Goal: Task Accomplishment & Management: Manage account settings

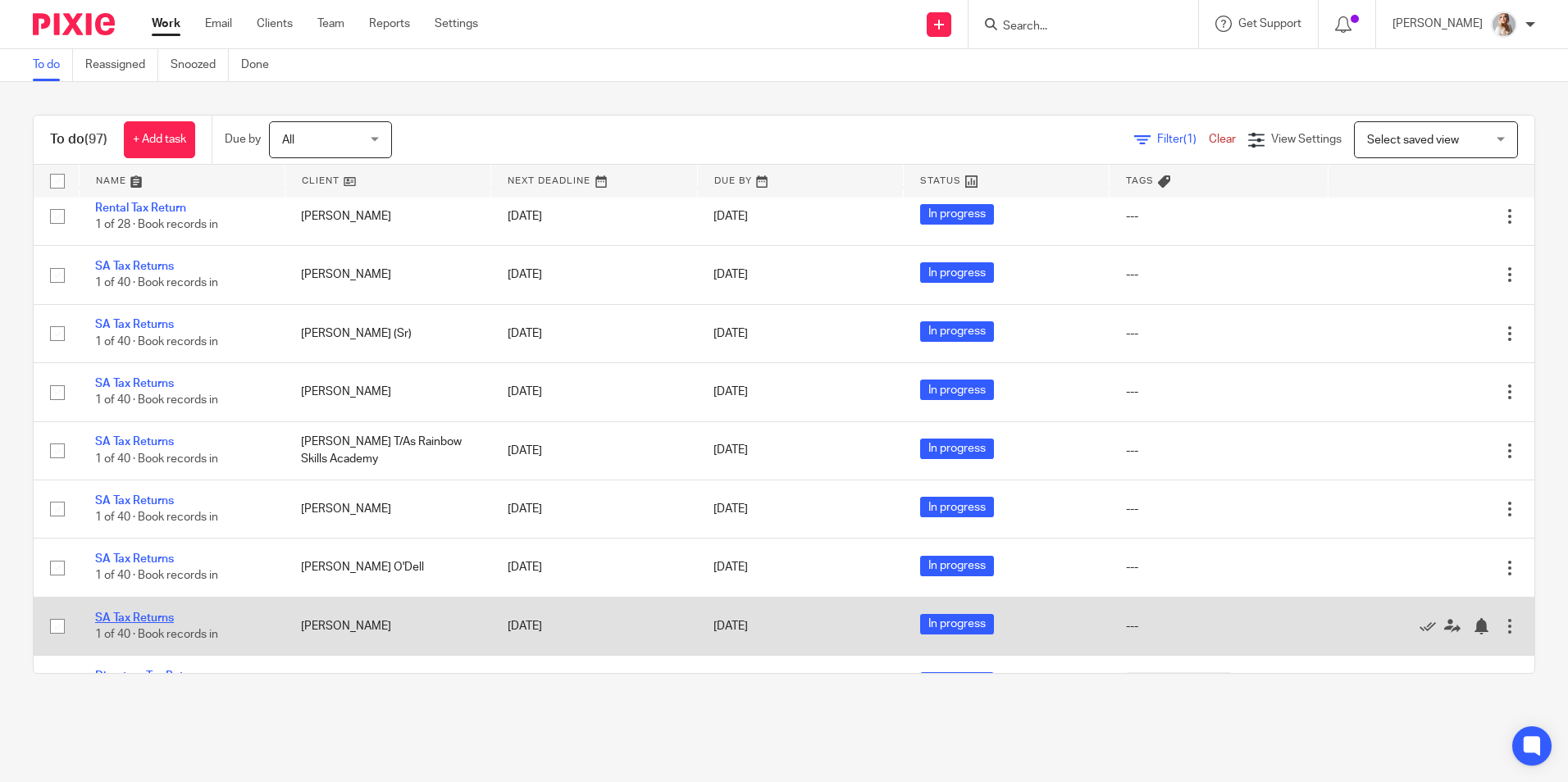
scroll to position [3137, 0]
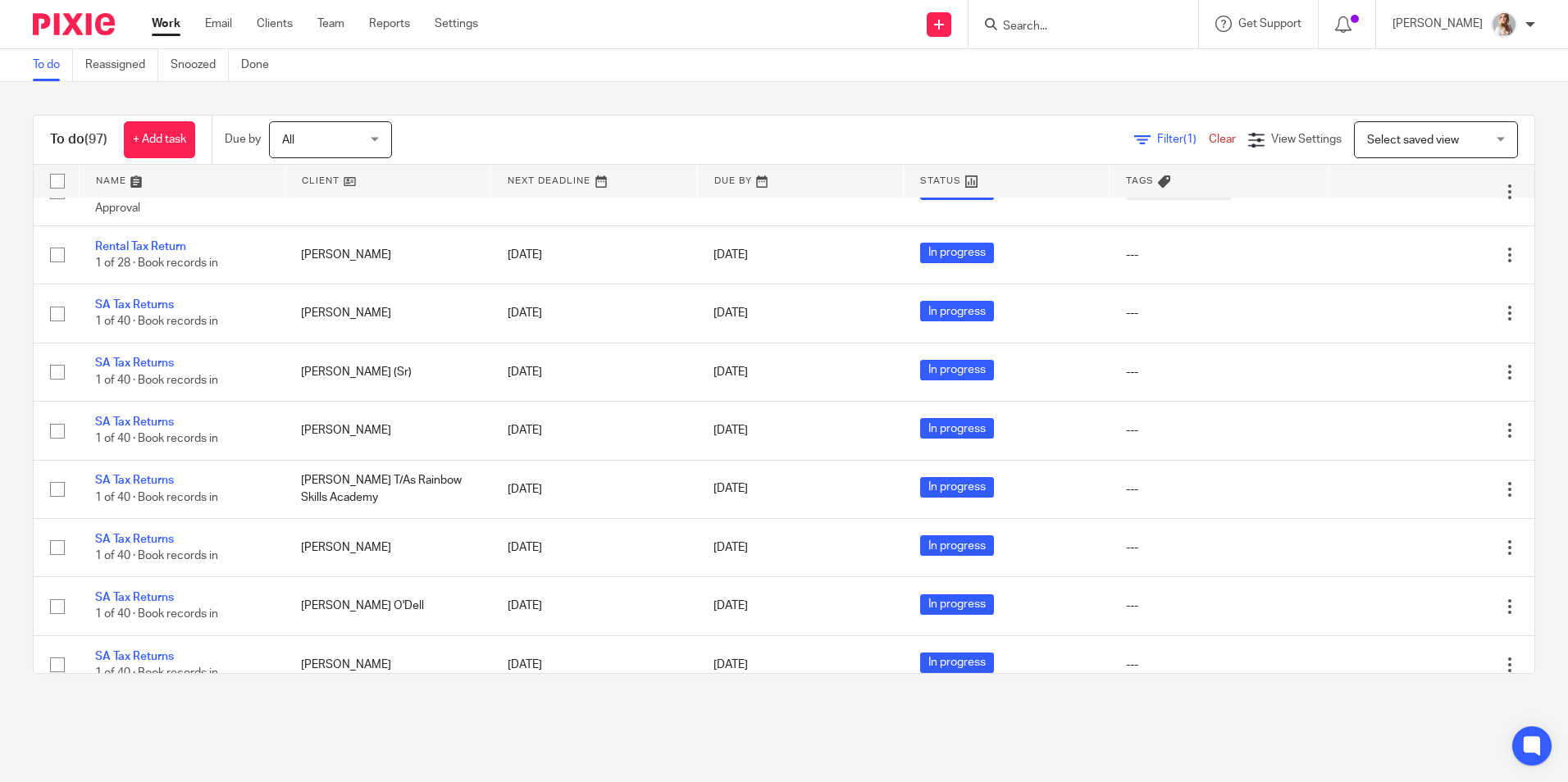
click at [1104, 39] on div at bounding box center [1083, 24] width 229 height 48
click at [1066, 23] on input "Search" at bounding box center [1075, 27] width 148 height 14
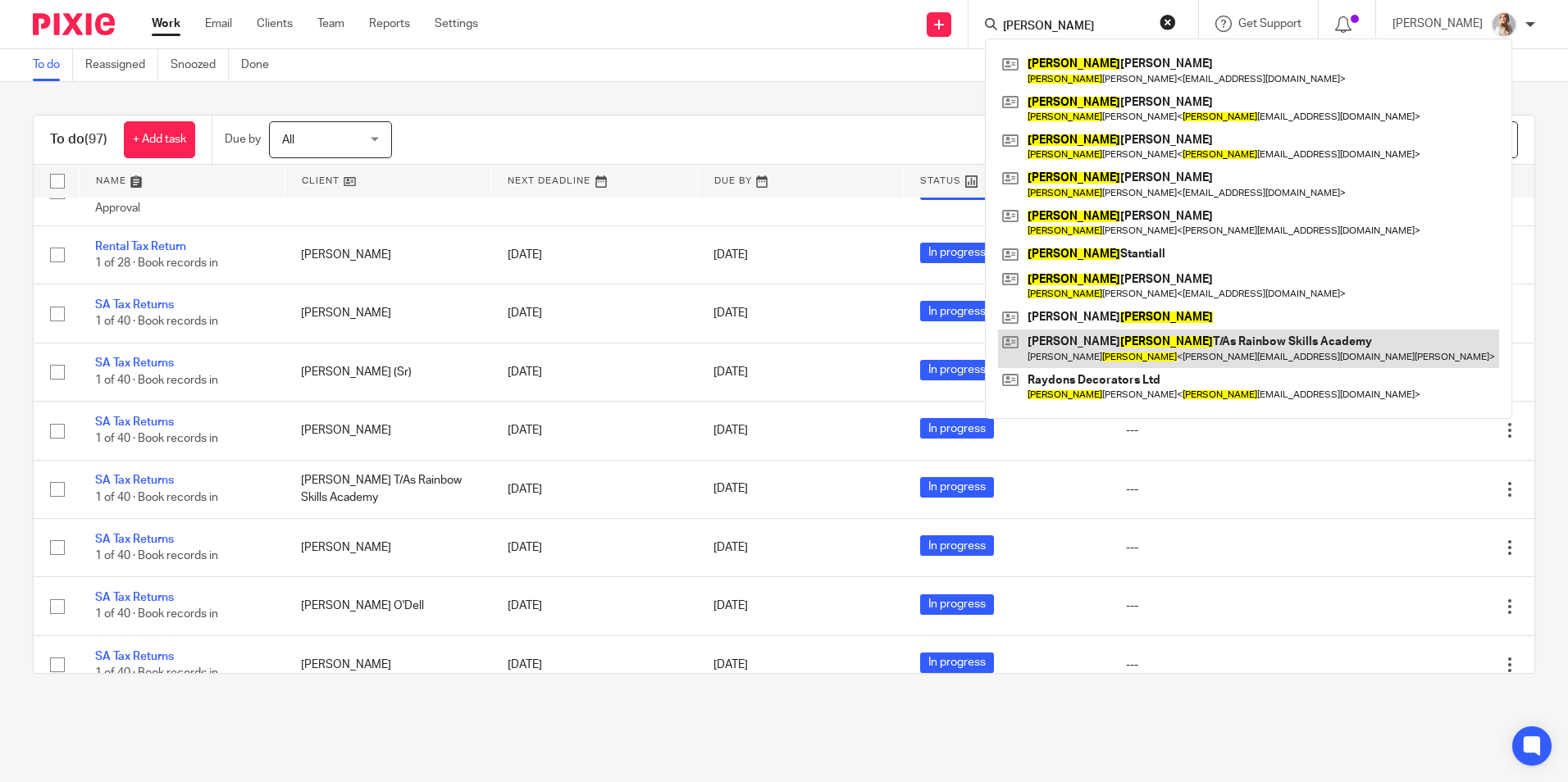
type input "lee"
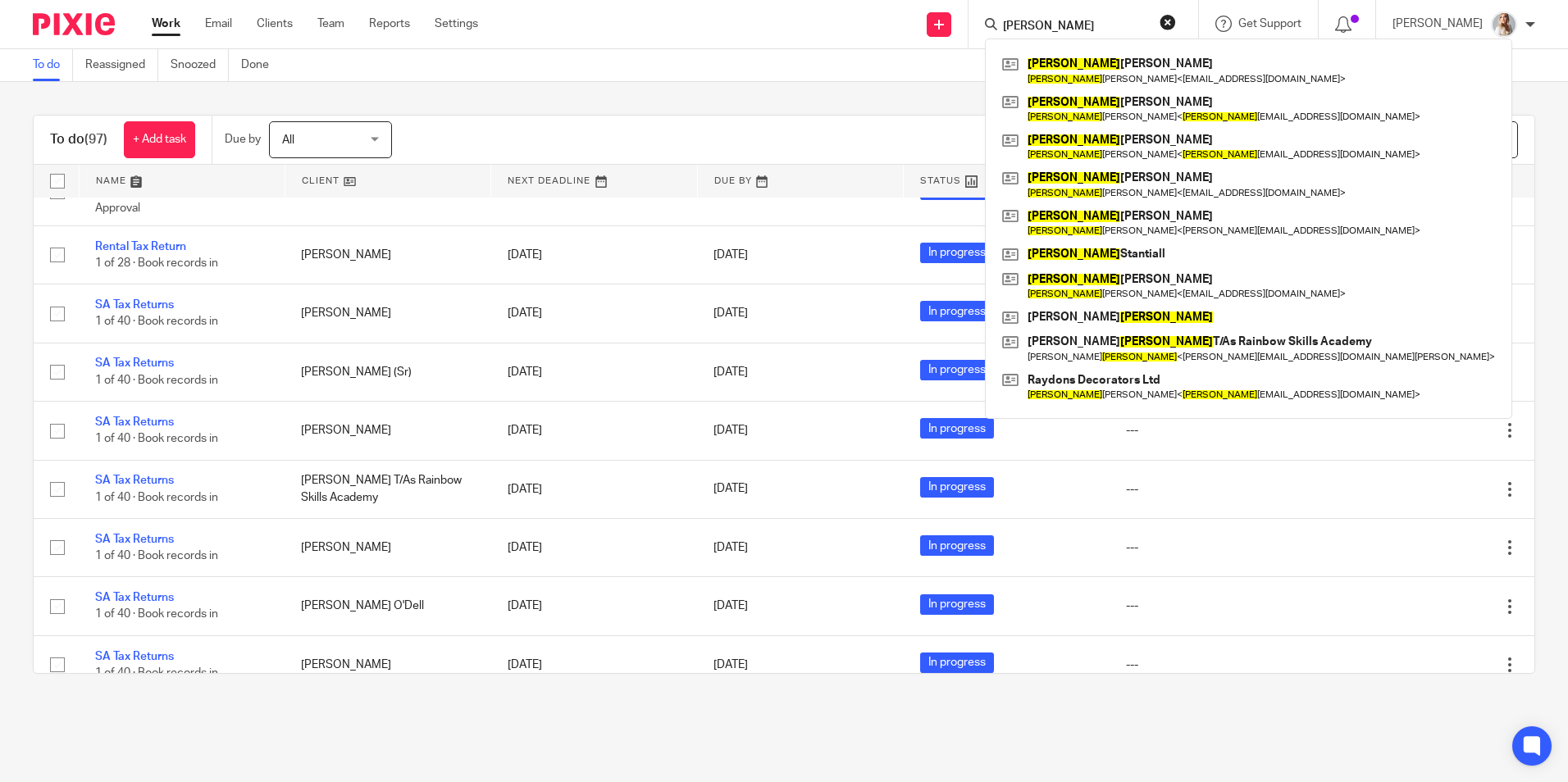
click at [650, 6] on div "Send new email Create task Add client Request signature lee Lee Kerridge Lee Ke…" at bounding box center [1035, 24] width 1065 height 48
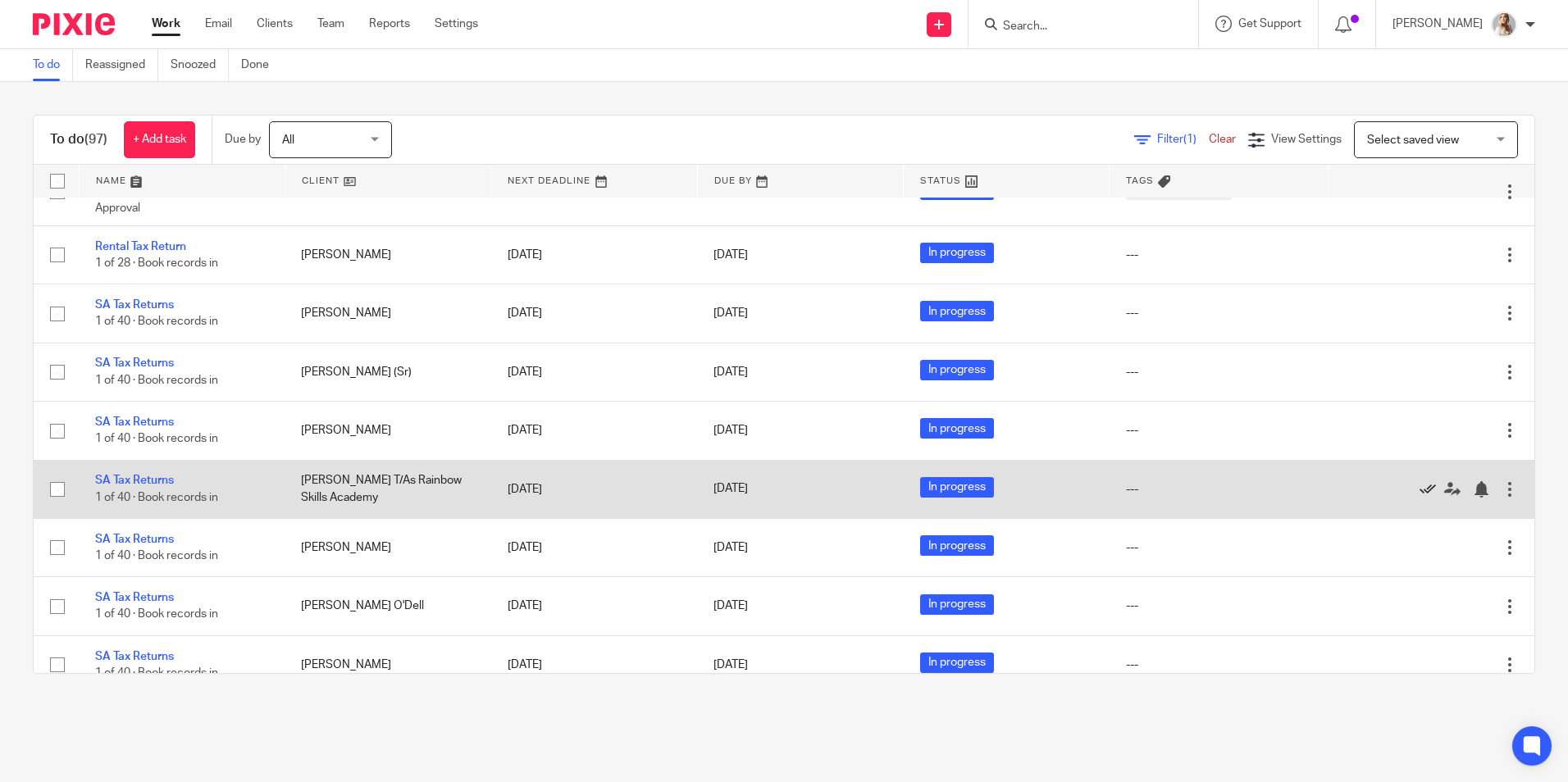
click at [1253, 488] on icon at bounding box center [1428, 489] width 16 height 16
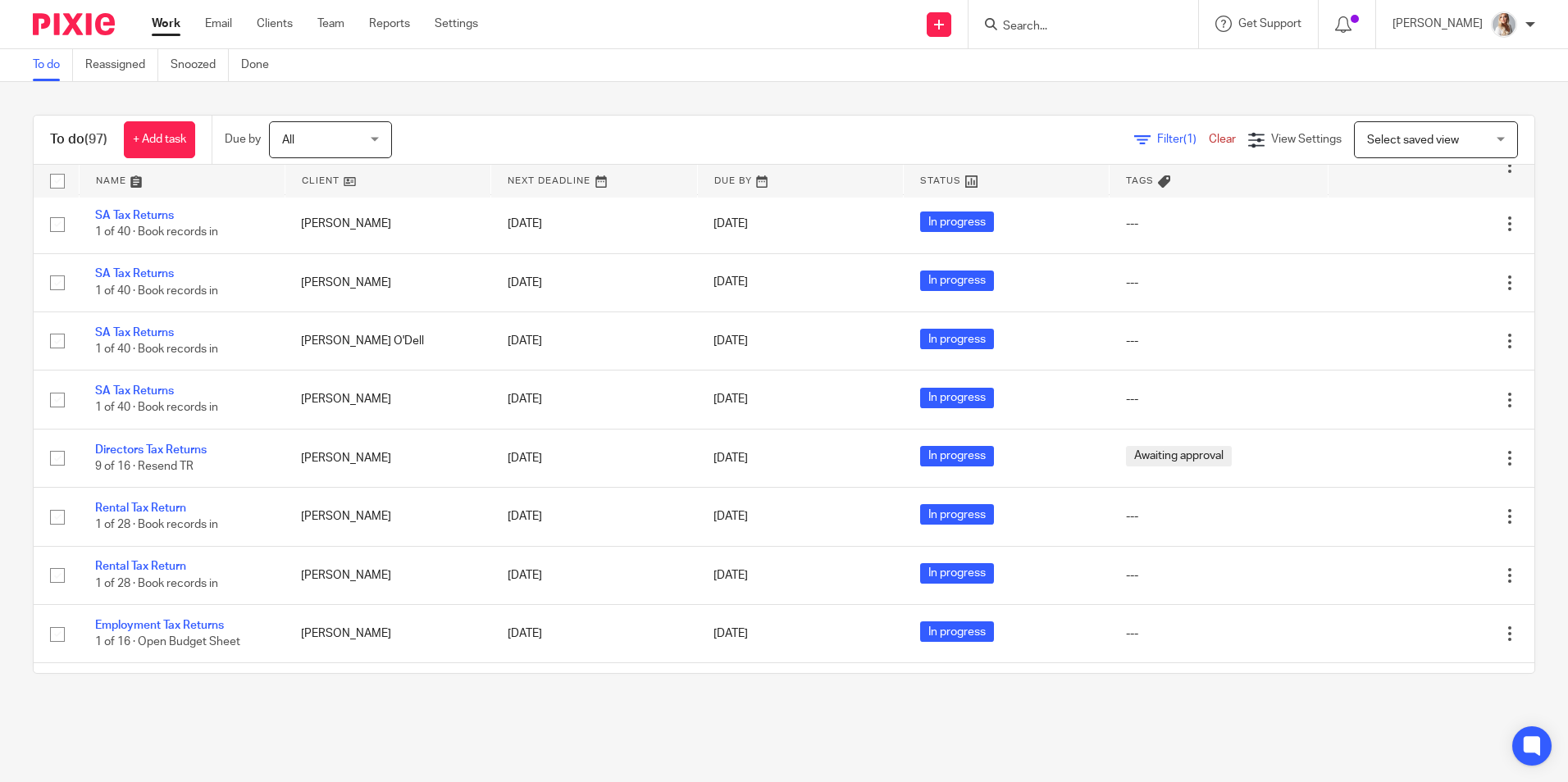
scroll to position [3383, 0]
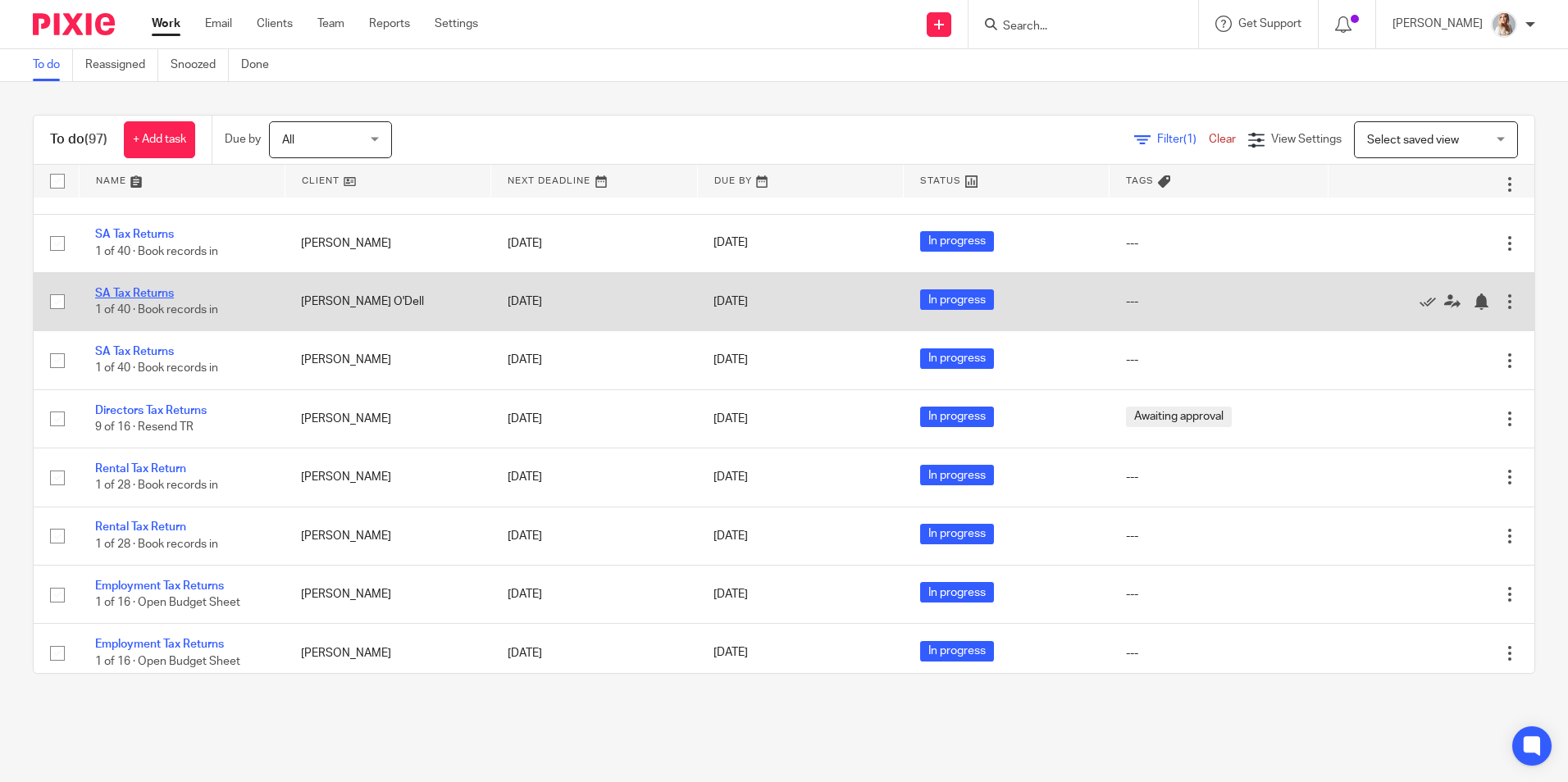
drag, startPoint x: 116, startPoint y: 284, endPoint x: 108, endPoint y: 293, distance: 12.0
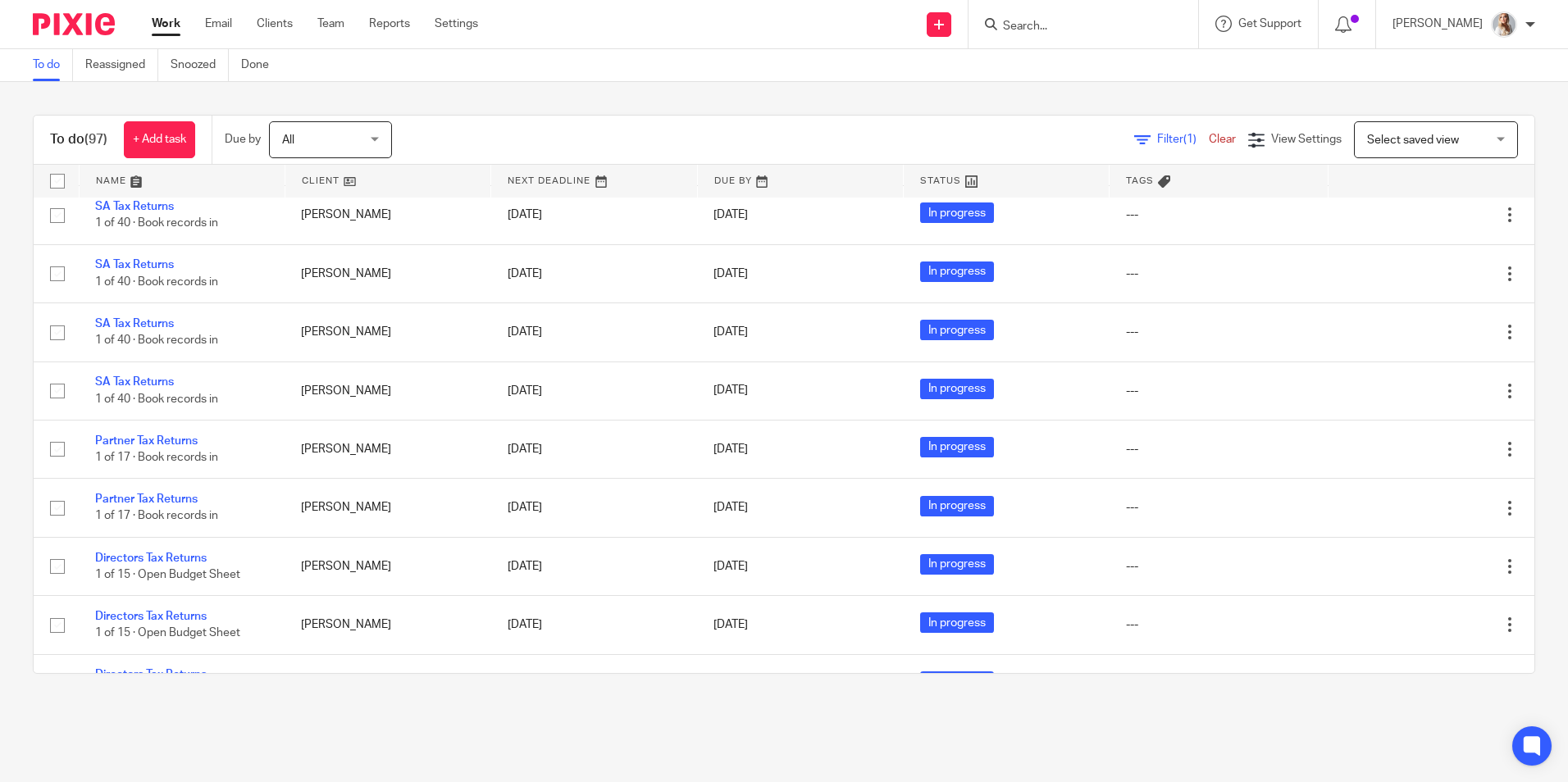
scroll to position [4776, 0]
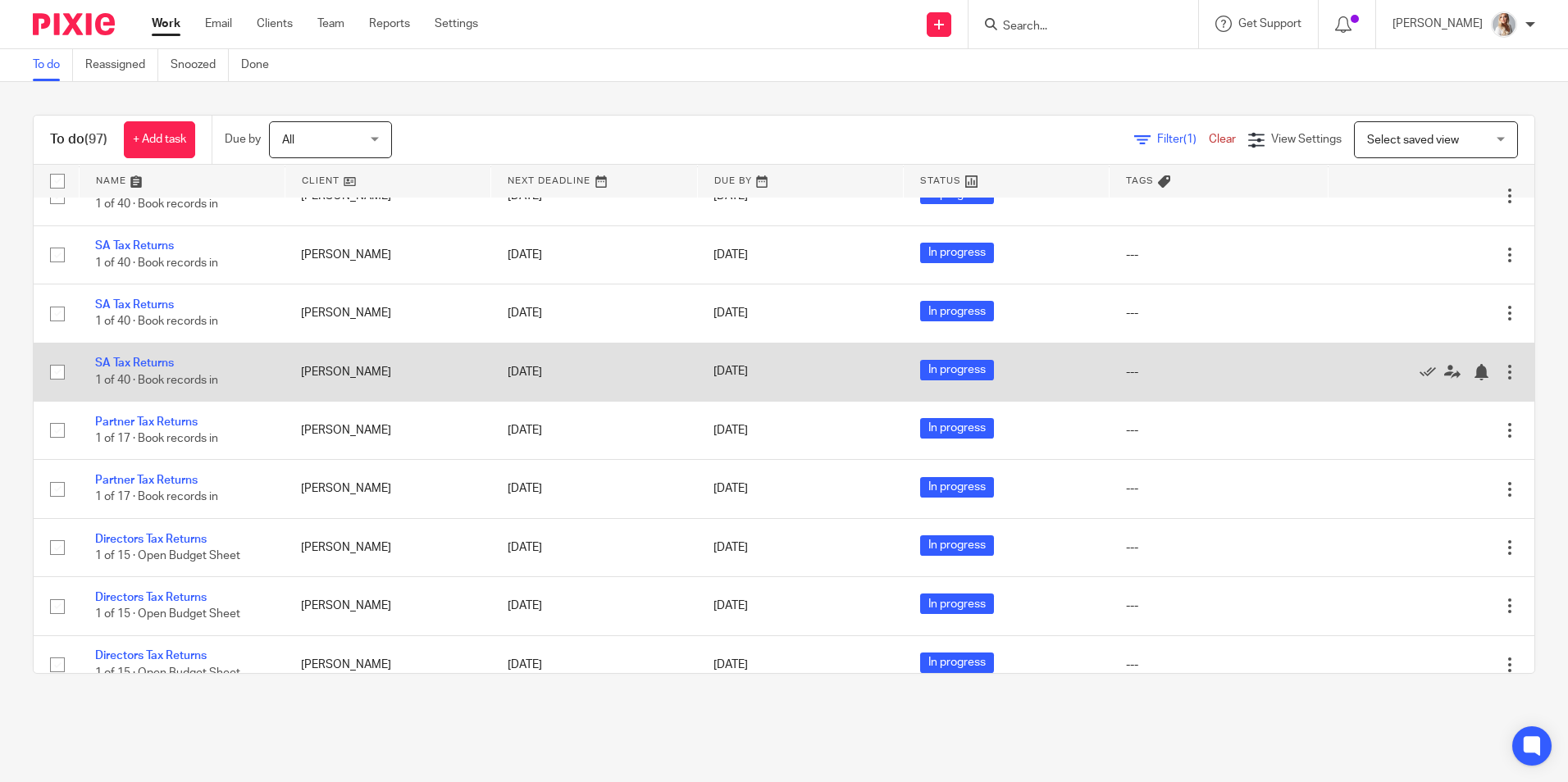
drag, startPoint x: 132, startPoint y: 363, endPoint x: 44, endPoint y: 382, distance: 90.0
click at [5, 391] on div "To do (97) + Add task Due by All All Today Tomorrow This week Next week This mo…" at bounding box center [784, 393] width 1568 height 624
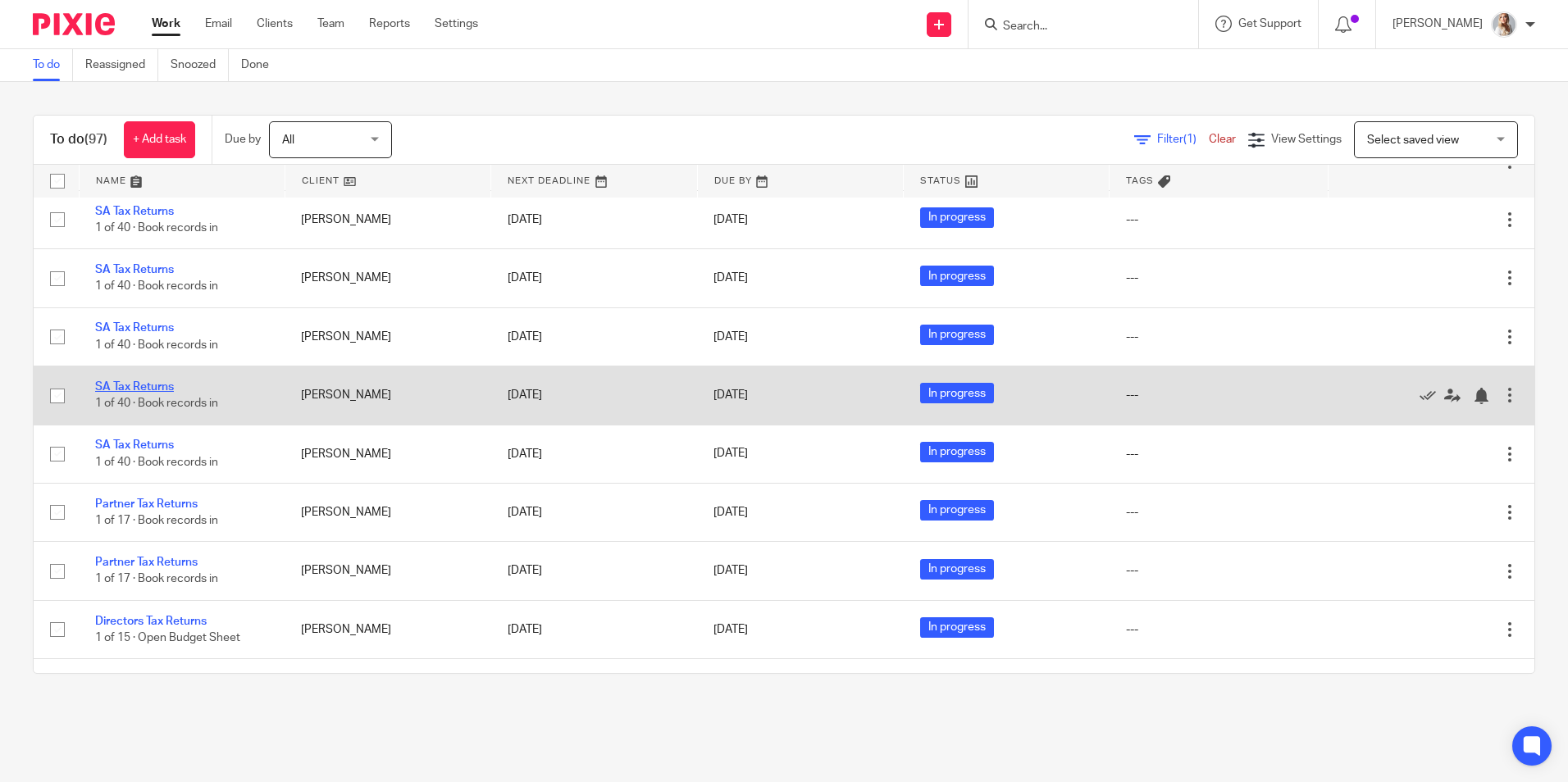
drag, startPoint x: 170, startPoint y: 375, endPoint x: 157, endPoint y: 386, distance: 17.0
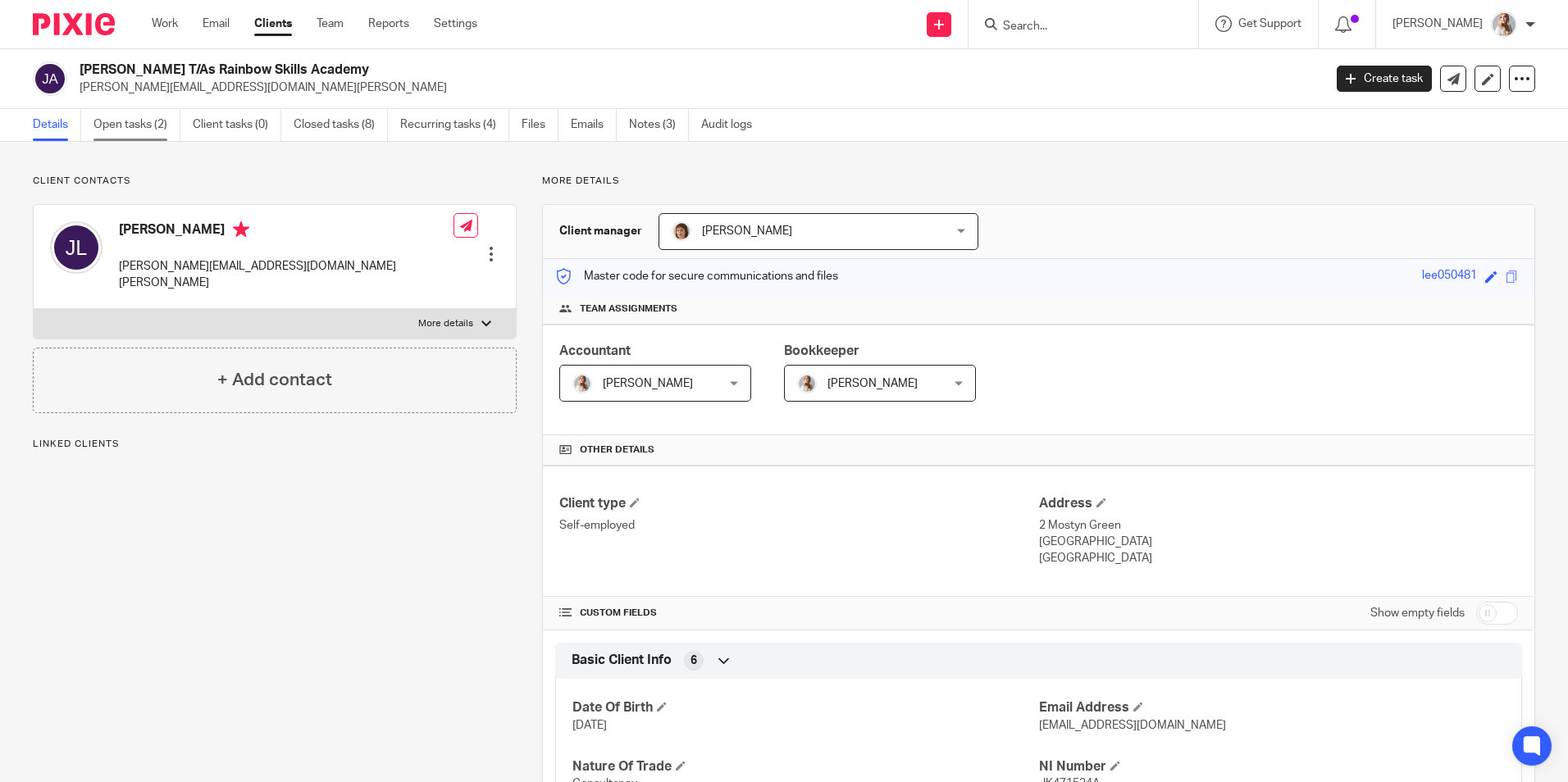
click at [116, 121] on link "Open tasks (2)" at bounding box center [137, 124] width 87 height 32
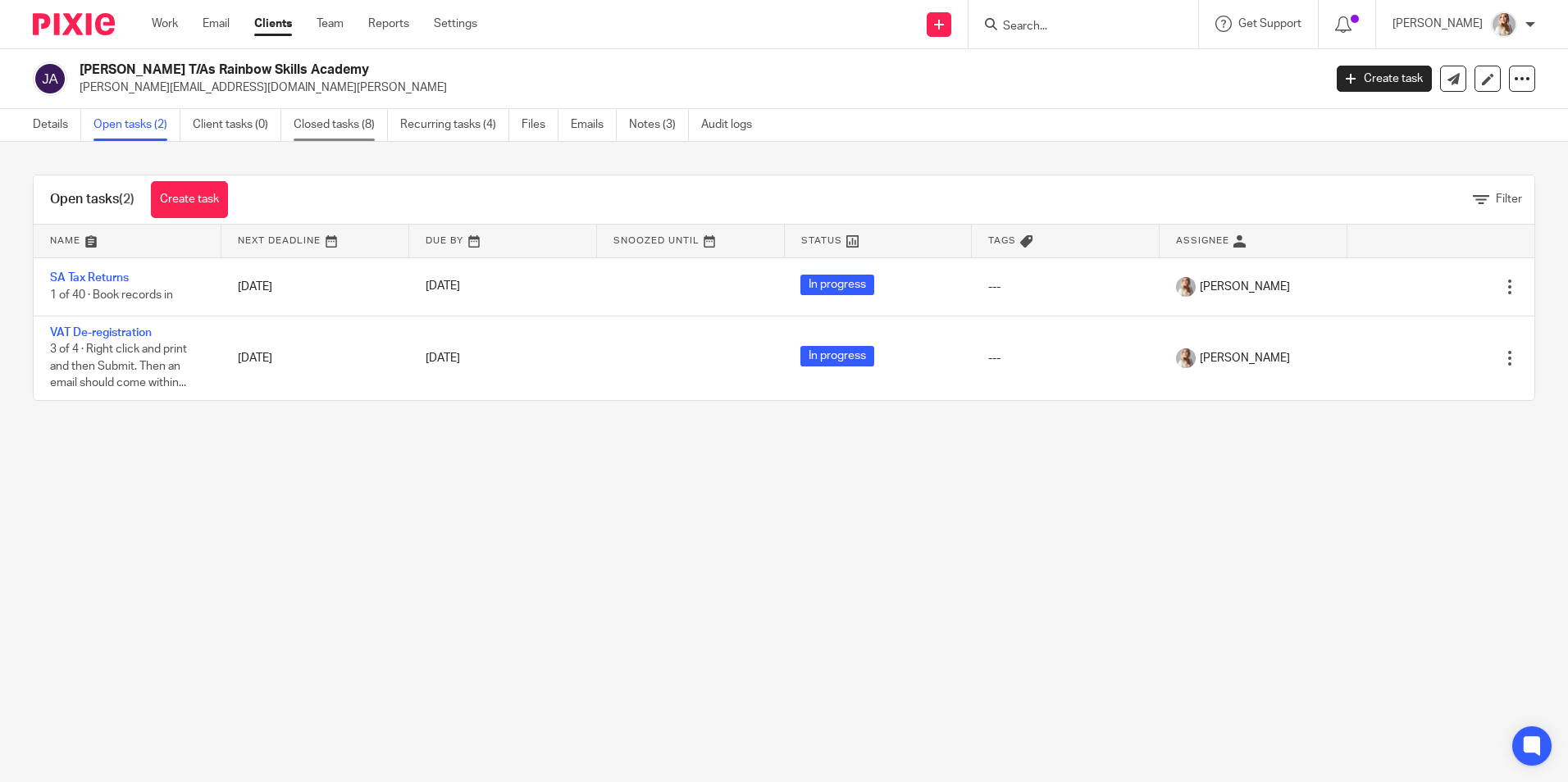
click at [328, 127] on link "Closed tasks (8)" at bounding box center [341, 124] width 94 height 32
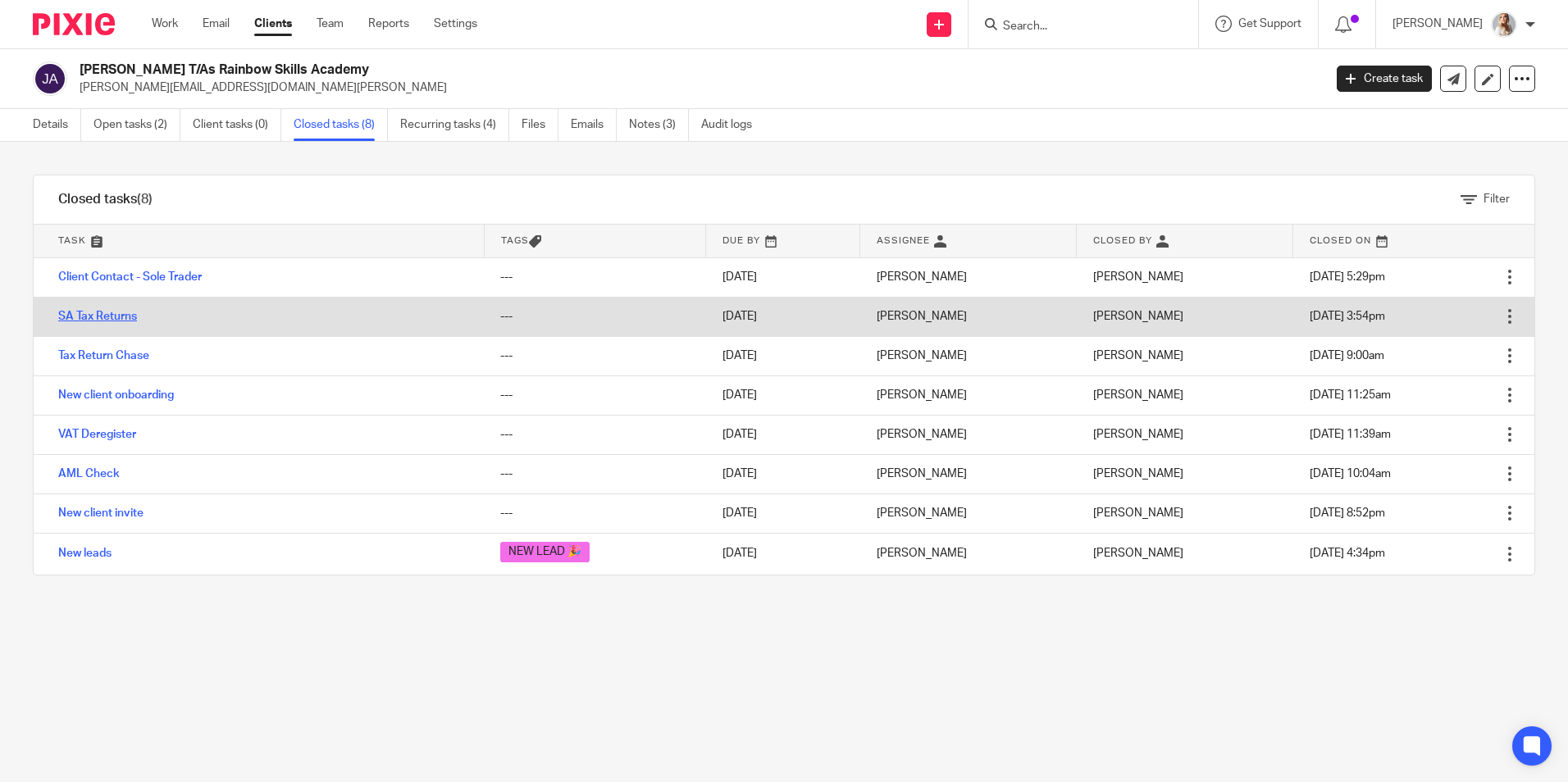
click at [120, 313] on link "SA Tax Returns" at bounding box center [97, 316] width 79 height 12
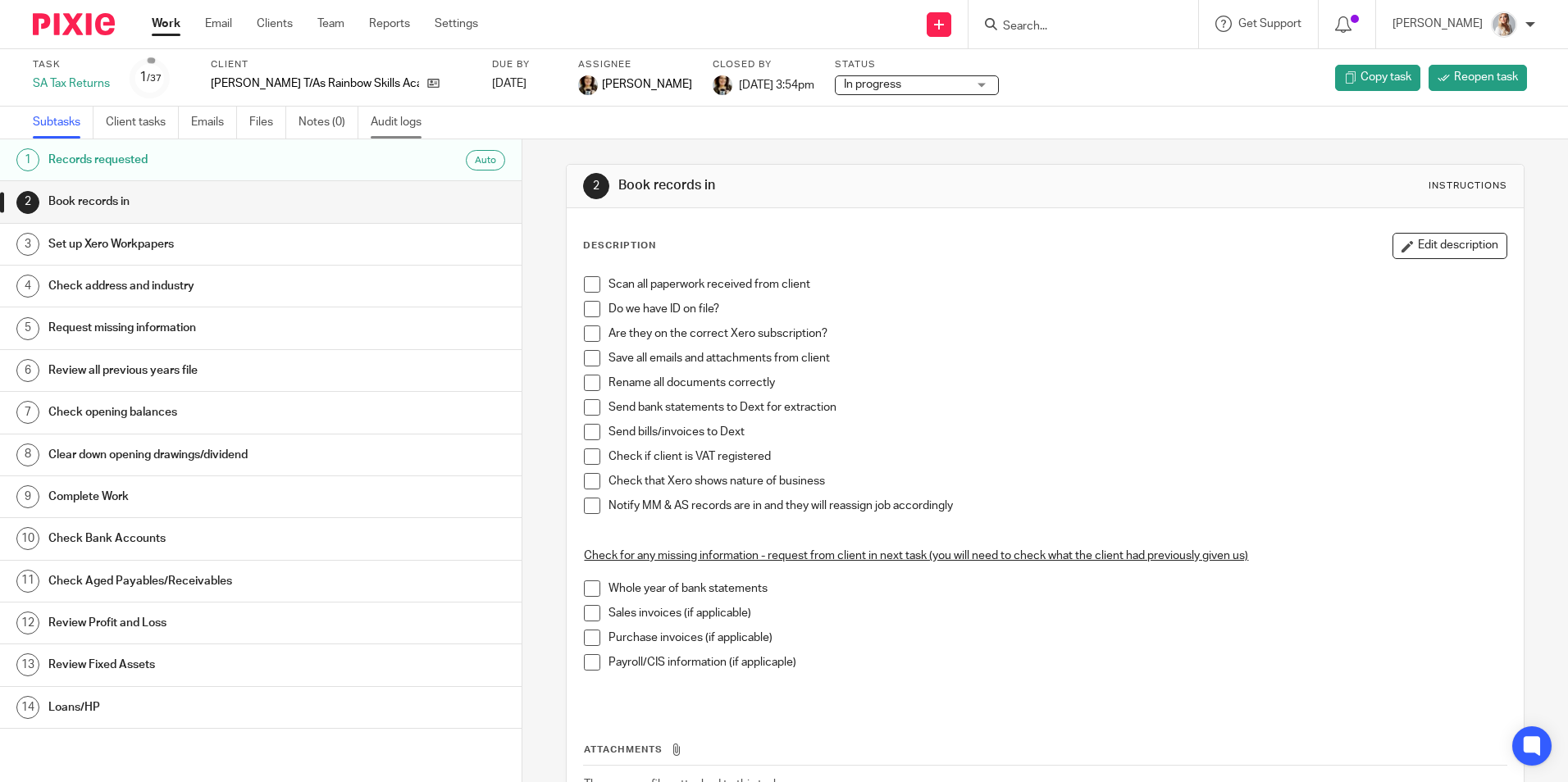
click at [381, 119] on link "Audit logs" at bounding box center [402, 122] width 63 height 32
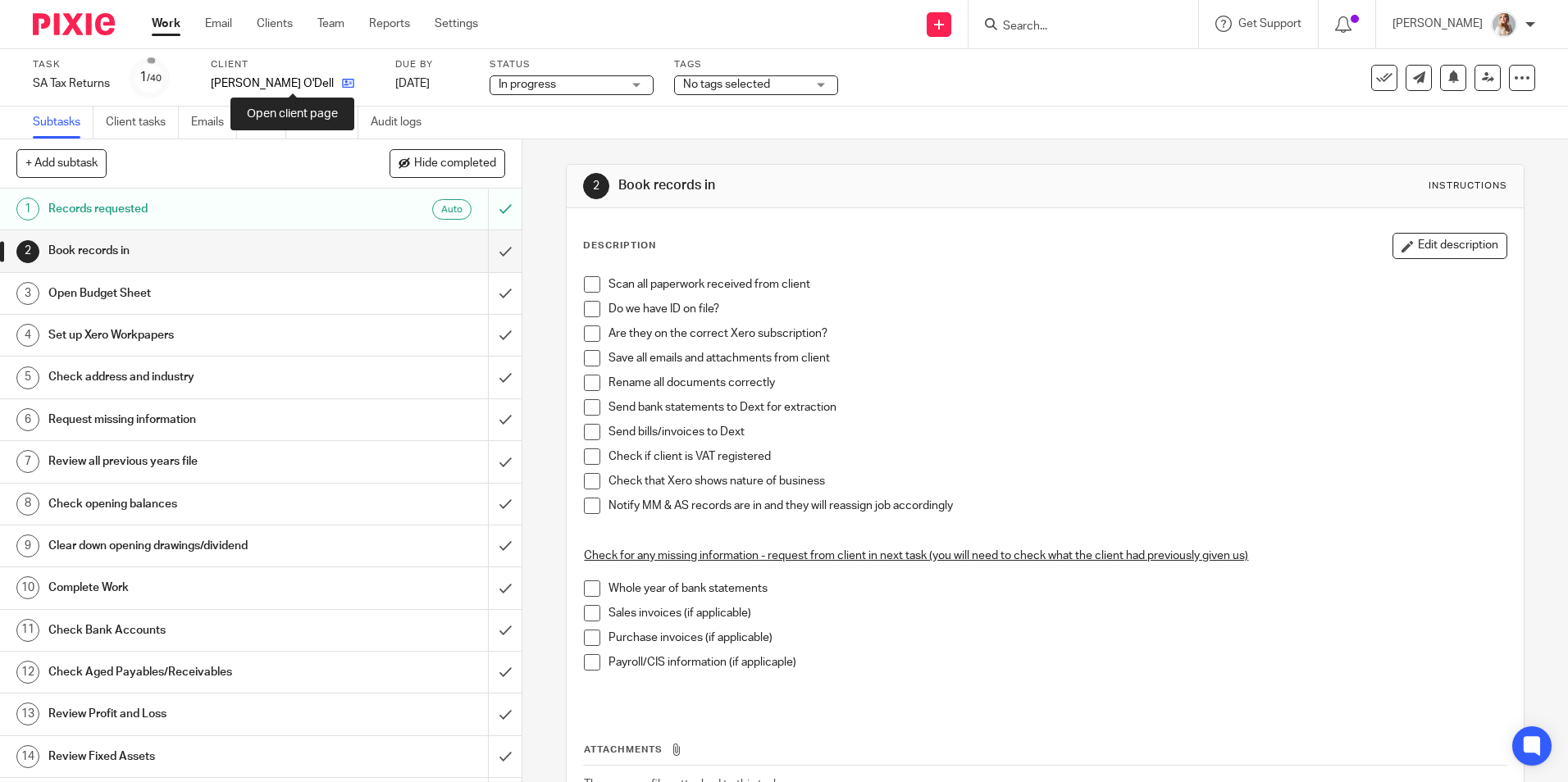
click at [342, 84] on icon at bounding box center [348, 83] width 13 height 13
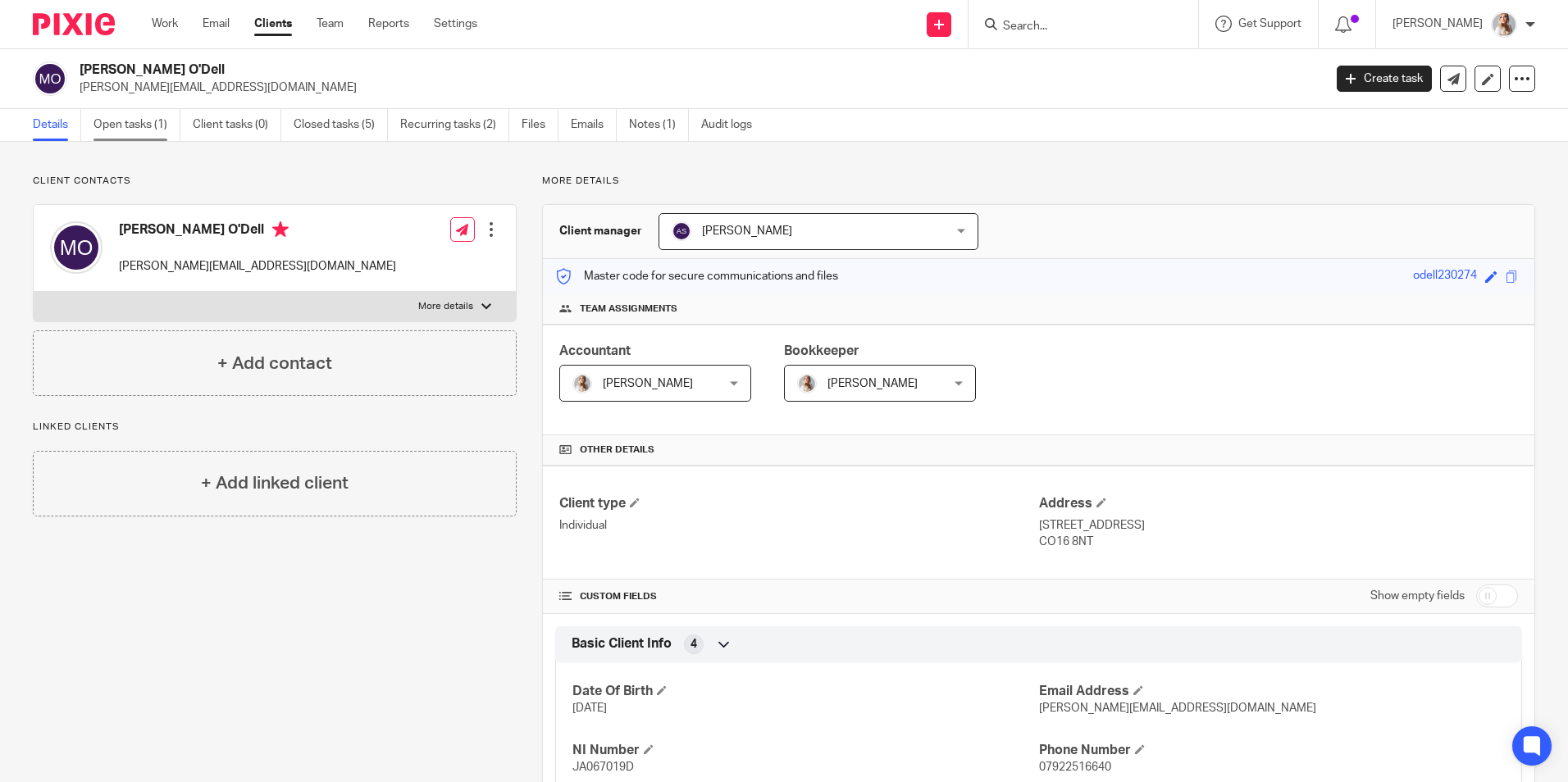
click at [137, 128] on link "Open tasks (1)" at bounding box center [137, 124] width 87 height 32
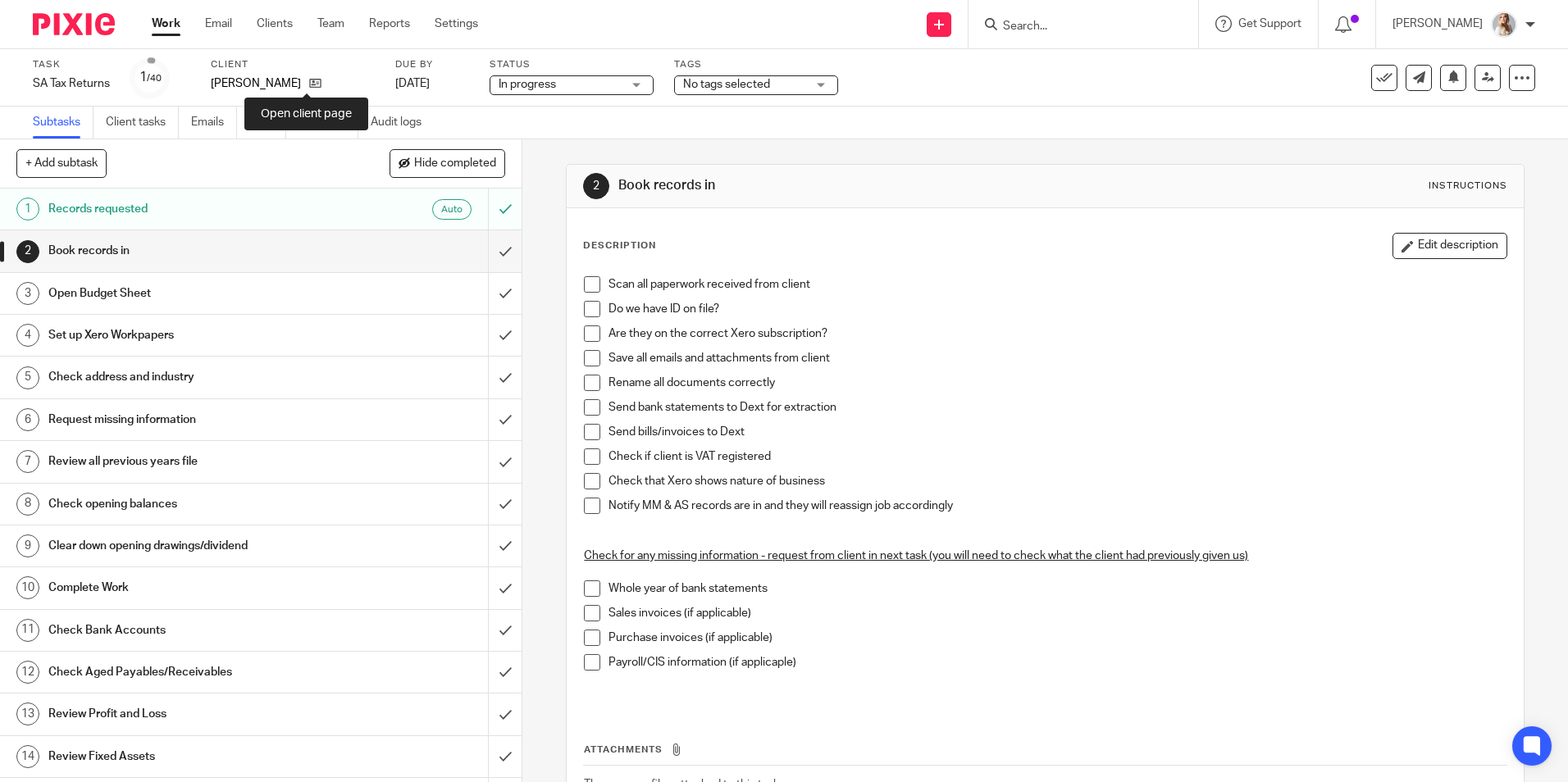
drag, startPoint x: 304, startPoint y: 88, endPoint x: 571, endPoint y: 57, distance: 268.8
click at [309, 88] on icon at bounding box center [315, 83] width 13 height 13
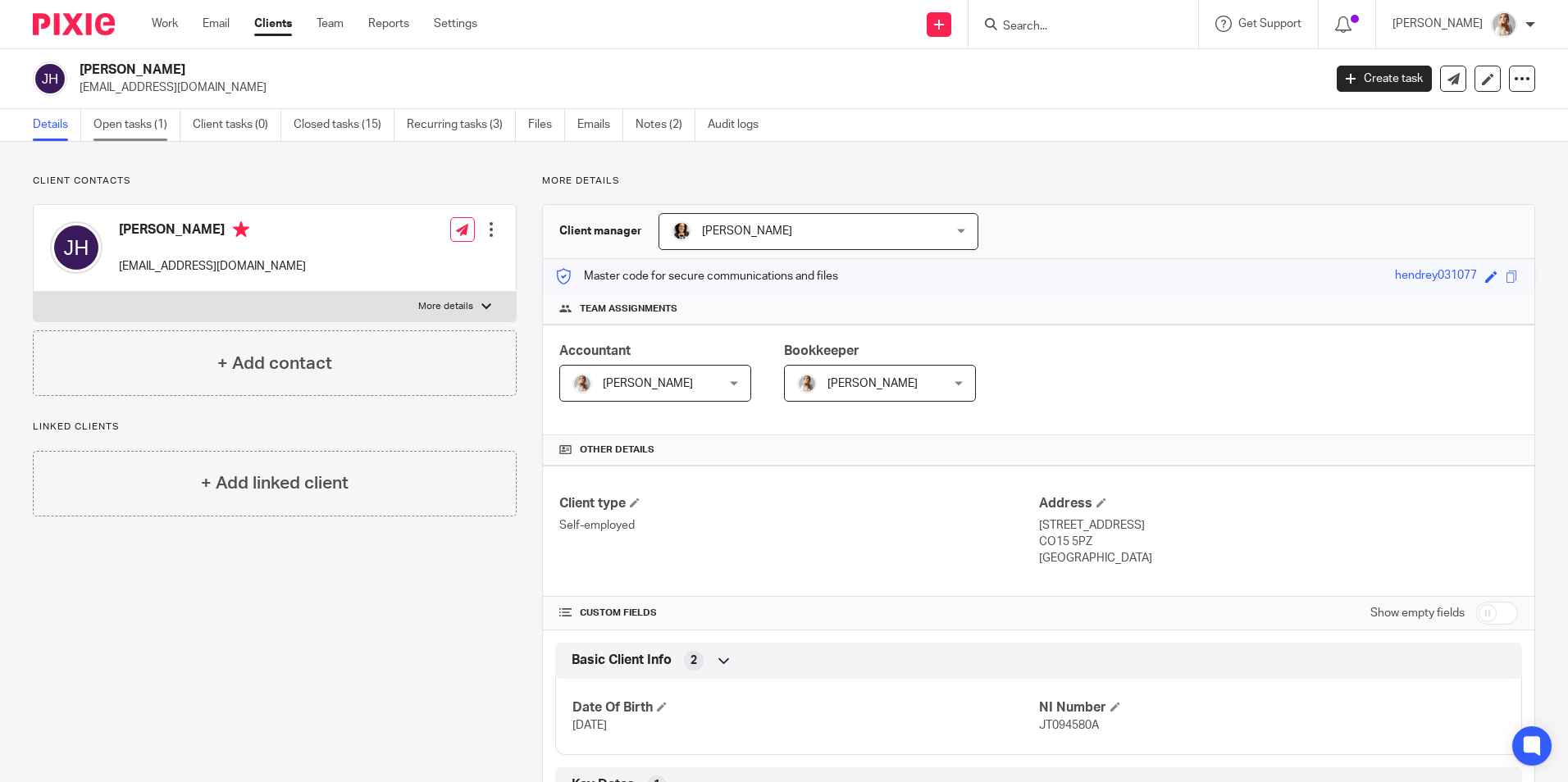
click at [153, 130] on link "Open tasks (1)" at bounding box center [137, 124] width 87 height 32
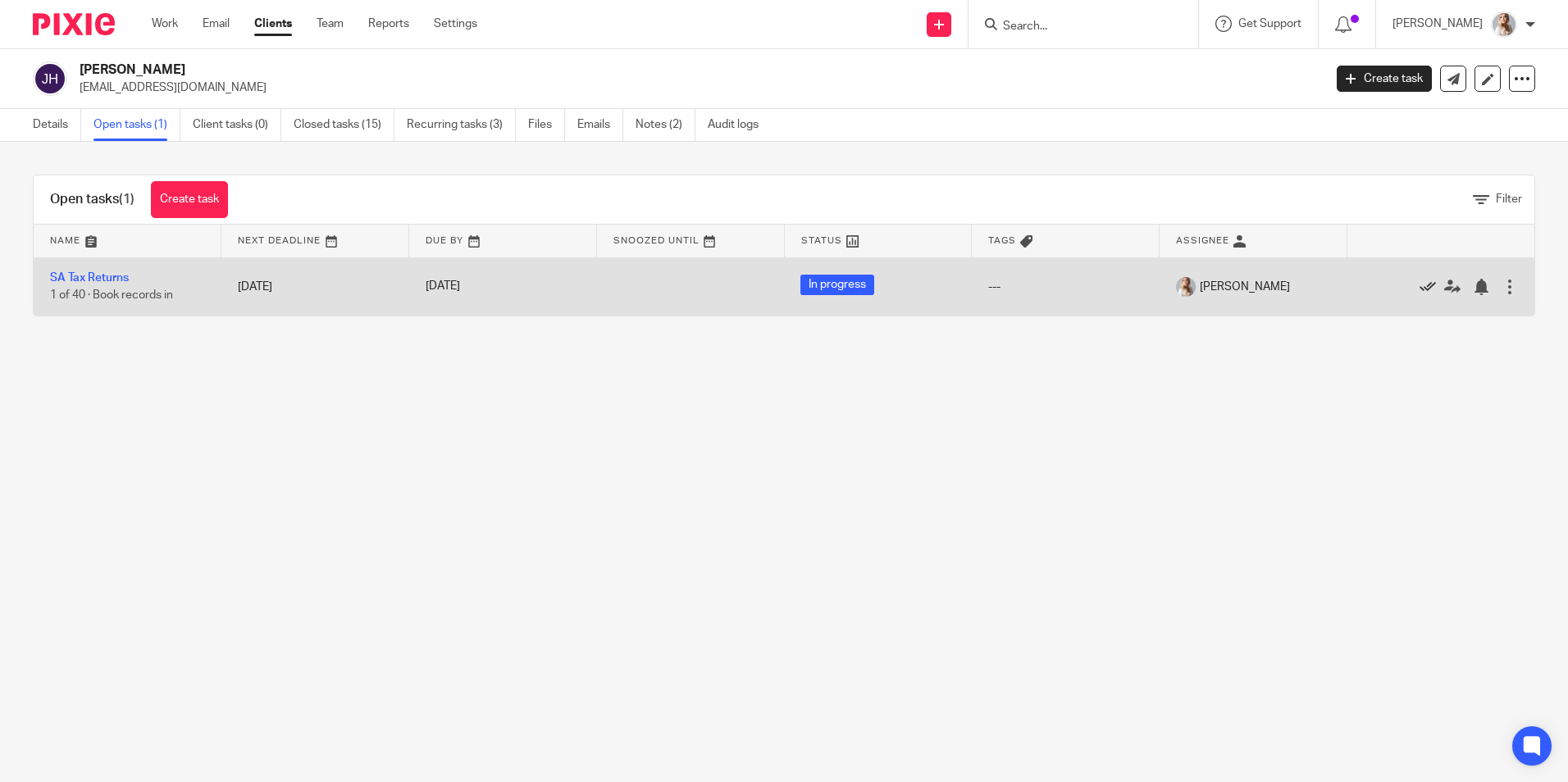
click at [1419, 288] on icon at bounding box center [1428, 287] width 16 height 16
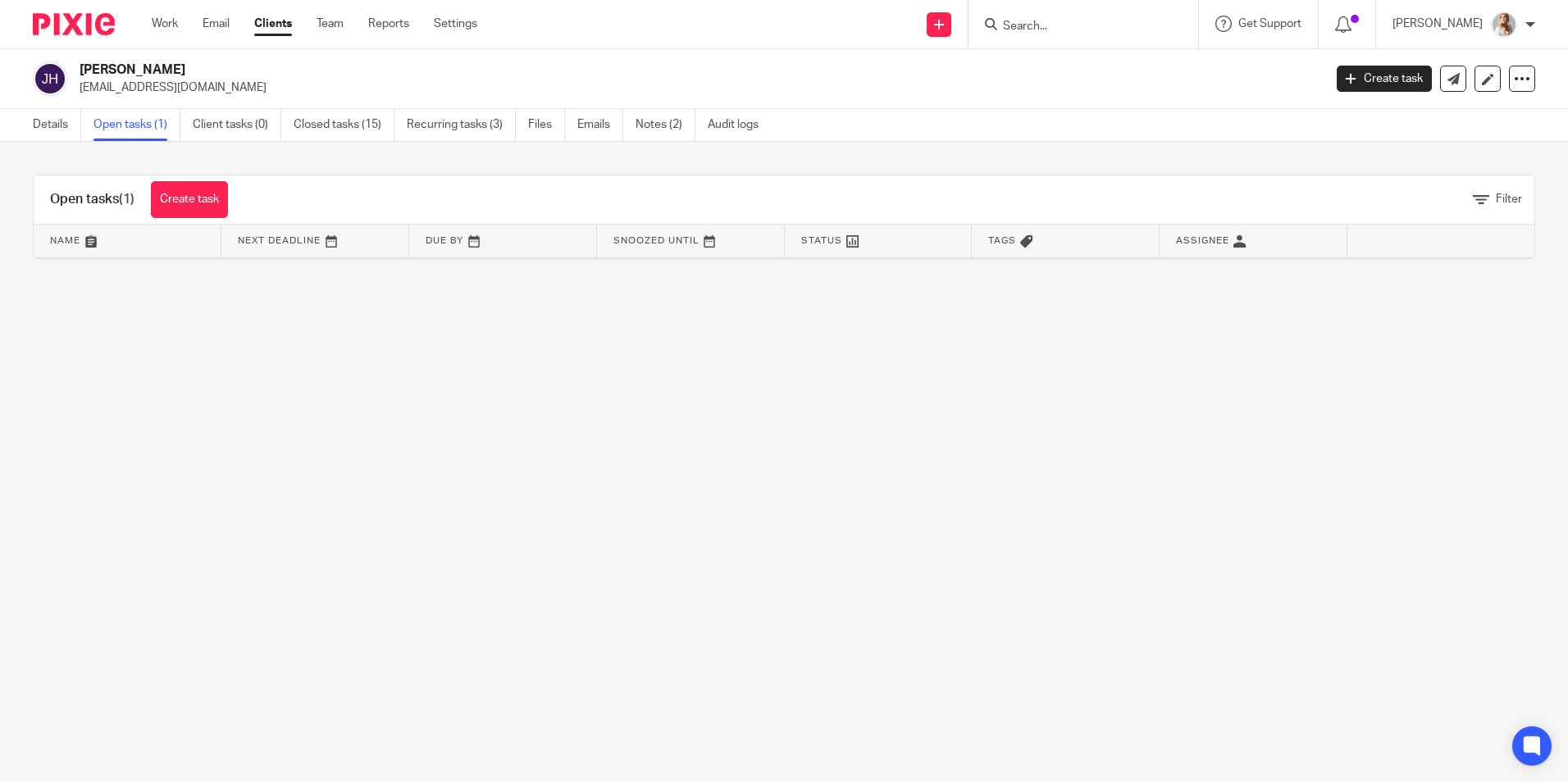
click at [23, 121] on div "Details Open tasks (1) Client tasks (0) Closed tasks (15) Recurring tasks (3) F…" at bounding box center [400, 124] width 799 height 32
click at [32, 127] on div "Details Open tasks (1) Client tasks (0) Closed tasks (15) Recurring tasks (3) F…" at bounding box center [400, 124] width 799 height 32
click at [39, 131] on link "Details" at bounding box center [56, 124] width 48 height 32
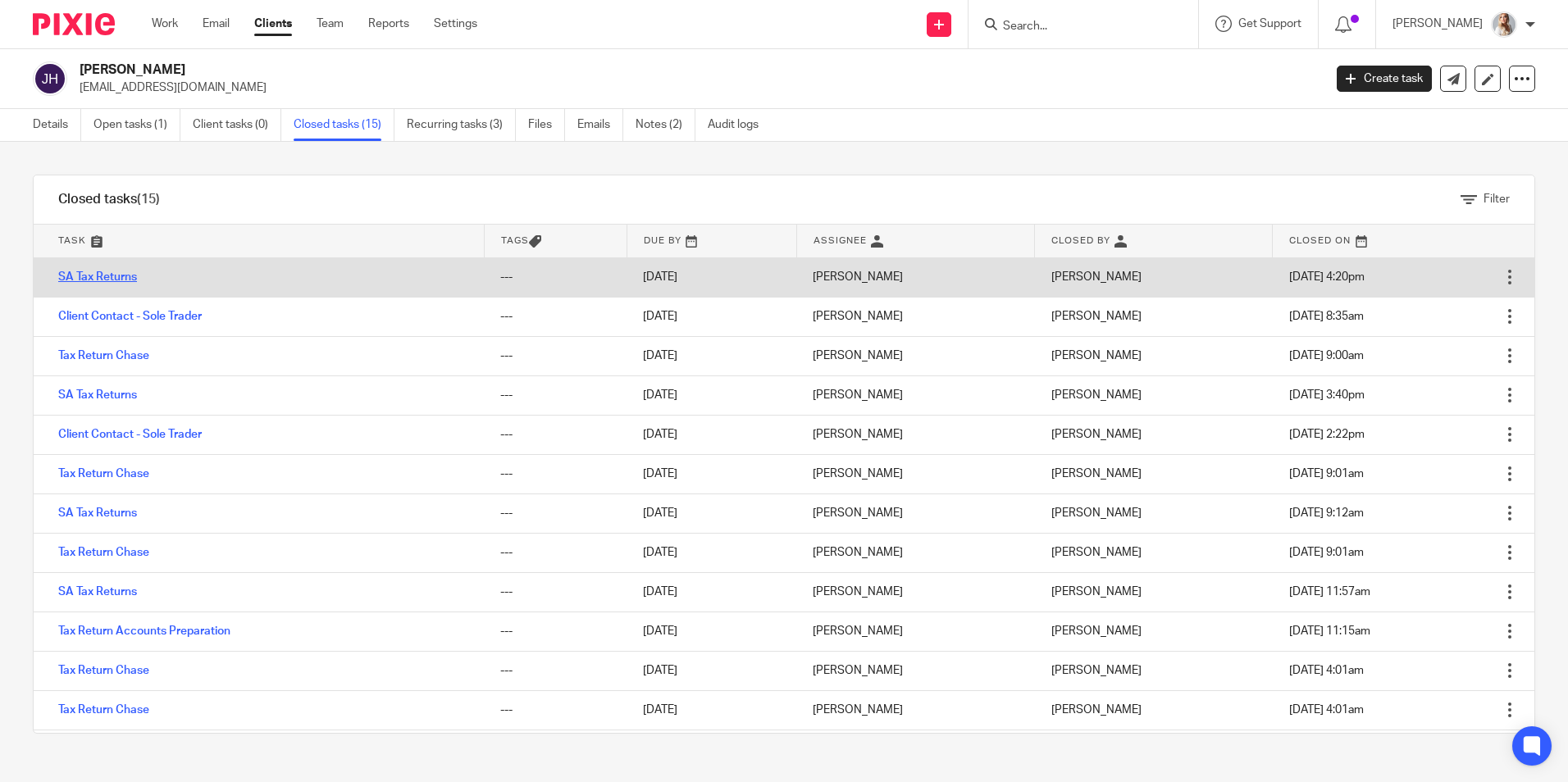
click at [106, 280] on link "SA Tax Returns" at bounding box center [97, 276] width 79 height 12
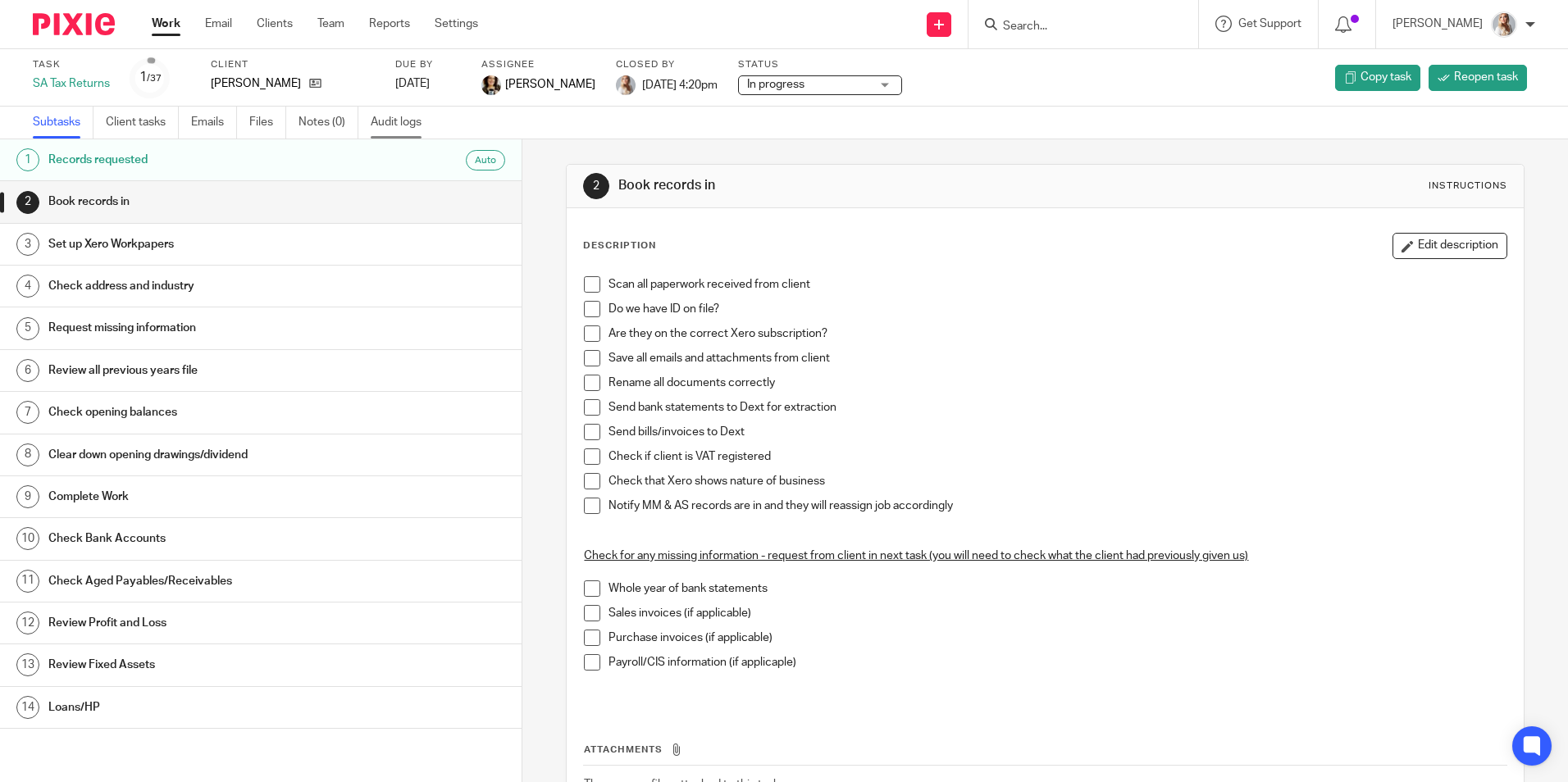
click at [386, 126] on link "Audit logs" at bounding box center [402, 122] width 63 height 32
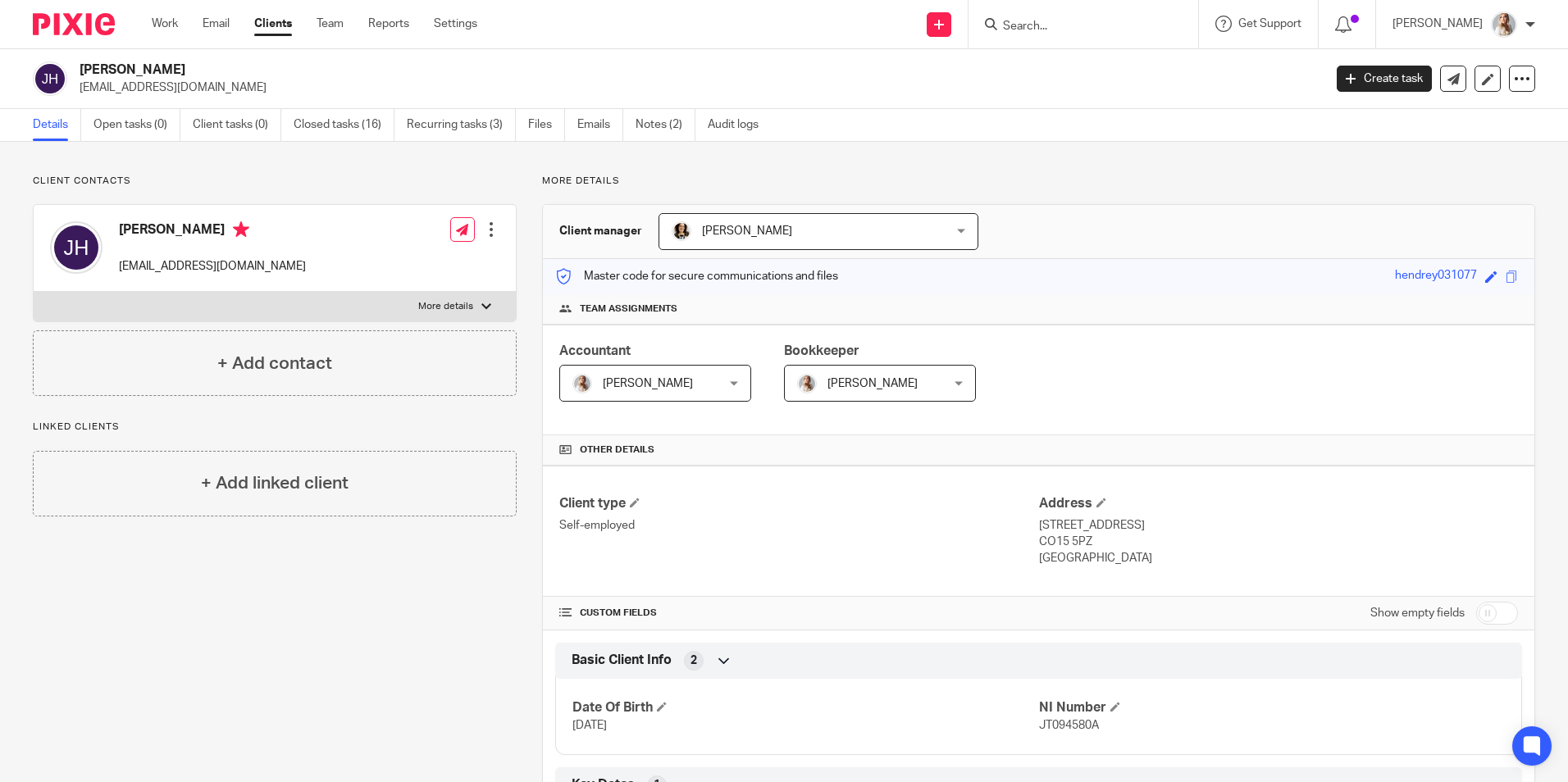
click at [1070, 34] on form at bounding box center [1089, 24] width 175 height 21
click at [1060, 24] on input "Search" at bounding box center [1075, 27] width 148 height 14
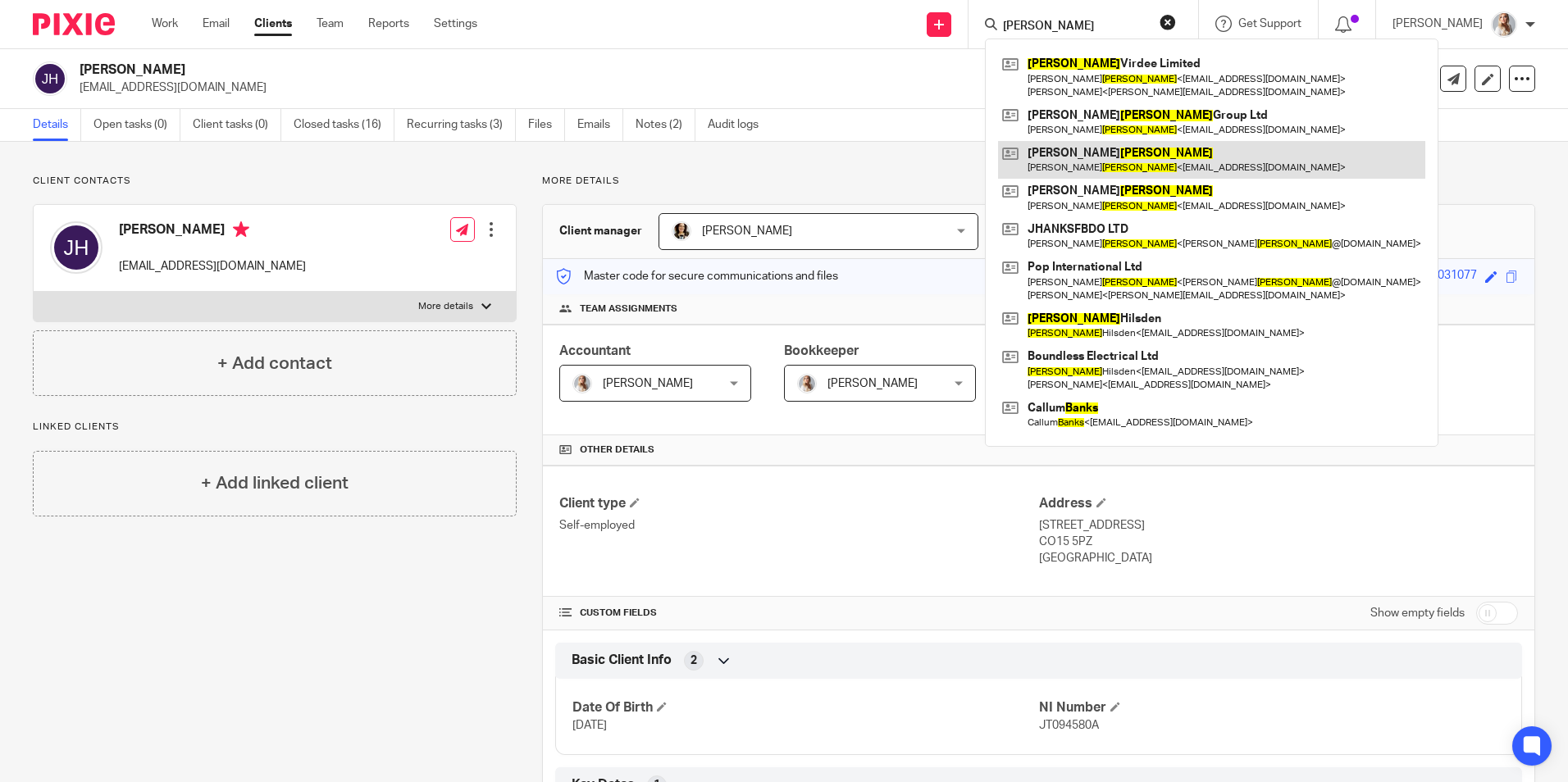
type input "hanks"
click at [1070, 160] on link at bounding box center [1211, 160] width 427 height 38
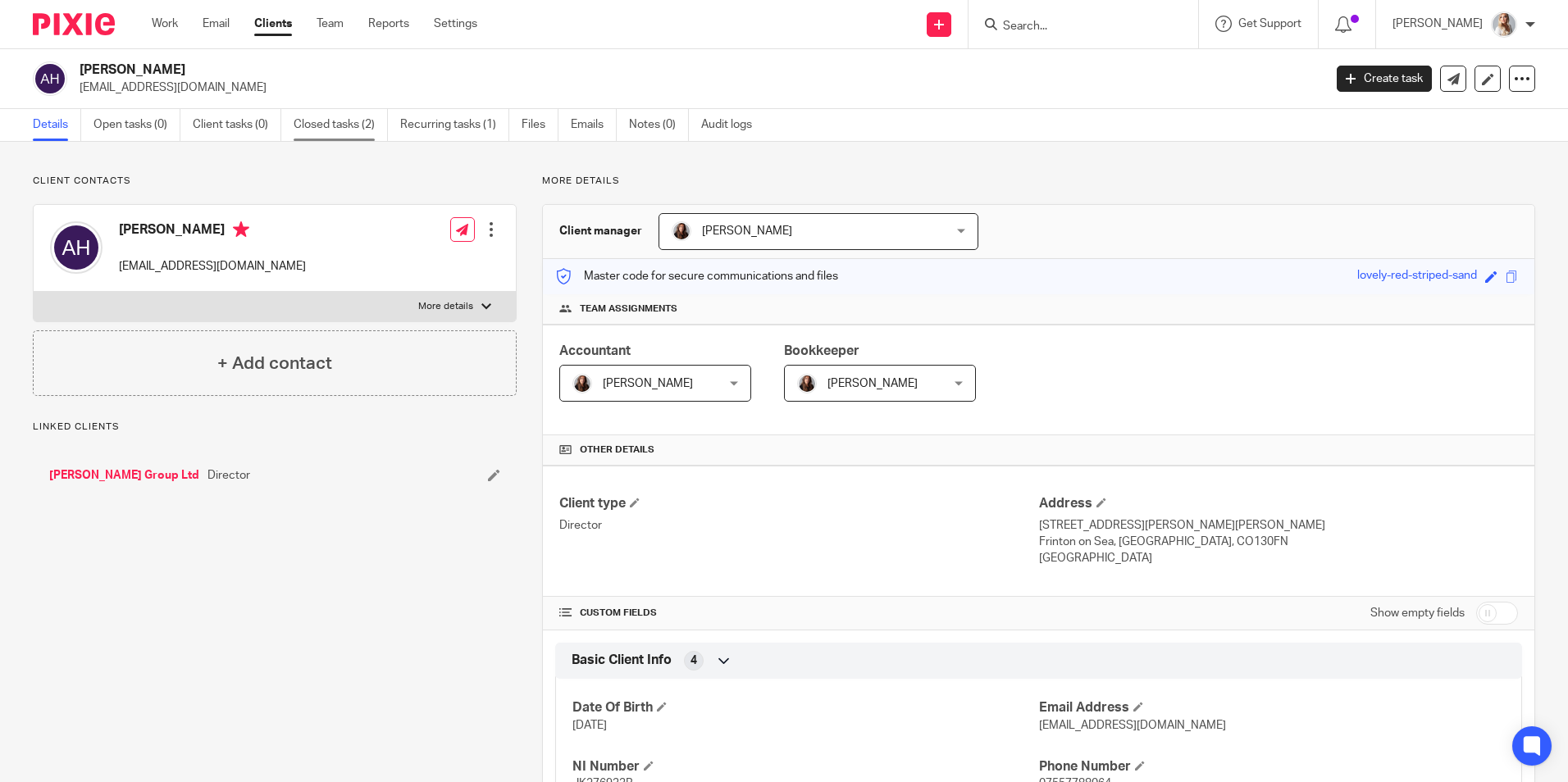
click at [331, 130] on link "Closed tasks (2)" at bounding box center [341, 124] width 94 height 32
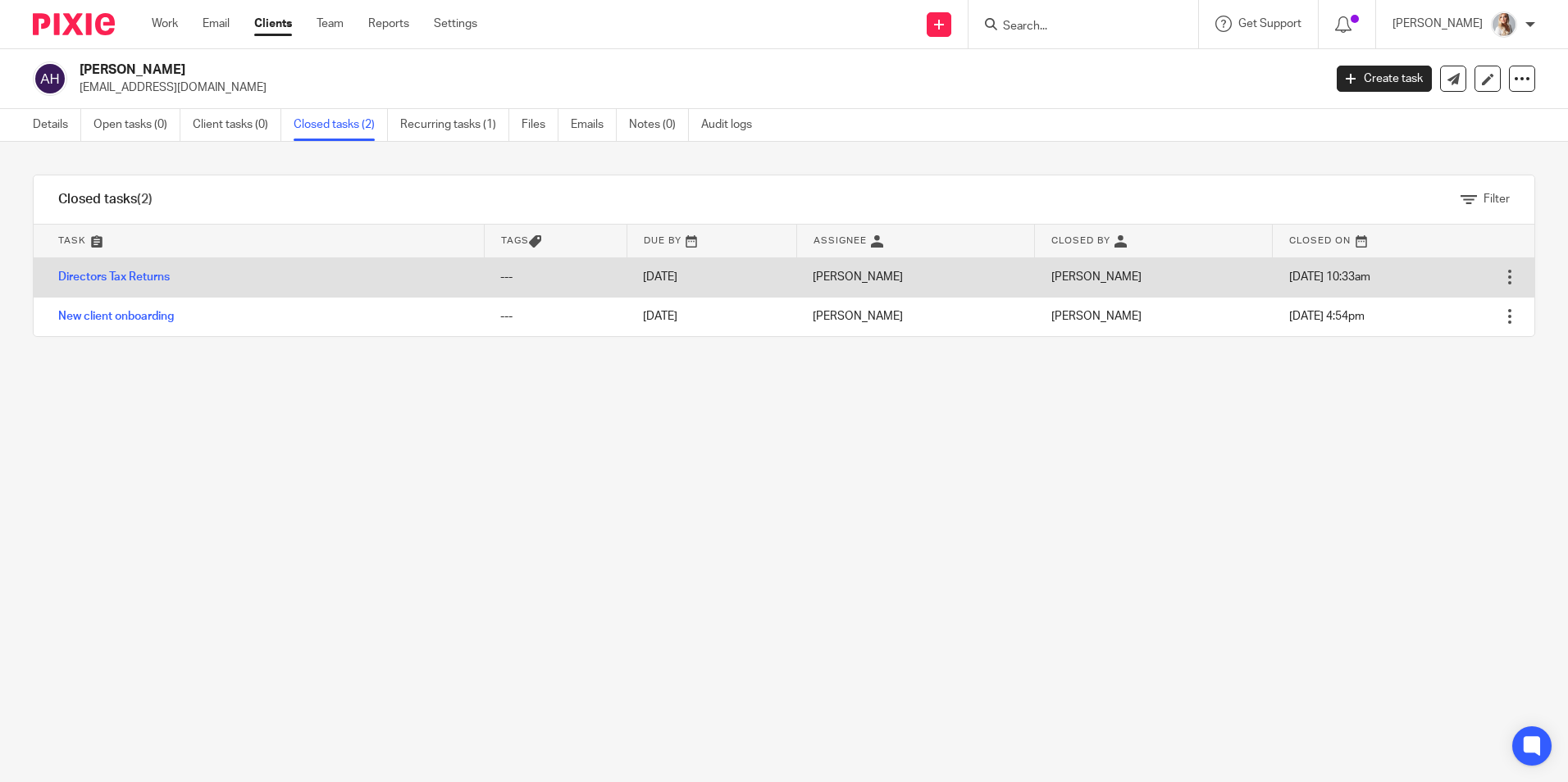
click at [421, 273] on td "Directors Tax Returns" at bounding box center [258, 276] width 450 height 39
click at [150, 275] on link "Directors Tax Returns" at bounding box center [113, 276] width 111 height 12
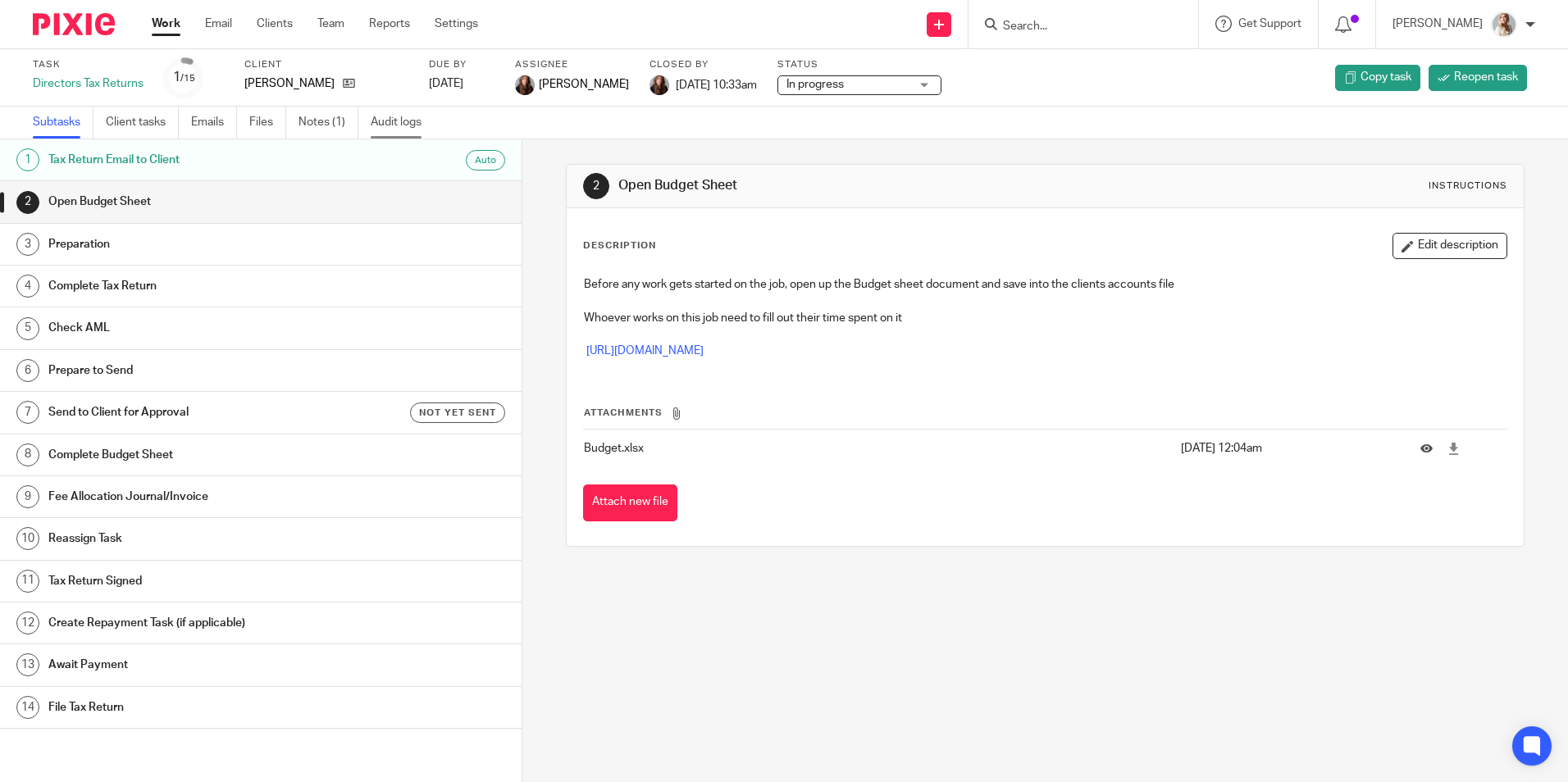
click at [414, 120] on link "Audit logs" at bounding box center [402, 122] width 63 height 32
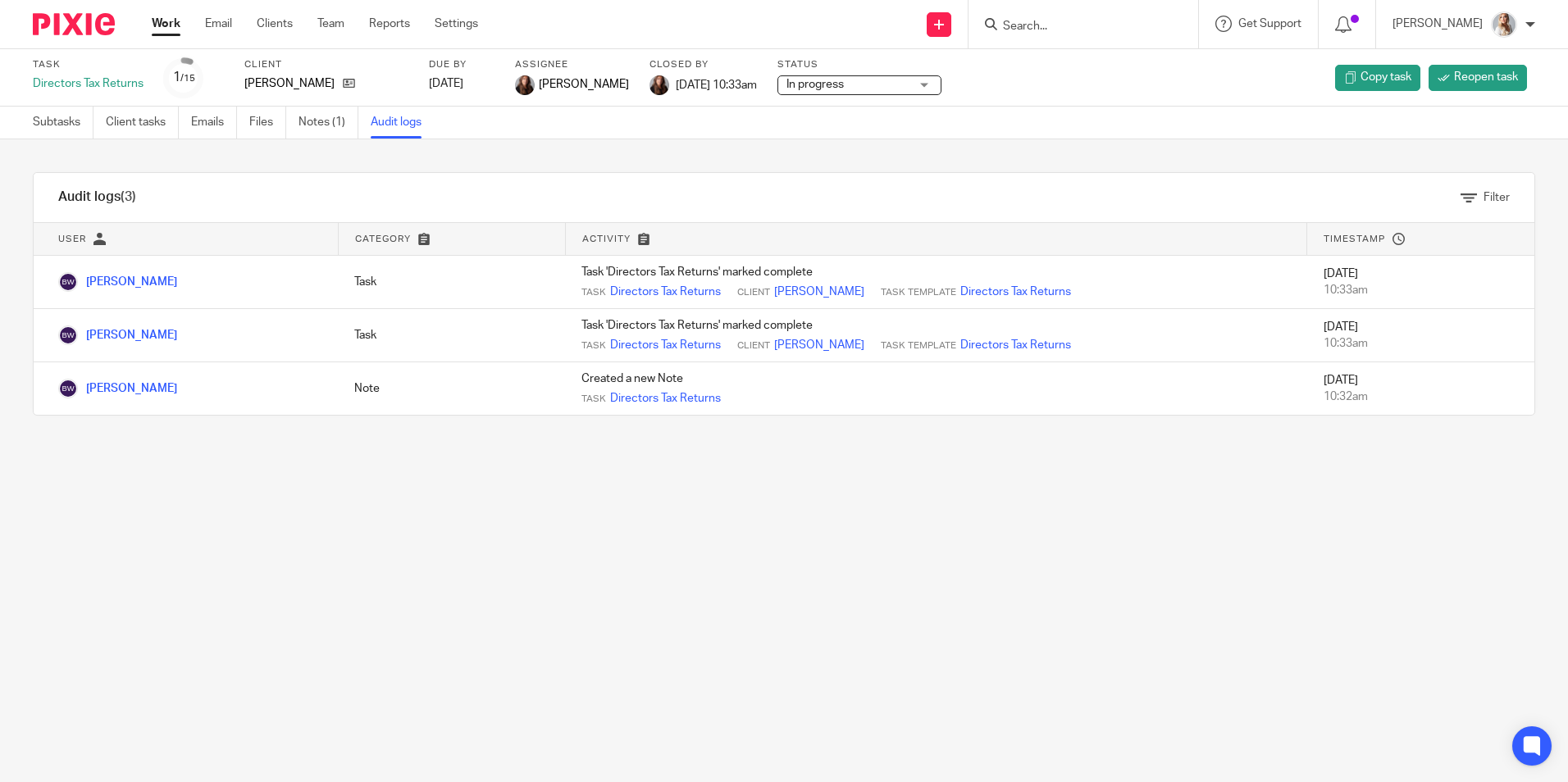
click at [168, 29] on link "Work" at bounding box center [166, 24] width 29 height 16
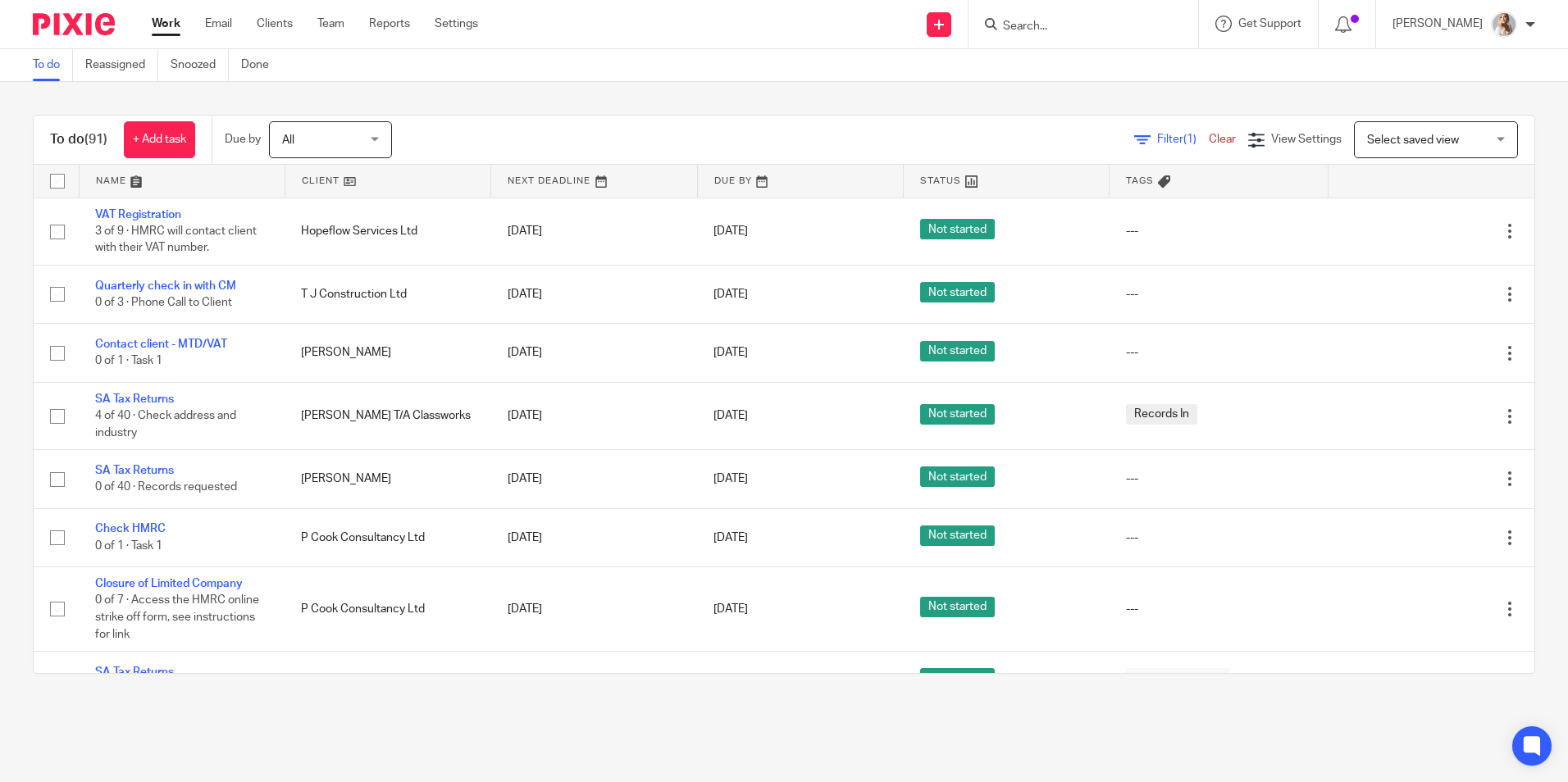
click at [1086, 37] on div at bounding box center [1083, 24] width 229 height 48
click at [1072, 24] on input "Search" at bounding box center [1075, 27] width 148 height 14
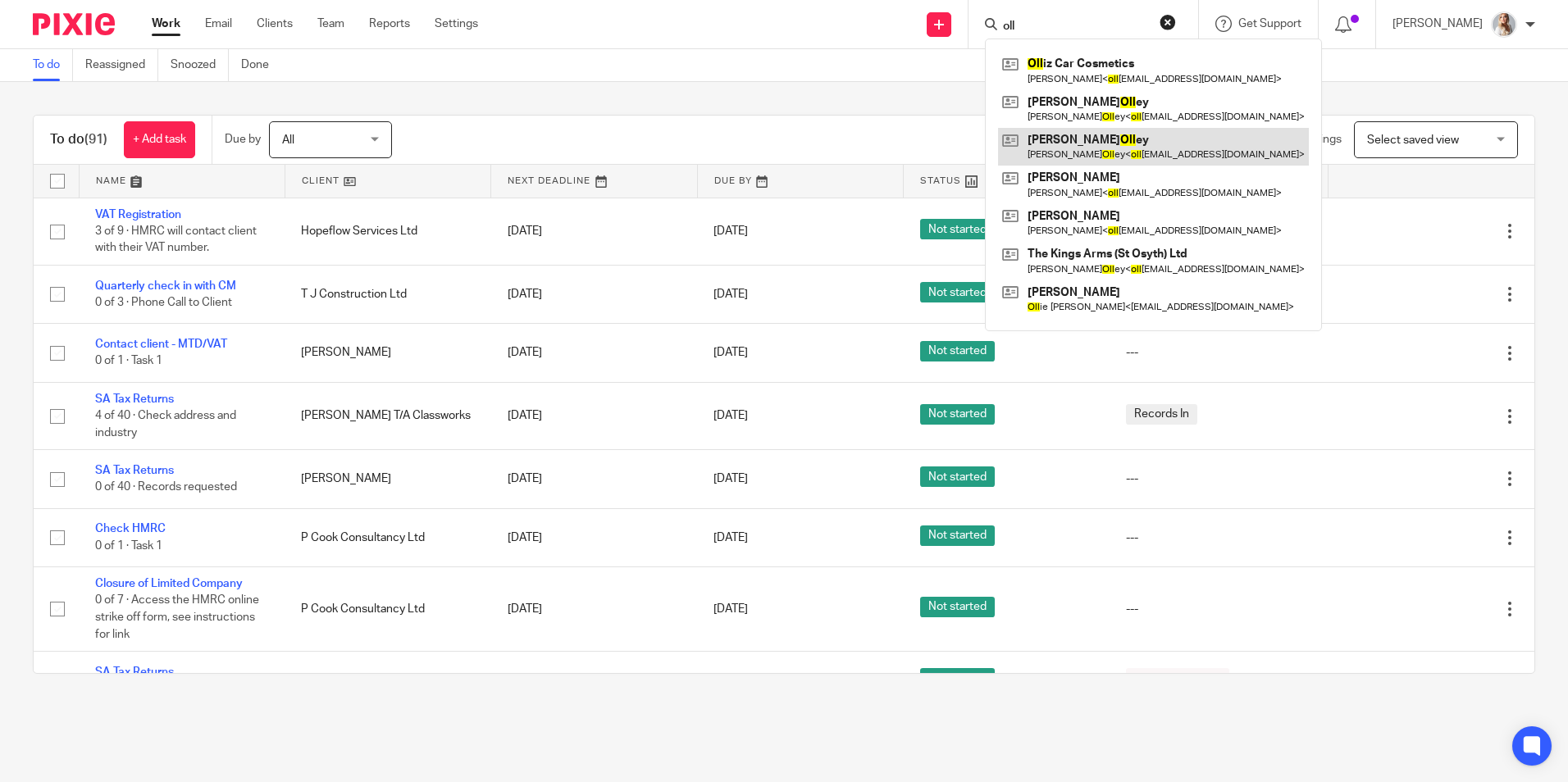
type input "oll"
click at [1073, 150] on link at bounding box center [1153, 147] width 311 height 38
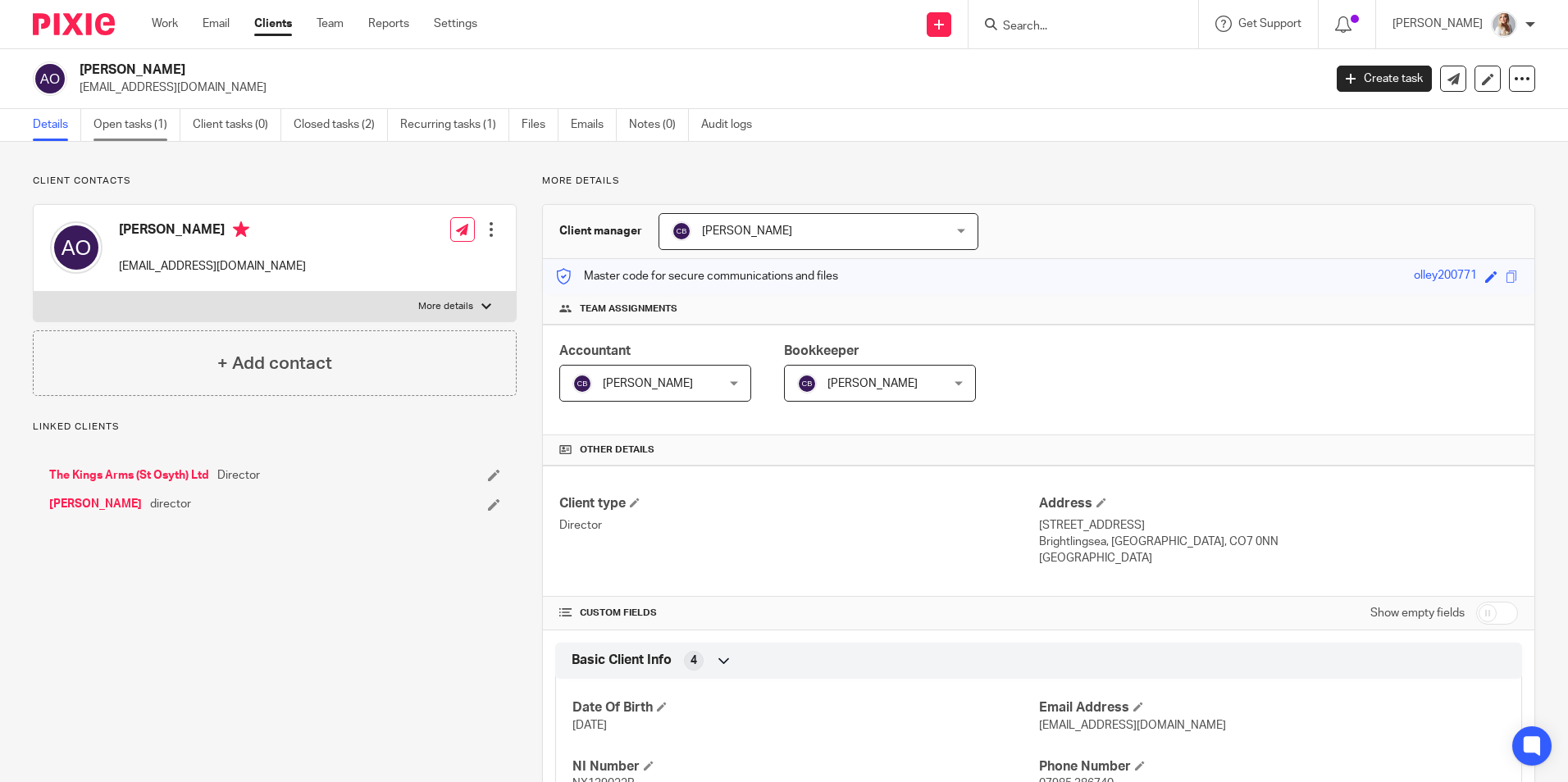
click at [124, 134] on link "Open tasks (1)" at bounding box center [137, 124] width 87 height 32
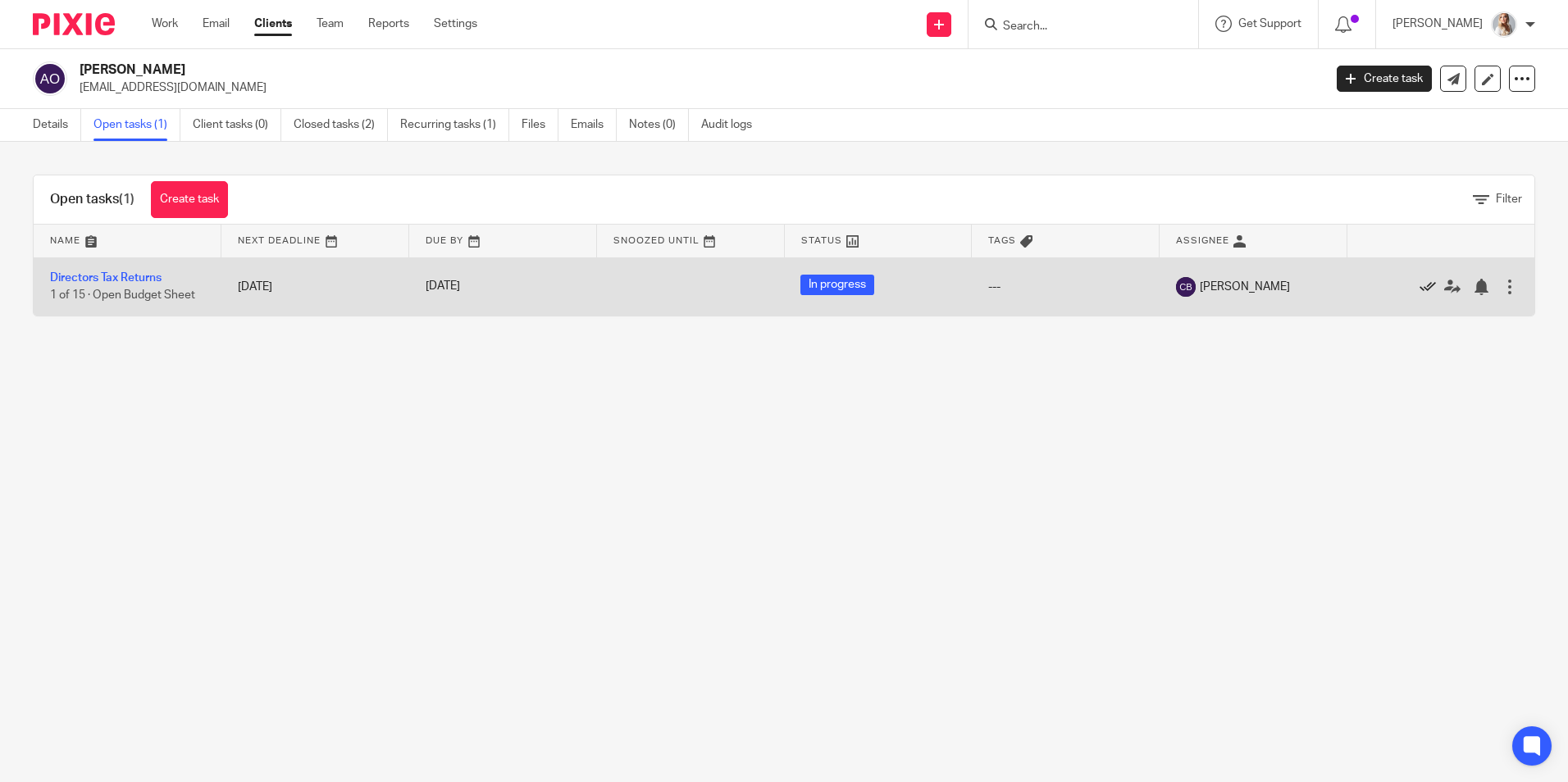
click at [1419, 286] on icon at bounding box center [1428, 287] width 16 height 16
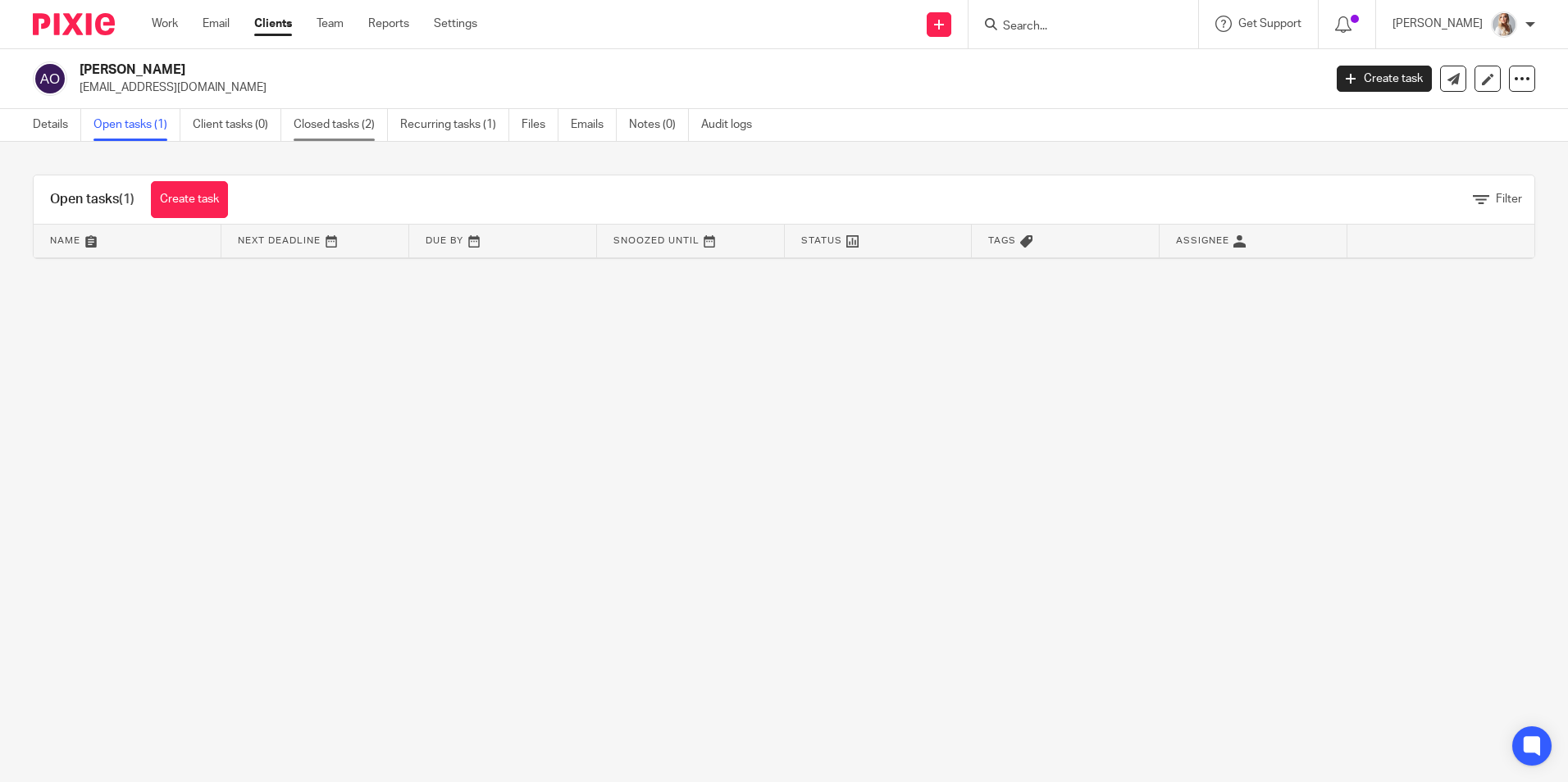
click at [342, 129] on link "Closed tasks (2)" at bounding box center [341, 124] width 94 height 32
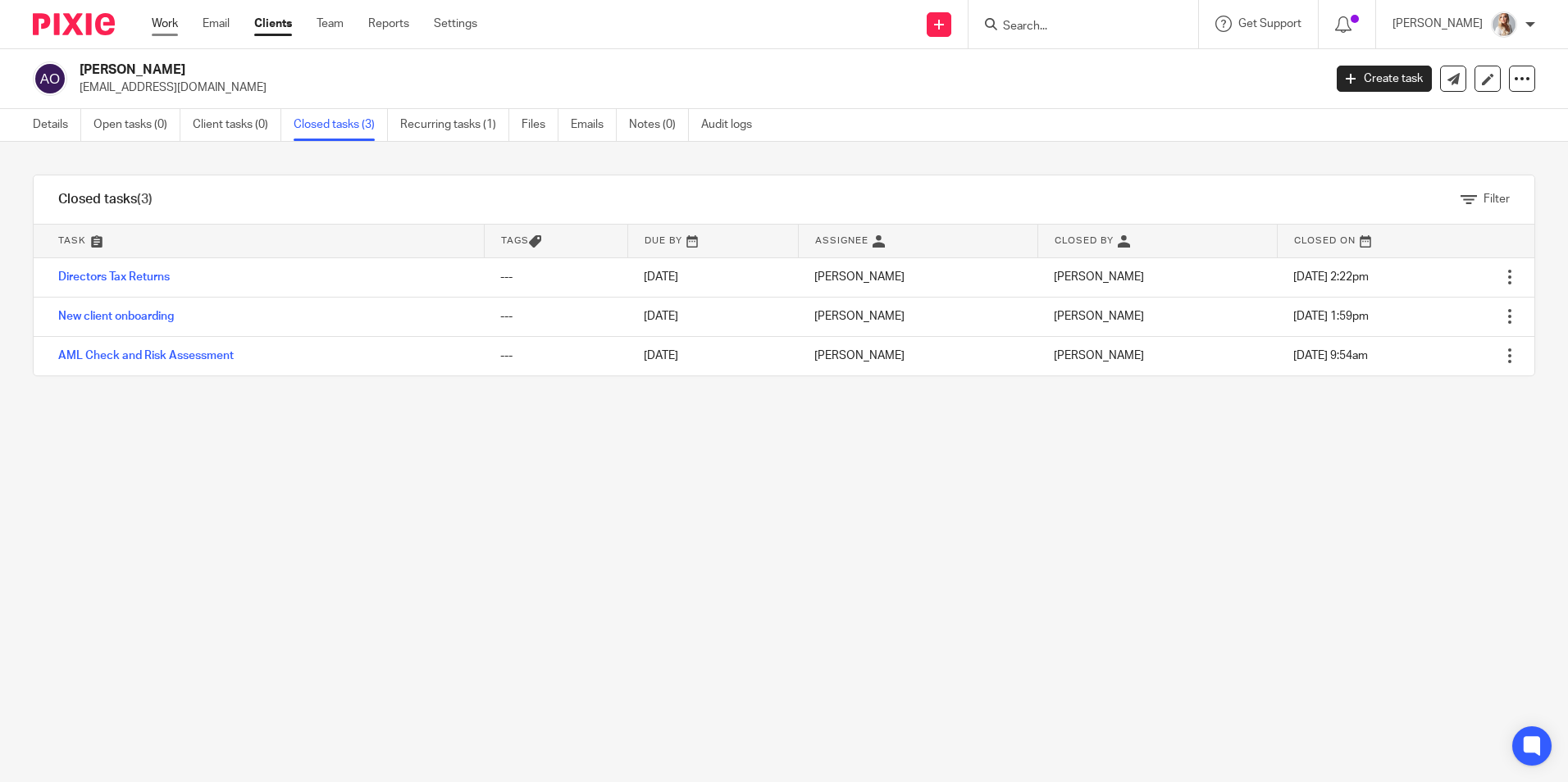
click at [168, 24] on link "Work" at bounding box center [164, 24] width 26 height 16
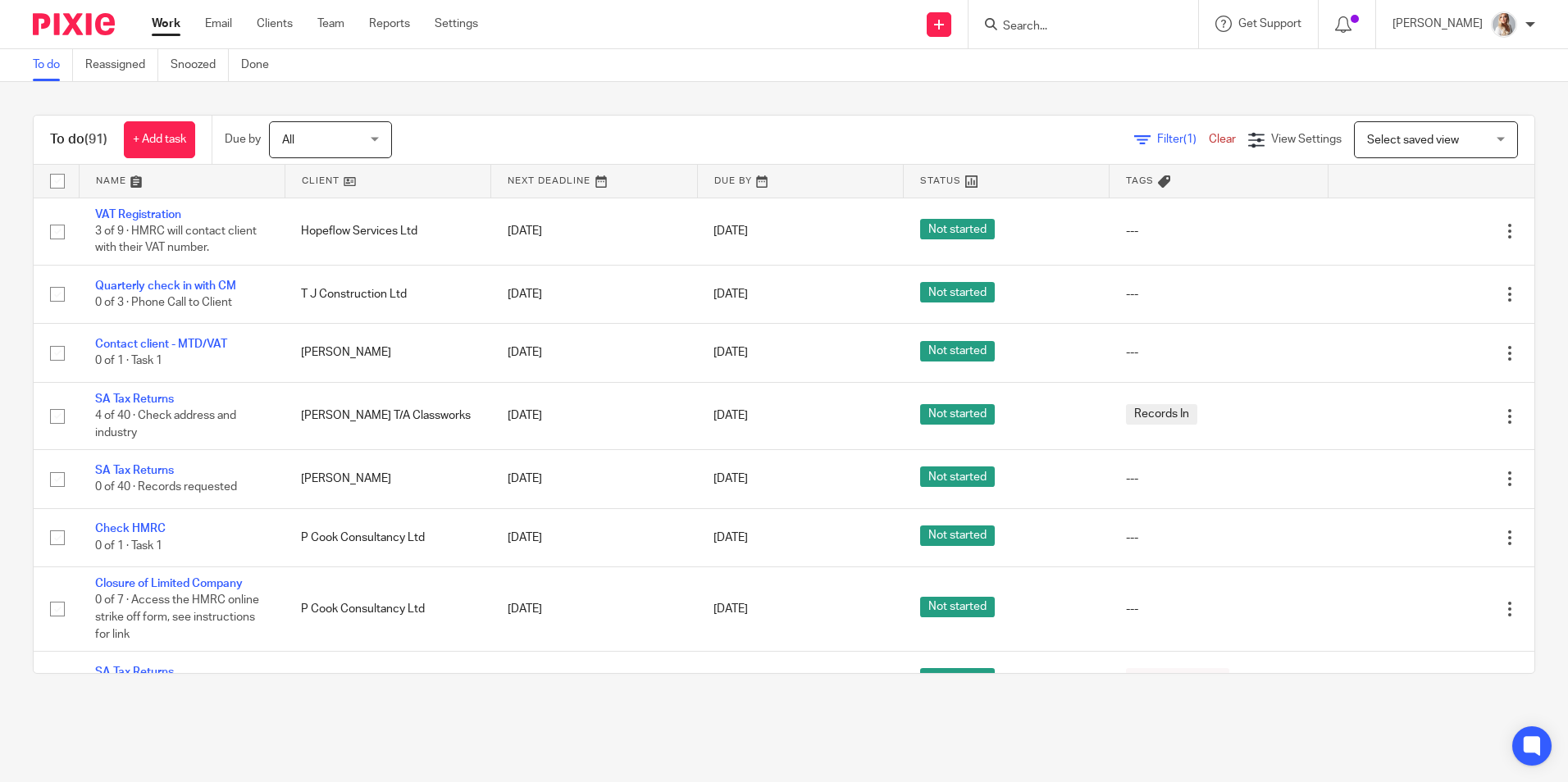
click at [1040, 18] on form at bounding box center [1089, 24] width 175 height 21
click at [1063, 26] on input "Search" at bounding box center [1075, 27] width 148 height 14
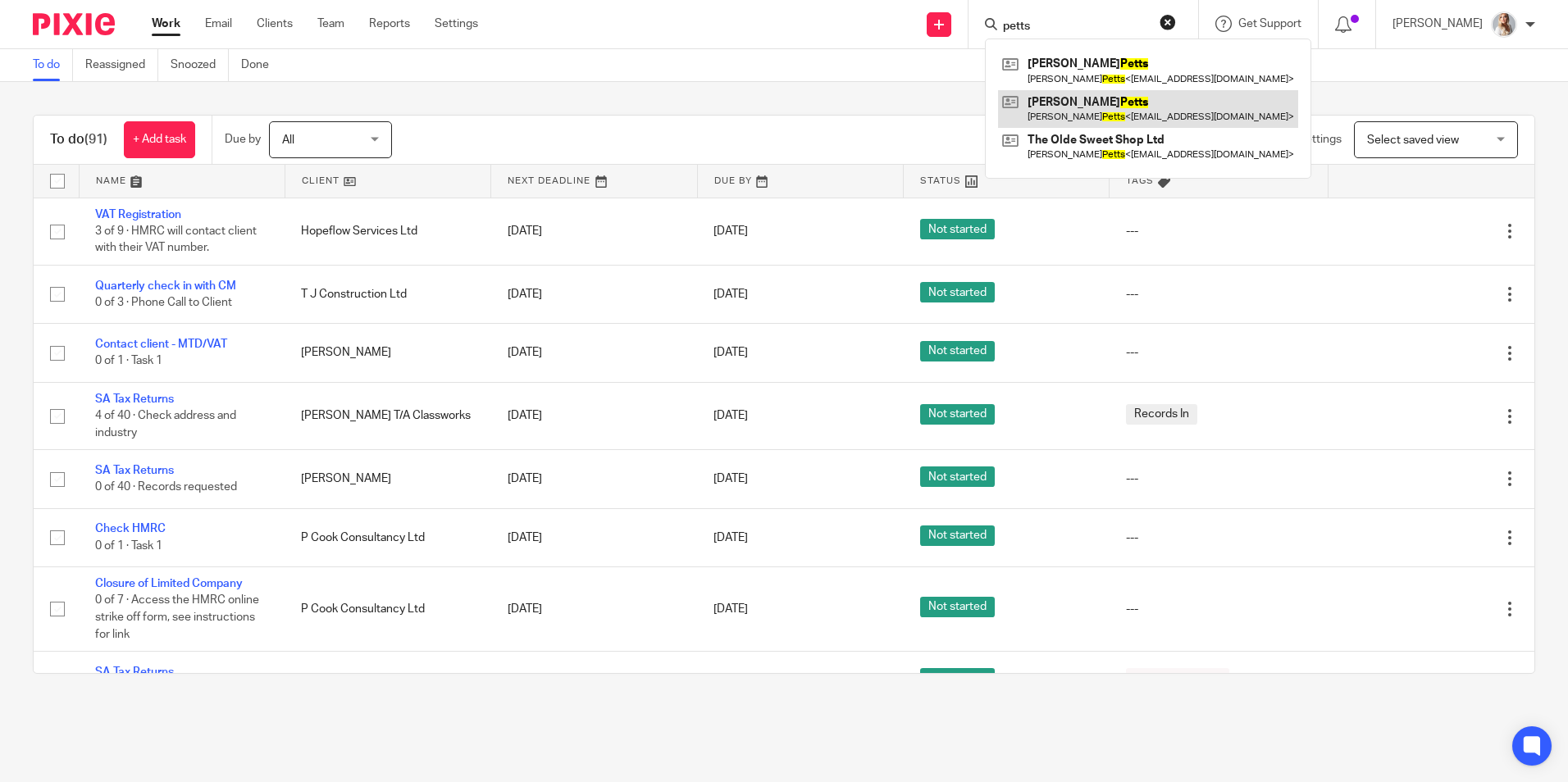
type input "petts"
click at [1089, 111] on link at bounding box center [1147, 110] width 300 height 38
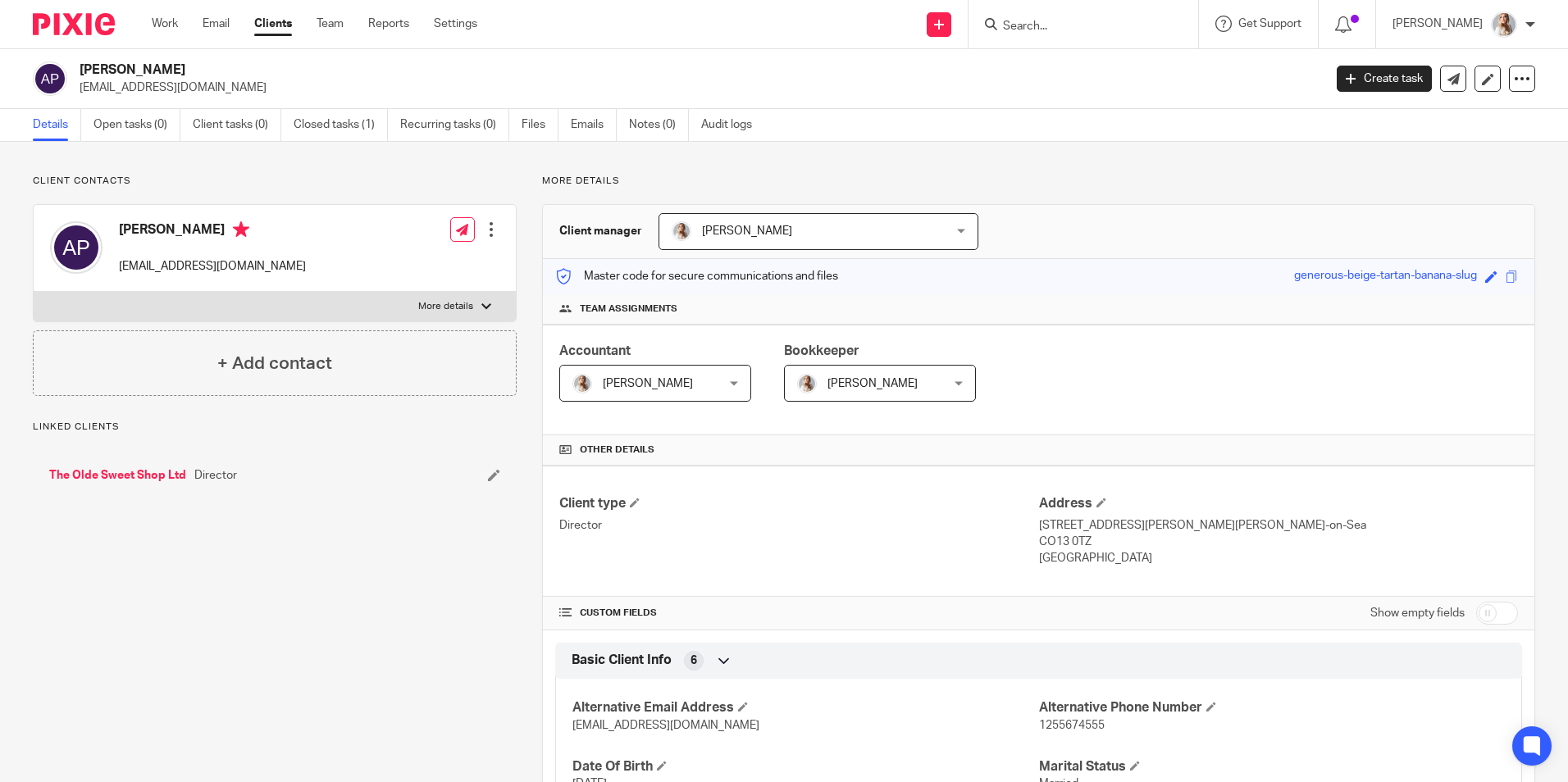
drag, startPoint x: 156, startPoint y: 24, endPoint x: 236, endPoint y: 34, distance: 80.6
click at [156, 24] on link "Work" at bounding box center [164, 24] width 26 height 16
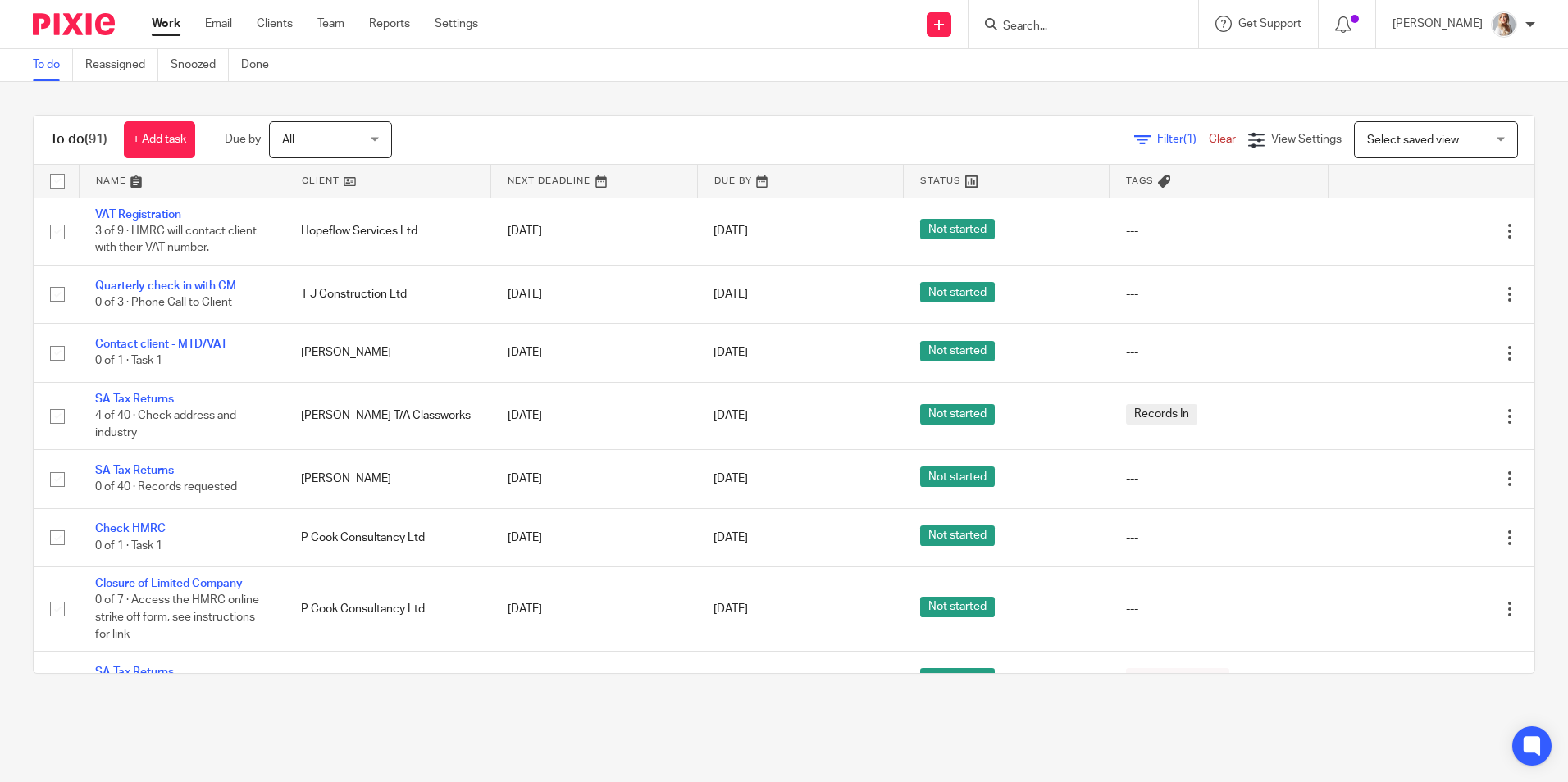
click at [1055, 36] on div at bounding box center [1083, 24] width 229 height 48
click at [1023, 26] on input "Search" at bounding box center [1075, 27] width 148 height 14
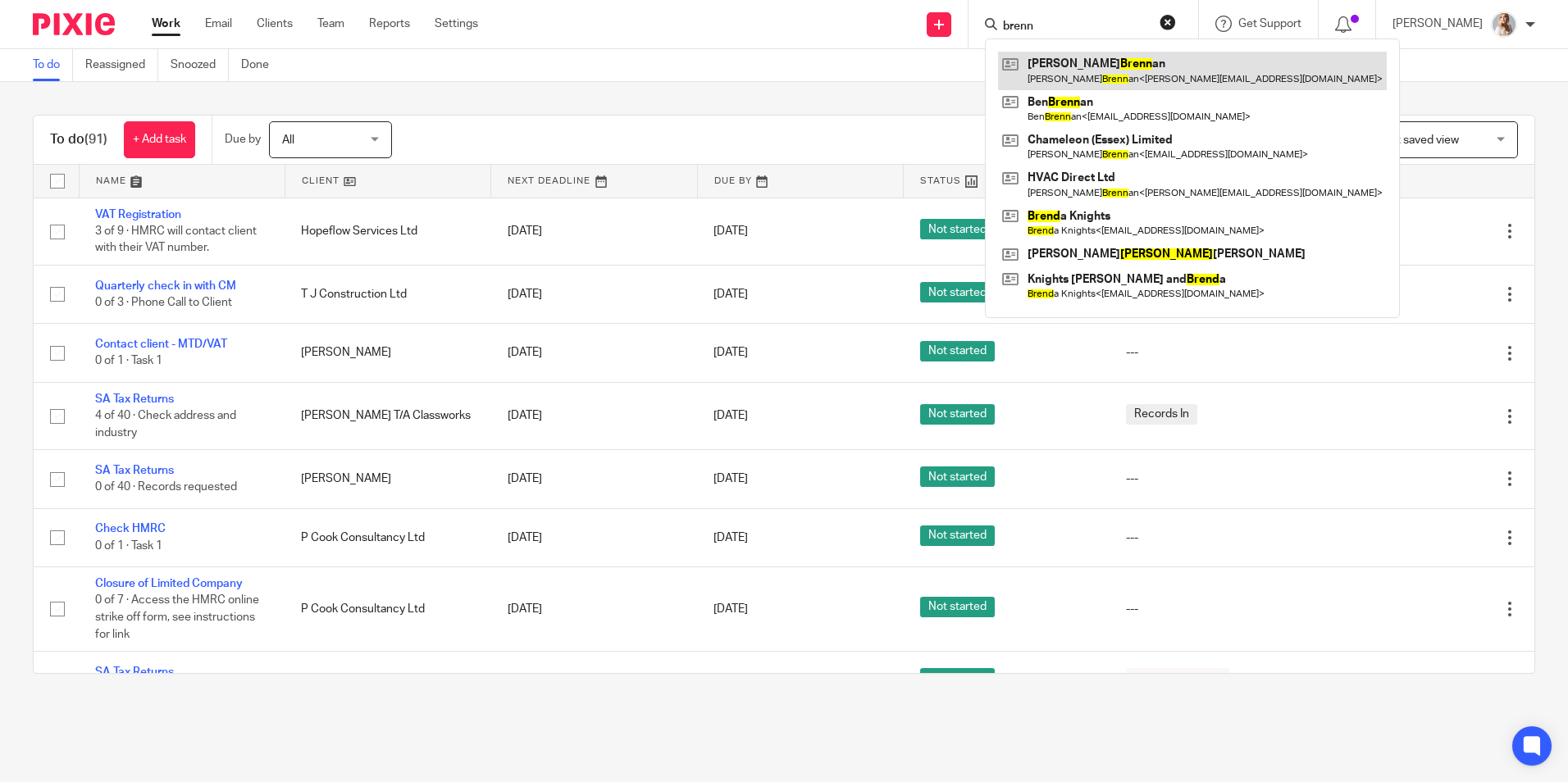
type input "brenn"
click at [1063, 69] on link at bounding box center [1192, 71] width 389 height 38
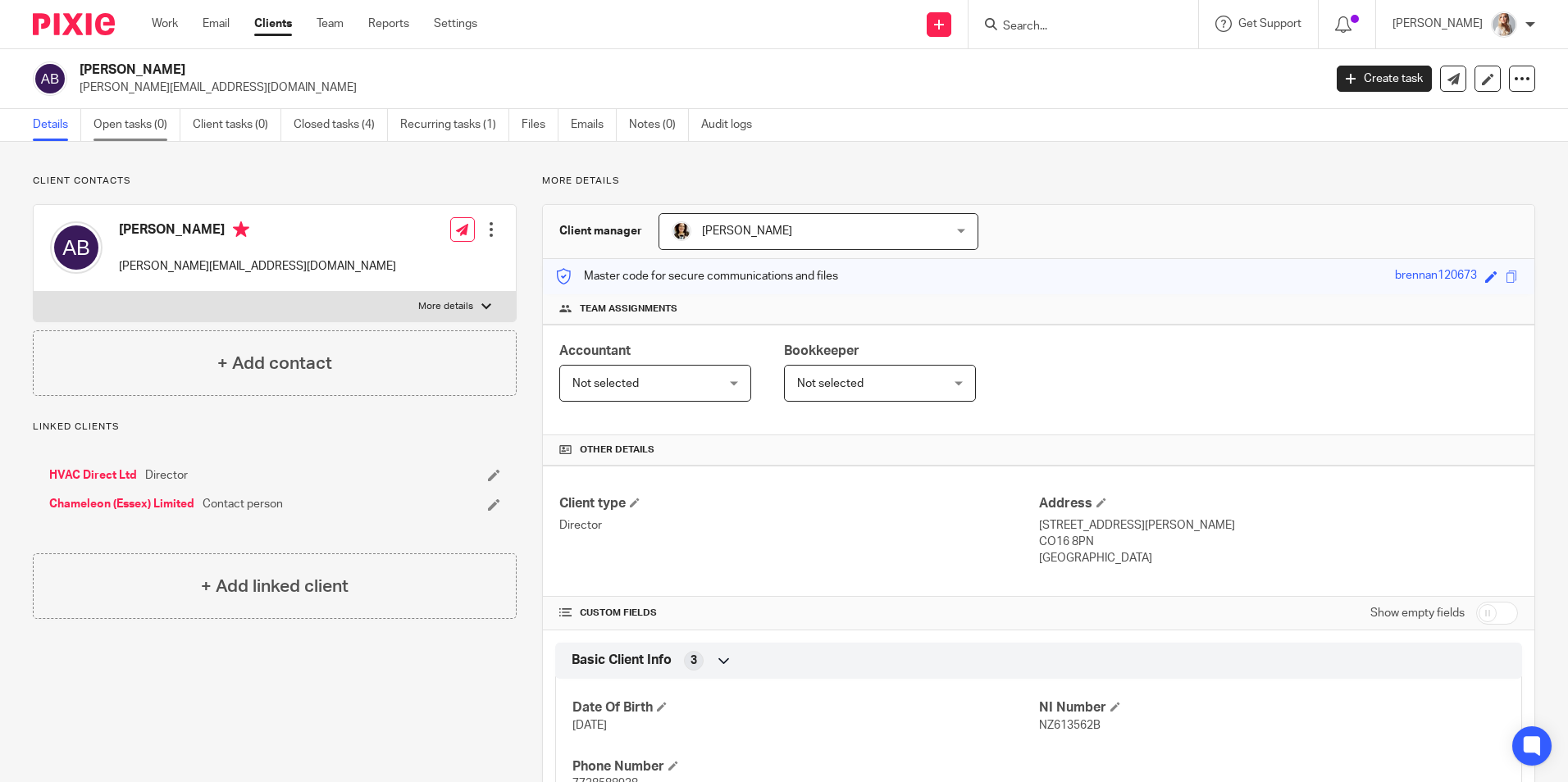
click at [169, 116] on link "Open tasks (0)" at bounding box center [137, 124] width 87 height 32
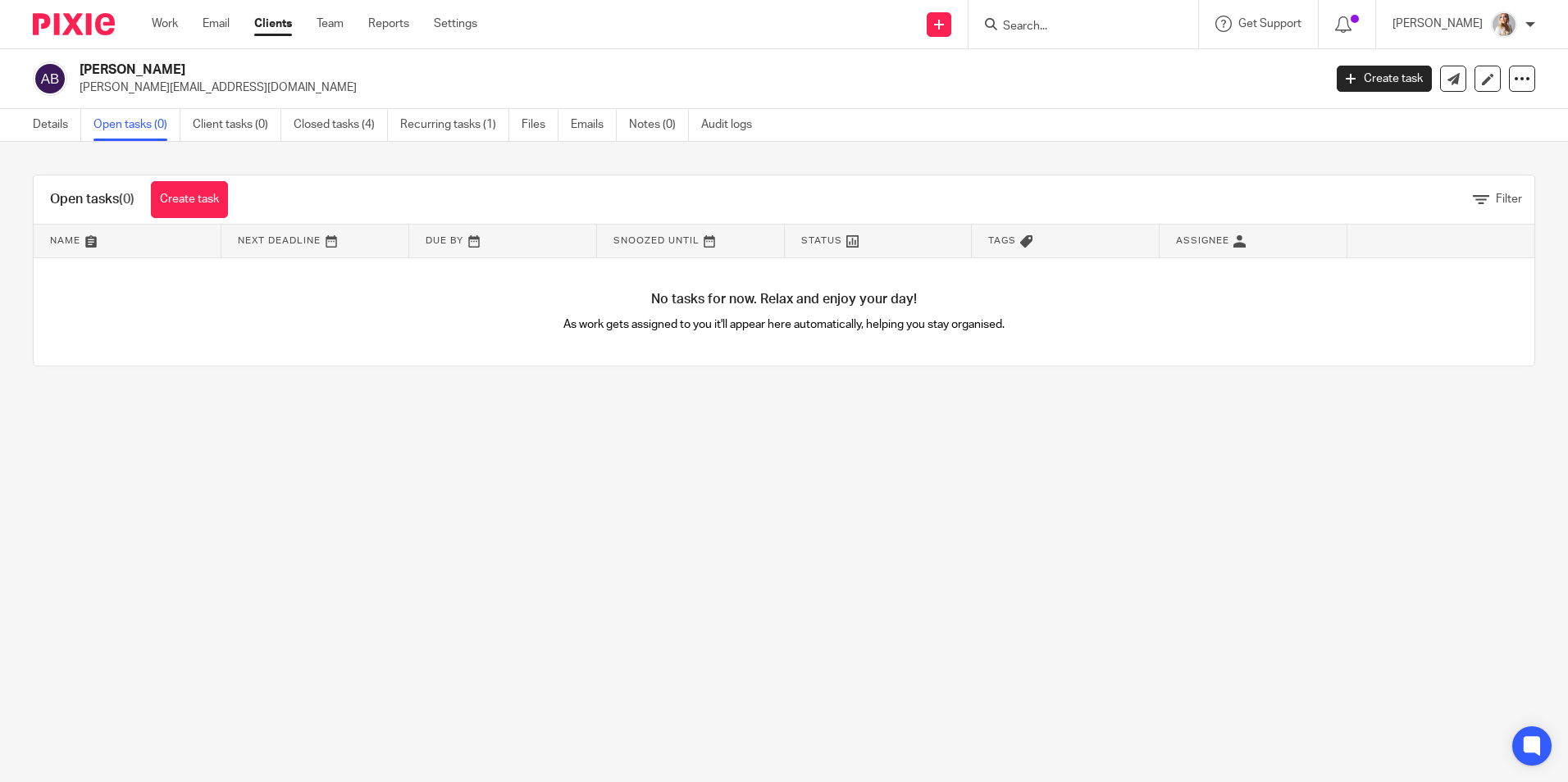
click at [1060, 32] on input "Search" at bounding box center [1075, 27] width 148 height 14
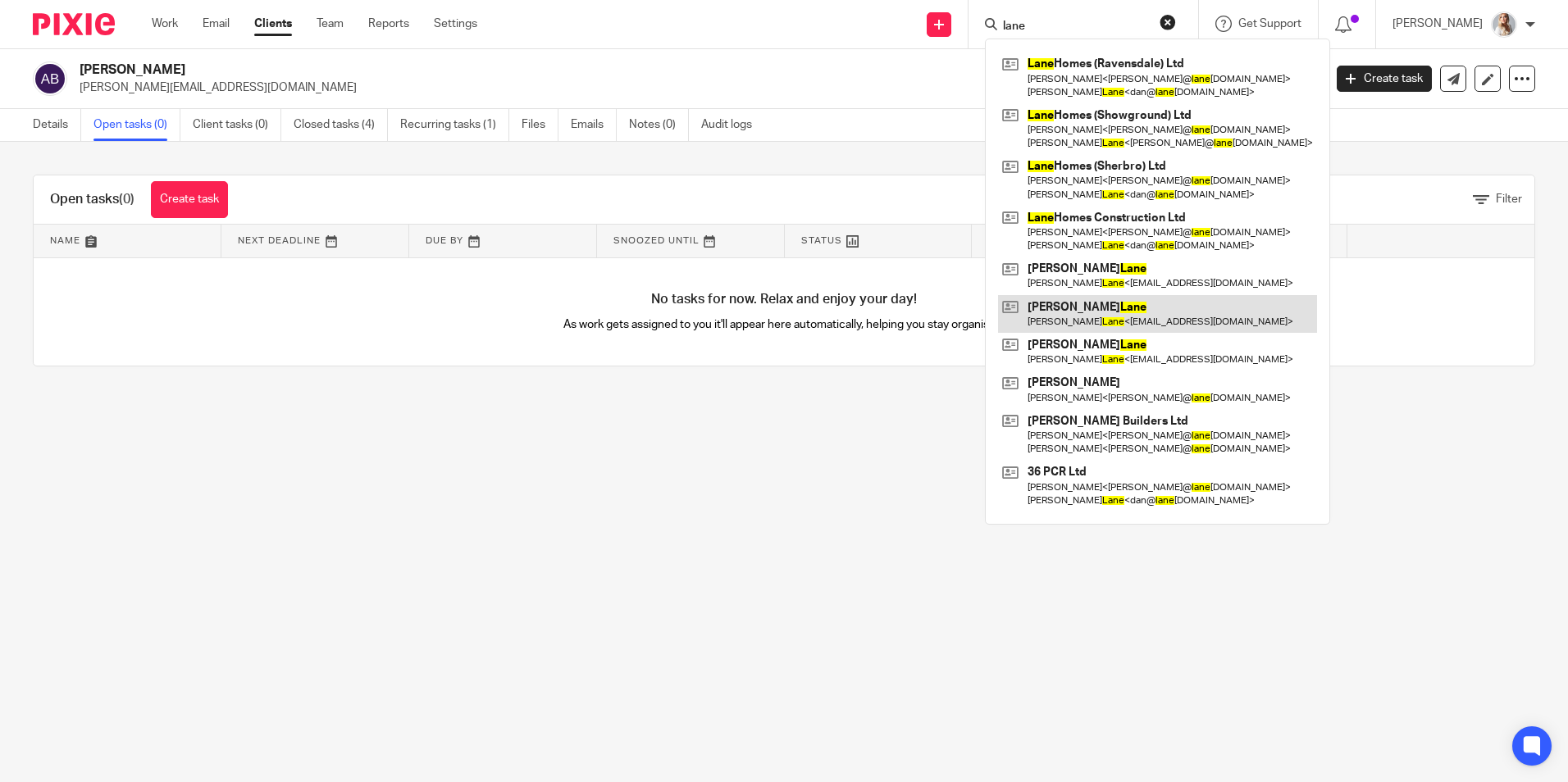
type input "lane"
click at [1062, 320] on link at bounding box center [1157, 314] width 319 height 38
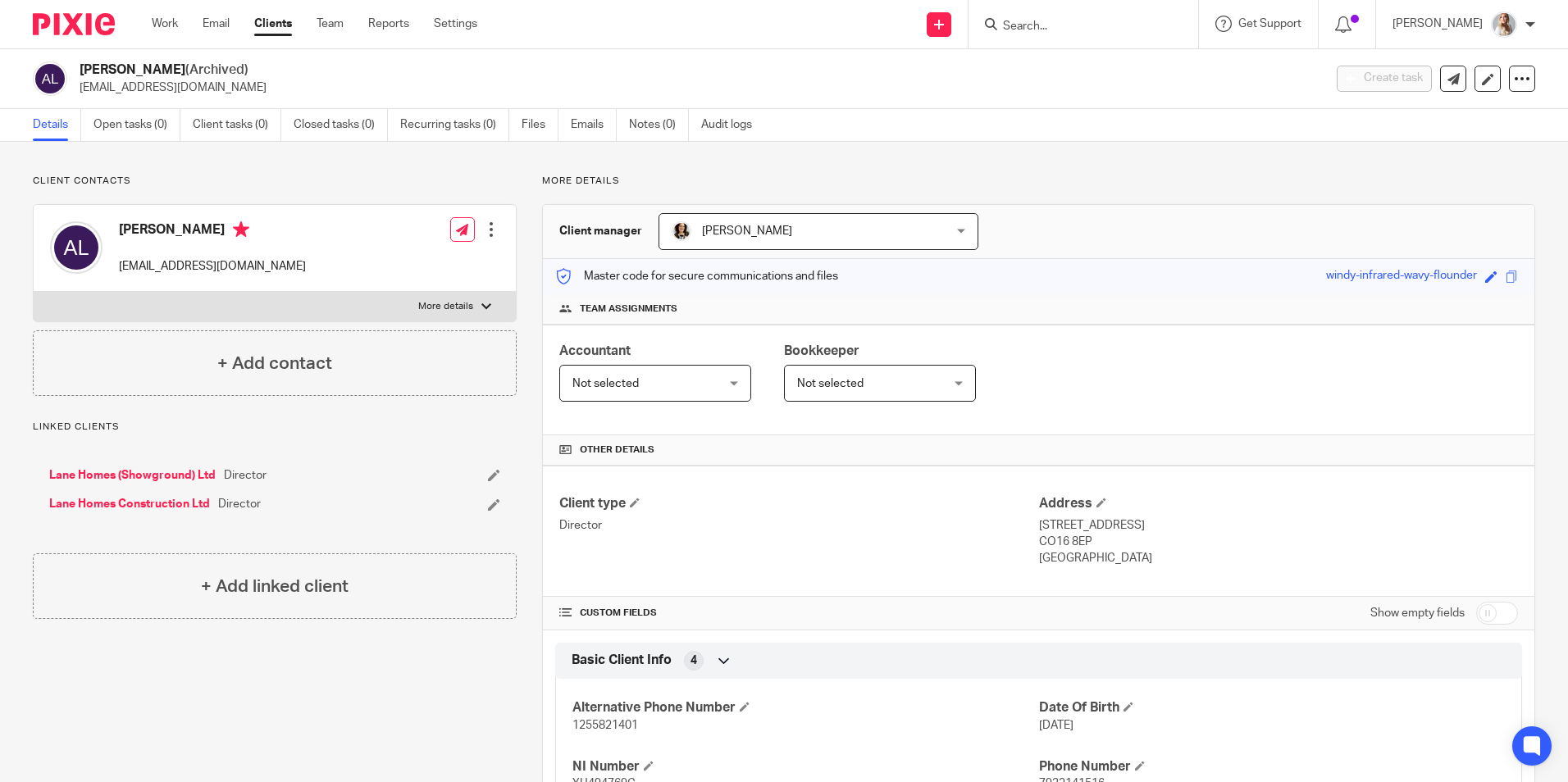
click at [1032, 2] on div at bounding box center [1083, 24] width 229 height 48
click at [1036, 24] on input "Search" at bounding box center [1075, 27] width 148 height 14
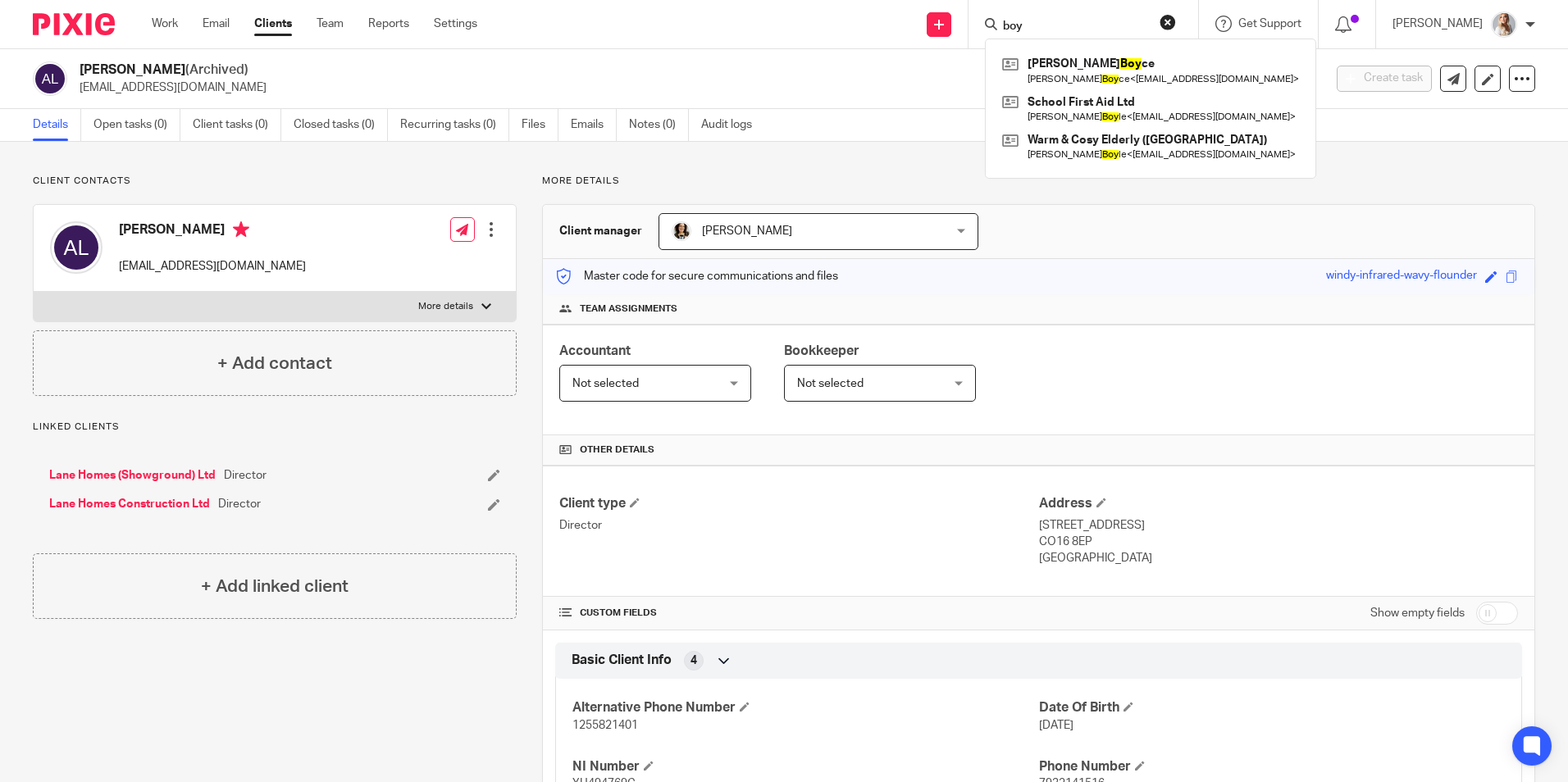
drag, startPoint x: 1038, startPoint y: 37, endPoint x: 1002, endPoint y: 36, distance: 36.0
click at [1002, 36] on div "boy [PERSON_NAME] Boy [PERSON_NAME] Boy ce < [EMAIL_ADDRESS][DOMAIN_NAME] > Sch…" at bounding box center [1083, 24] width 229 height 48
drag, startPoint x: 1002, startPoint y: 36, endPoint x: 1073, endPoint y: 25, distance: 71.8
click at [1073, 25] on input "boy" at bounding box center [1075, 27] width 148 height 14
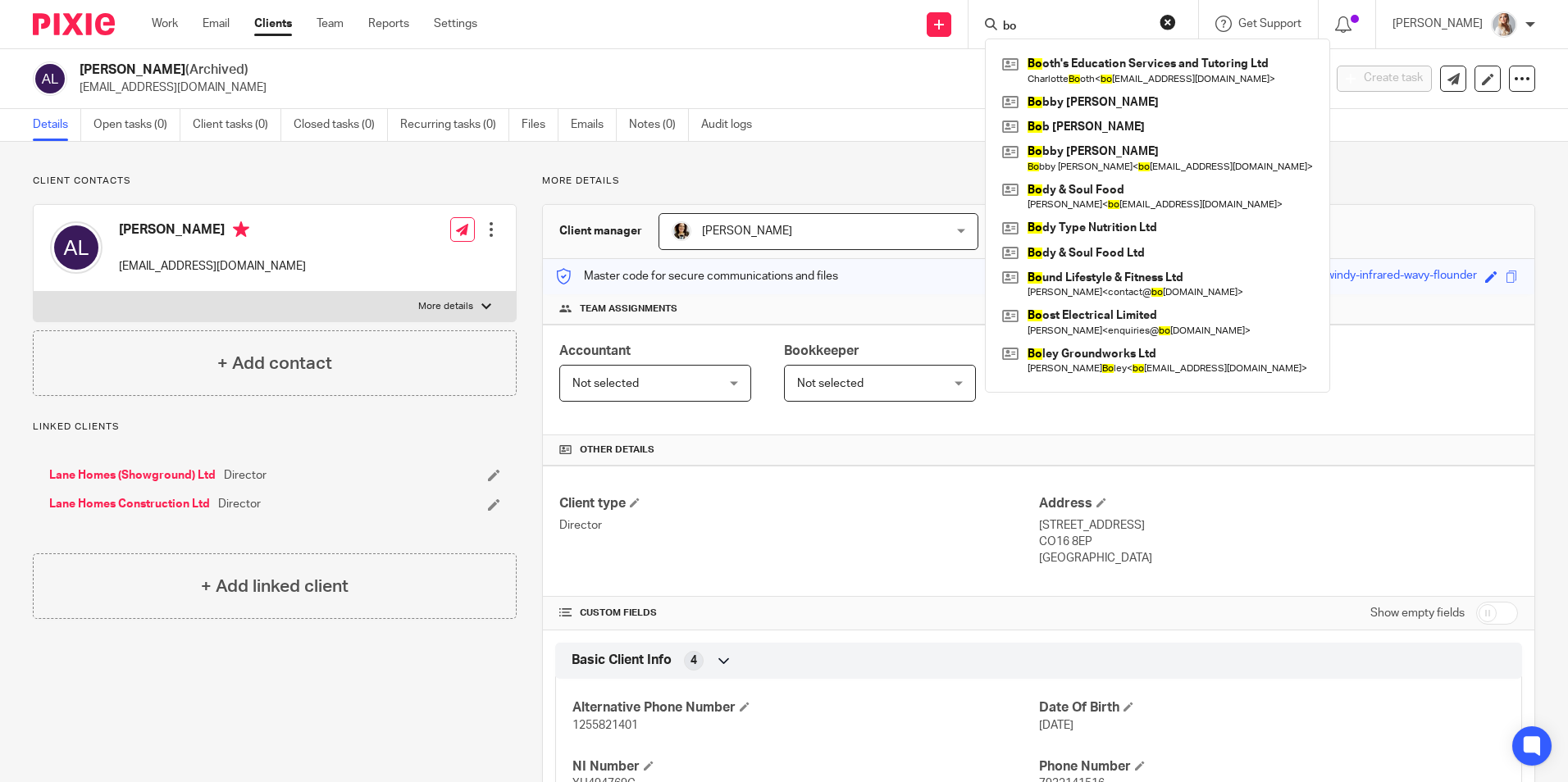
type input "b"
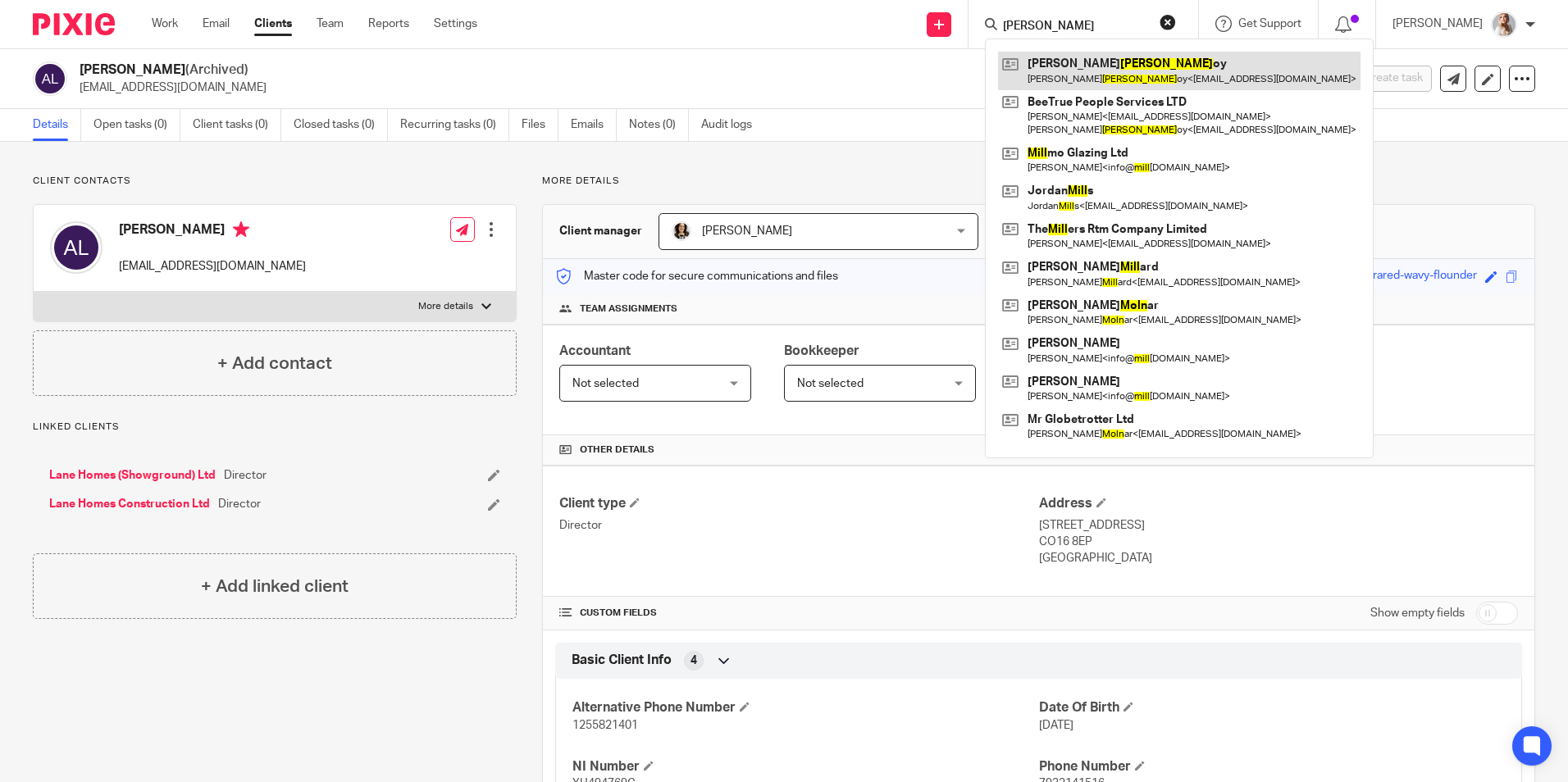
type input "[PERSON_NAME]"
click at [1074, 63] on link at bounding box center [1179, 71] width 363 height 38
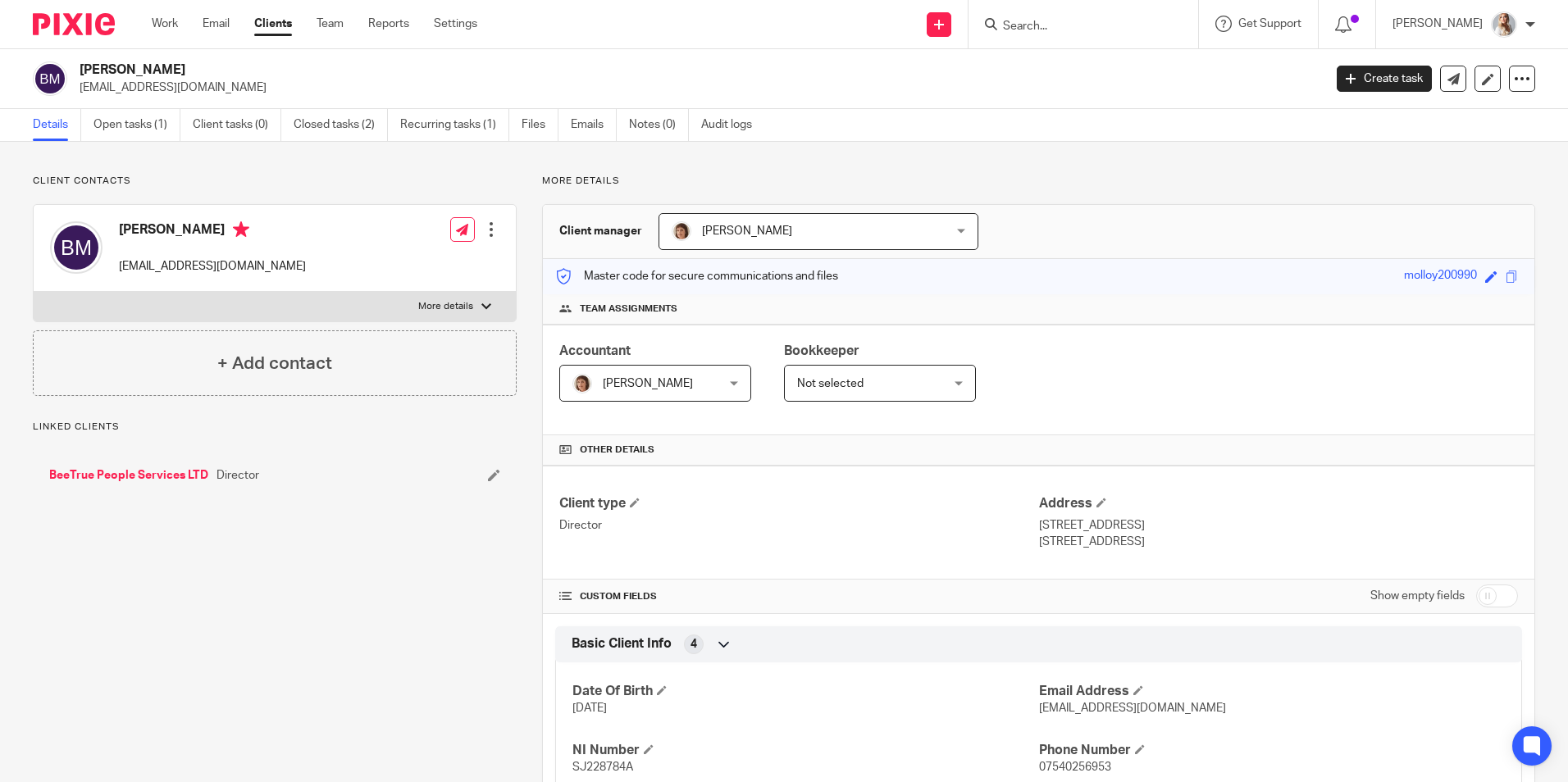
click at [149, 120] on link "Open tasks (1)" at bounding box center [137, 124] width 87 height 32
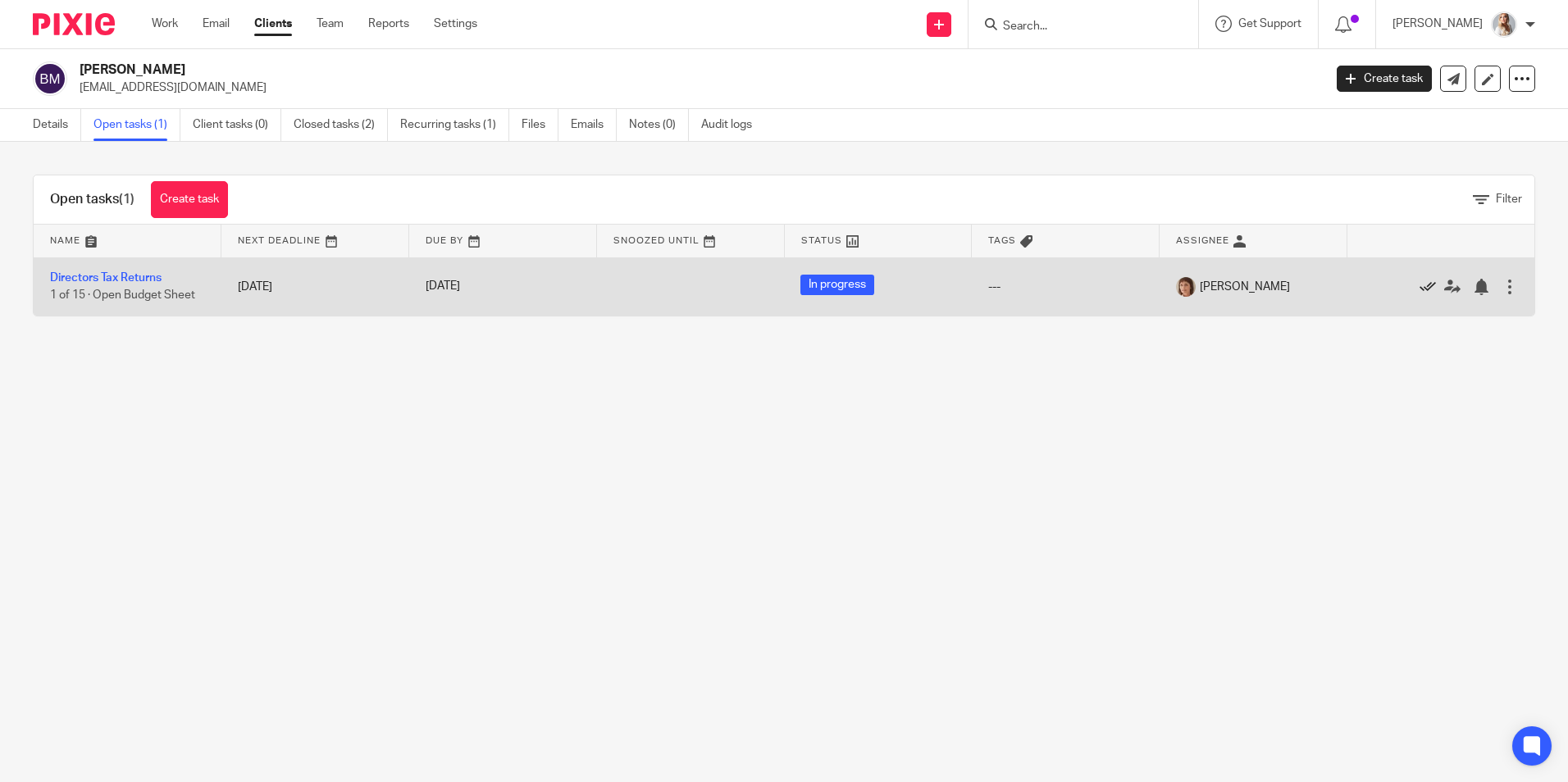
click at [1419, 288] on icon at bounding box center [1428, 287] width 16 height 16
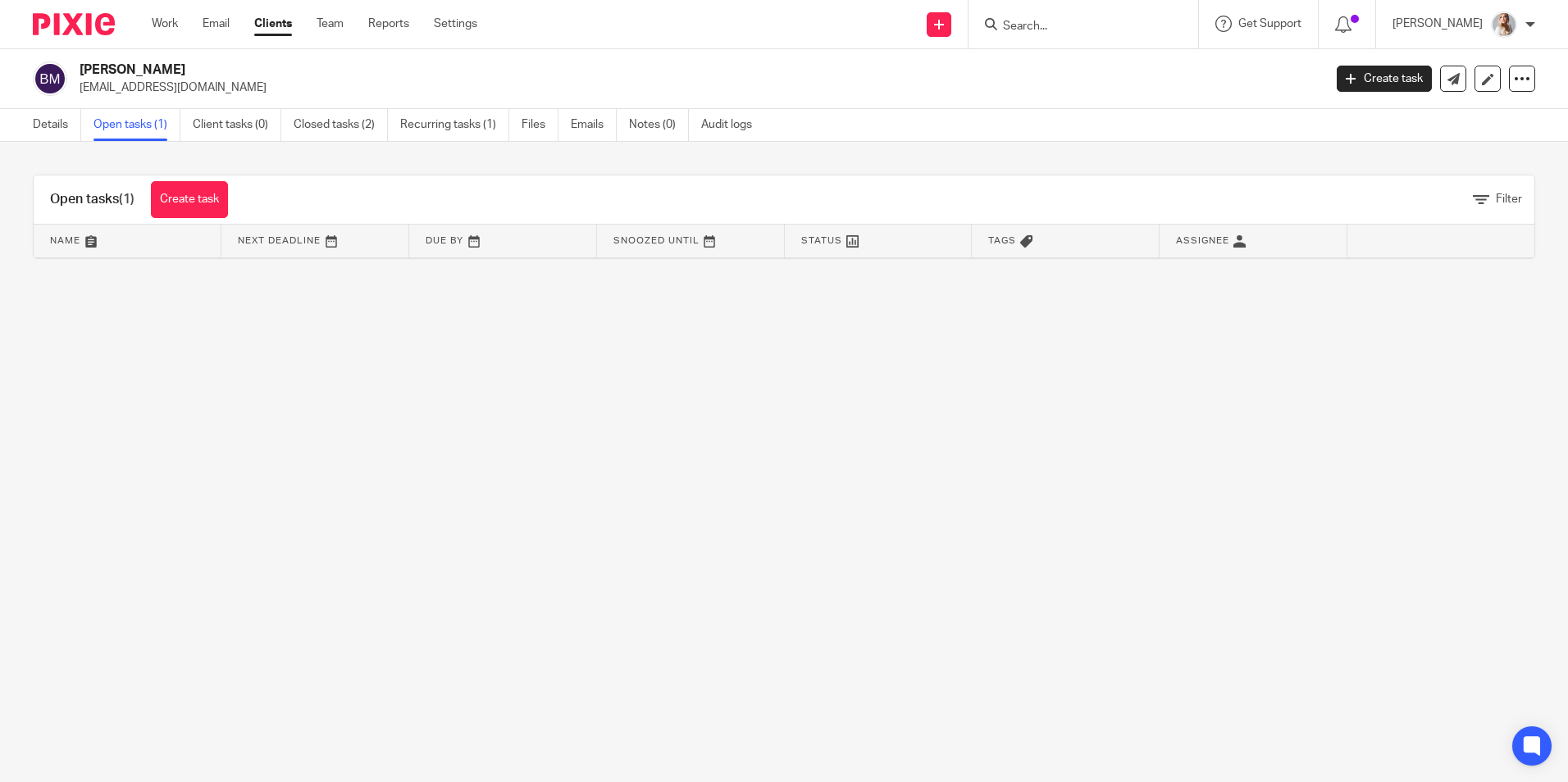
click at [1103, 27] on input "Search" at bounding box center [1075, 27] width 148 height 14
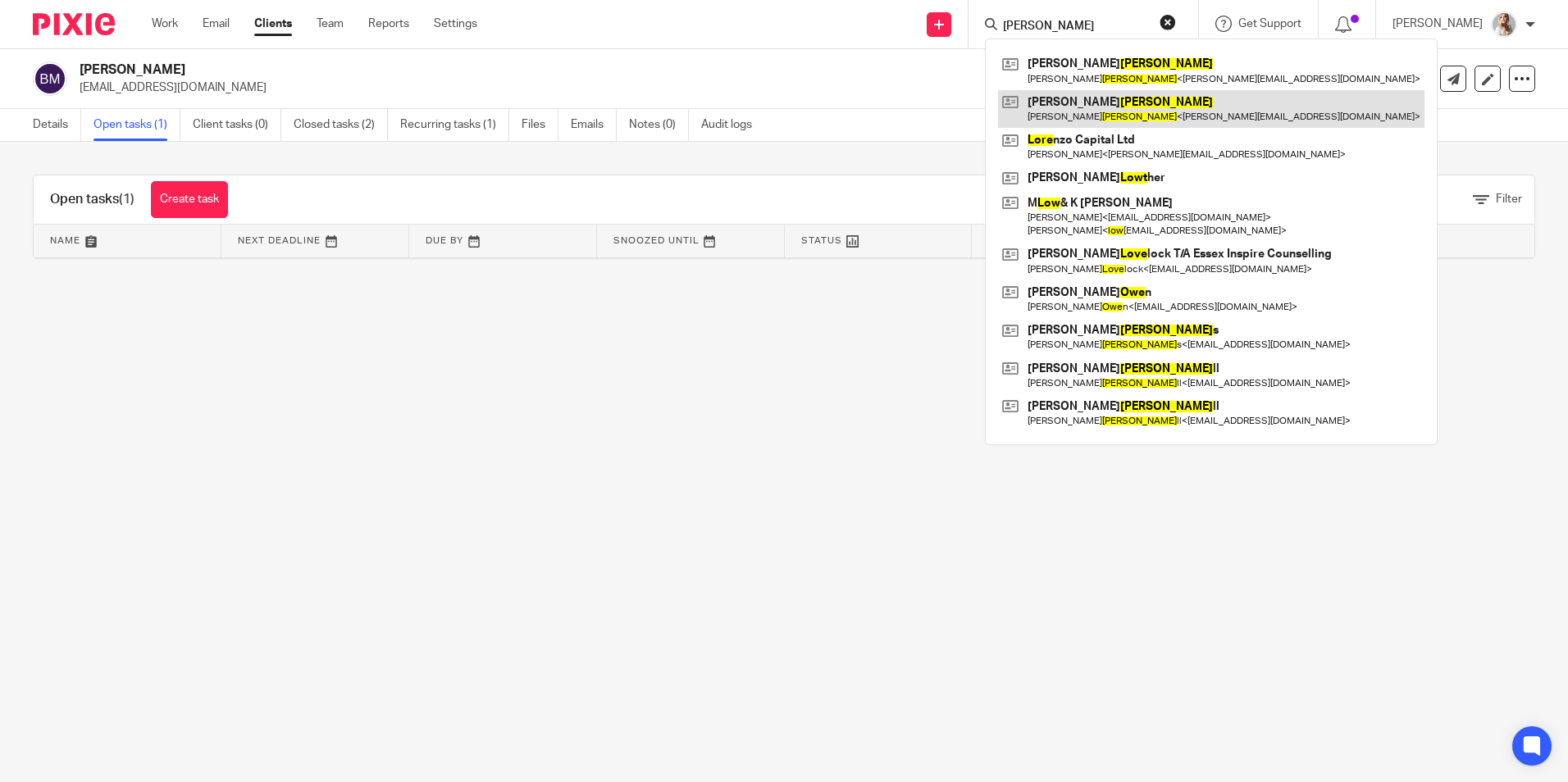
type input "lowe"
click at [1069, 120] on link at bounding box center [1211, 110] width 426 height 38
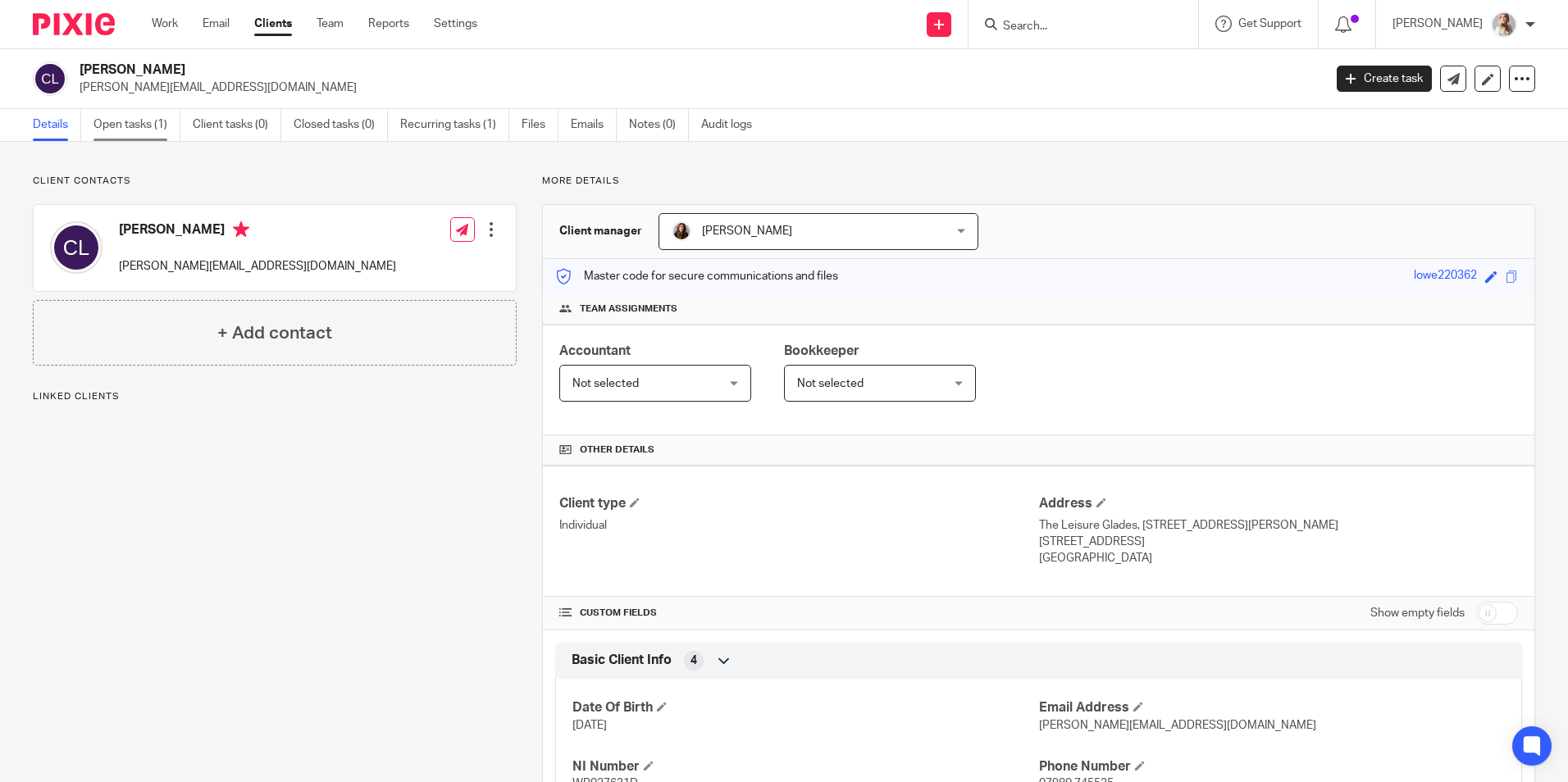
click at [111, 128] on link "Open tasks (1)" at bounding box center [137, 124] width 87 height 32
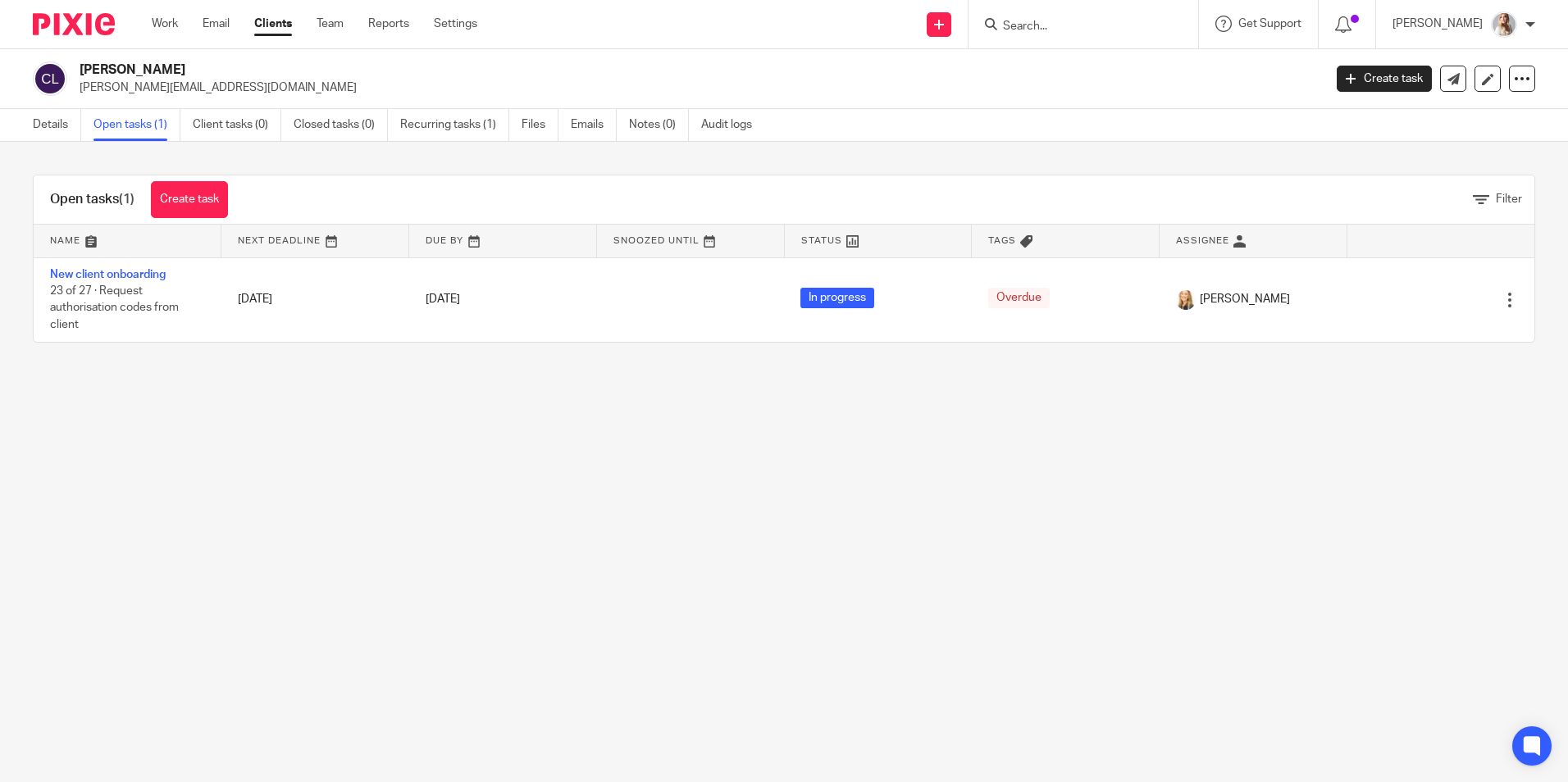
click at [1063, 24] on input "Search" at bounding box center [1075, 27] width 148 height 14
type input "winterf"
click at [1073, 73] on link at bounding box center [1137, 71] width 277 height 38
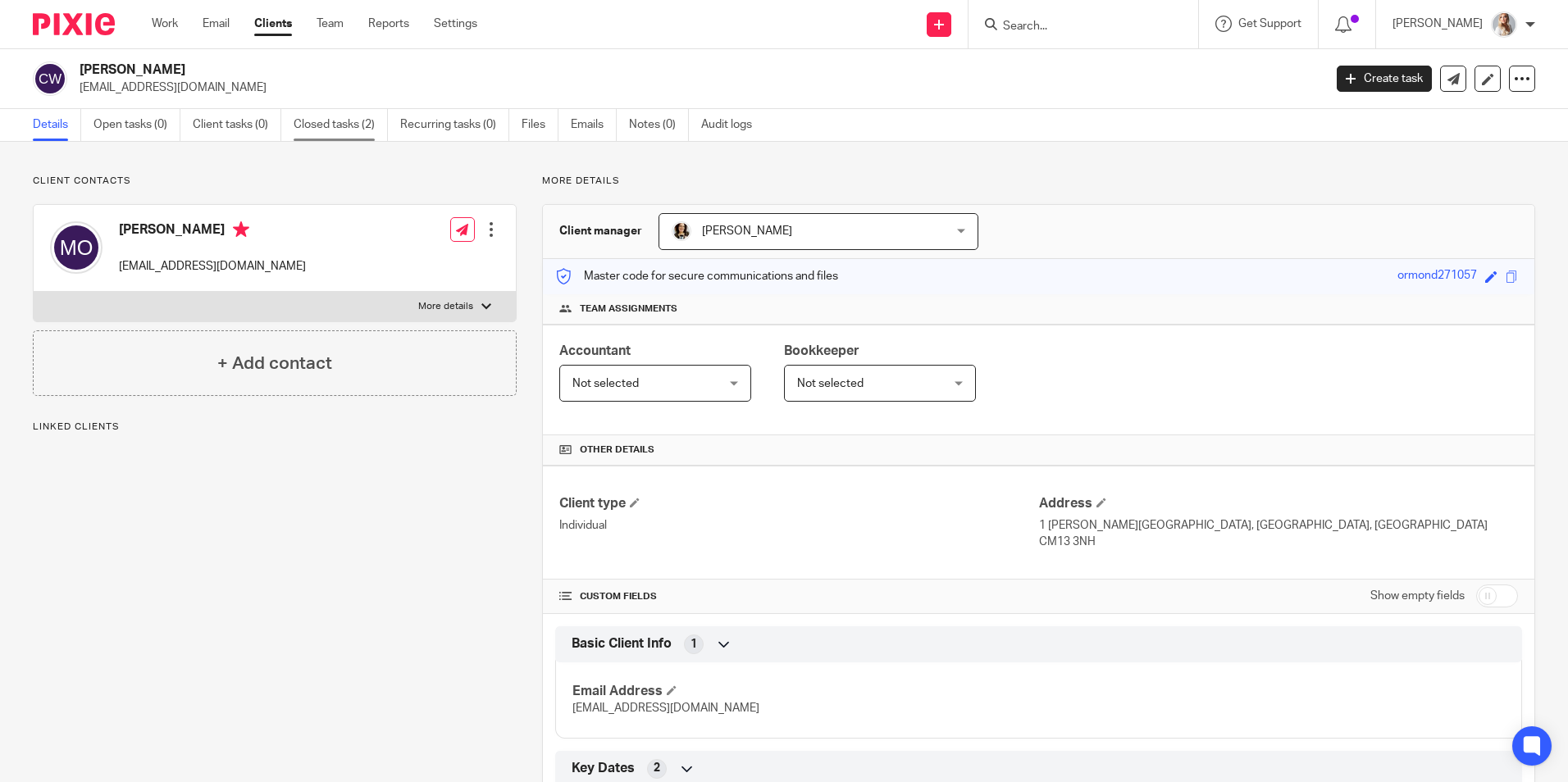
click at [322, 136] on link "Closed tasks (2)" at bounding box center [341, 124] width 94 height 32
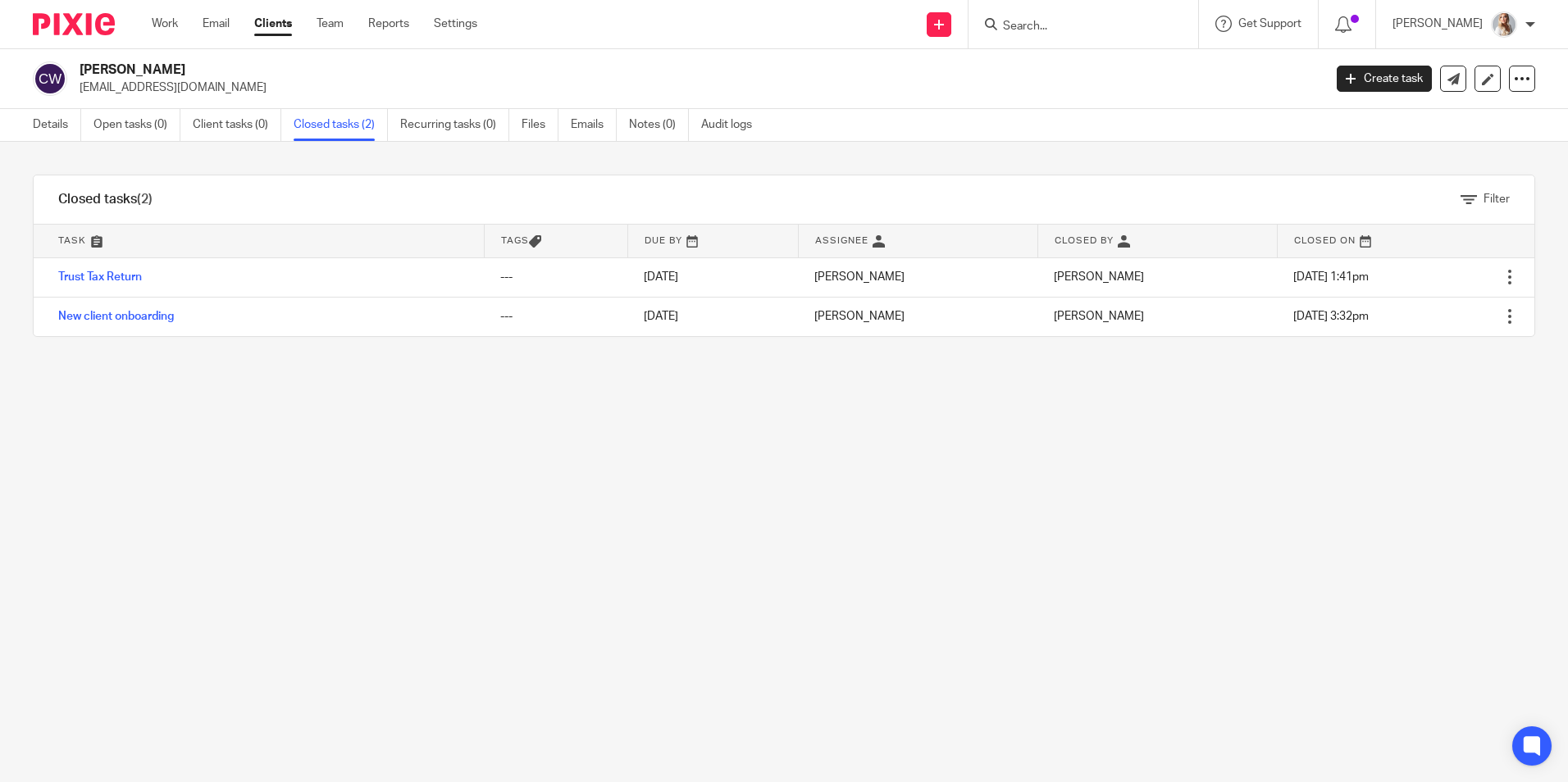
click at [1041, 27] on input "Search" at bounding box center [1075, 27] width 148 height 14
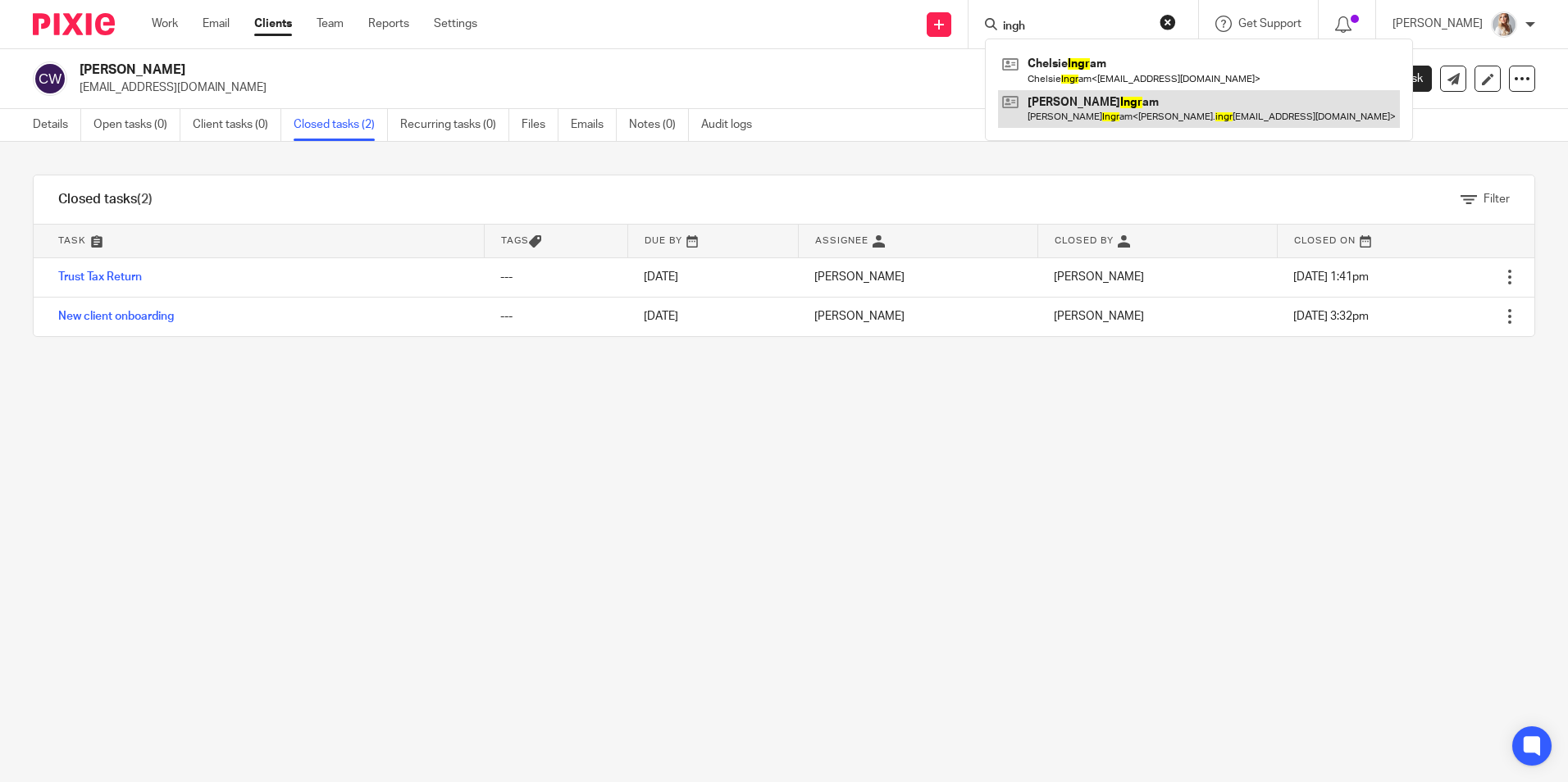
type input "ingh"
click at [1054, 91] on link at bounding box center [1198, 110] width 402 height 38
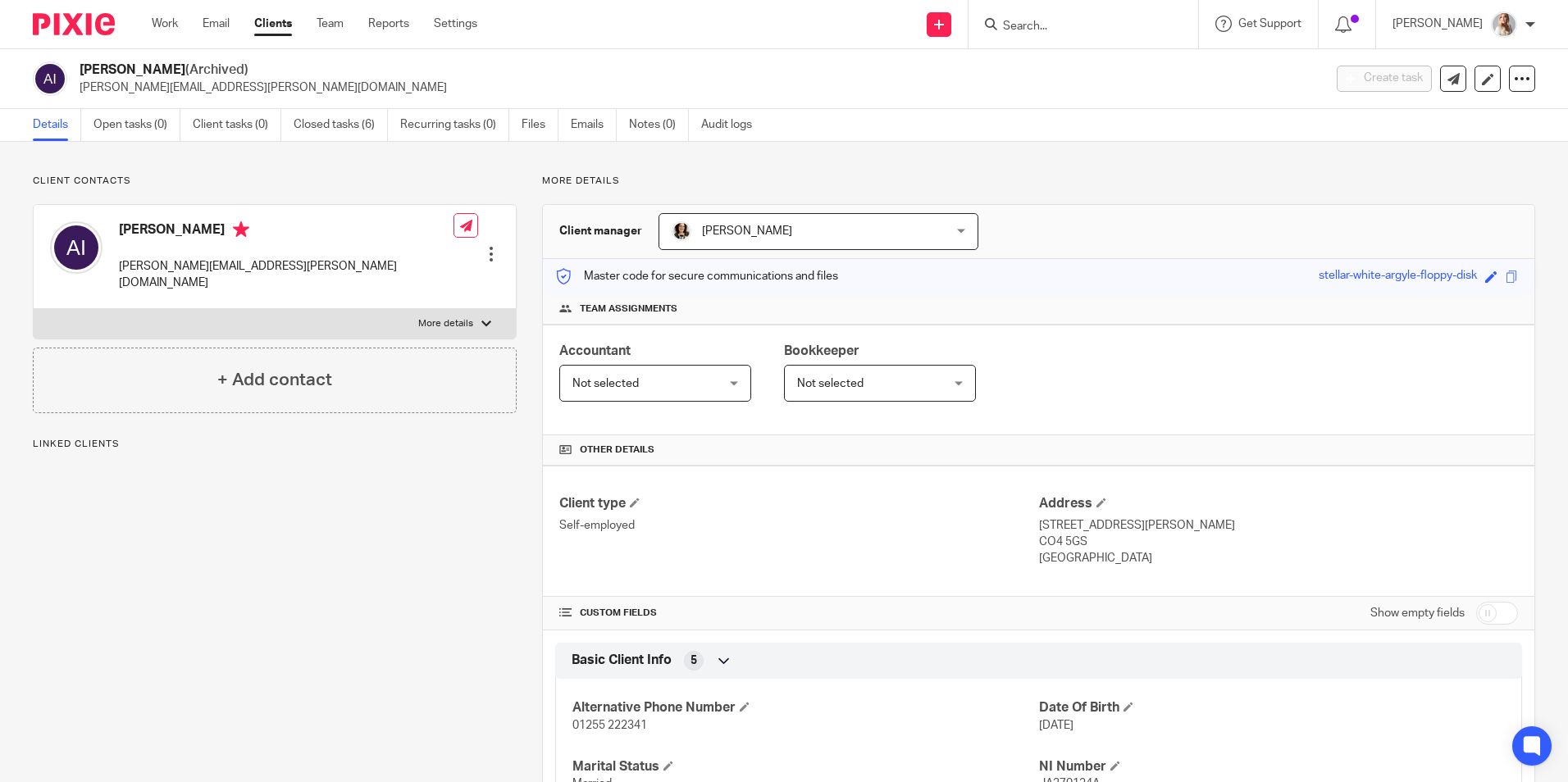
click at [1051, 9] on div at bounding box center [1083, 24] width 229 height 48
click at [1050, 24] on input "Search" at bounding box center [1075, 27] width 148 height 14
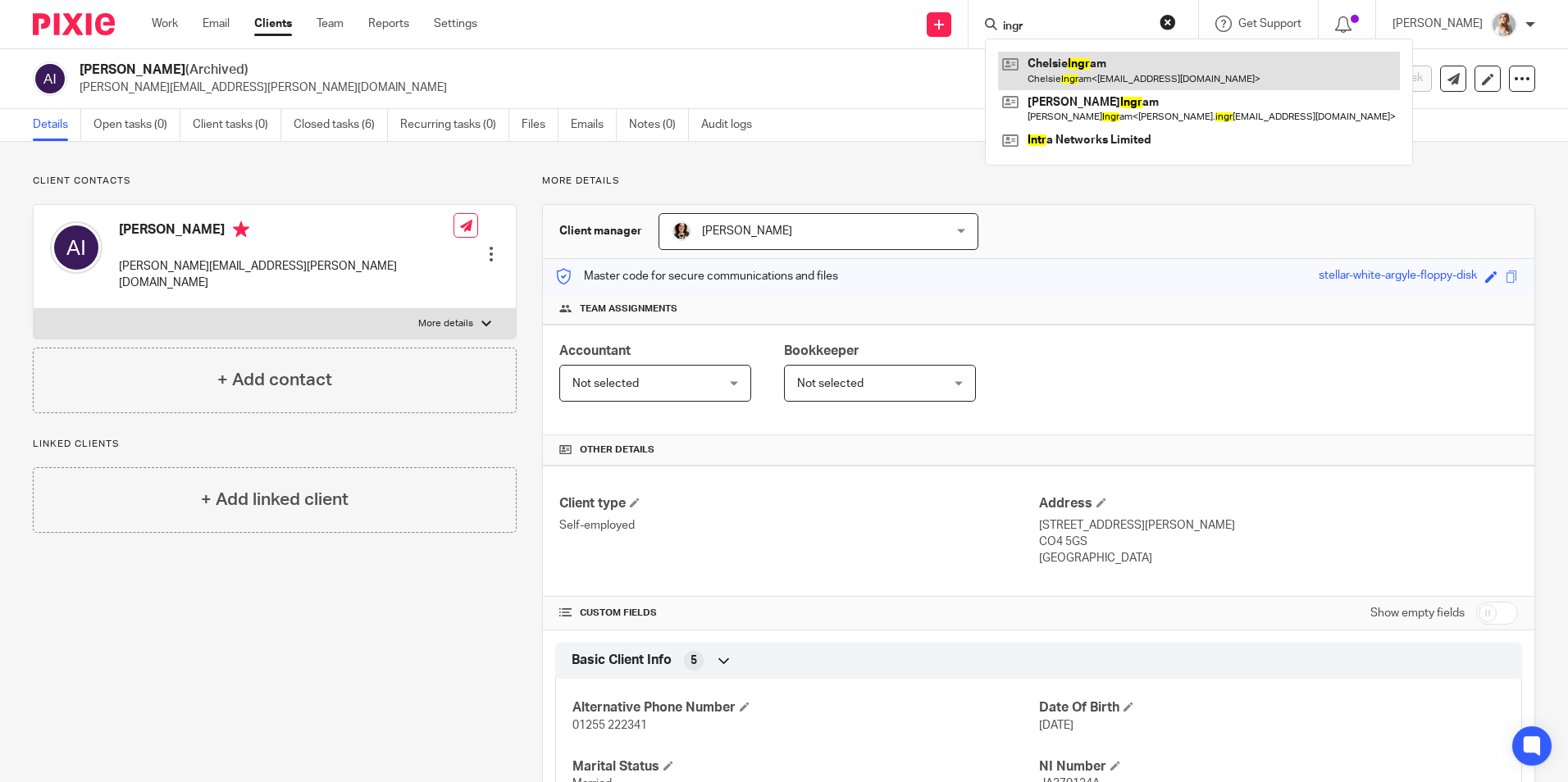
type input "ingr"
click at [1063, 71] on link at bounding box center [1198, 71] width 402 height 38
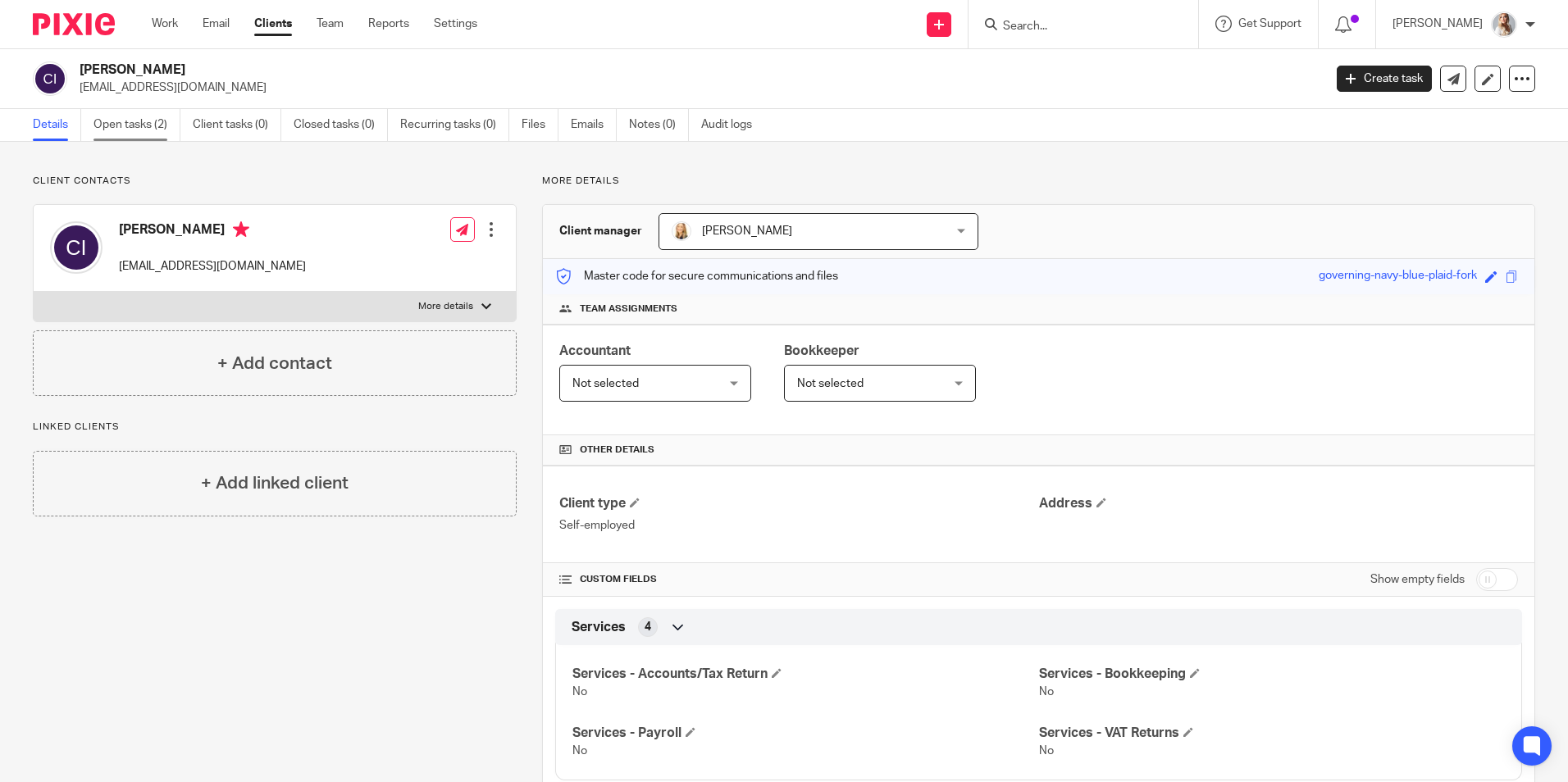
click at [148, 125] on link "Open tasks (2)" at bounding box center [137, 124] width 87 height 32
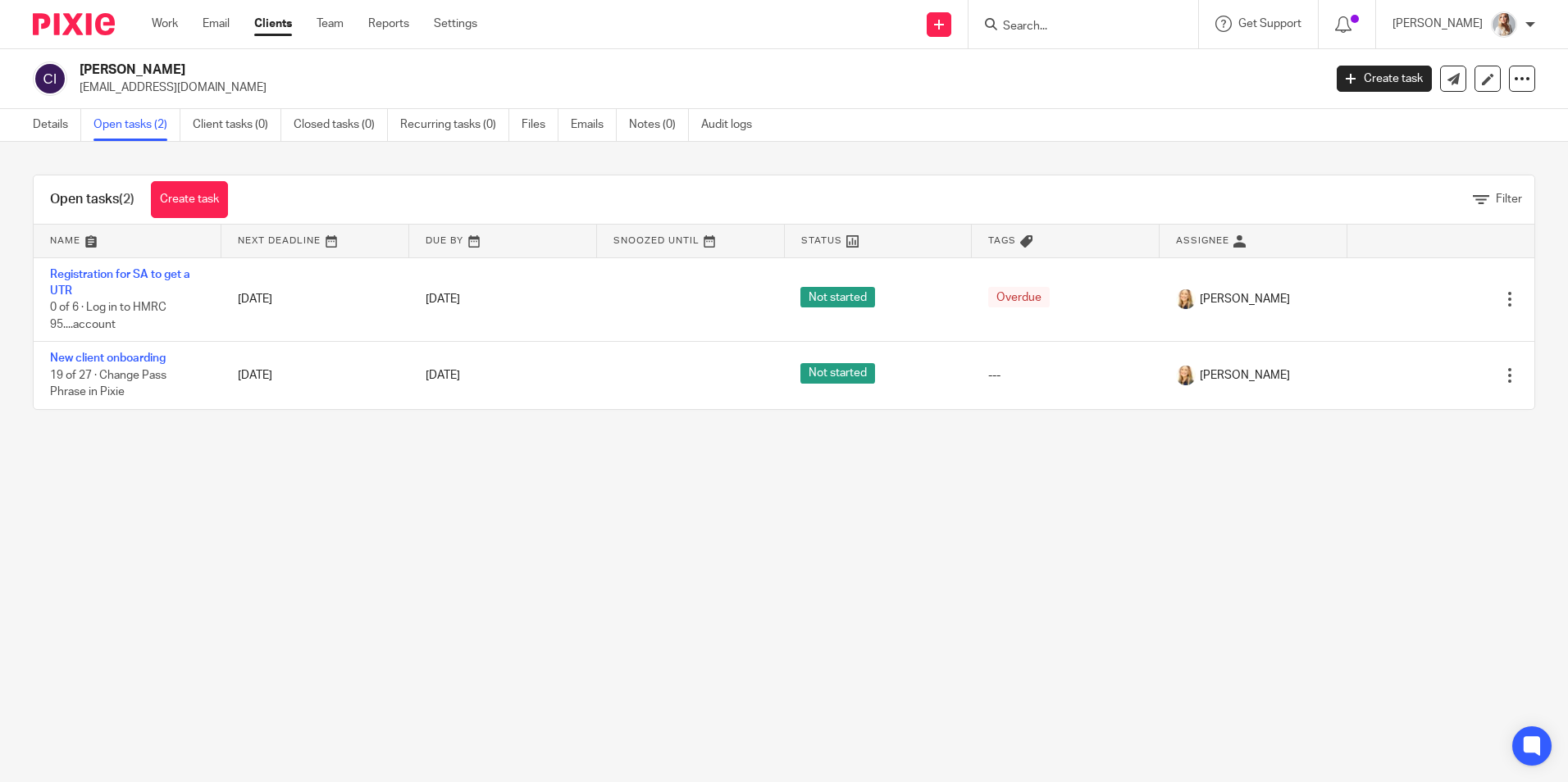
click at [1032, 37] on div at bounding box center [1083, 24] width 229 height 48
click at [1038, 24] on input "Search" at bounding box center [1075, 27] width 148 height 14
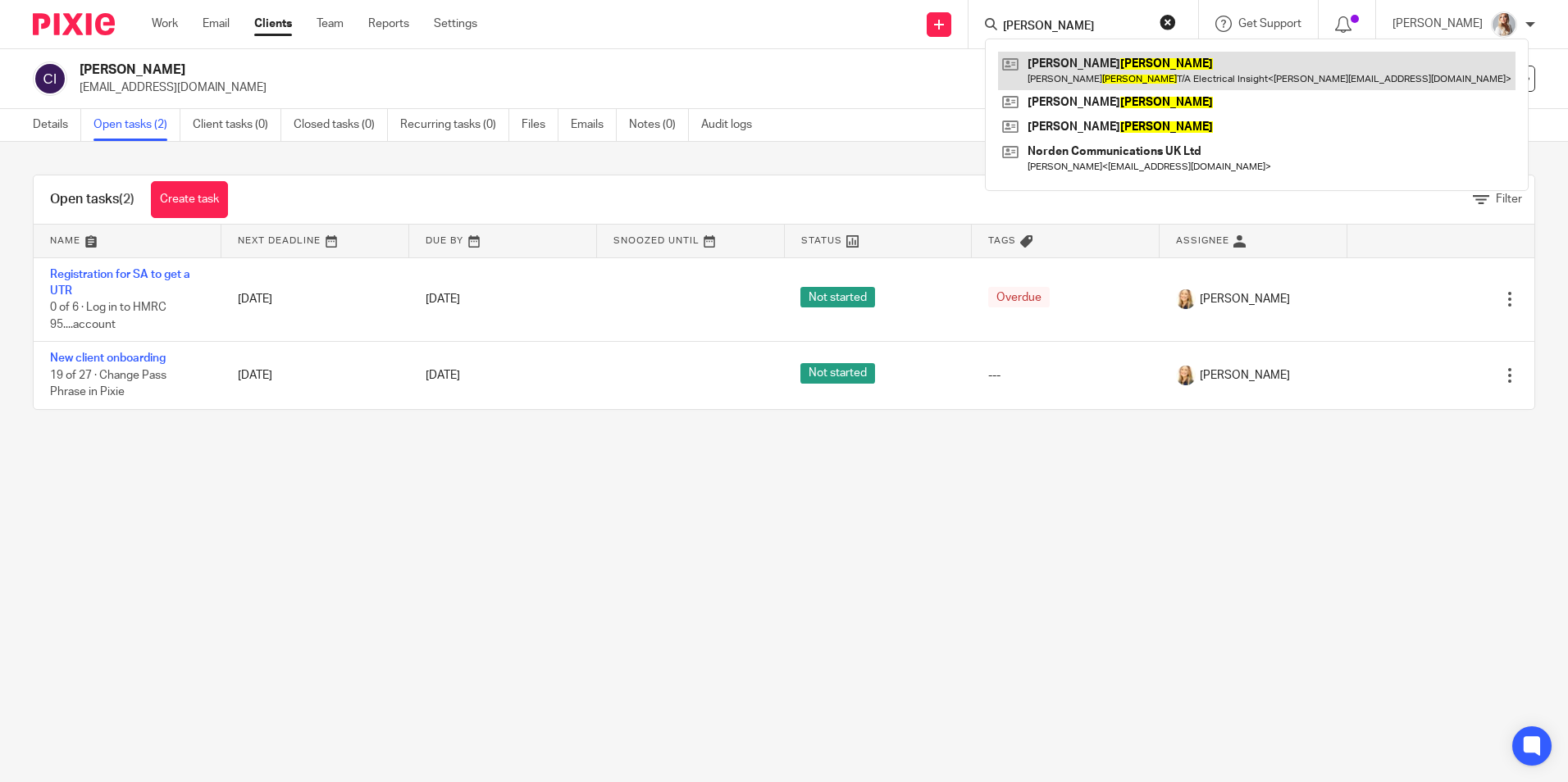
type input "wyatt"
click at [1060, 68] on link at bounding box center [1256, 71] width 518 height 38
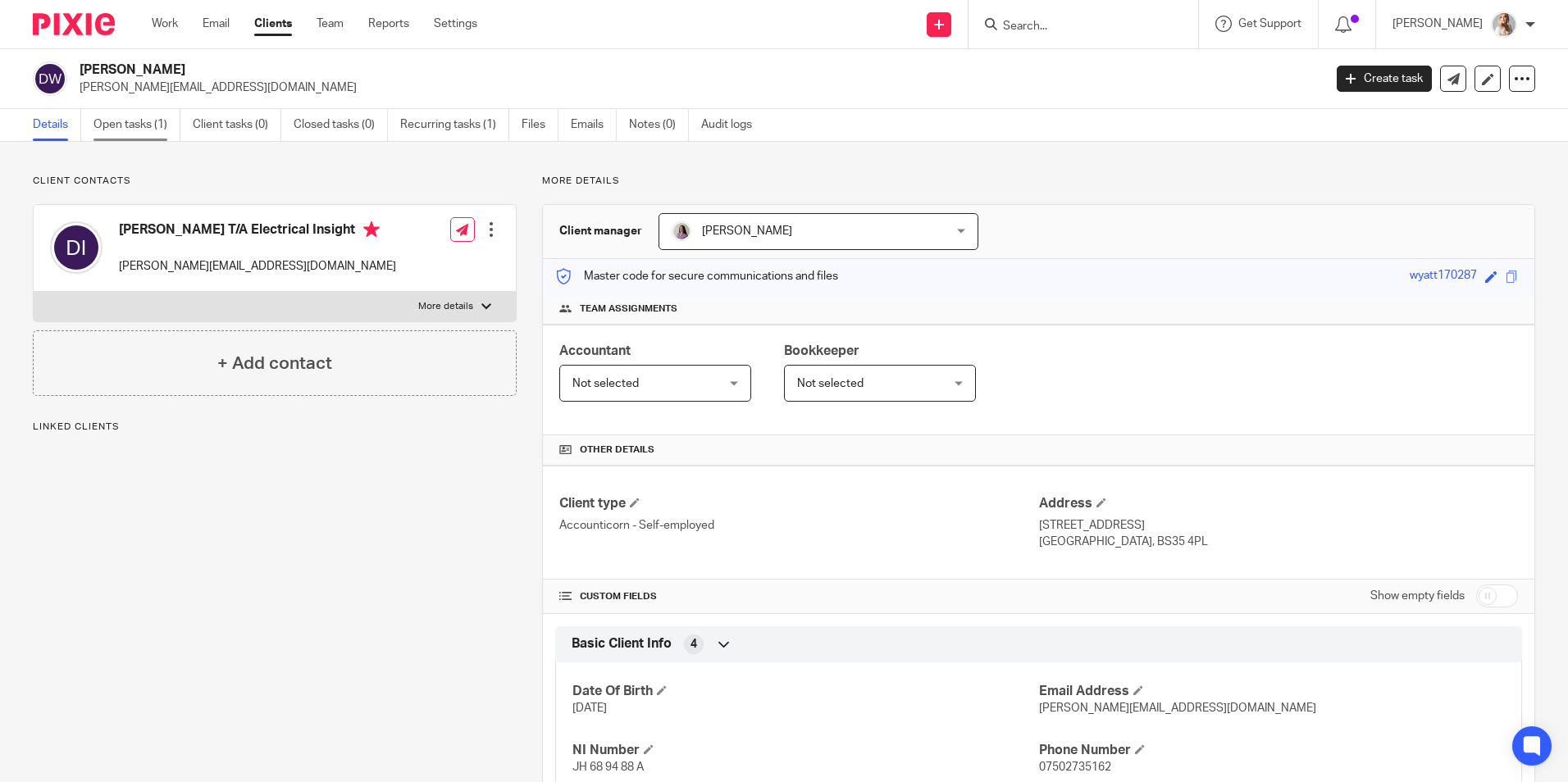
click at [104, 116] on link "Open tasks (1)" at bounding box center [137, 124] width 87 height 32
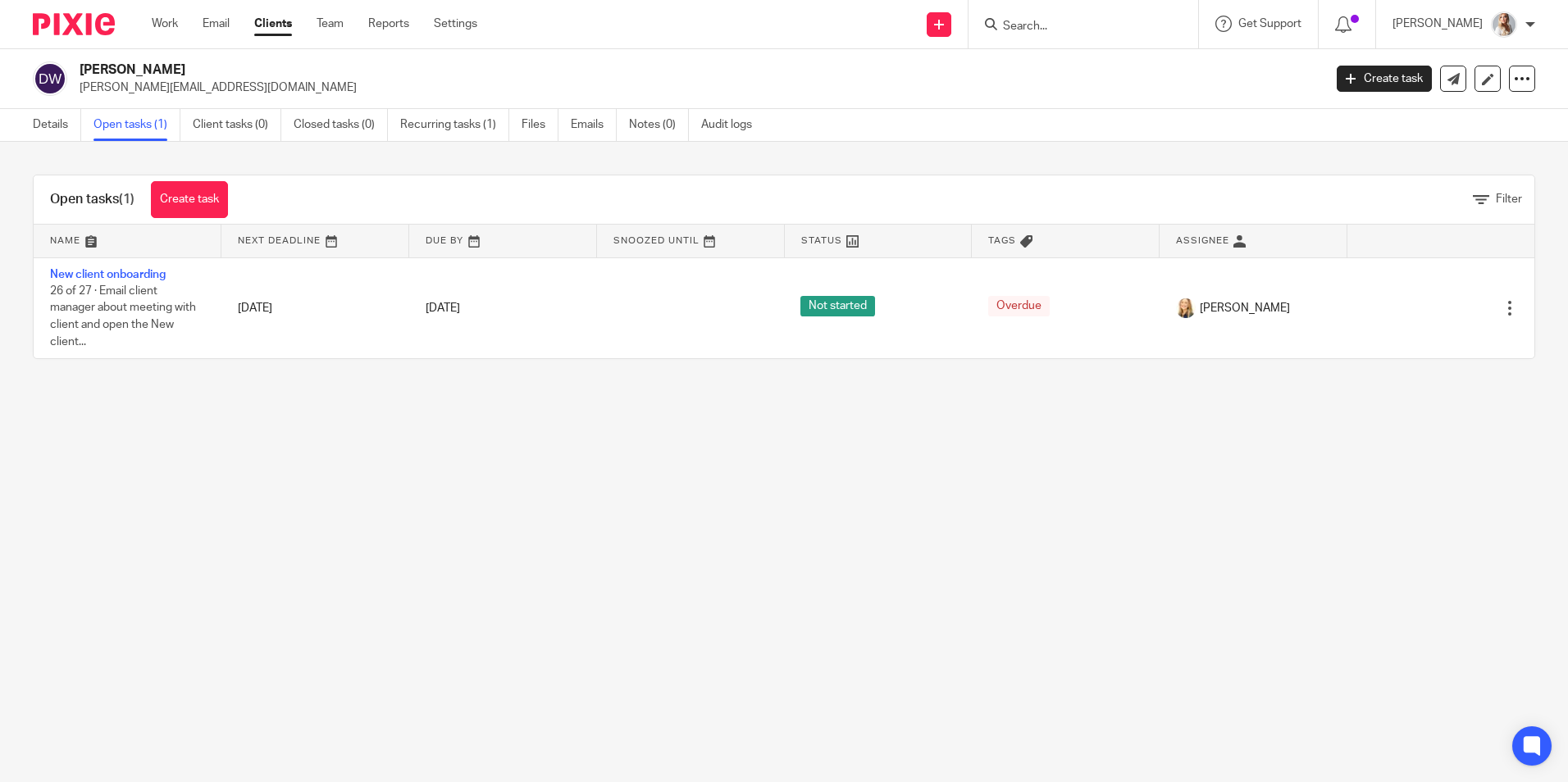
click at [1057, 41] on div at bounding box center [1083, 24] width 229 height 48
click at [1060, 33] on input "Search" at bounding box center [1075, 27] width 148 height 14
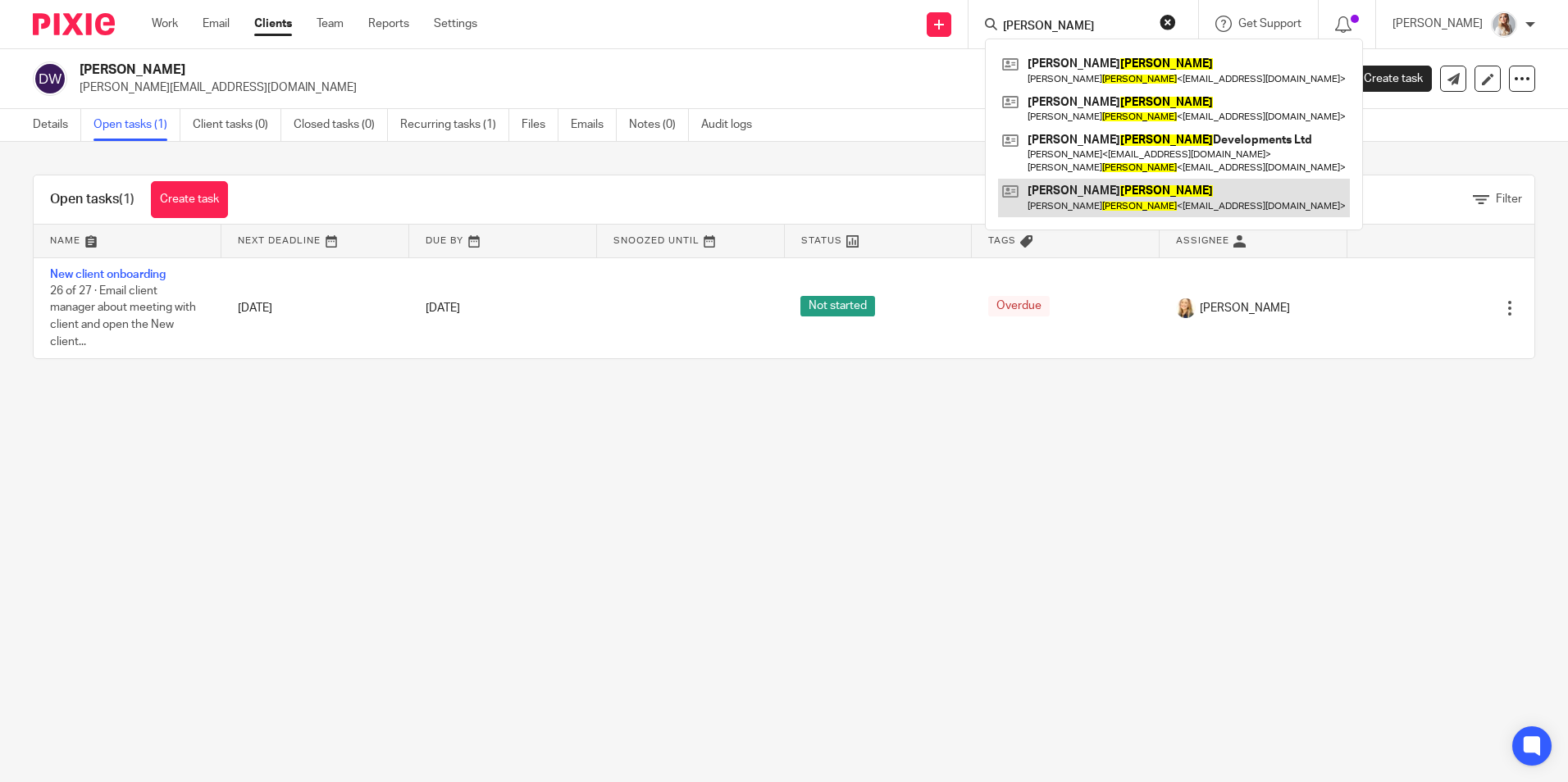
type input "palmer"
click at [1057, 195] on link at bounding box center [1174, 198] width 352 height 38
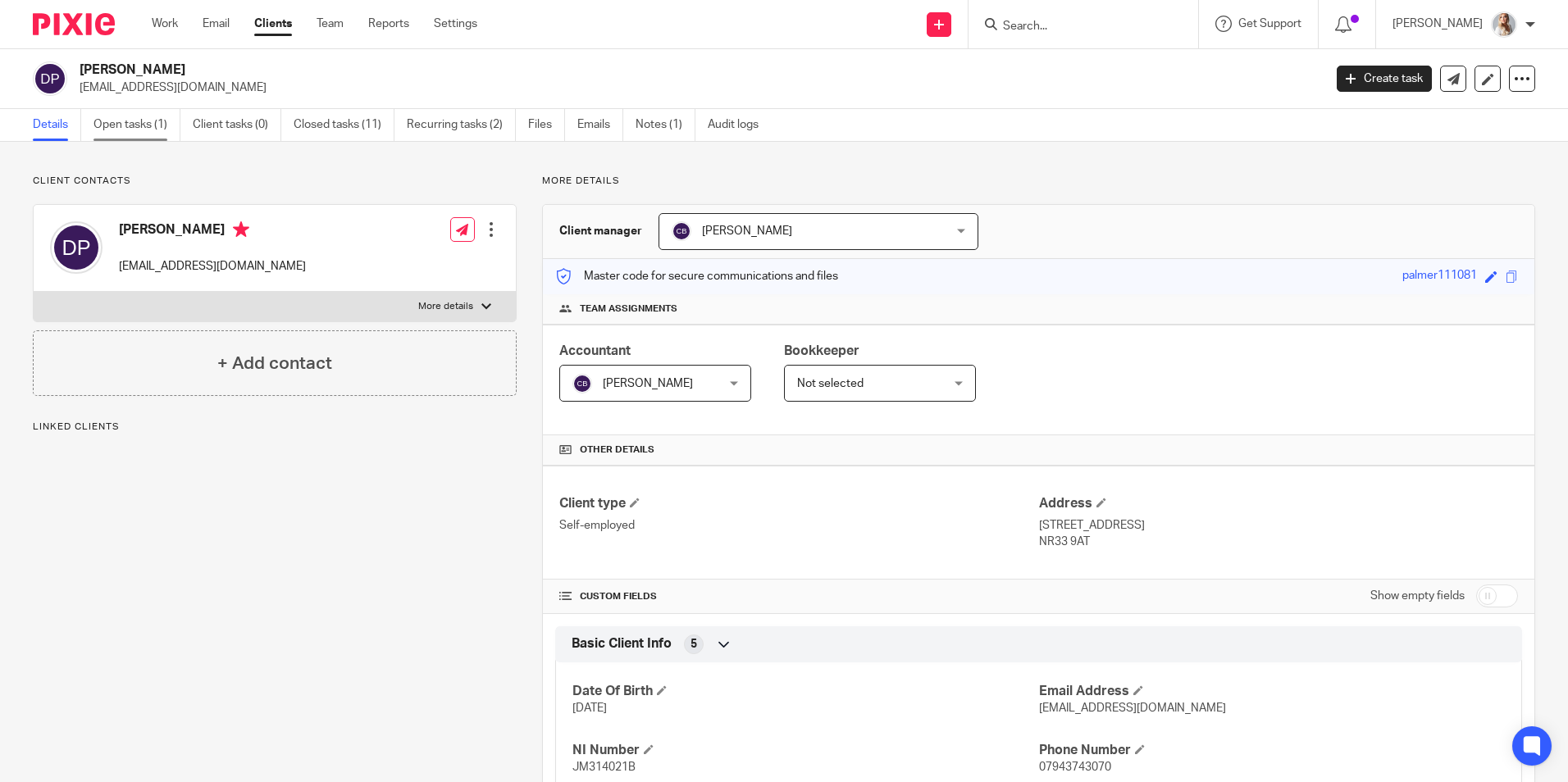
click at [146, 121] on link "Open tasks (1)" at bounding box center [137, 124] width 87 height 32
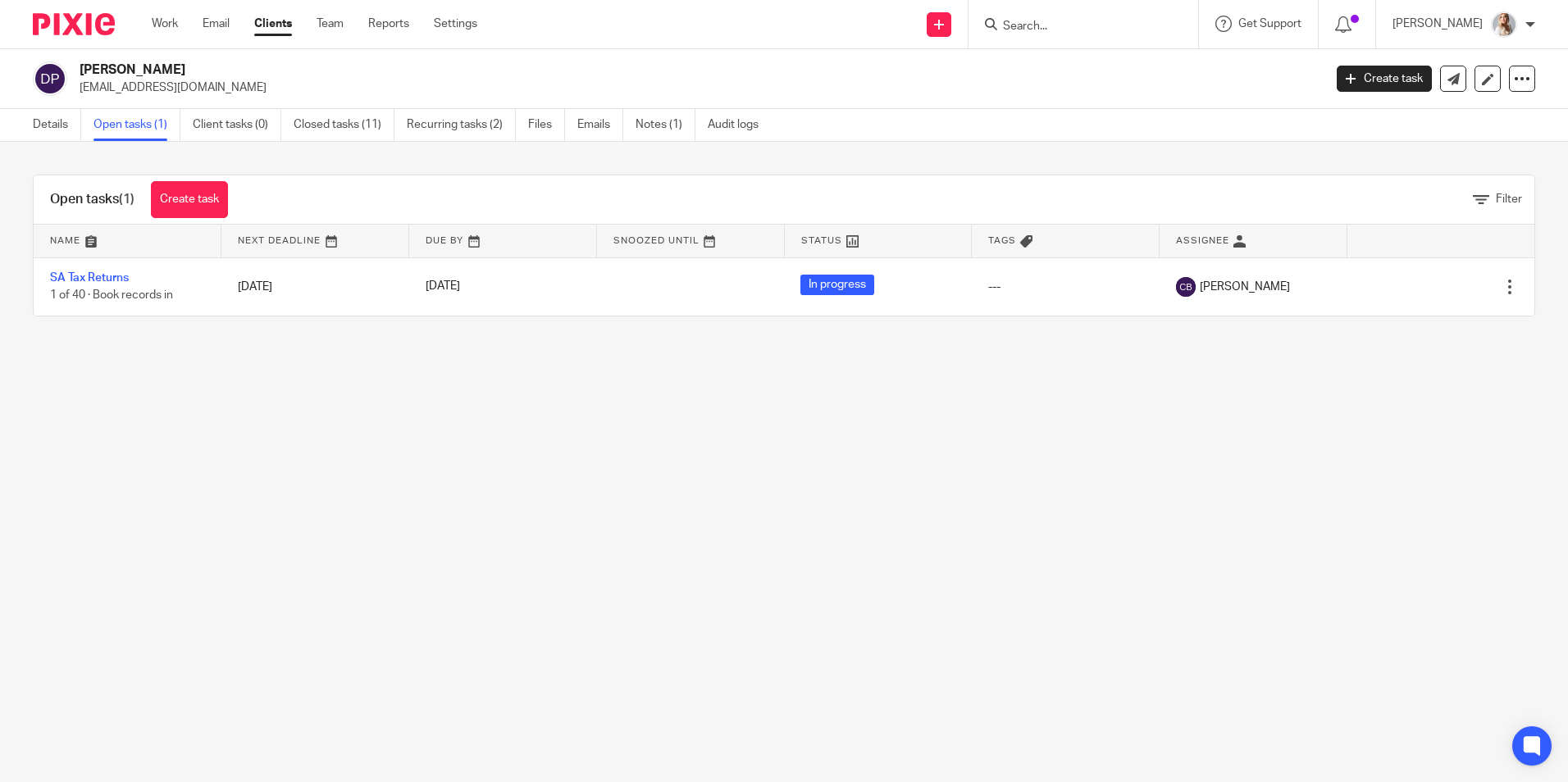
click at [1028, 41] on div at bounding box center [1083, 24] width 229 height 48
click at [1034, 30] on input "Search" at bounding box center [1075, 27] width 148 height 14
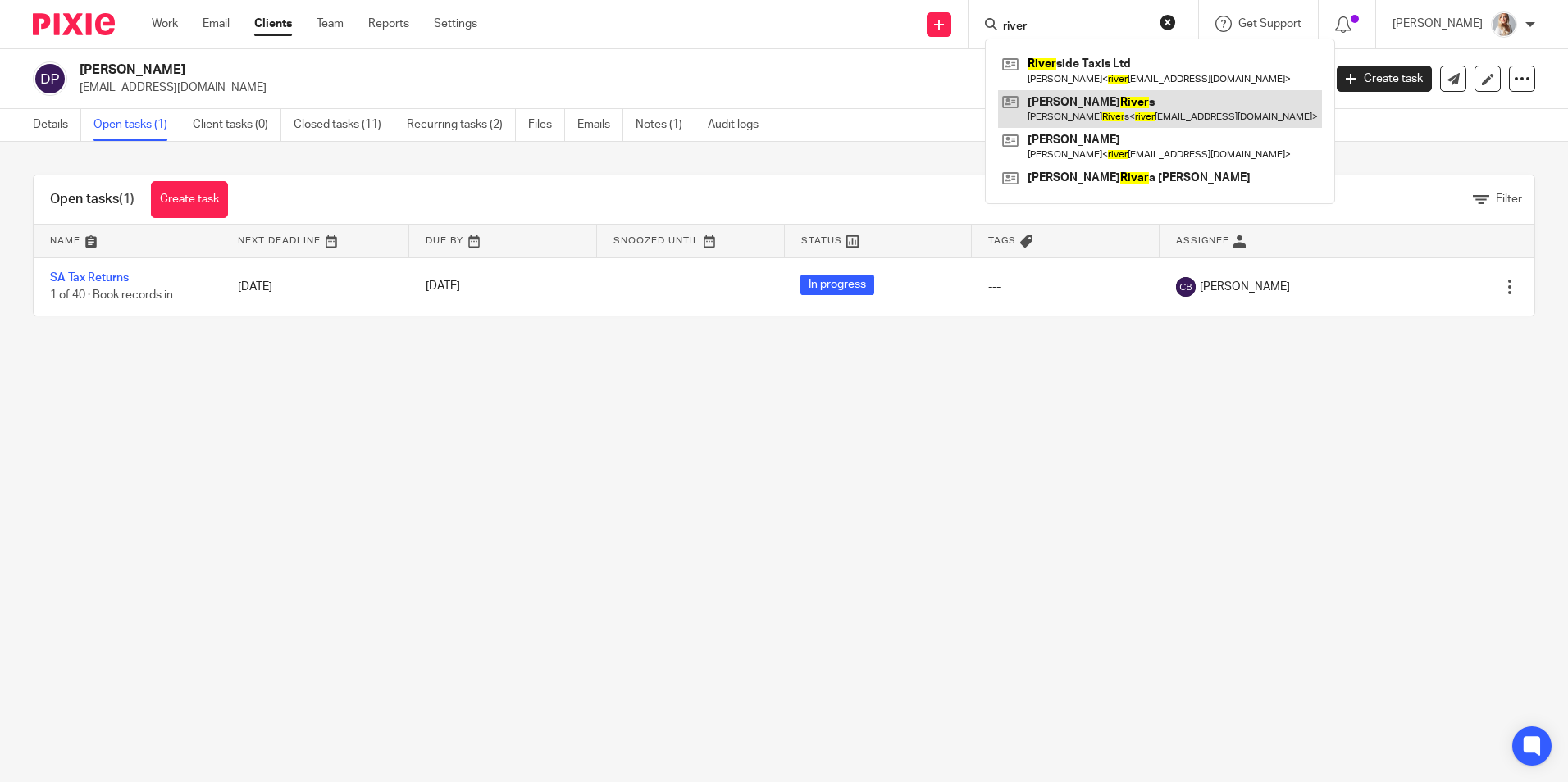
type input "river"
click at [1065, 104] on link at bounding box center [1159, 110] width 324 height 38
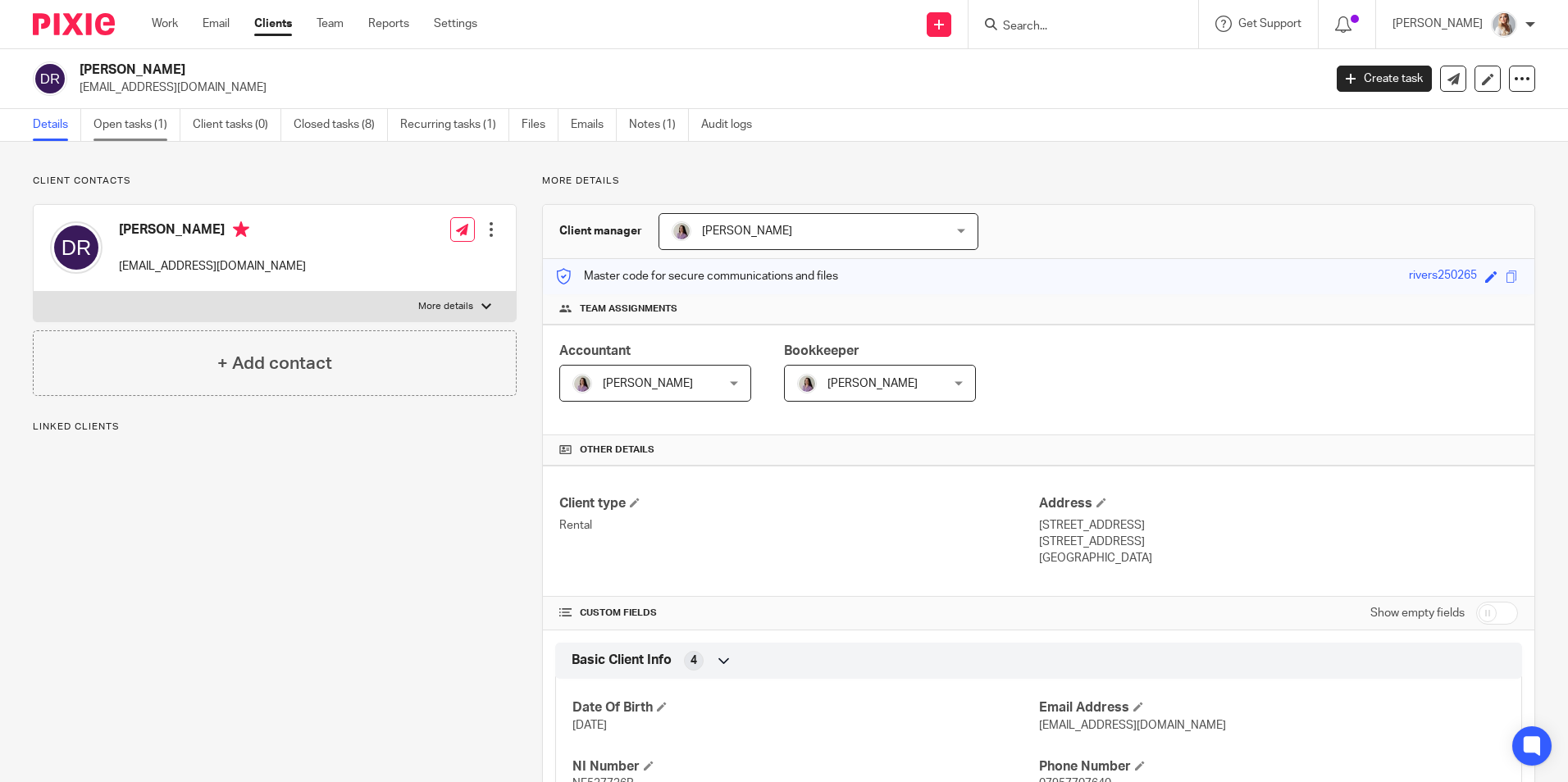
click at [109, 123] on link "Open tasks (1)" at bounding box center [137, 124] width 87 height 32
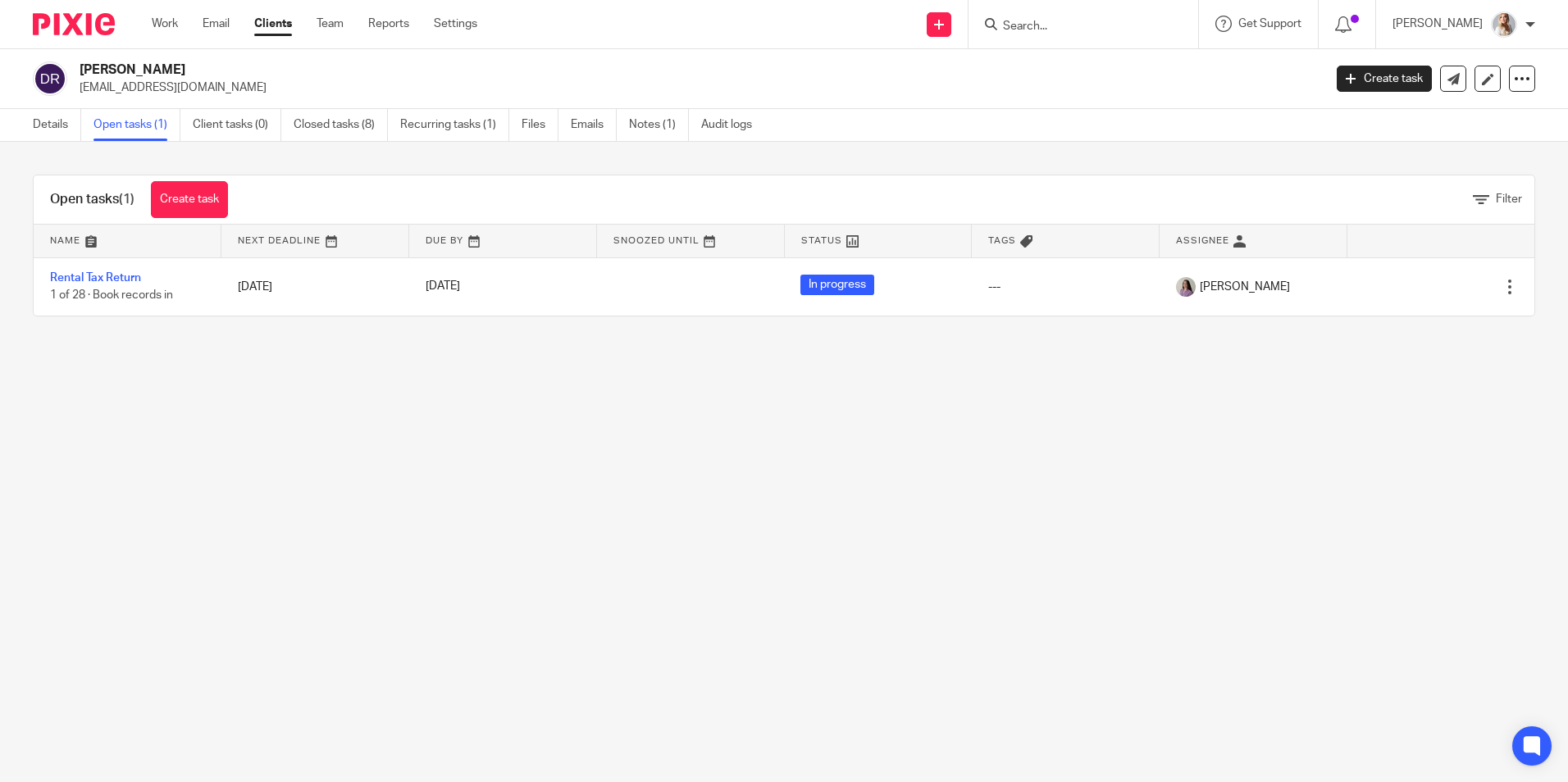
click at [1040, 21] on input "Search" at bounding box center [1075, 27] width 148 height 14
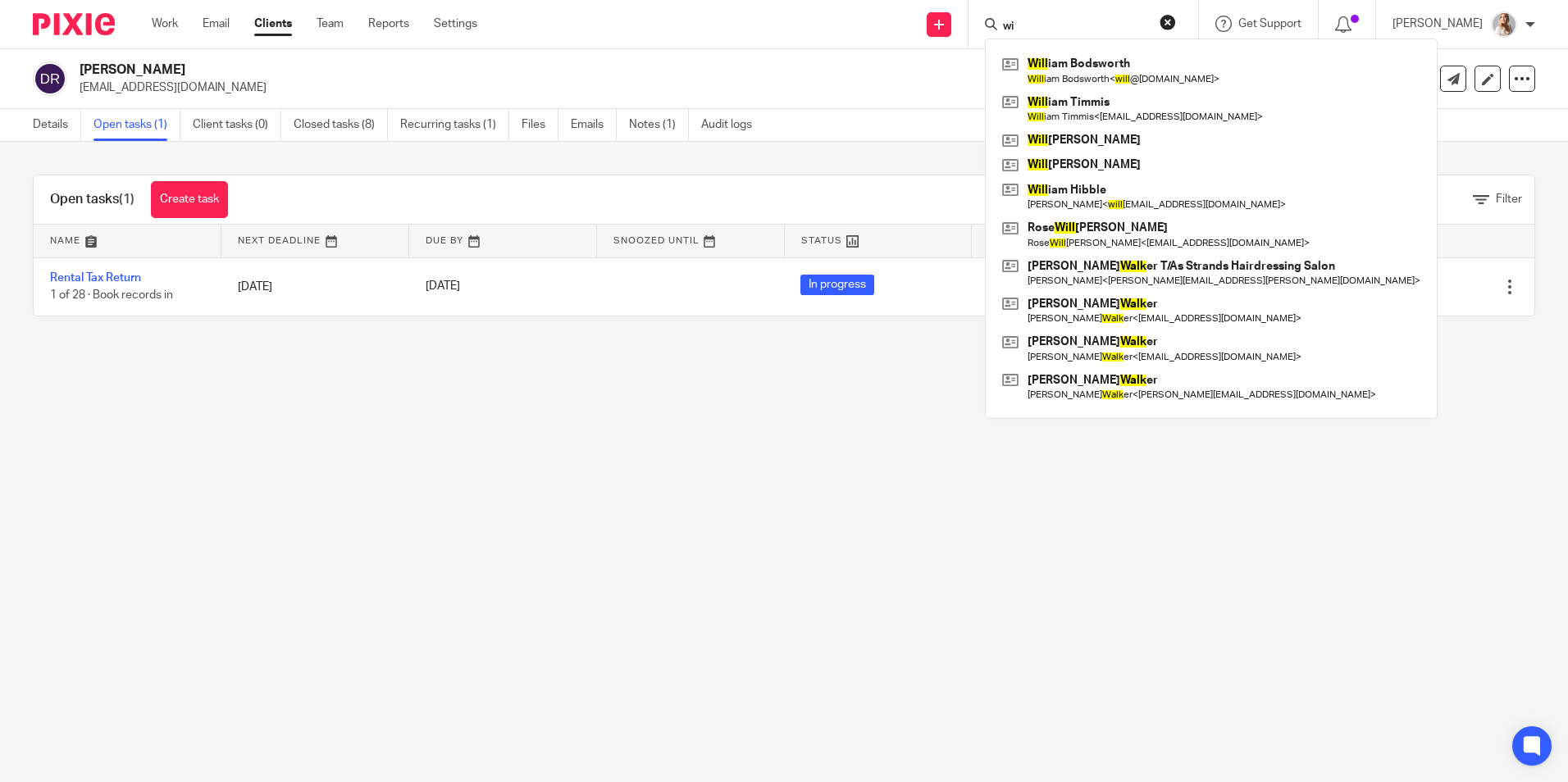
type input "w"
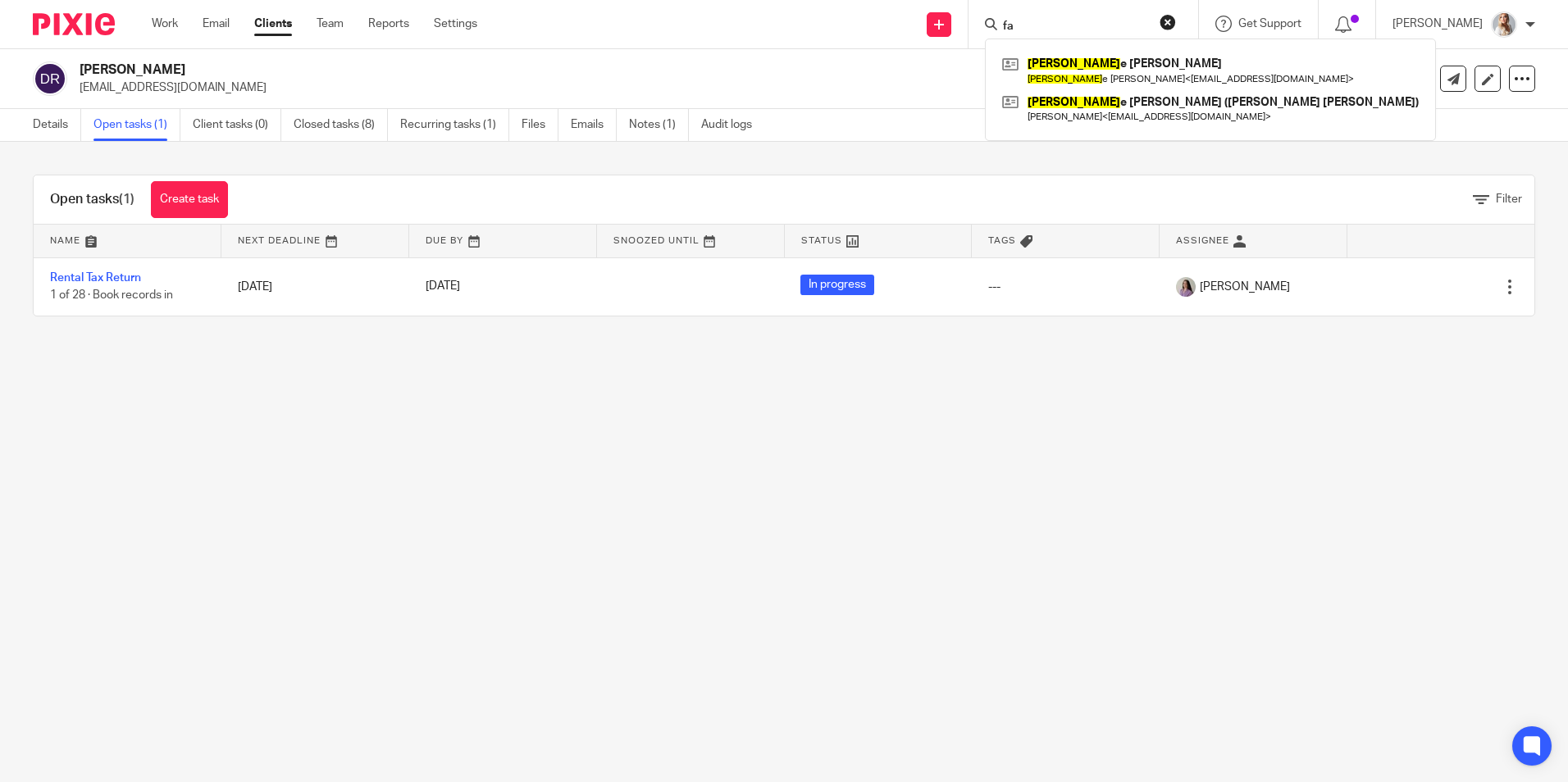
type input "f"
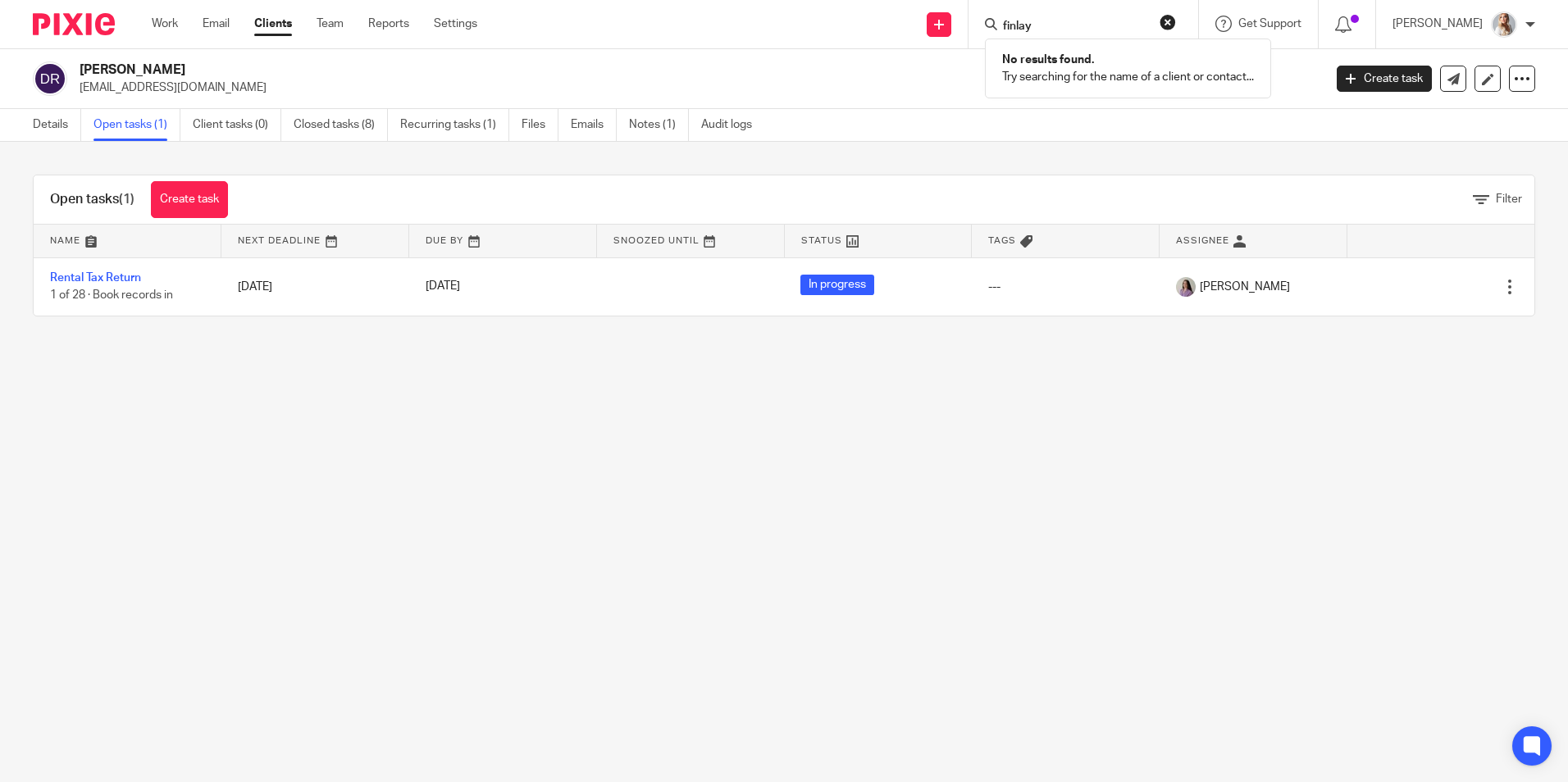
type input "finlay"
drag, startPoint x: 1074, startPoint y: 40, endPoint x: 1064, endPoint y: 27, distance: 16.4
click at [1064, 32] on div "finlay No results found. Try searching for the name of a client or contact..." at bounding box center [1080, 24] width 191 height 21
drag, startPoint x: 1064, startPoint y: 27, endPoint x: 924, endPoint y: 28, distance: 140.0
click at [924, 28] on div "Send new email Create task Add client Request signature finlay No results found…" at bounding box center [1035, 24] width 1066 height 48
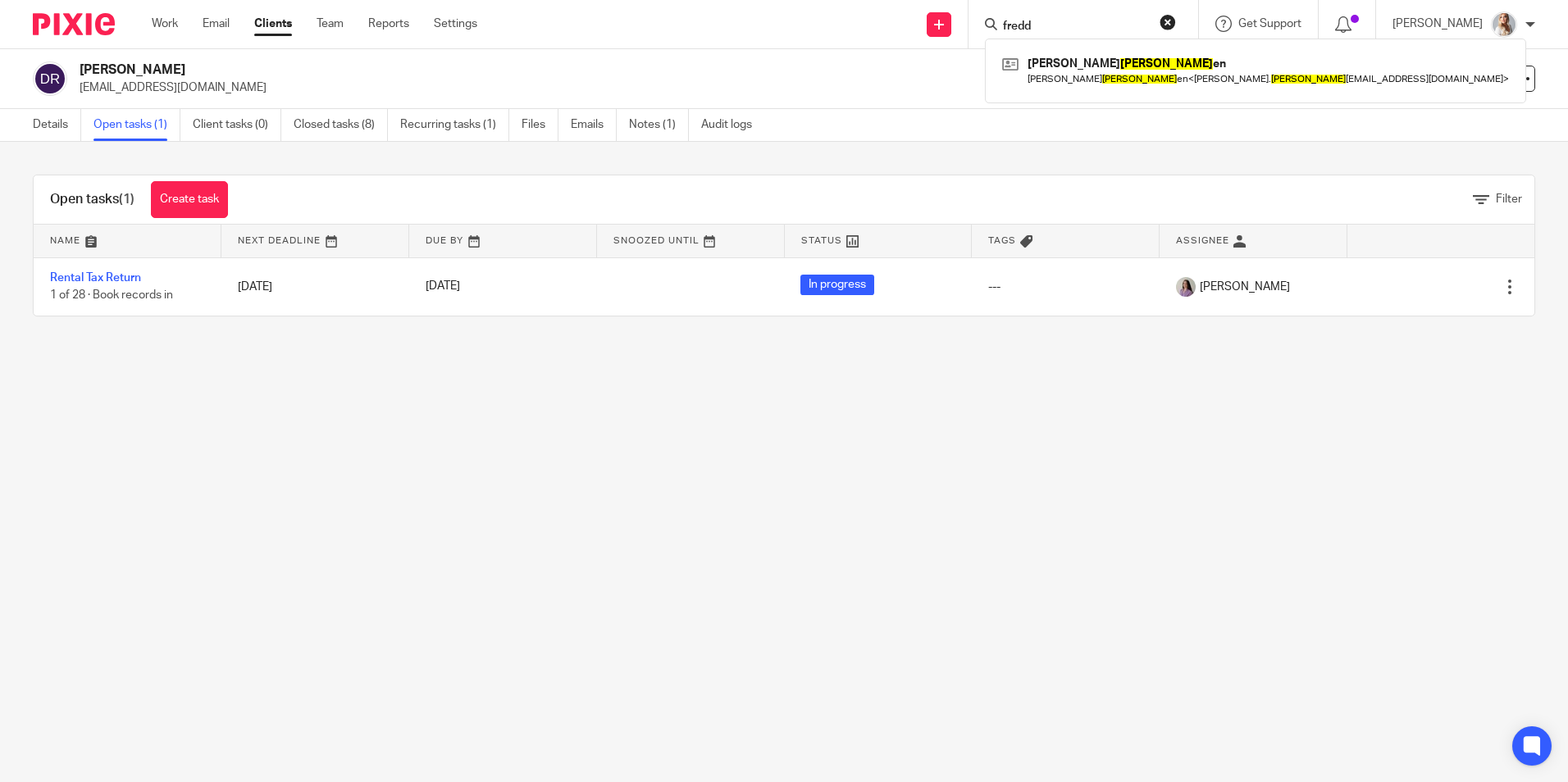
type input "fredd"
drag, startPoint x: 1080, startPoint y: 28, endPoint x: 856, endPoint y: 41, distance: 224.4
click at [857, 40] on div "Send new email Create task Add client Request signature fredd Jamie Redd en Jam…" at bounding box center [1035, 24] width 1066 height 48
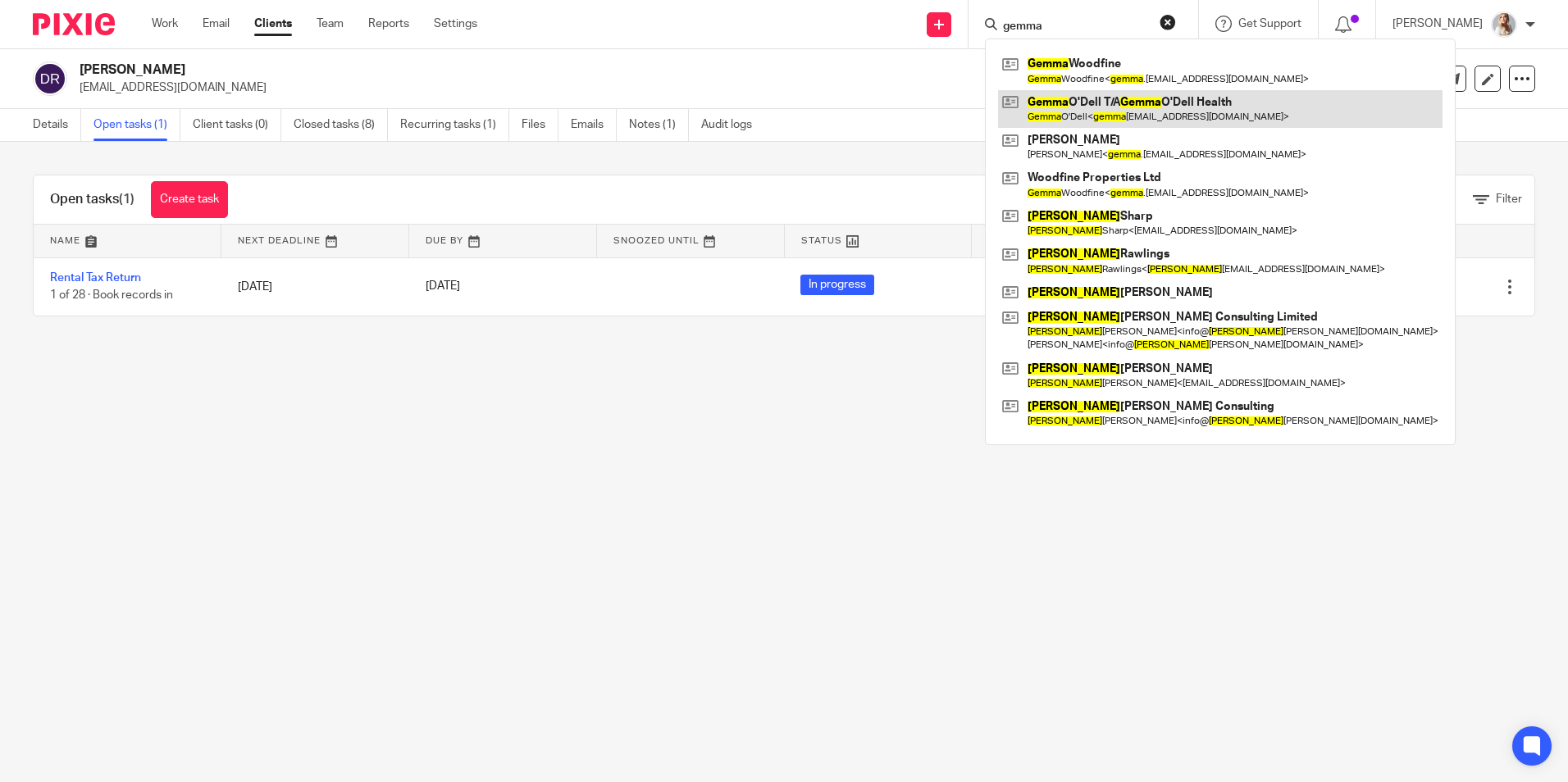
type input "gemma"
click at [1080, 104] on link at bounding box center [1220, 110] width 444 height 38
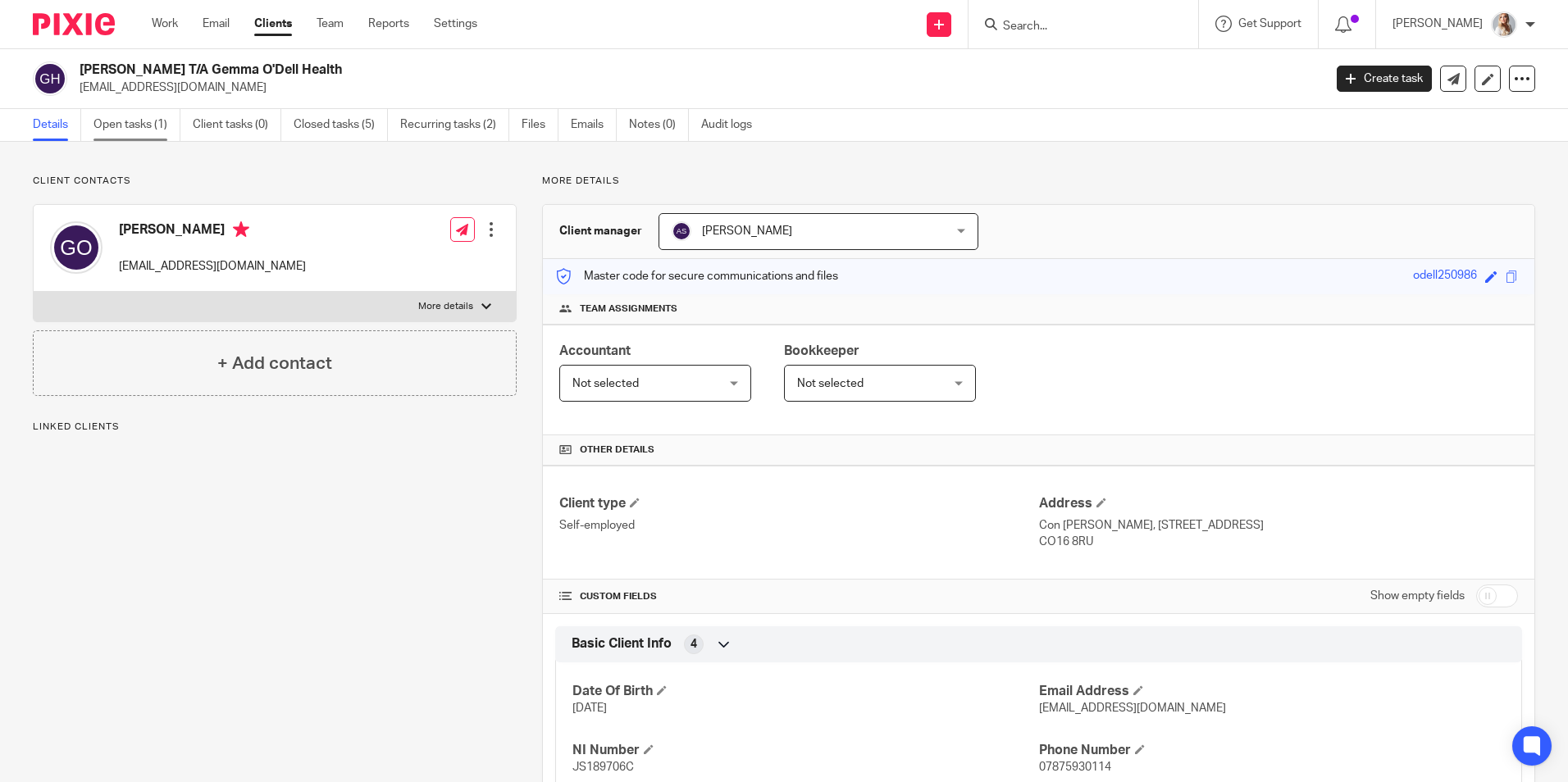
click at [151, 130] on link "Open tasks (1)" at bounding box center [137, 124] width 87 height 32
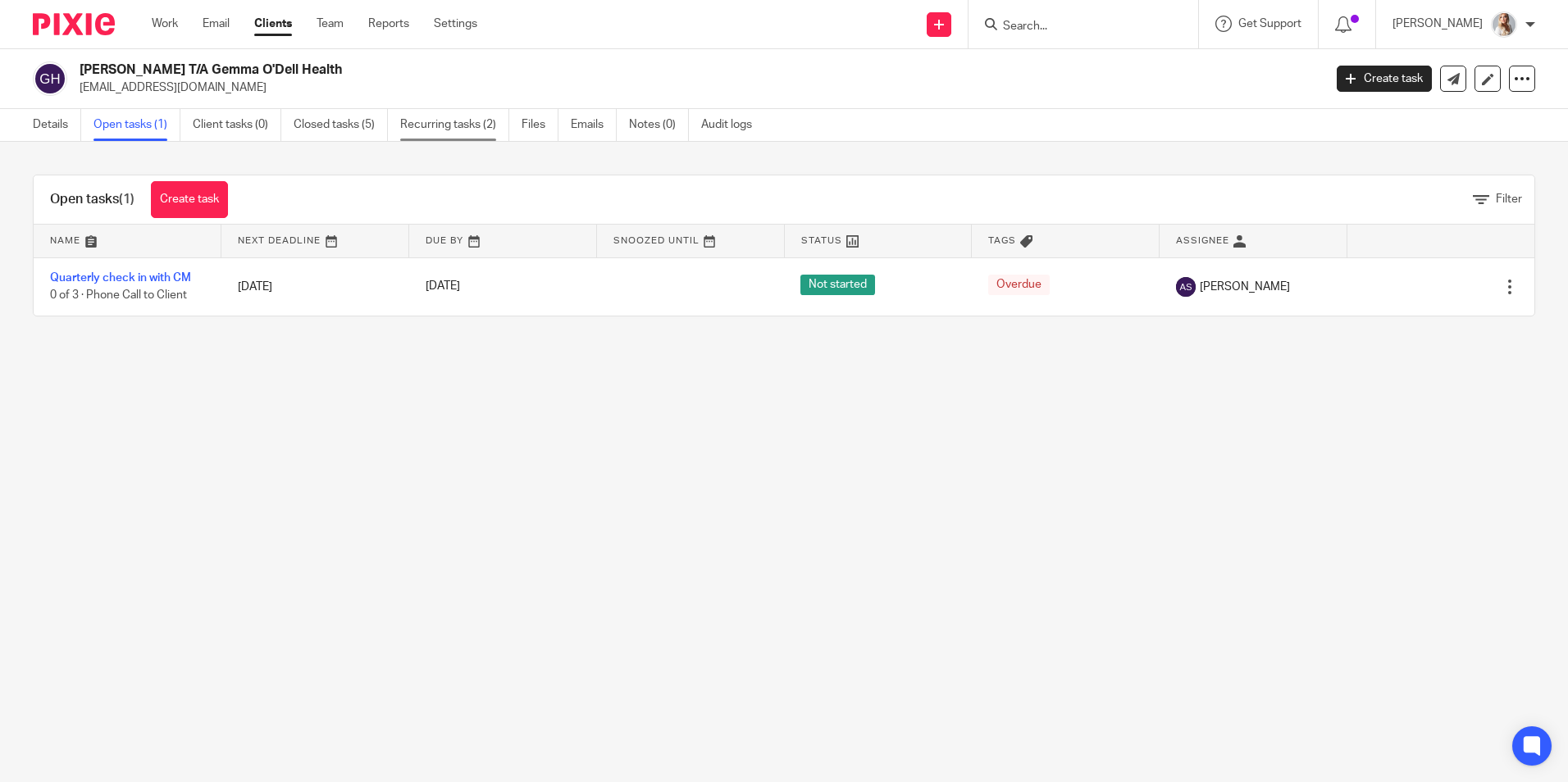
click at [433, 125] on link "Recurring tasks (2)" at bounding box center [455, 124] width 109 height 32
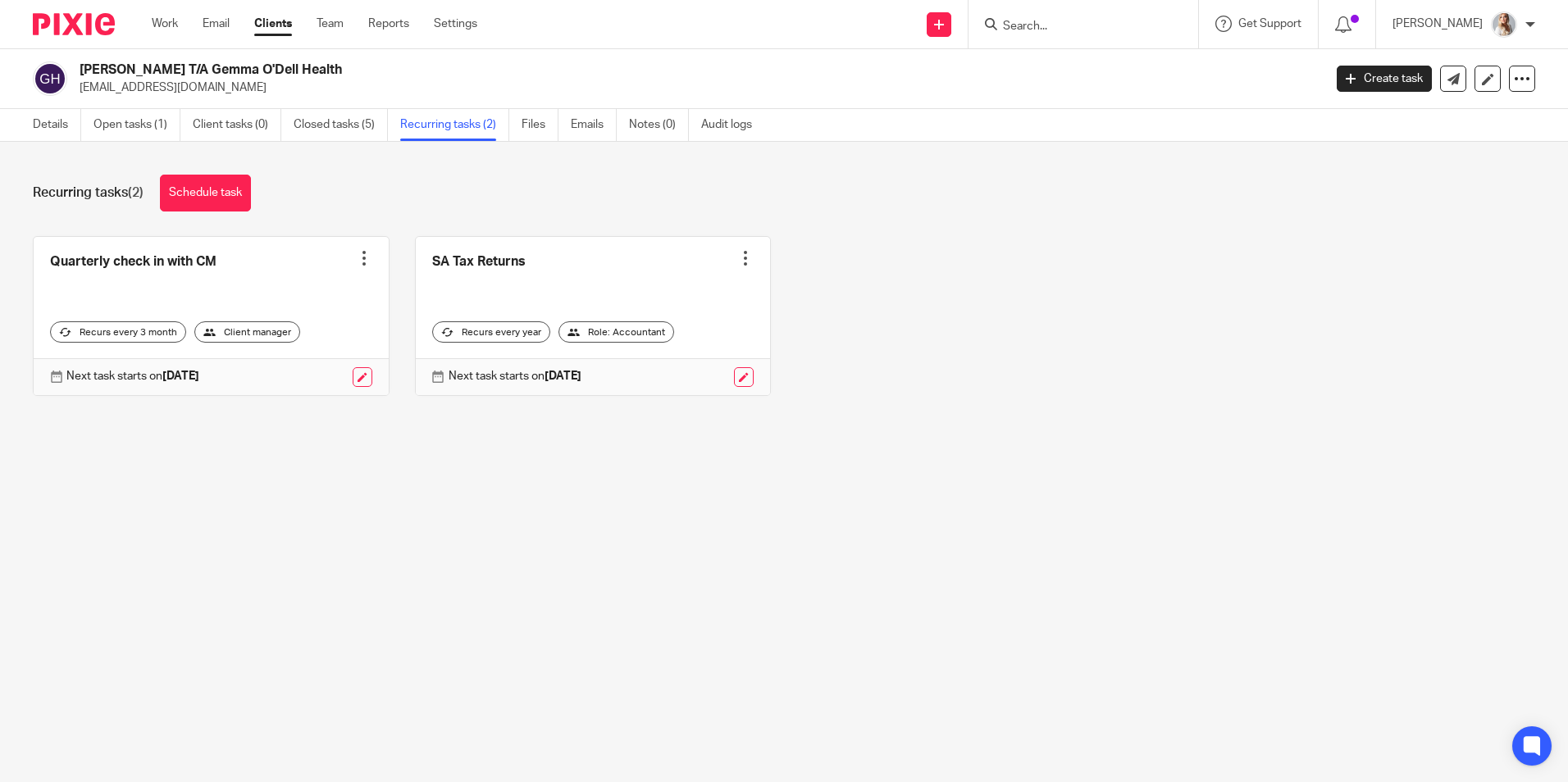
click at [1089, 30] on input "Search" at bounding box center [1075, 27] width 148 height 14
type input "[DEMOGRAPHIC_DATA]"
drag, startPoint x: 1038, startPoint y: 34, endPoint x: 988, endPoint y: 31, distance: 50.1
click at [988, 34] on div "Send new email Create task Add client Request signature monk [PERSON_NAME] [PER…" at bounding box center [1035, 24] width 1066 height 48
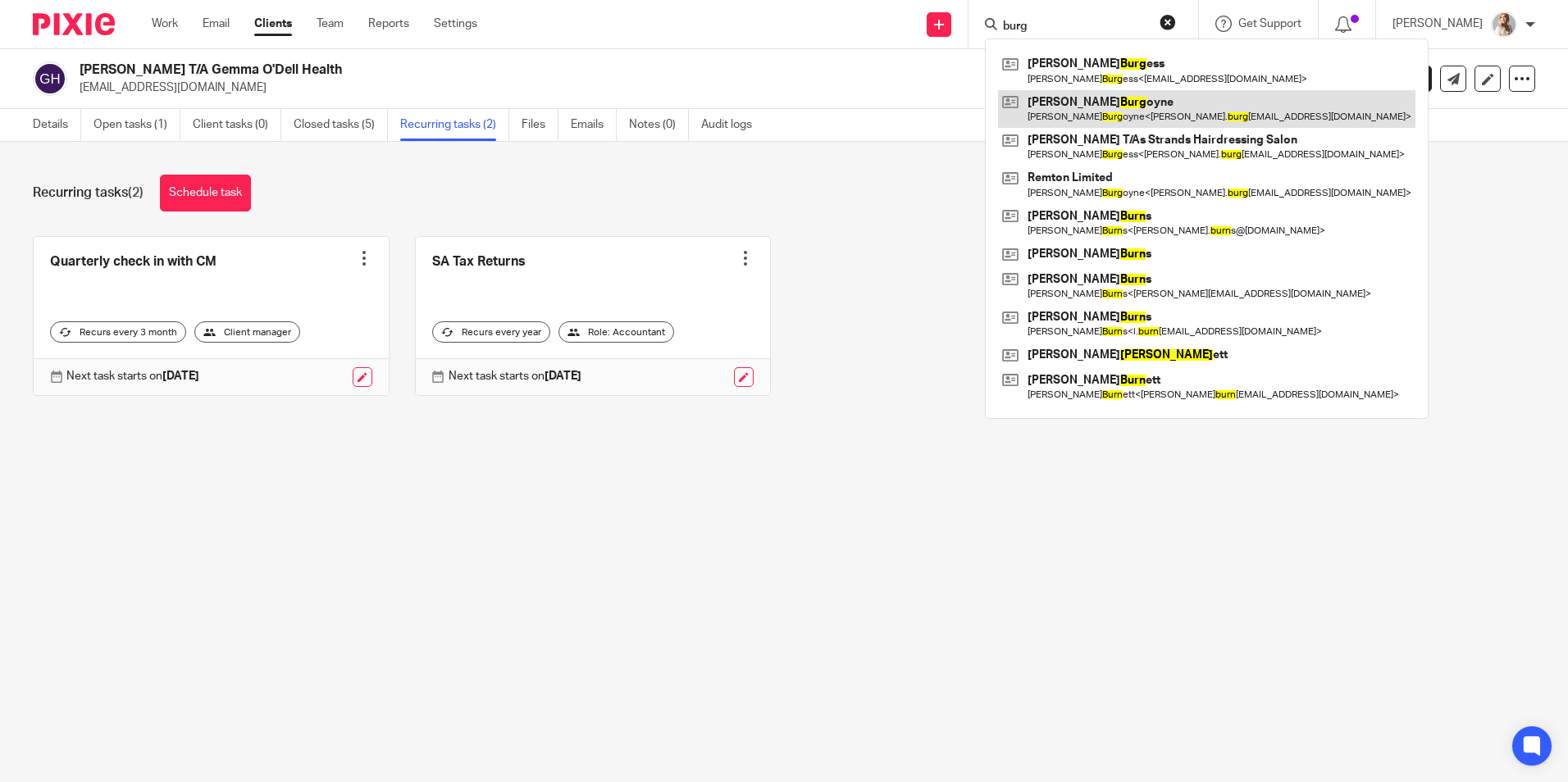
type input "burg"
click at [1157, 121] on link at bounding box center [1206, 110] width 418 height 38
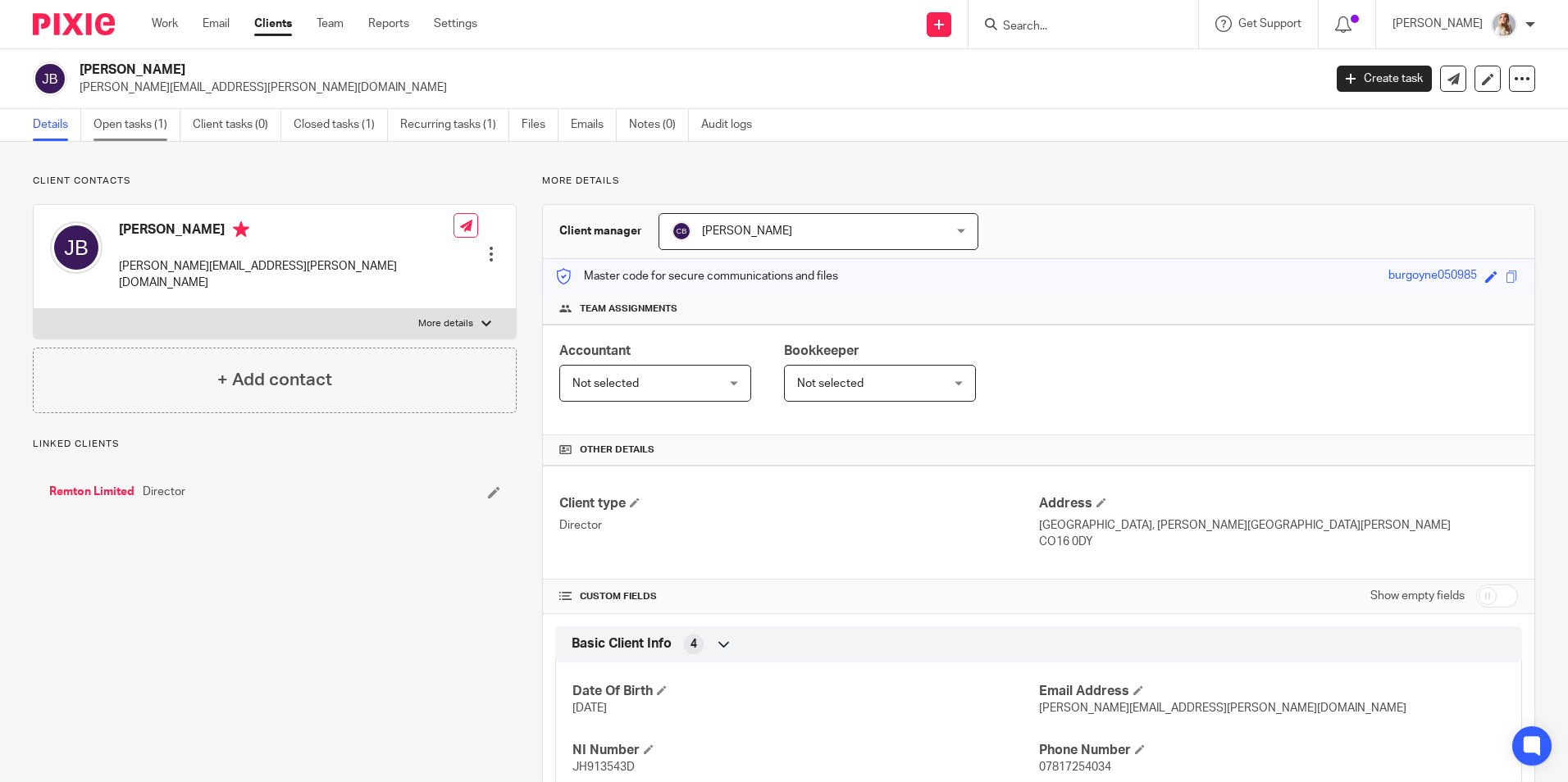
click at [150, 127] on link "Open tasks (1)" at bounding box center [137, 124] width 87 height 32
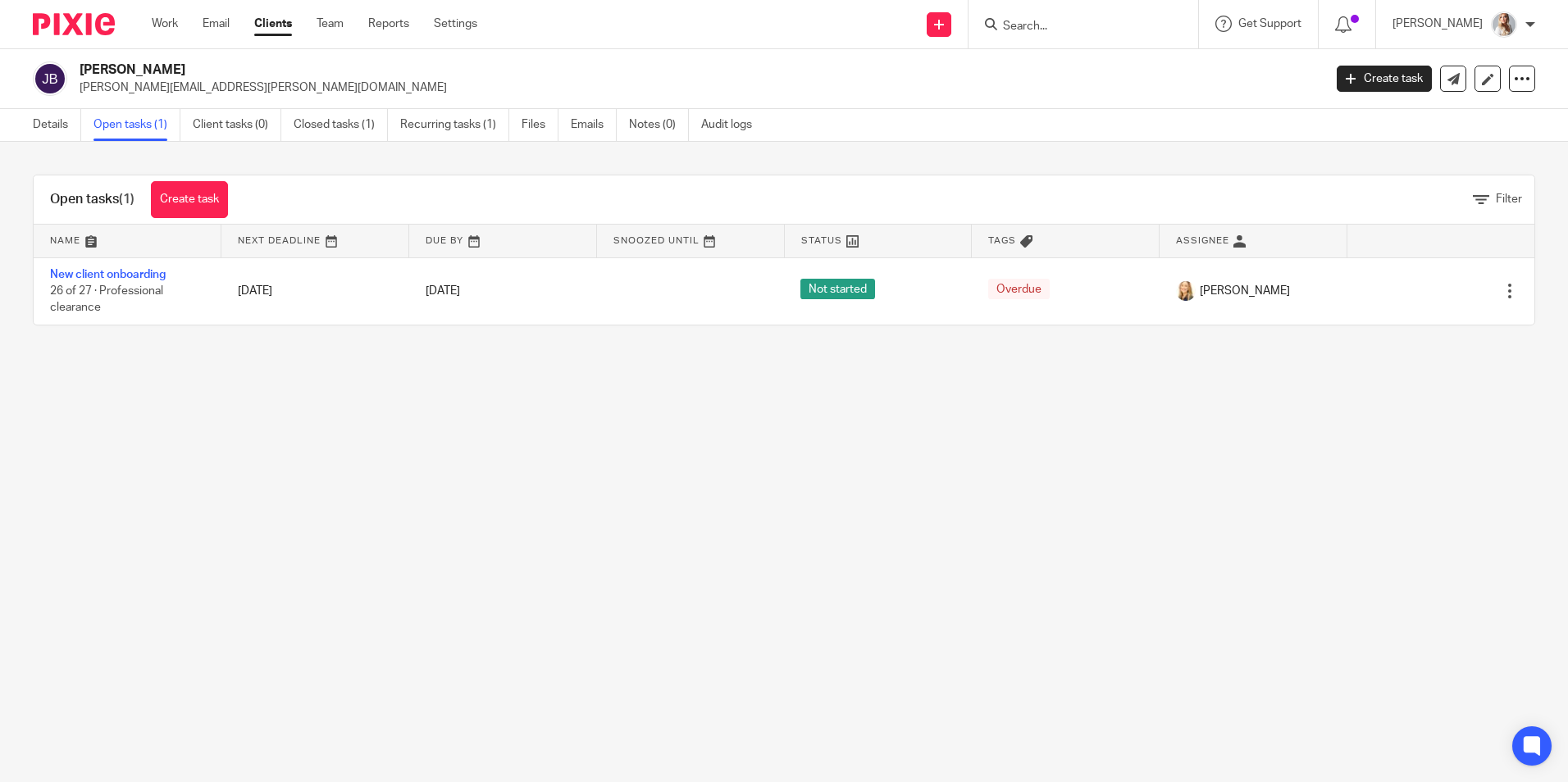
click at [1040, 18] on form at bounding box center [1089, 24] width 175 height 21
drag, startPoint x: 1066, startPoint y: 41, endPoint x: 1068, endPoint y: 33, distance: 8.2
click at [1067, 39] on div at bounding box center [1083, 24] width 229 height 48
click at [1067, 31] on input "Search" at bounding box center [1075, 27] width 148 height 14
type input "e"
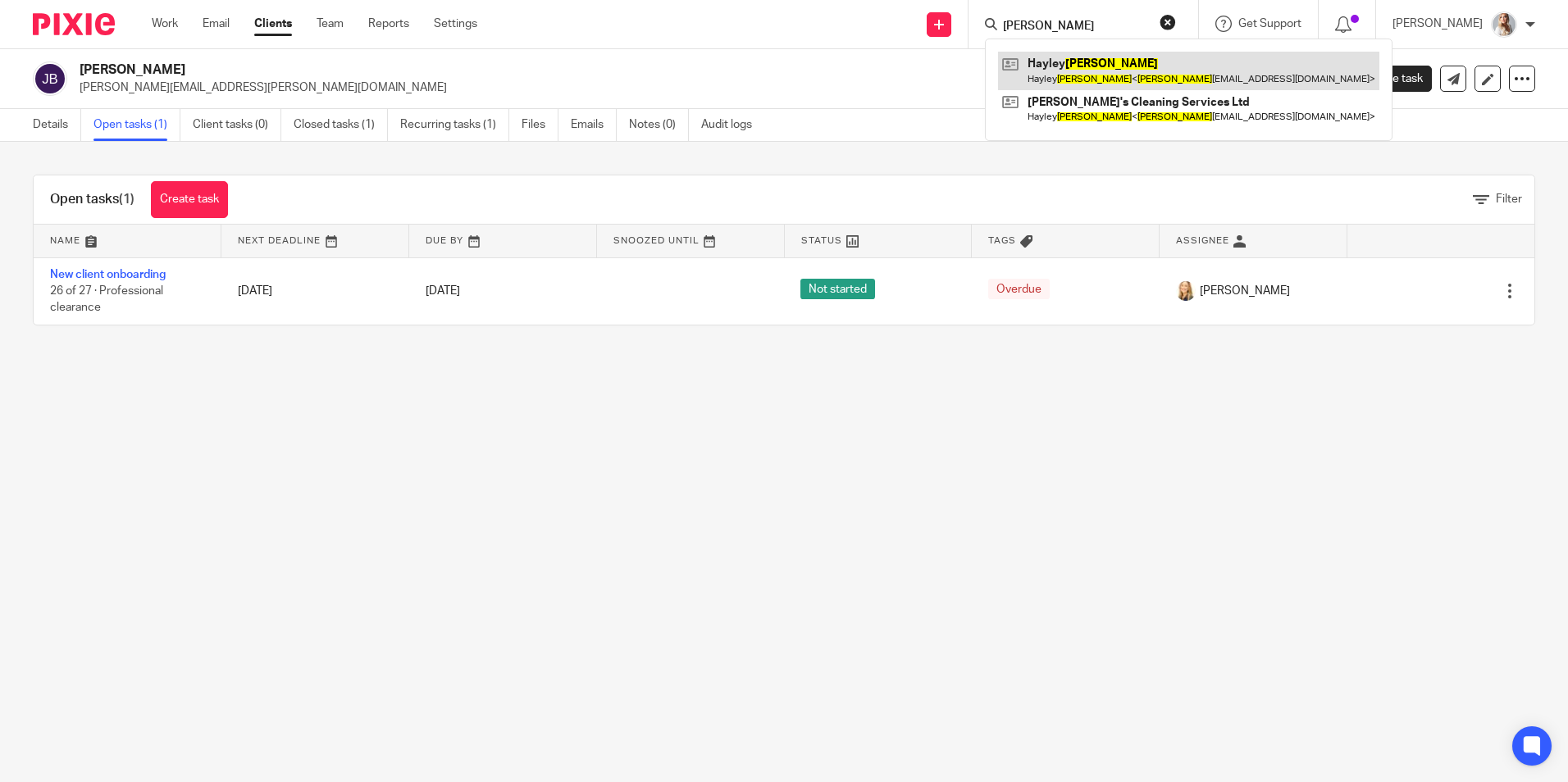
type input "whipps"
click at [1111, 71] on link at bounding box center [1188, 71] width 382 height 38
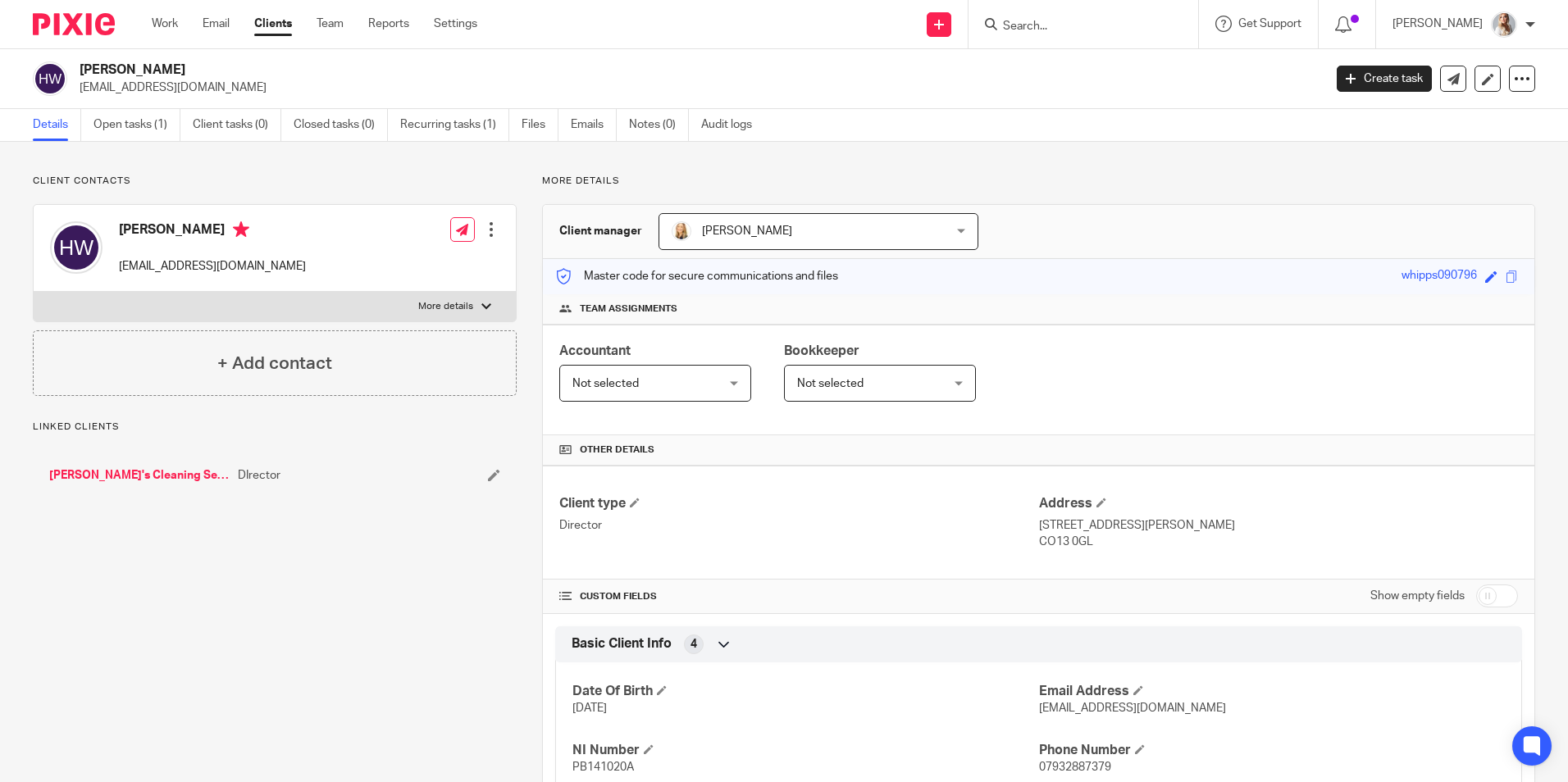
click at [142, 134] on link "Open tasks (1)" at bounding box center [137, 124] width 87 height 32
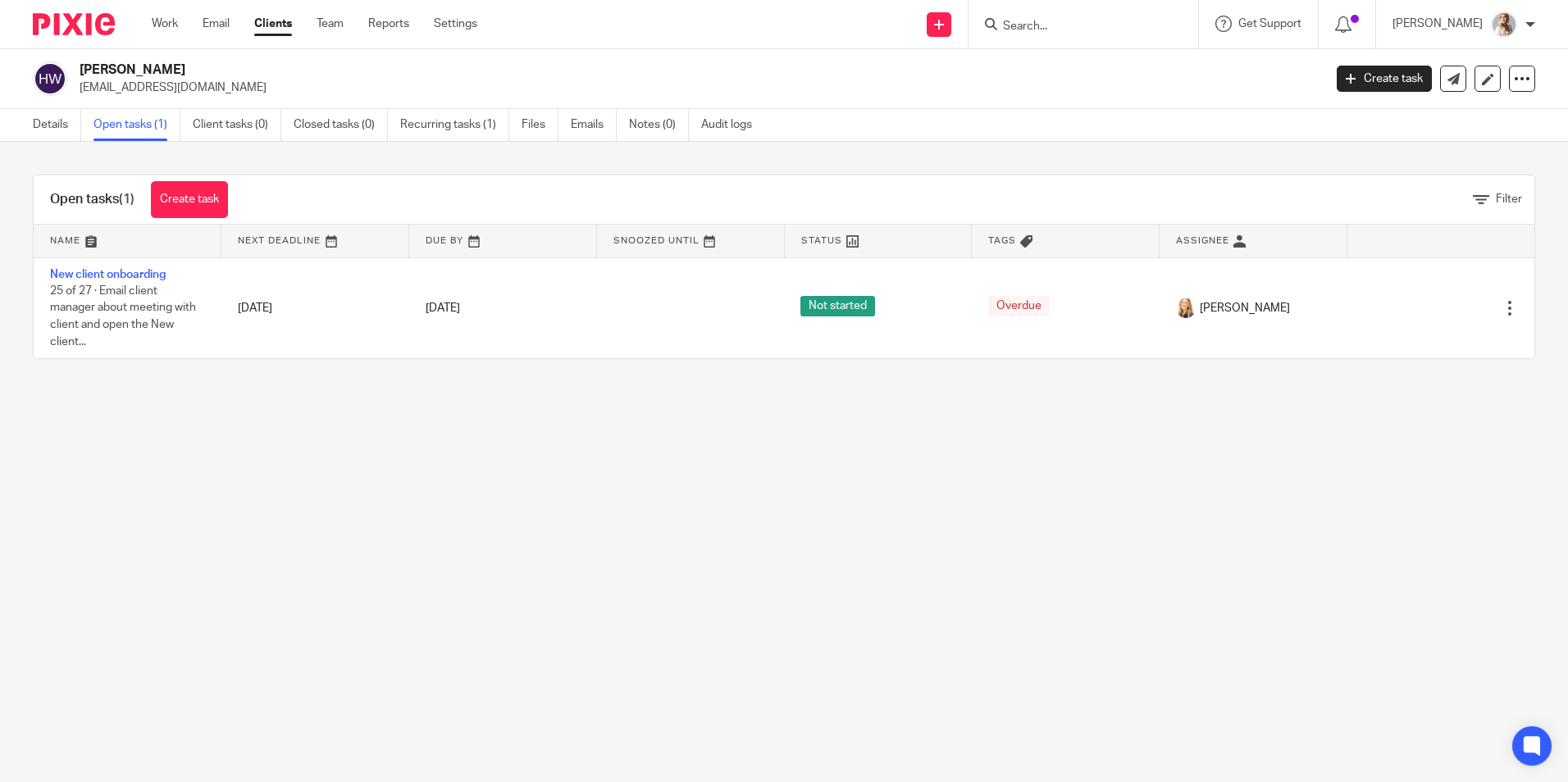
click at [1099, 31] on input "Search" at bounding box center [1075, 27] width 148 height 14
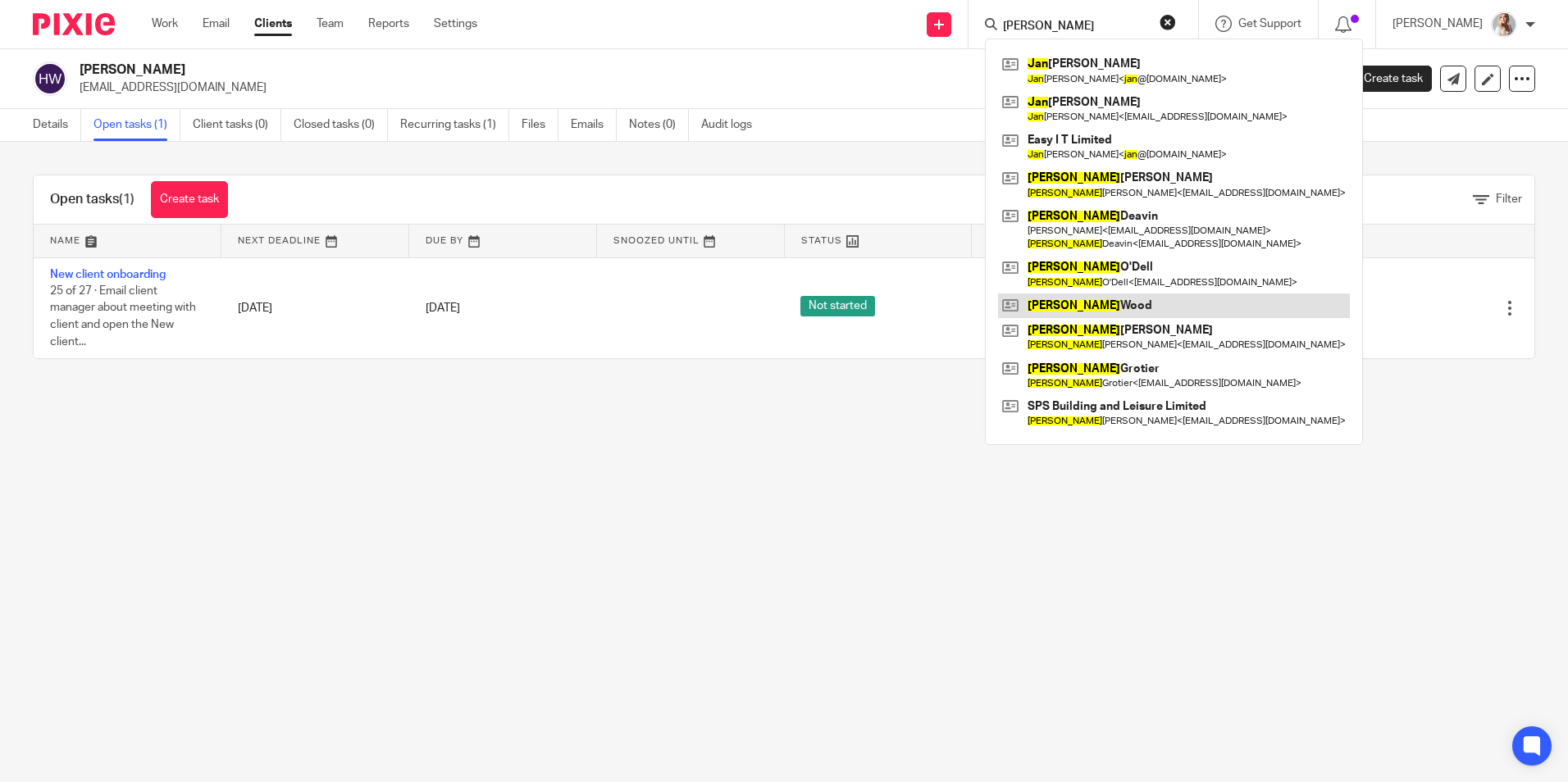
type input "jean p"
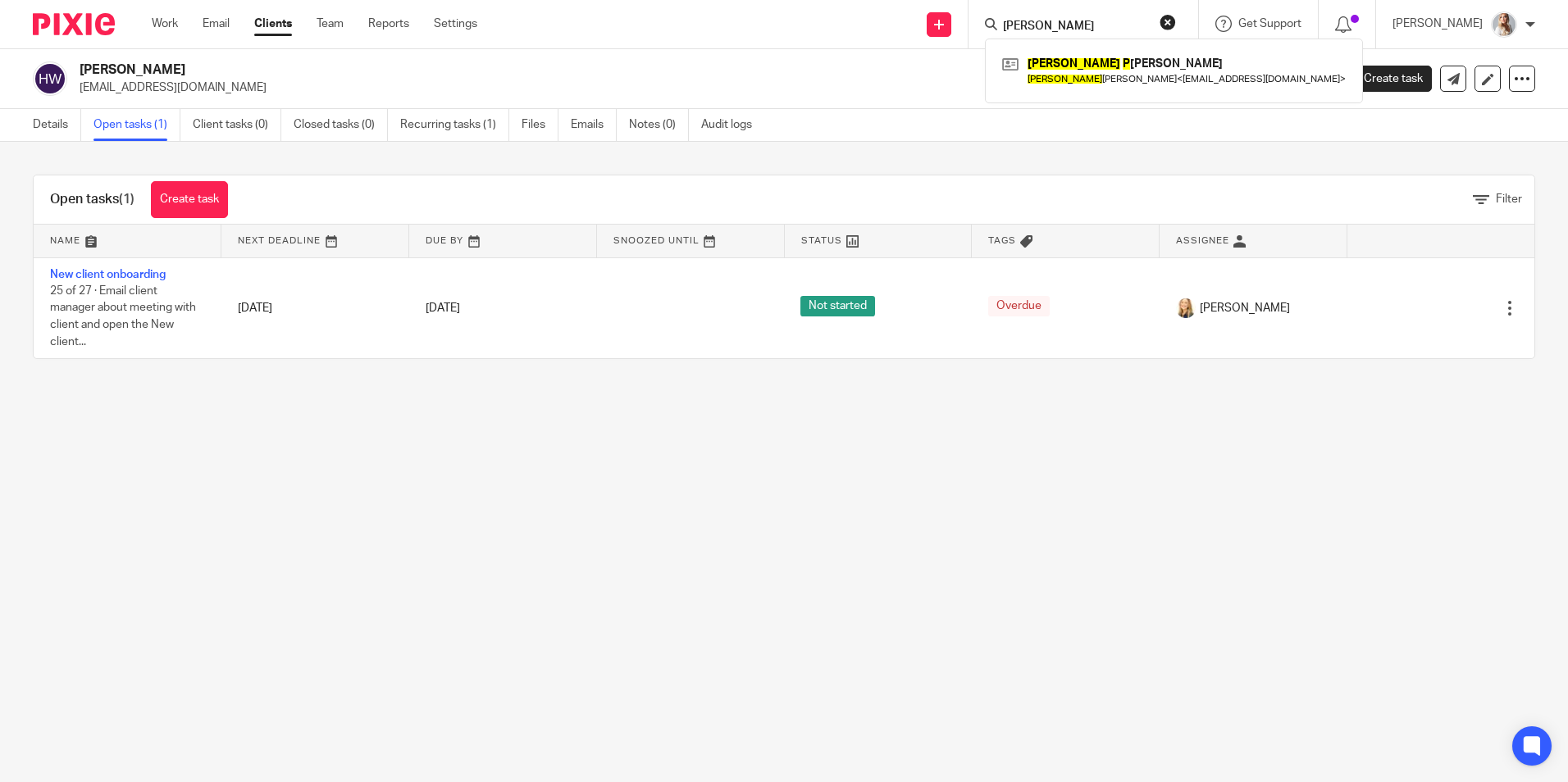
click at [1046, 29] on input "jean p" at bounding box center [1075, 27] width 148 height 14
drag, startPoint x: 1047, startPoint y: 29, endPoint x: 930, endPoint y: 34, distance: 117.1
click at [930, 34] on div "Send new email Create task Add client Request signature jean p Sean P atrick Sp…" at bounding box center [1035, 24] width 1066 height 48
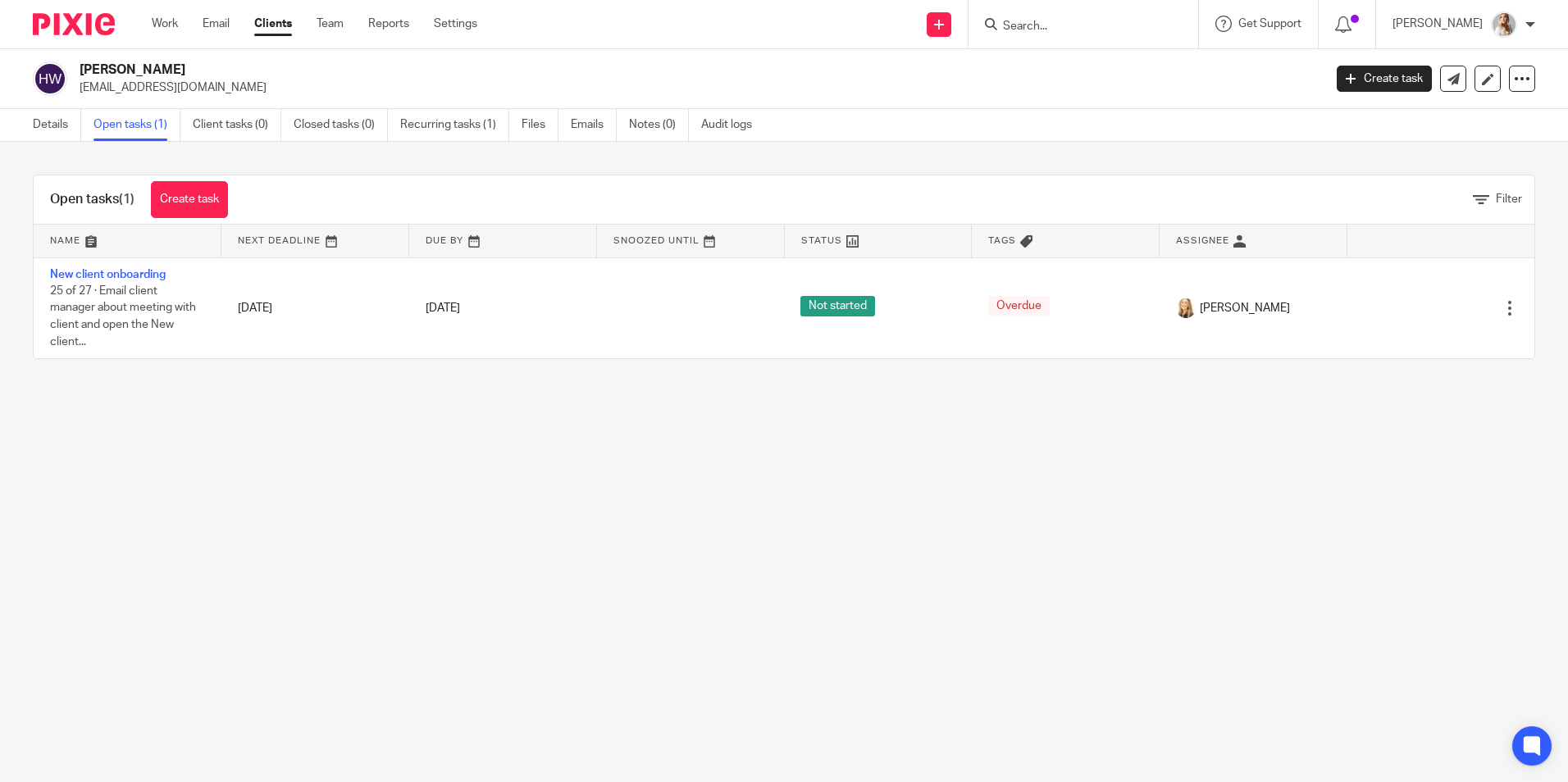
type input "h"
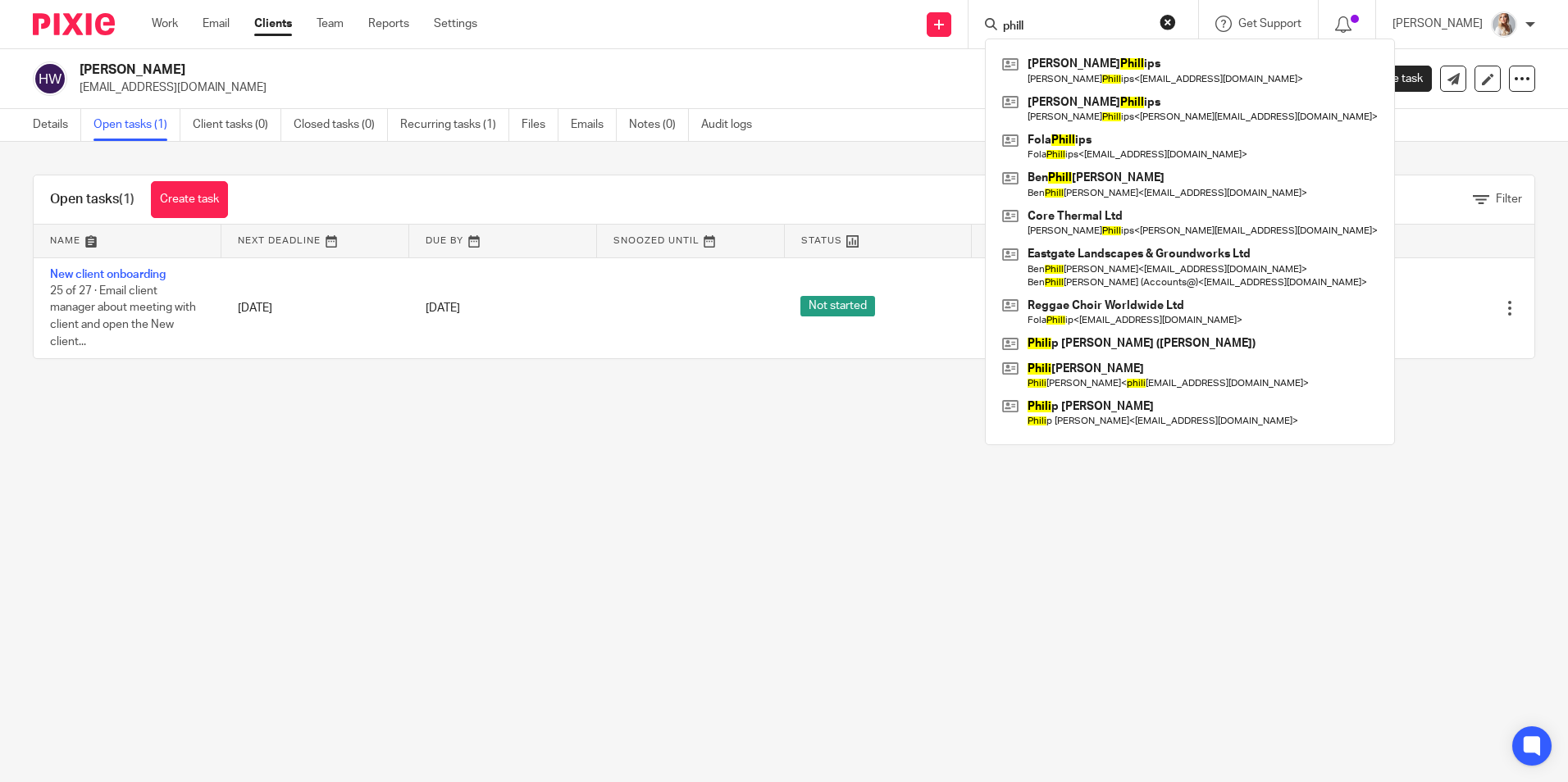
drag, startPoint x: 1039, startPoint y: 24, endPoint x: 1020, endPoint y: 29, distance: 19.6
click at [1020, 29] on div "phill" at bounding box center [1080, 24] width 191 height 21
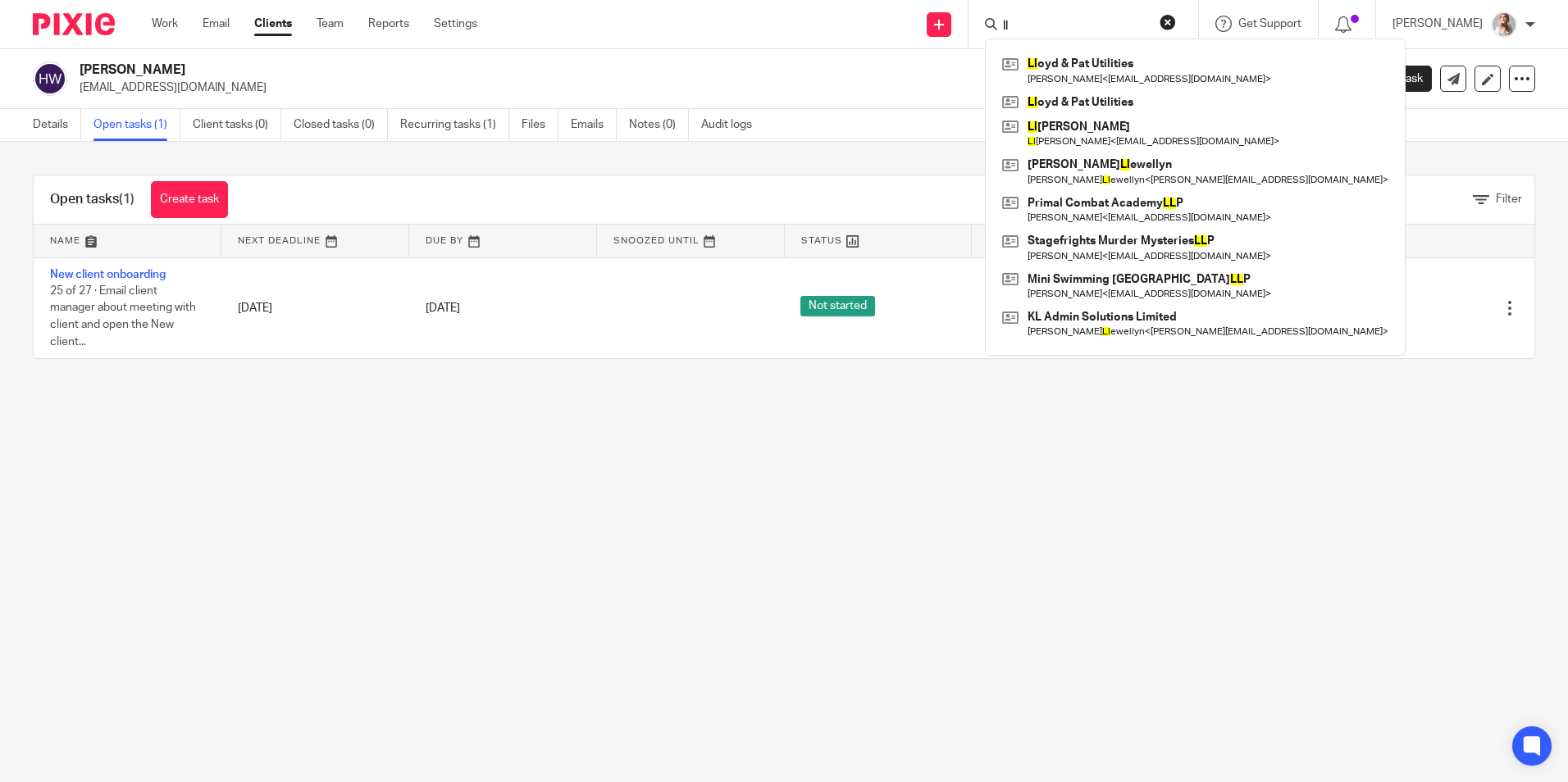
type input "l"
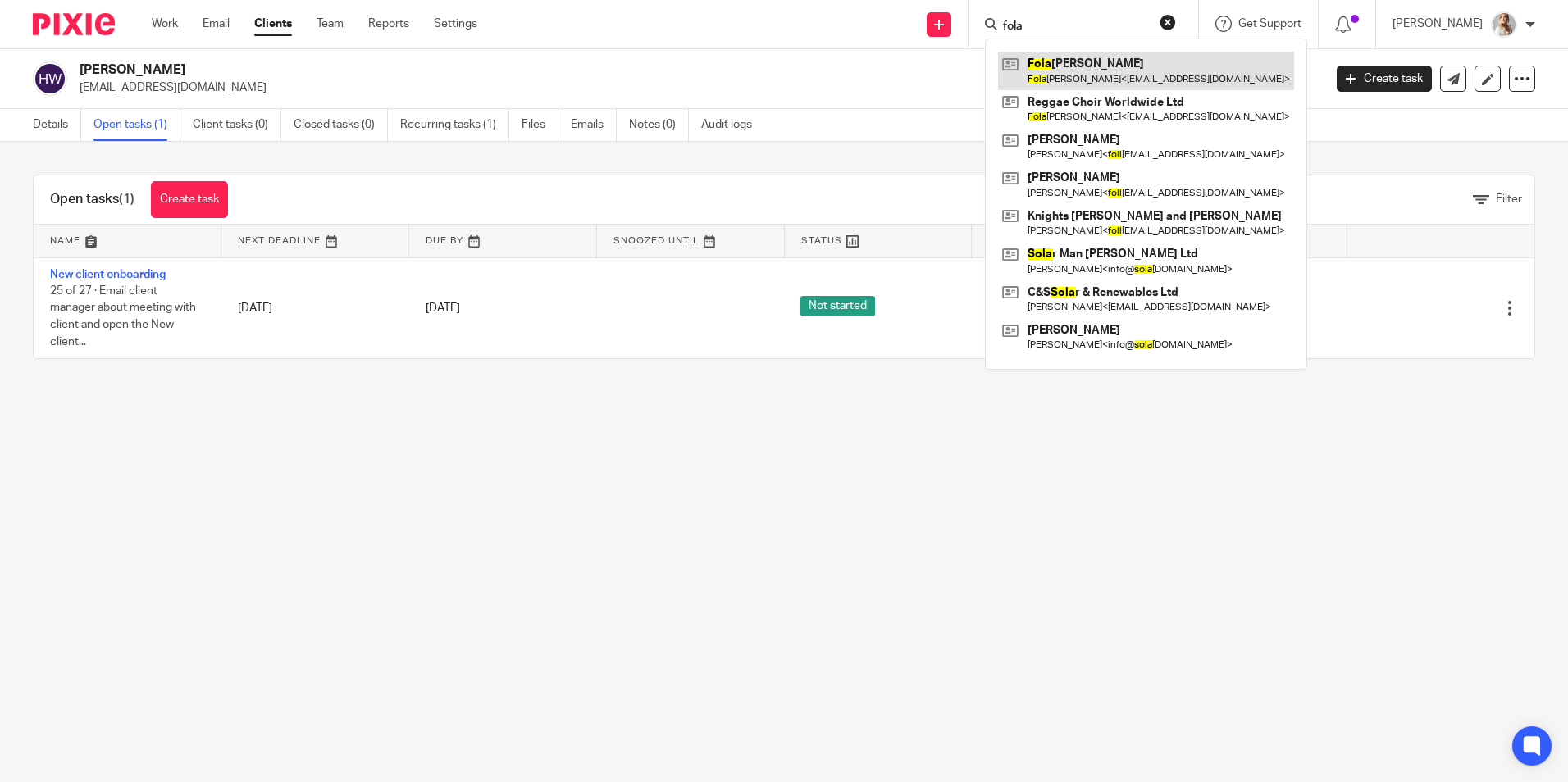
type input "fola"
click at [1049, 68] on link at bounding box center [1146, 71] width 296 height 38
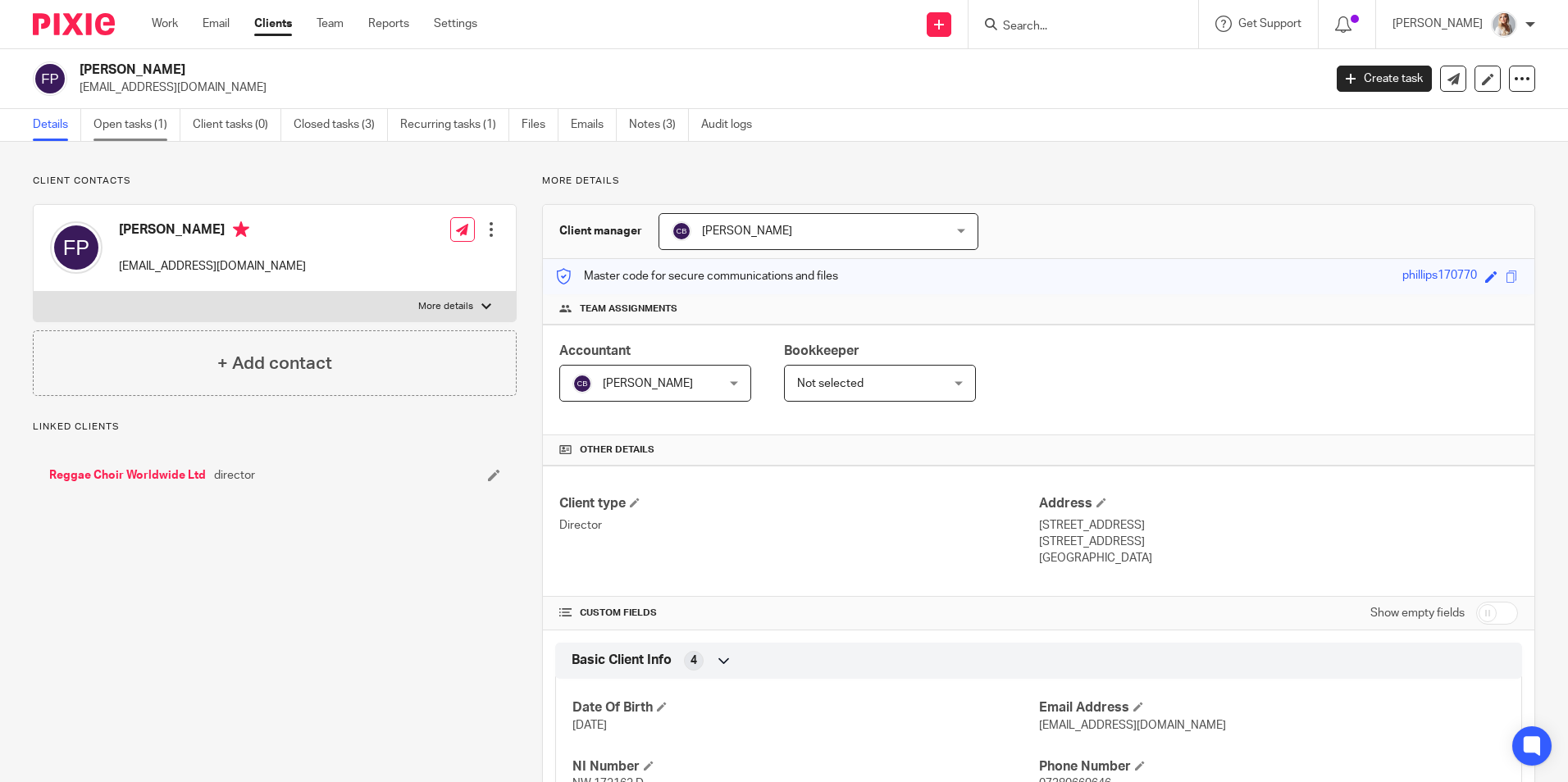
click at [139, 132] on link "Open tasks (1)" at bounding box center [137, 124] width 87 height 32
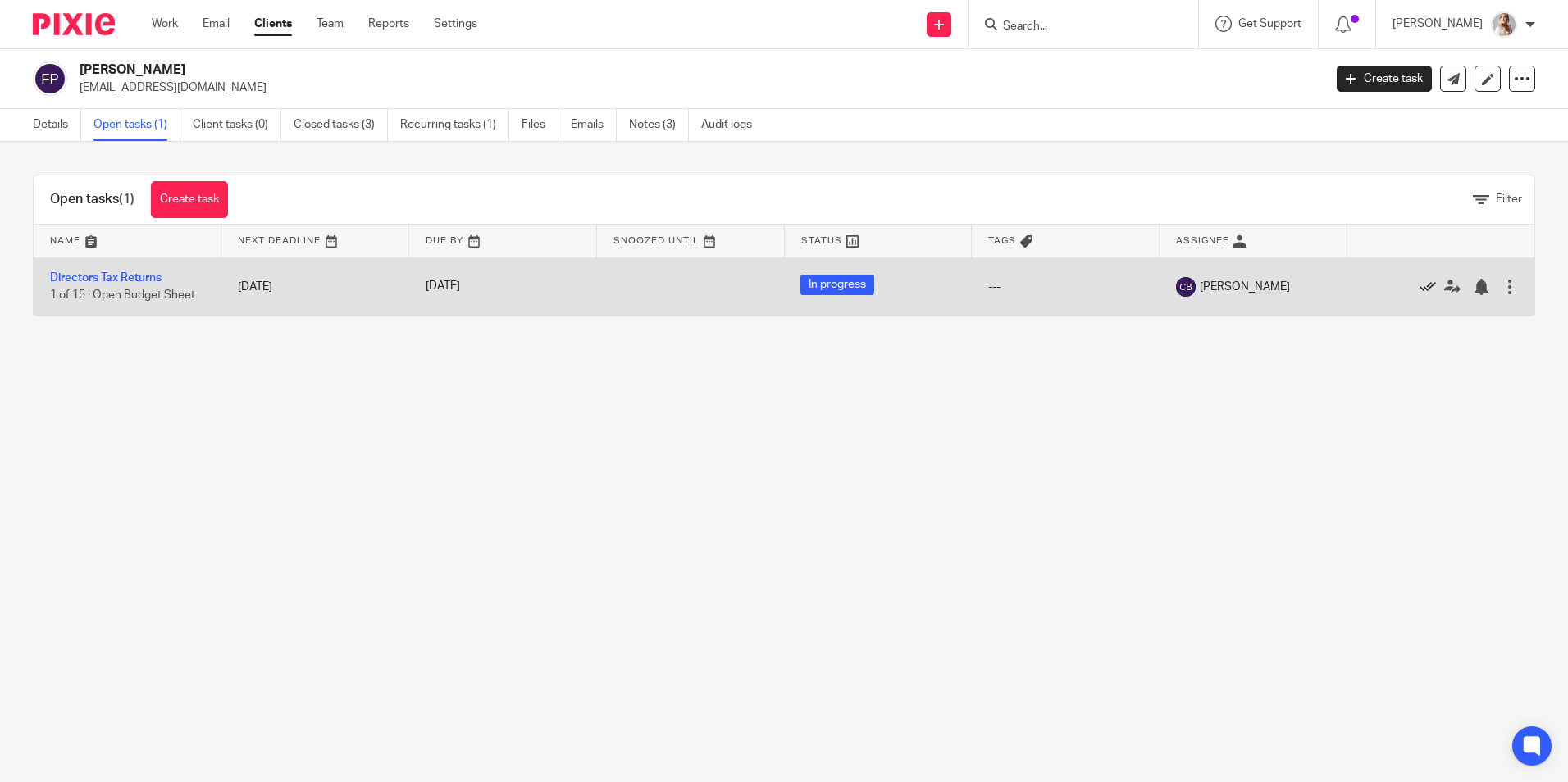
click at [1419, 283] on icon at bounding box center [1428, 287] width 16 height 16
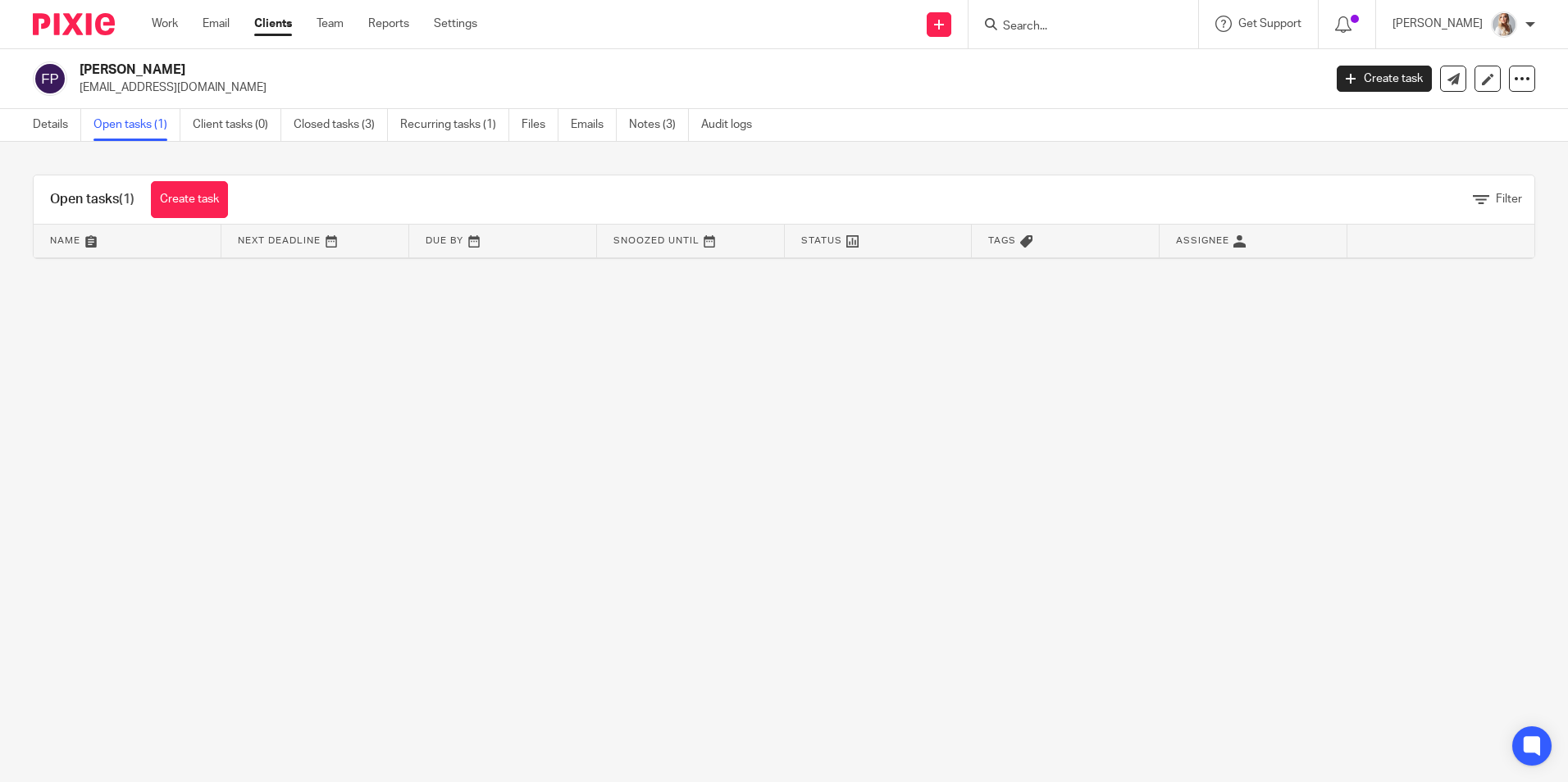
click at [1051, 27] on input "Search" at bounding box center [1075, 27] width 148 height 14
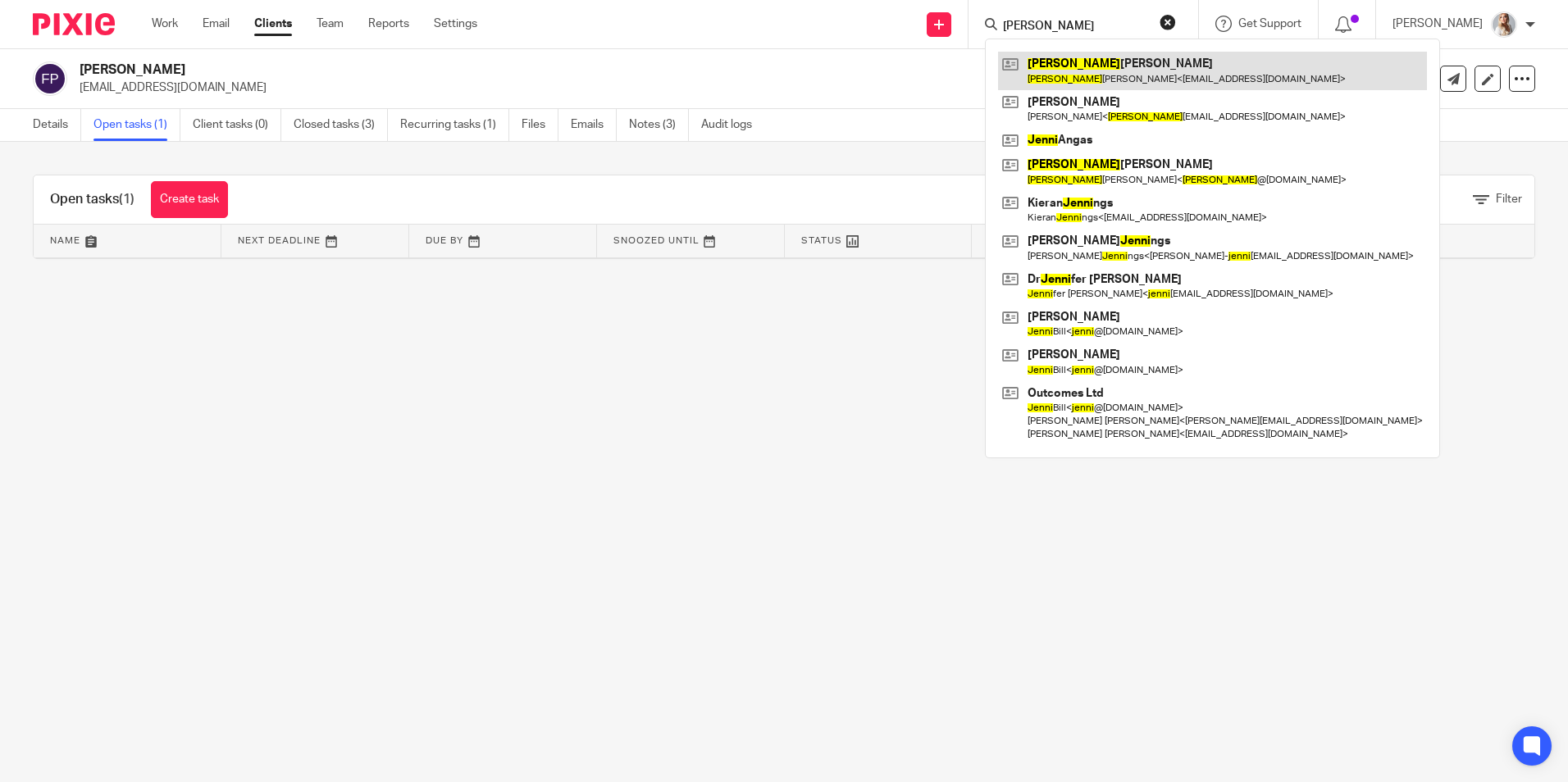
type input "jenny"
click at [1068, 67] on link at bounding box center [1212, 71] width 429 height 38
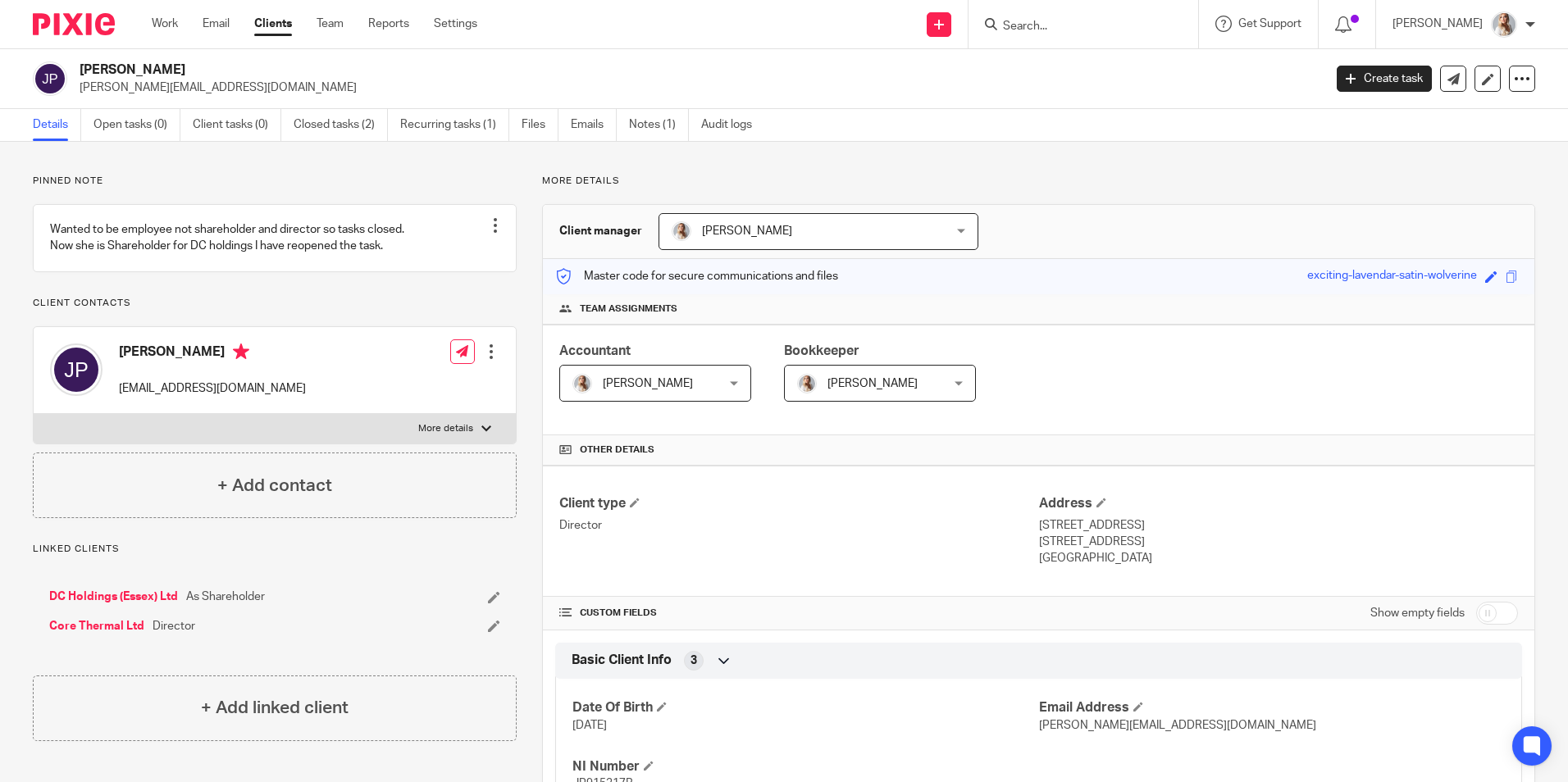
click at [1061, 22] on input "Search" at bounding box center [1075, 27] width 148 height 14
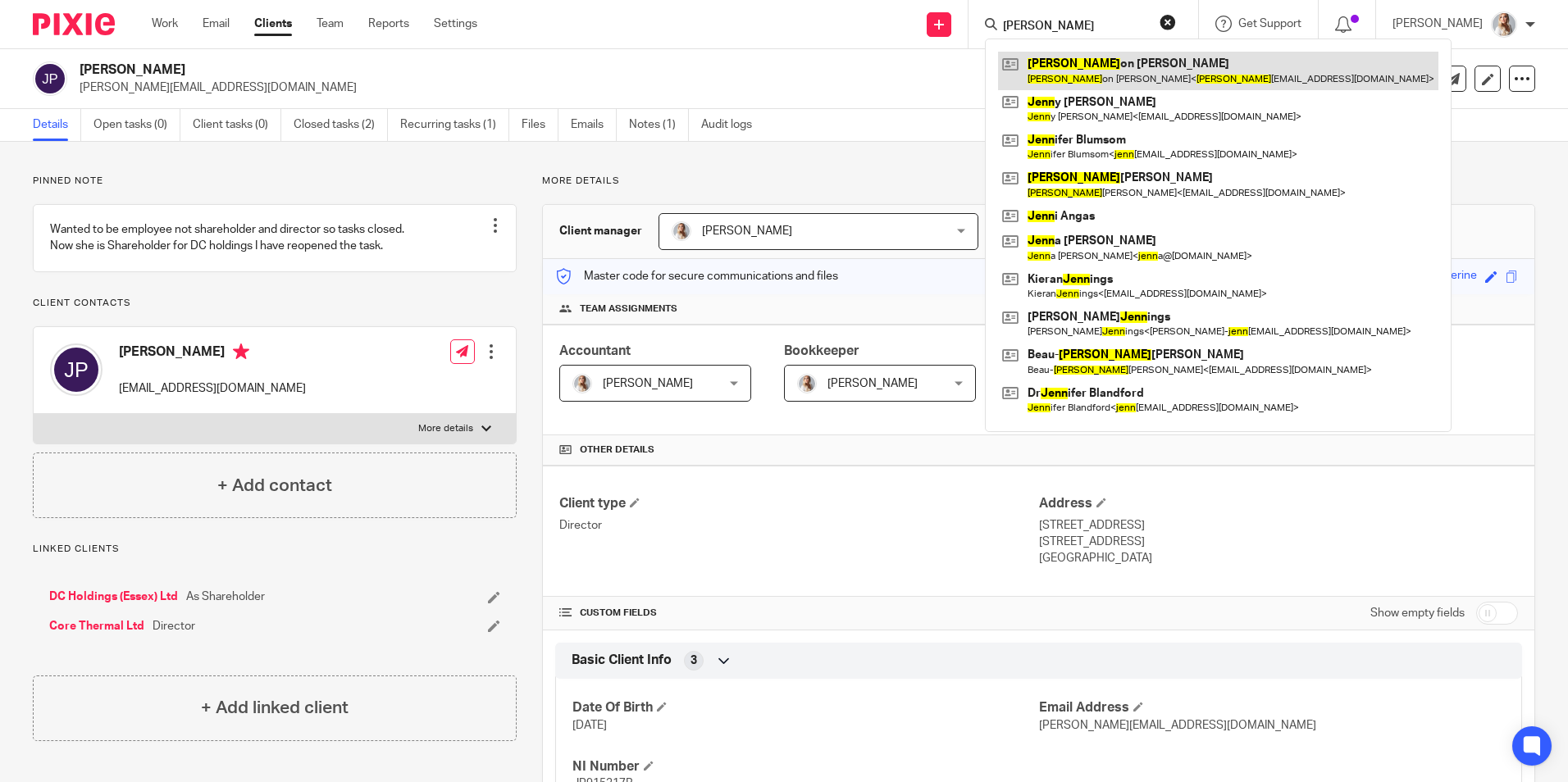
type input "[PERSON_NAME]"
click at [1075, 63] on link at bounding box center [1218, 71] width 440 height 38
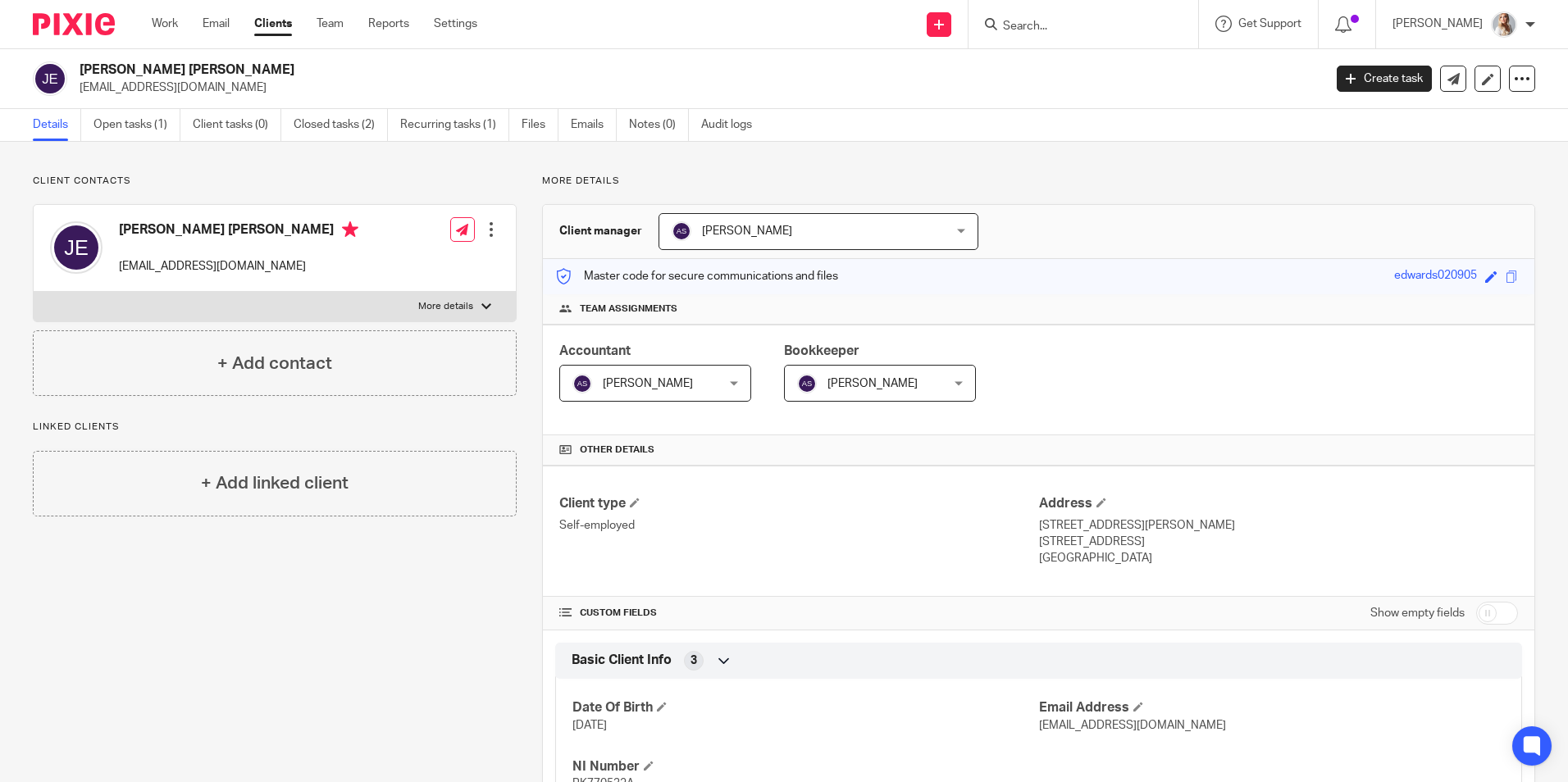
click at [1084, 31] on input "Search" at bounding box center [1075, 27] width 148 height 14
type input "mum"
click at [1207, 70] on link at bounding box center [1157, 71] width 317 height 38
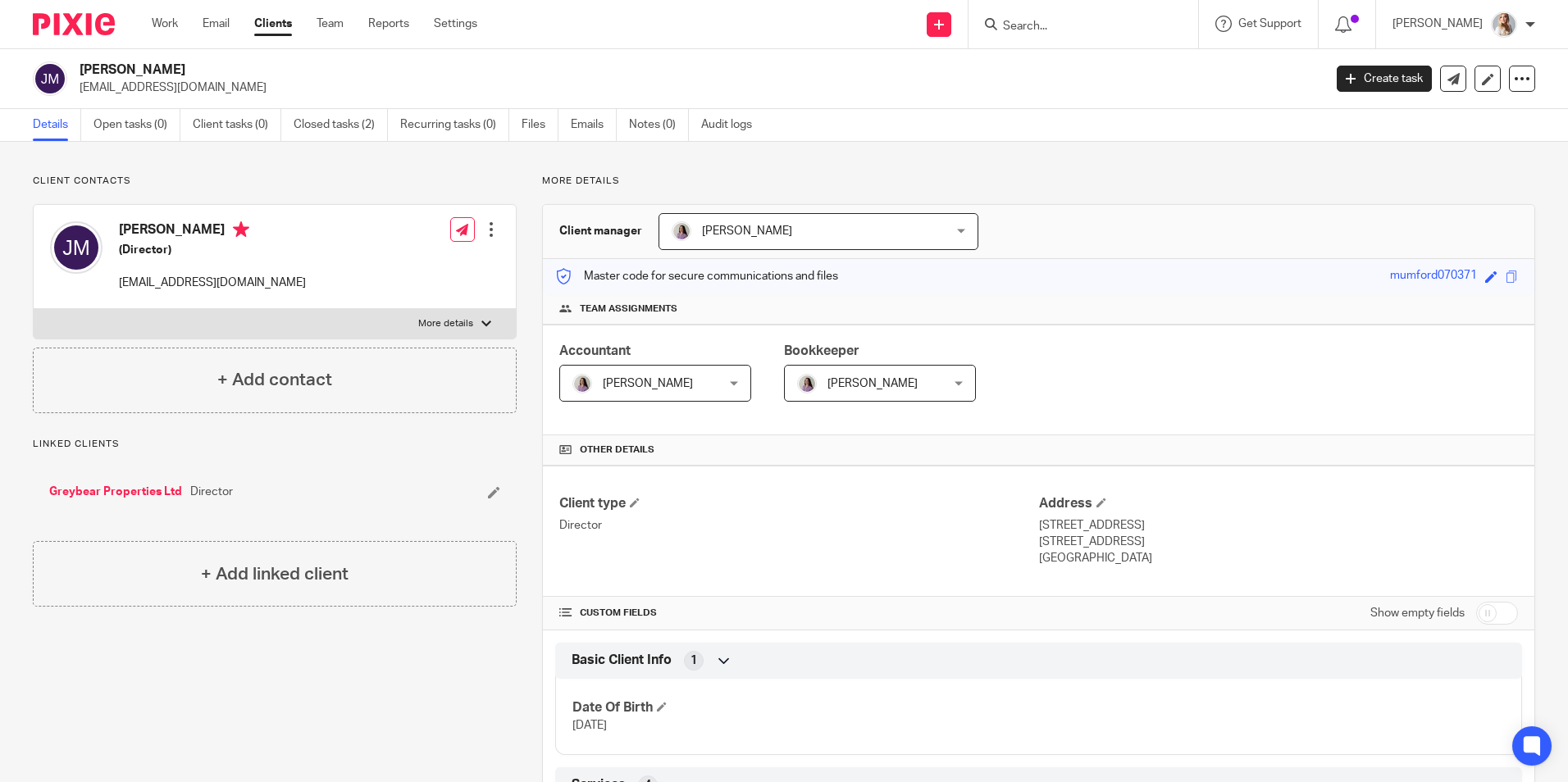
click at [1048, 29] on input "Search" at bounding box center [1075, 27] width 148 height 14
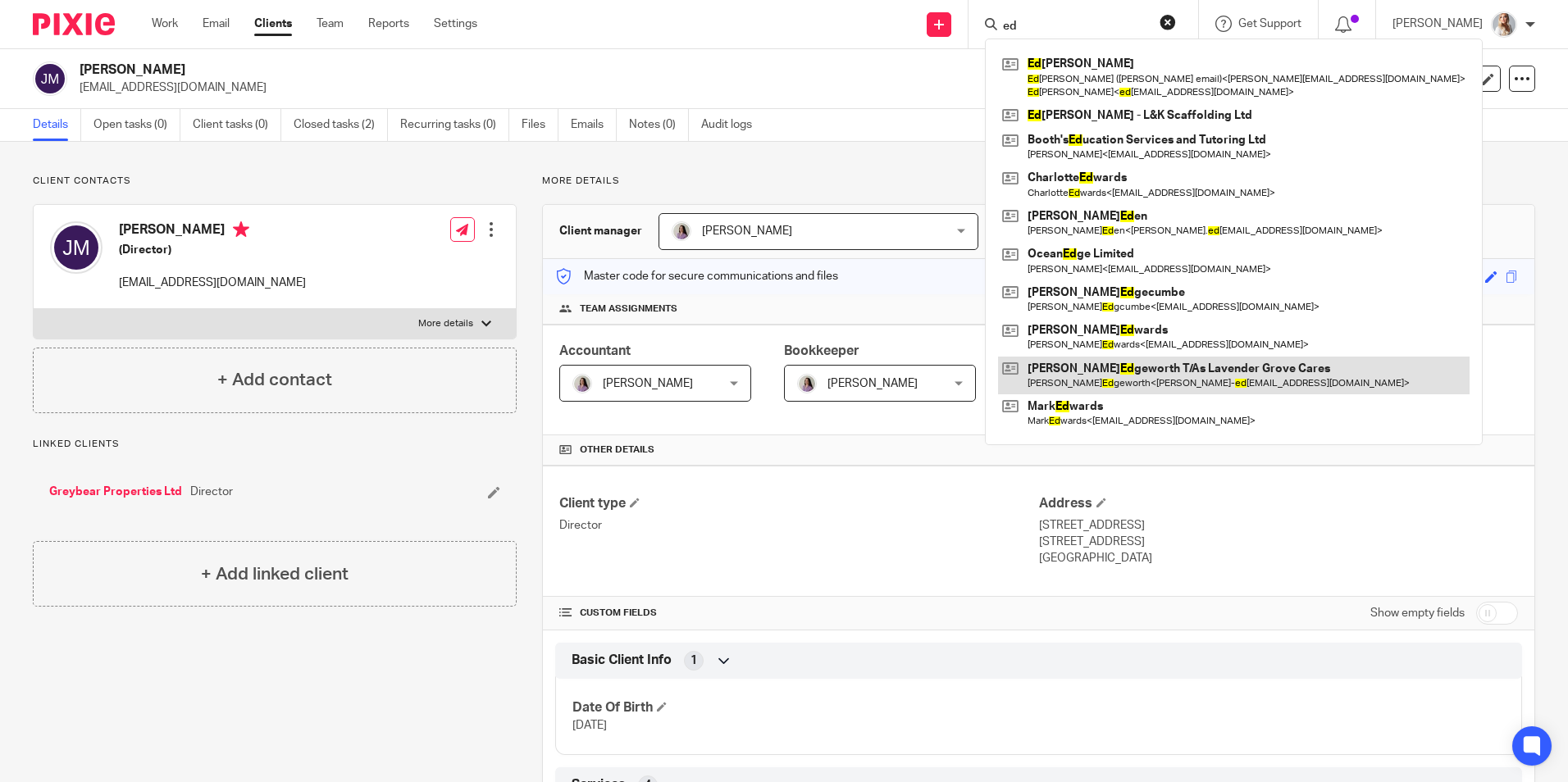
type input "ed"
click at [1097, 383] on link at bounding box center [1234, 376] width 471 height 38
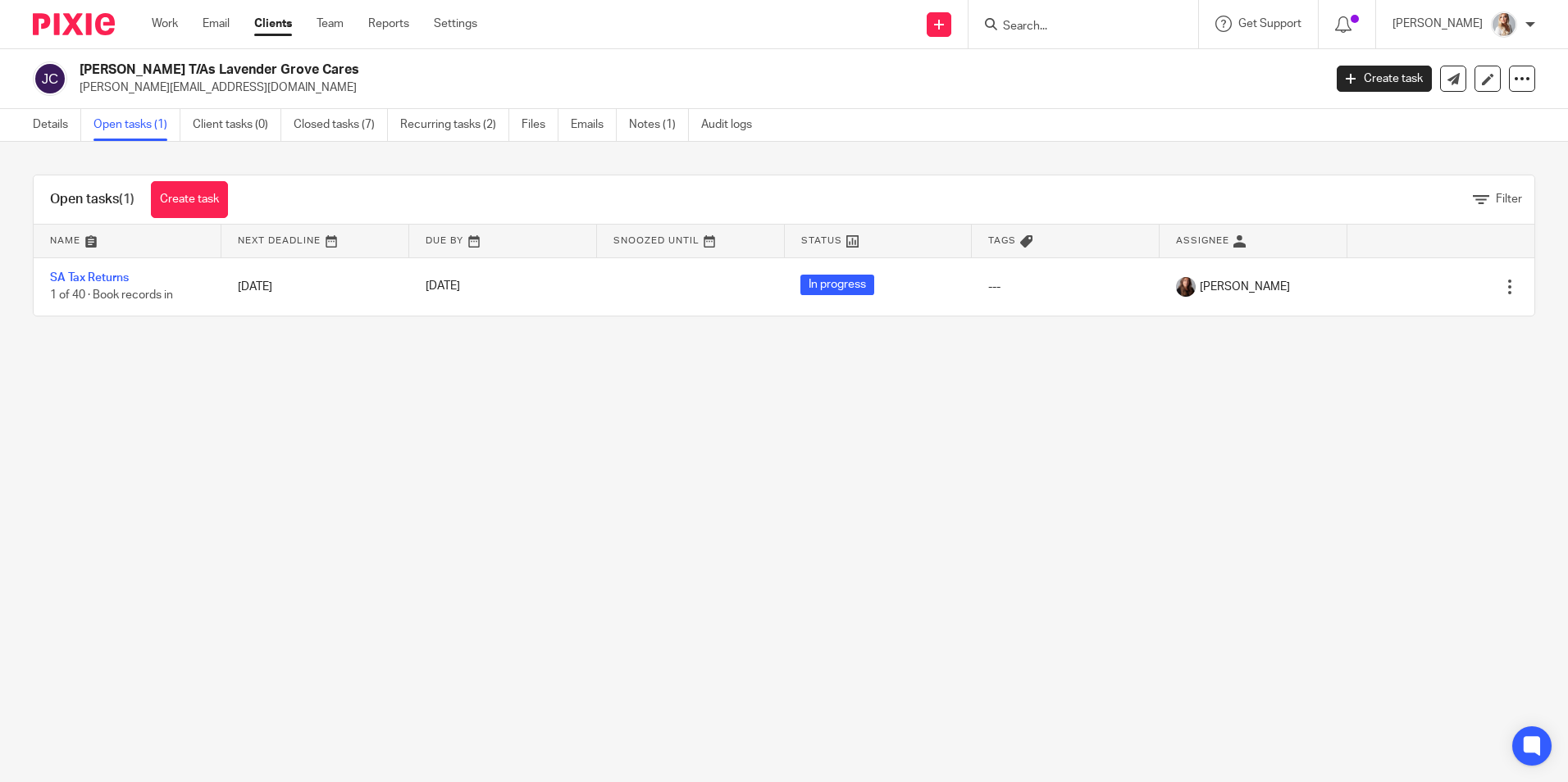
click at [1038, 30] on input "Search" at bounding box center [1075, 27] width 148 height 14
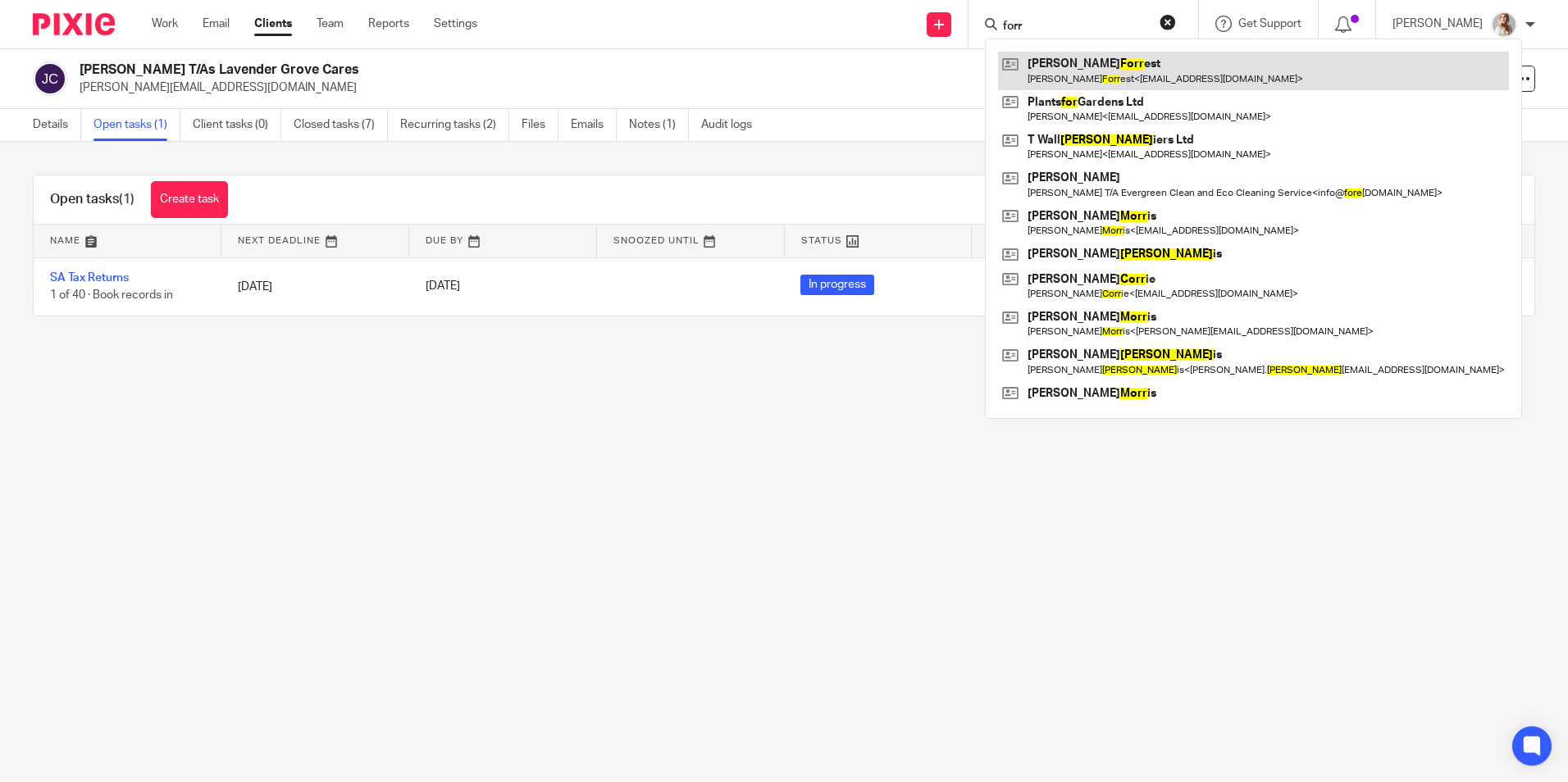
type input "forr"
click at [1080, 62] on link at bounding box center [1253, 71] width 511 height 38
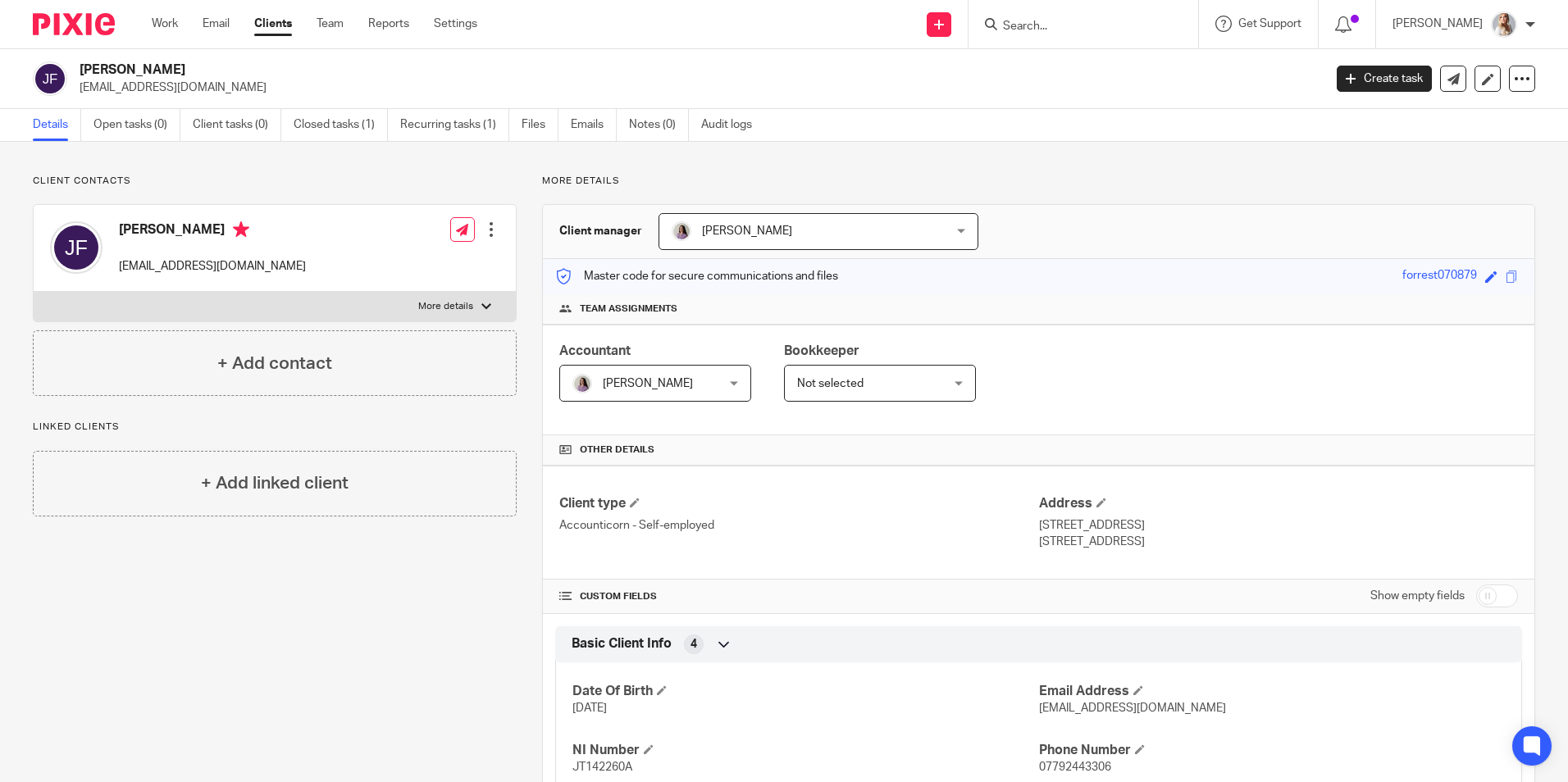
click at [1076, 26] on input "Search" at bounding box center [1075, 27] width 148 height 14
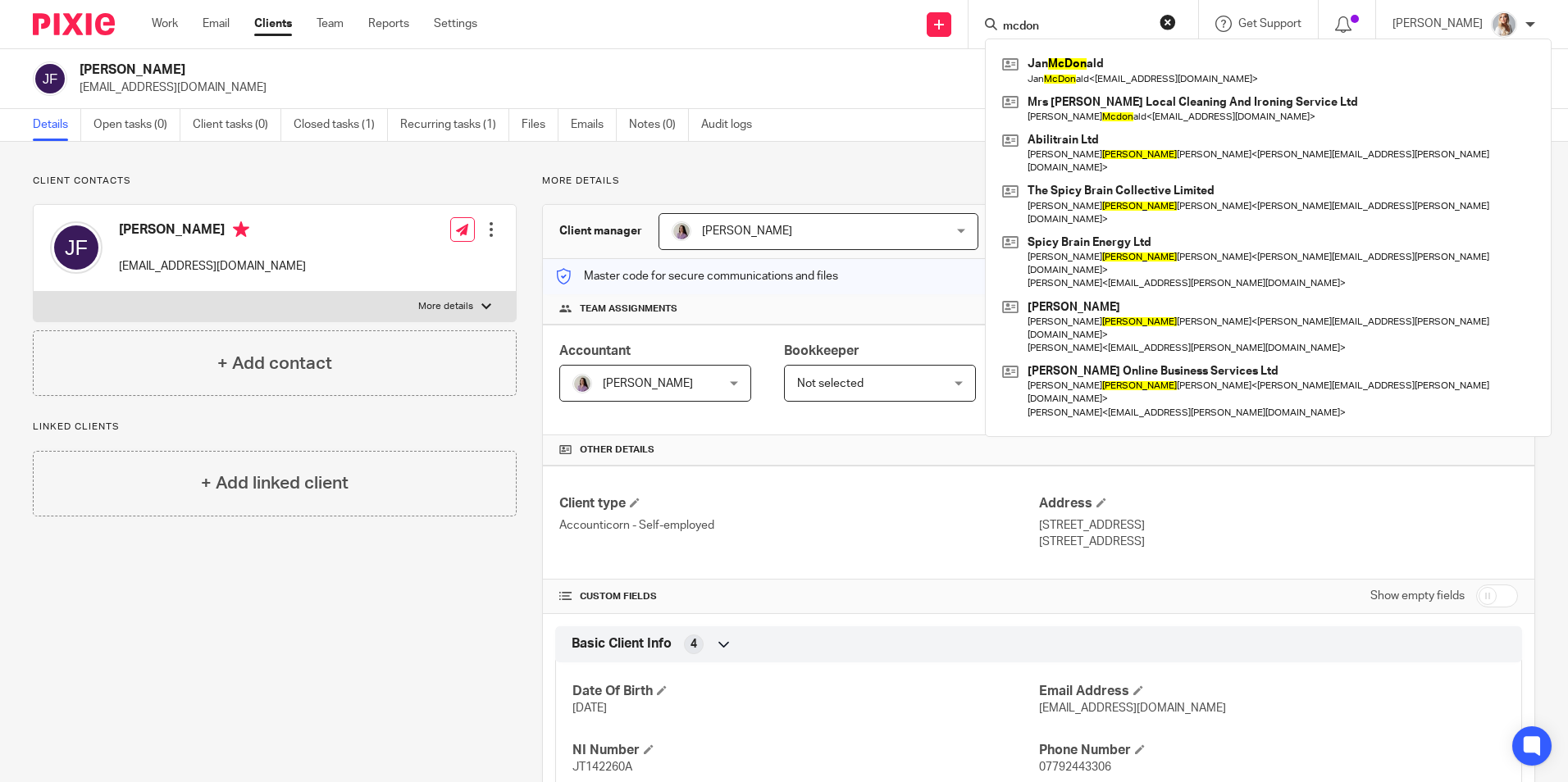
type input "mcdon"
drag, startPoint x: 1078, startPoint y: 30, endPoint x: 894, endPoint y: 39, distance: 184.2
click at [910, 43] on div "Send new email Create task Add client Request signature mcdon Jan McDon ald Jan…" at bounding box center [1035, 24] width 1066 height 48
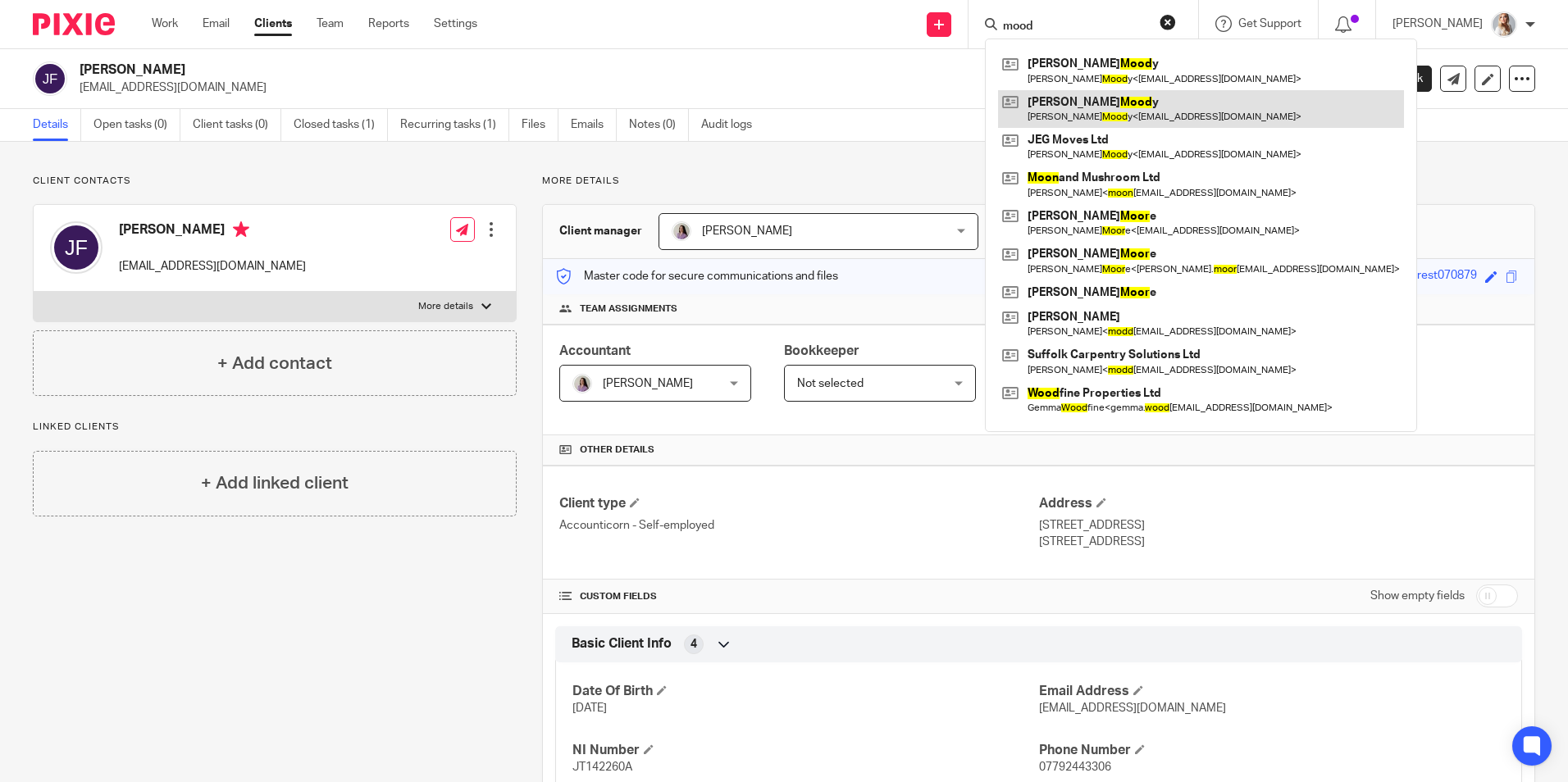
type input "mood"
click at [1067, 99] on link at bounding box center [1201, 110] width 406 height 38
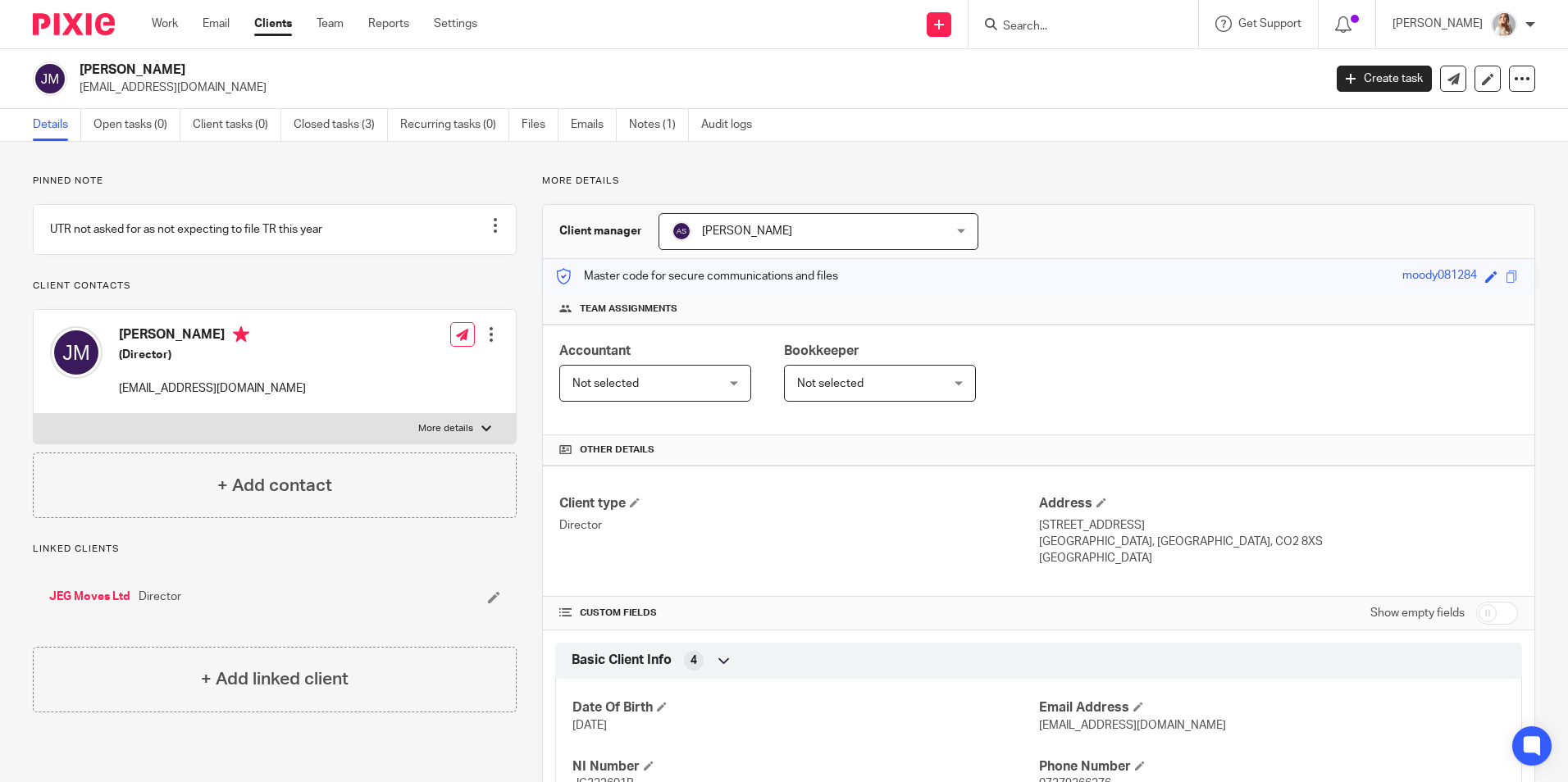
click at [1050, 27] on input "Search" at bounding box center [1075, 27] width 148 height 14
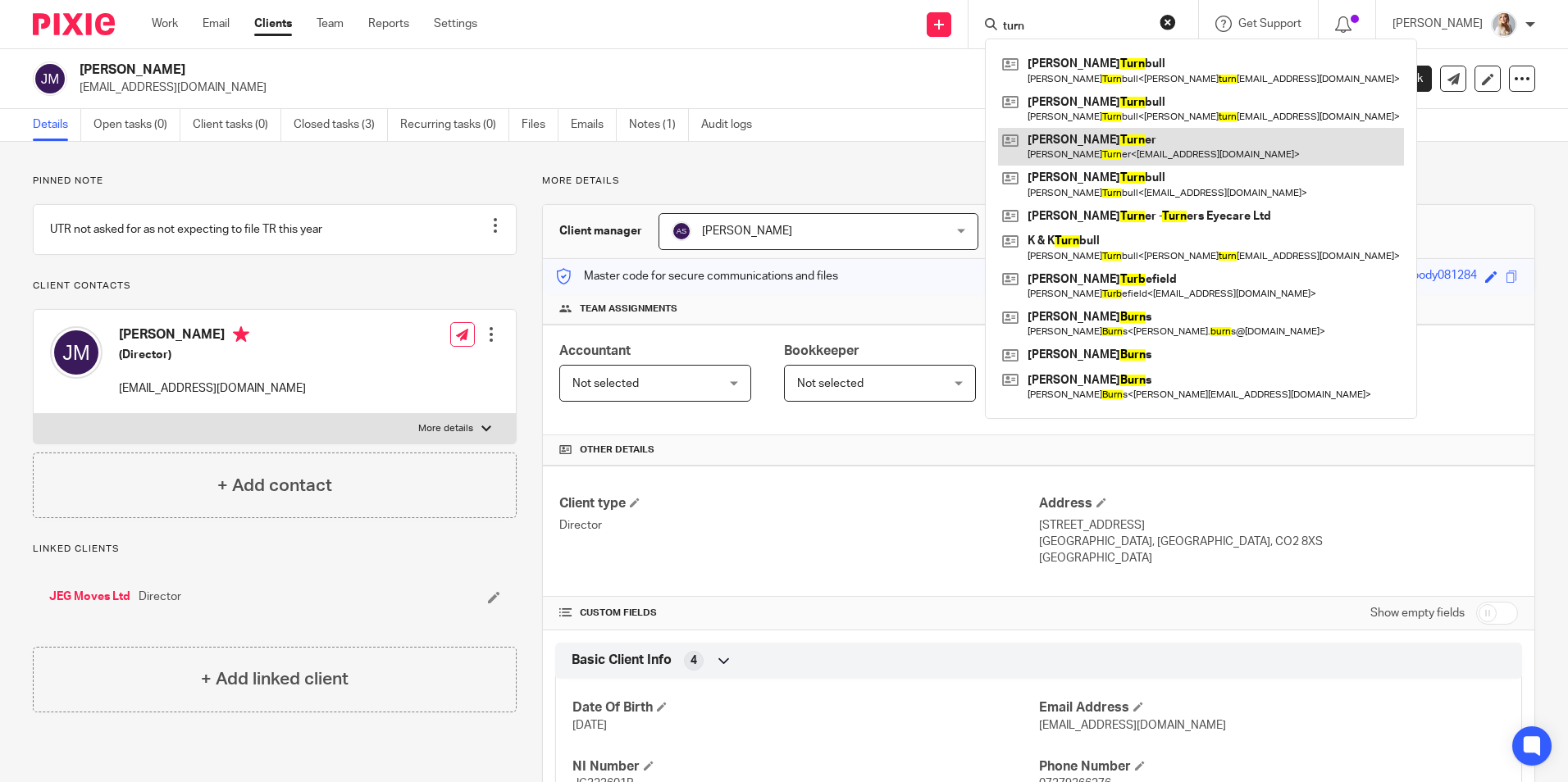
type input "turn"
click at [1063, 142] on link at bounding box center [1201, 147] width 406 height 38
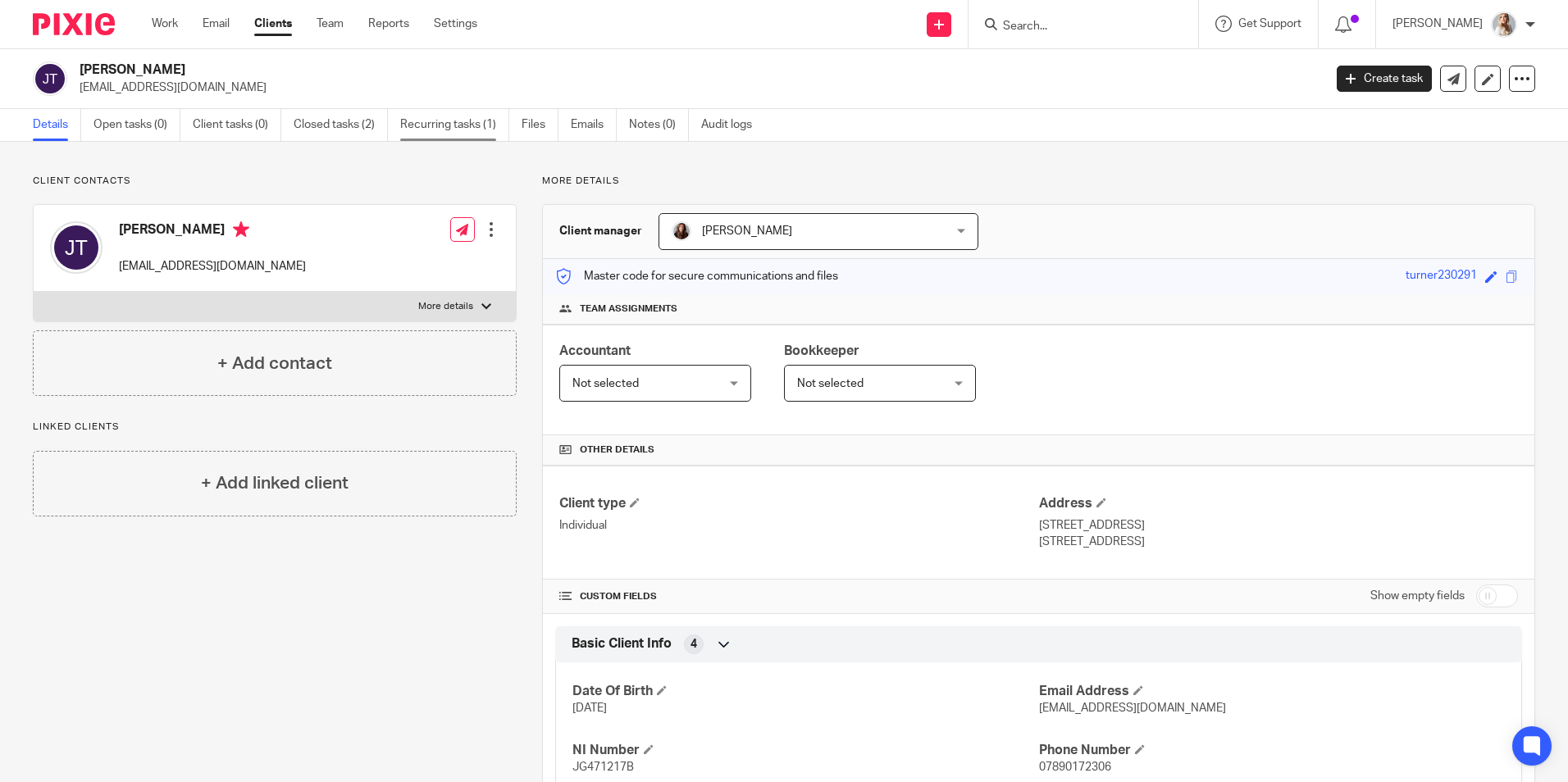
click at [461, 131] on link "Recurring tasks (1)" at bounding box center [455, 124] width 109 height 32
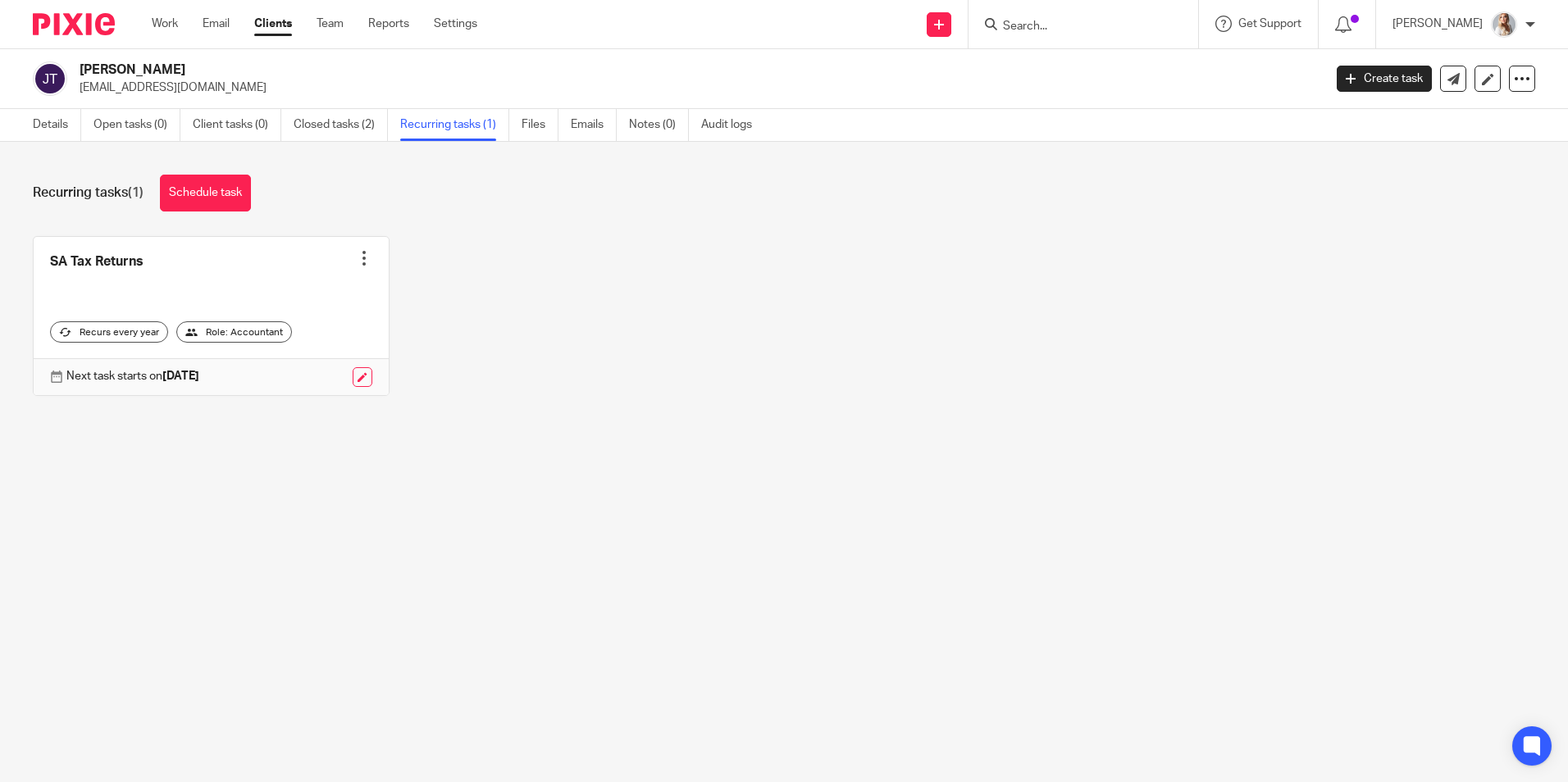
click at [1080, 23] on input "Search" at bounding box center [1075, 27] width 148 height 14
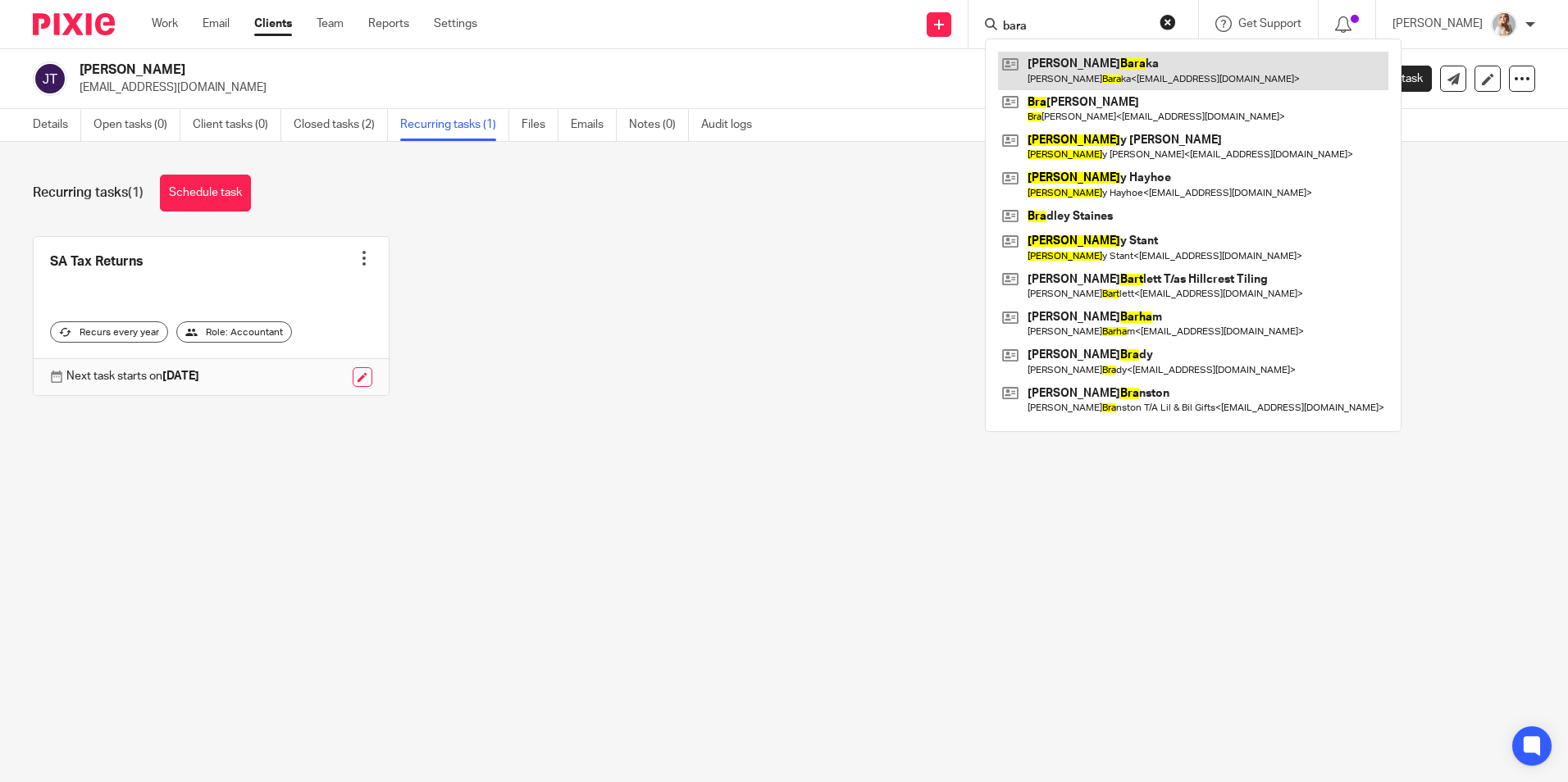
type input "bara"
click at [1105, 73] on link at bounding box center [1193, 71] width 391 height 38
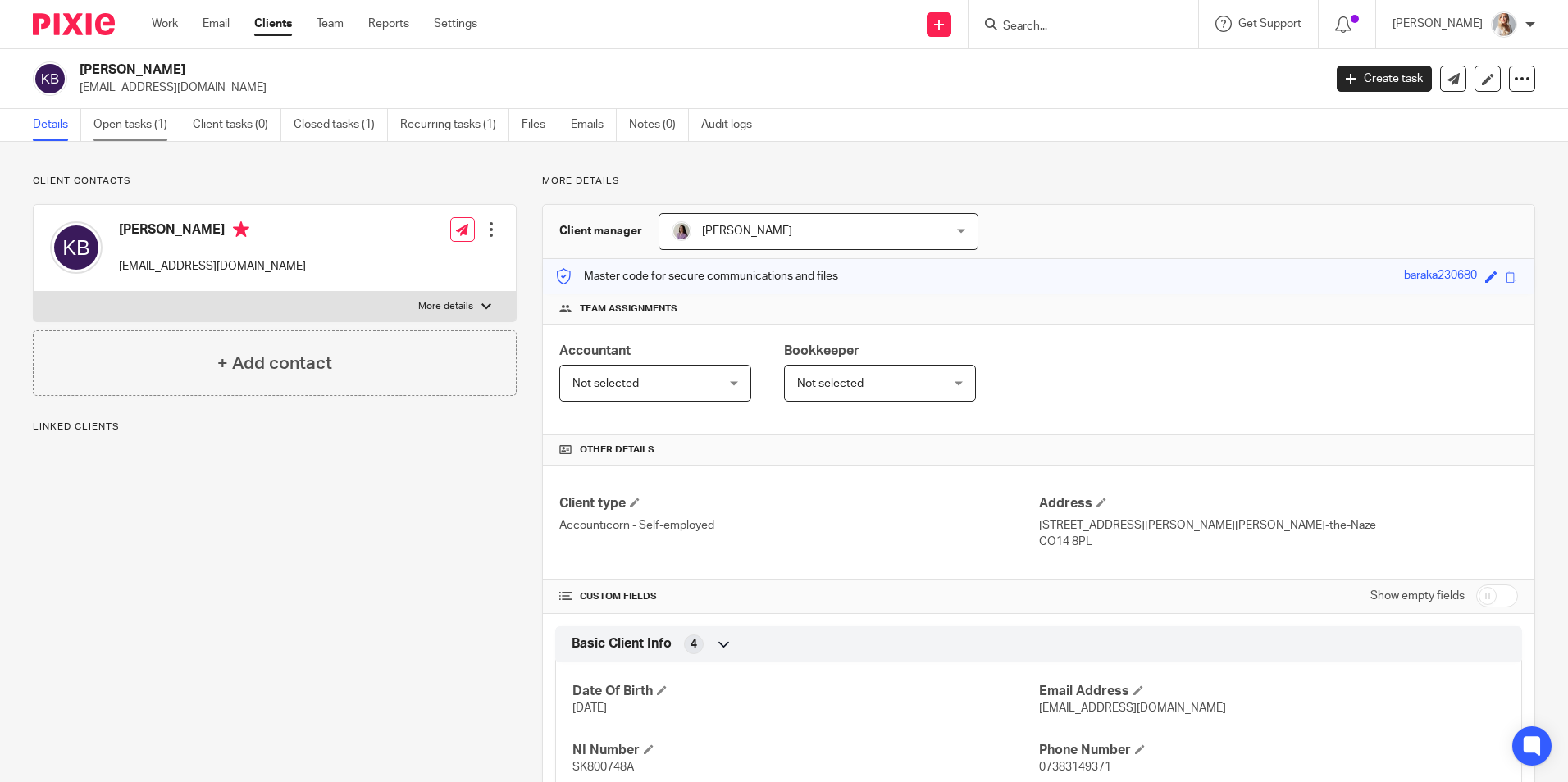
click at [150, 140] on link "Open tasks (1)" at bounding box center [137, 124] width 87 height 32
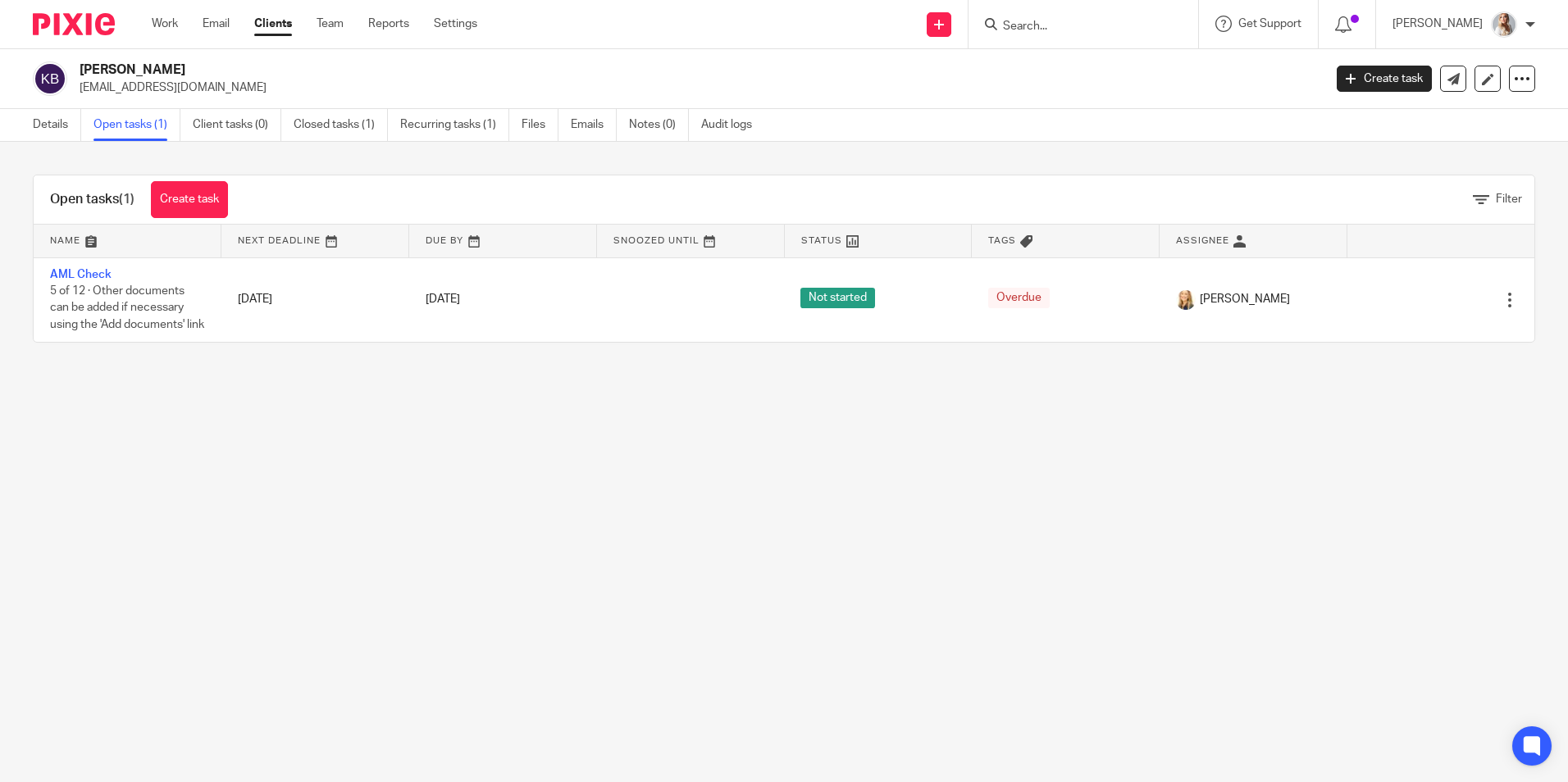
click at [1087, 17] on form at bounding box center [1089, 24] width 175 height 21
click at [1087, 26] on input "Search" at bounding box center [1075, 27] width 148 height 14
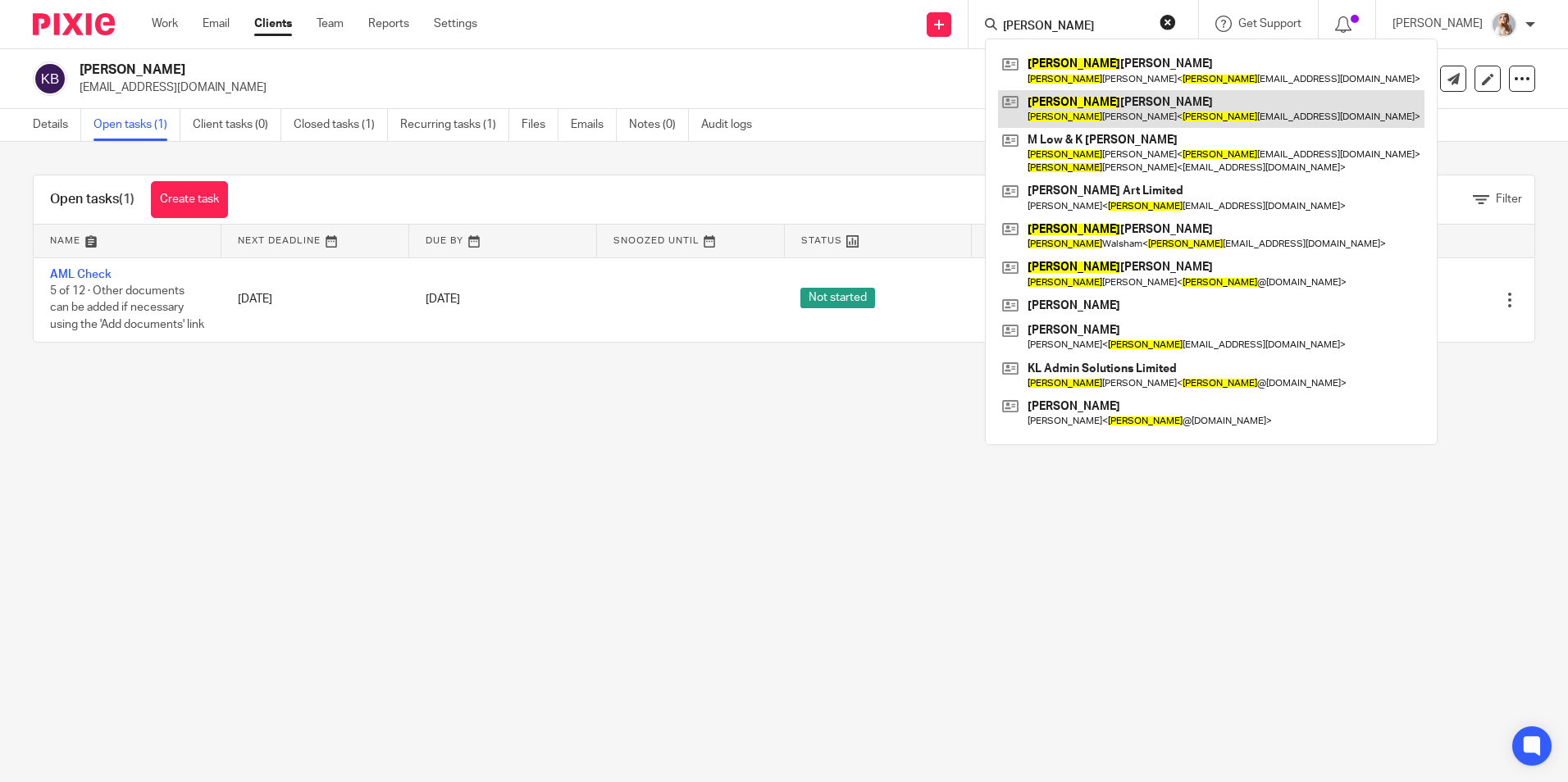
type input "katie"
click at [1094, 102] on link at bounding box center [1211, 110] width 426 height 38
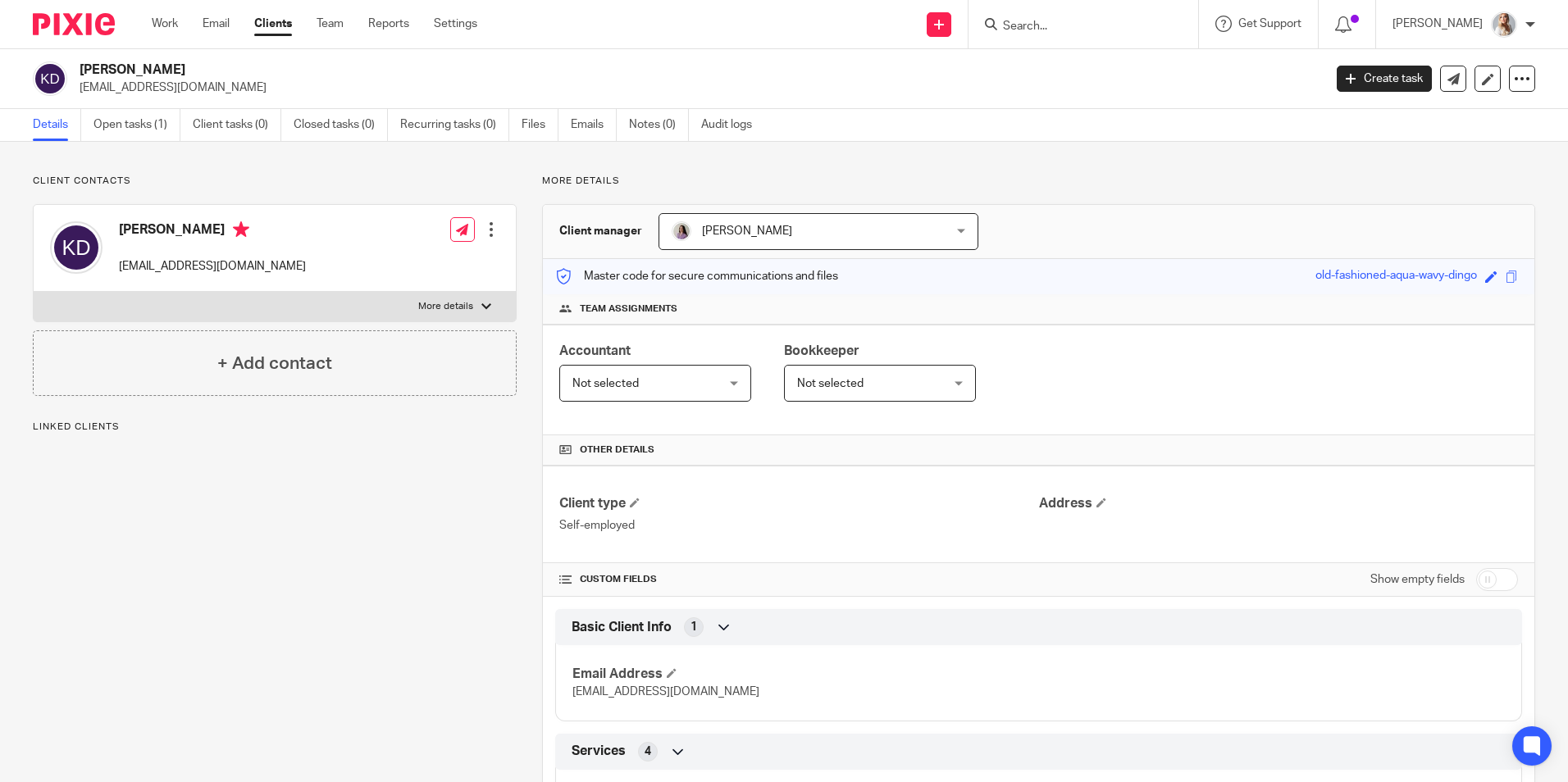
click at [149, 117] on link "Open tasks (1)" at bounding box center [137, 124] width 87 height 32
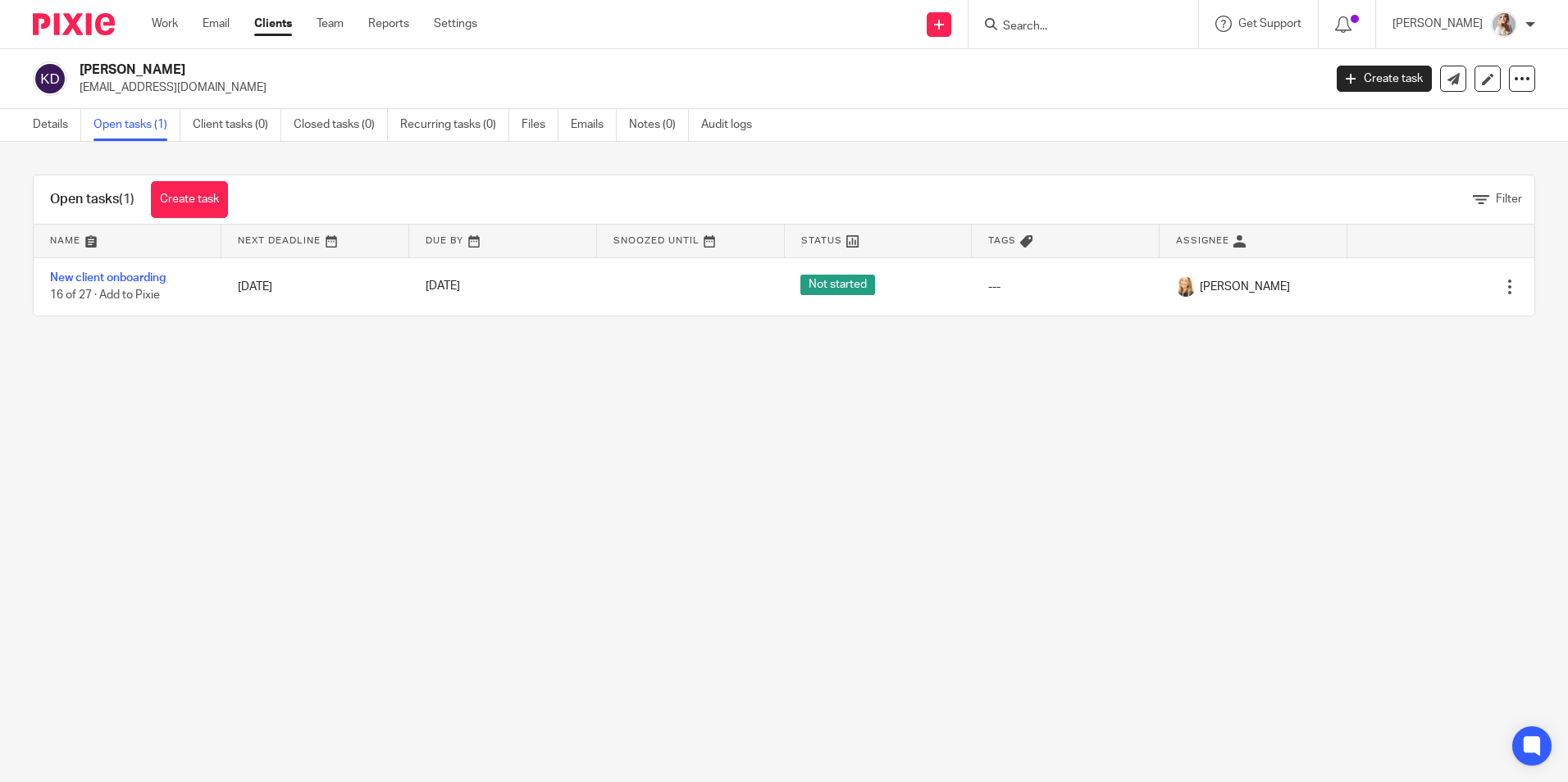
click at [1091, 30] on input "Search" at bounding box center [1075, 27] width 148 height 14
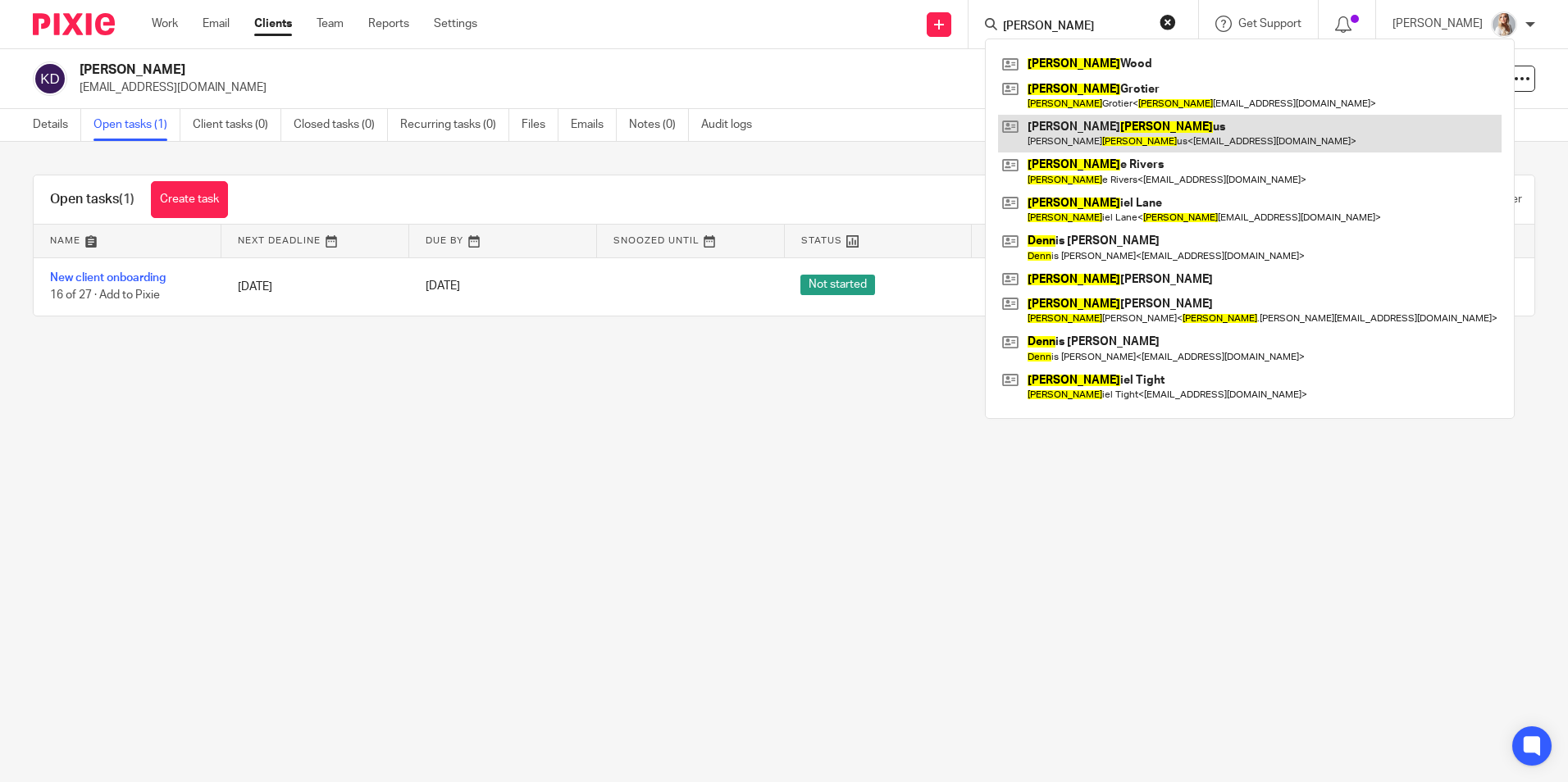
type input "dean"
click at [1066, 146] on link at bounding box center [1250, 134] width 504 height 38
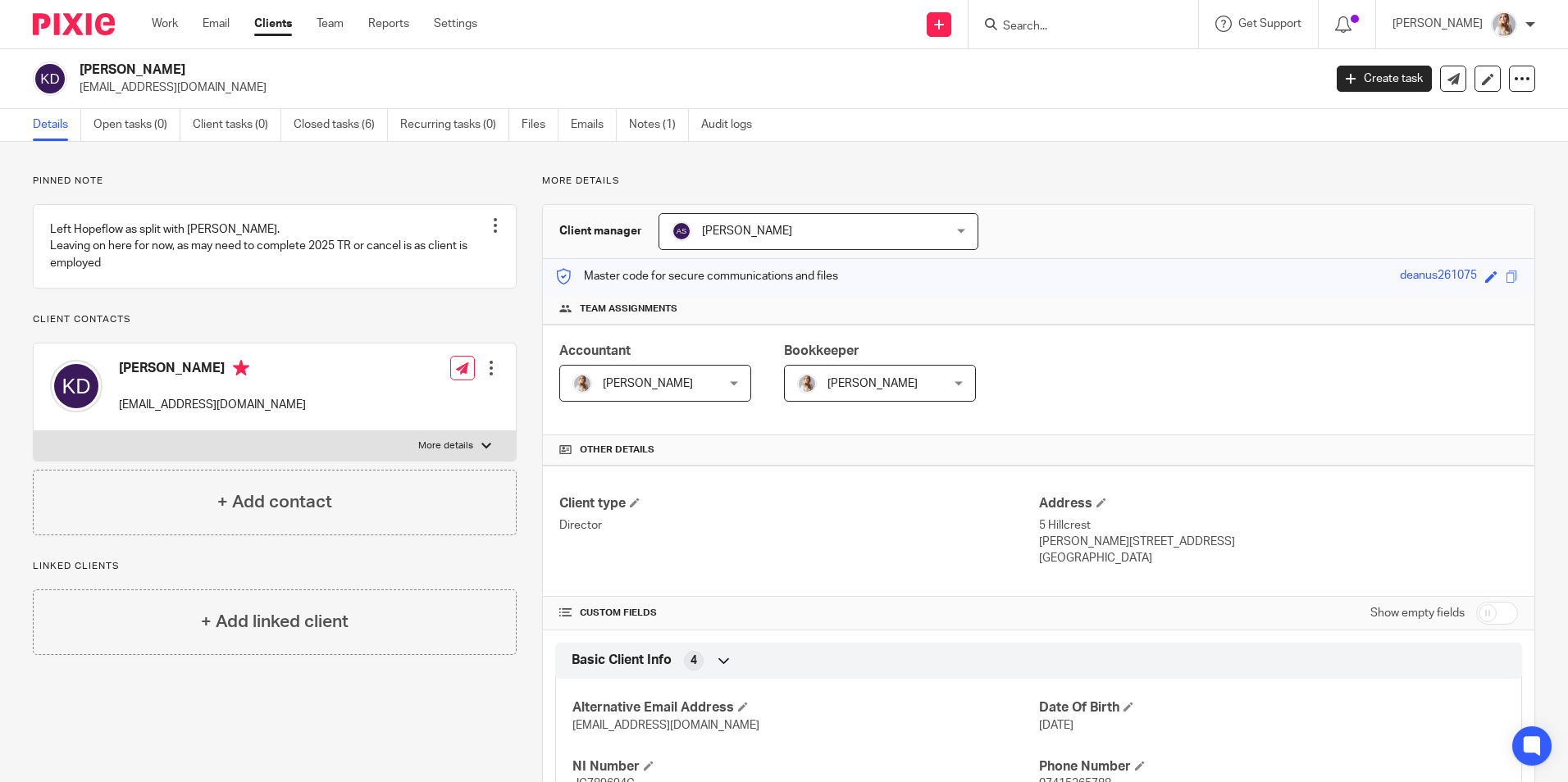
click at [1060, 38] on div at bounding box center [1083, 24] width 229 height 48
click at [1059, 34] on input "Search" at bounding box center [1075, 27] width 148 height 14
click at [1055, 31] on input "Search" at bounding box center [1075, 27] width 148 height 14
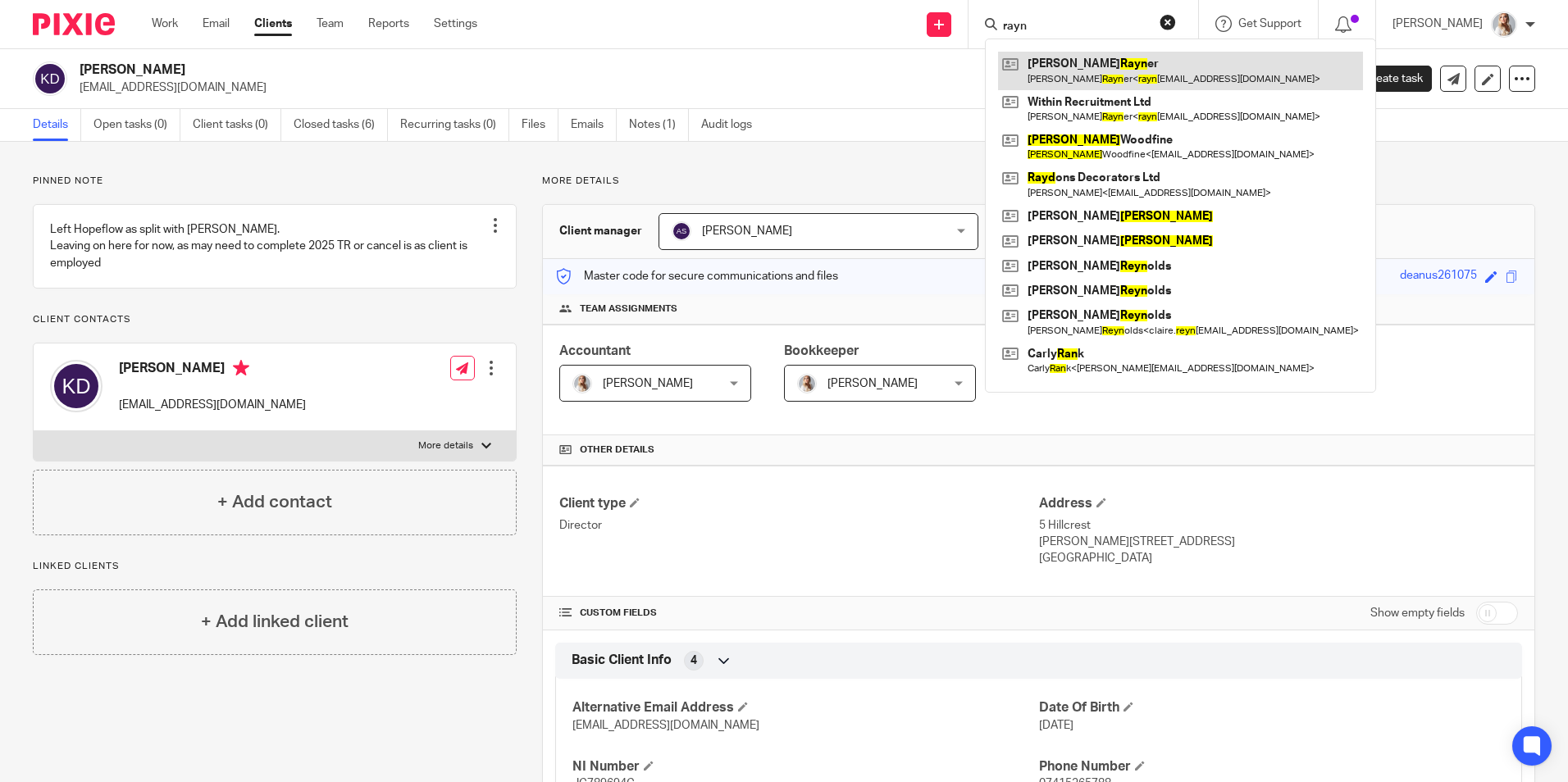
type input "rayn"
click at [1065, 58] on link at bounding box center [1180, 71] width 365 height 38
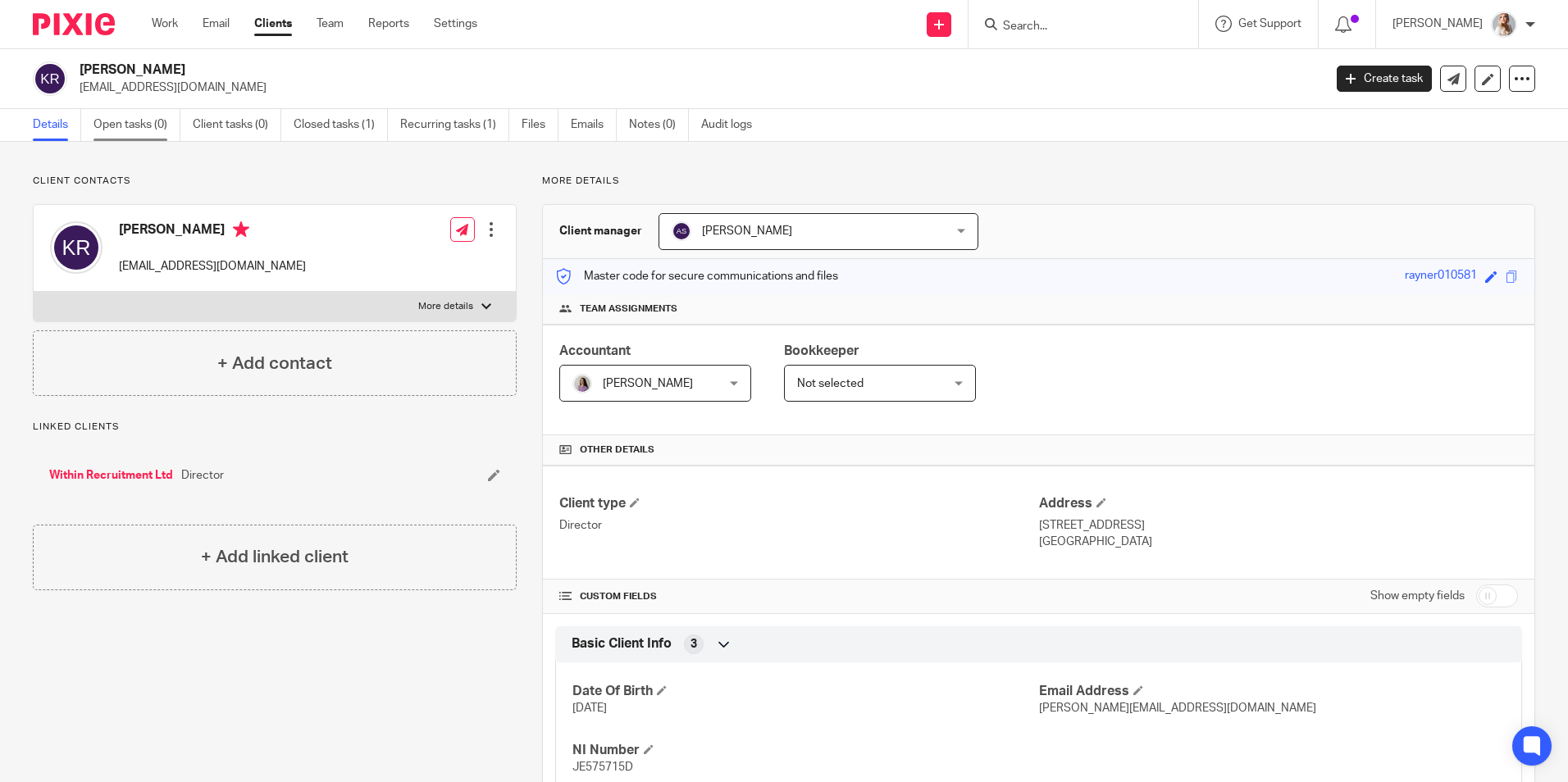
click at [136, 114] on link "Open tasks (0)" at bounding box center [137, 124] width 87 height 32
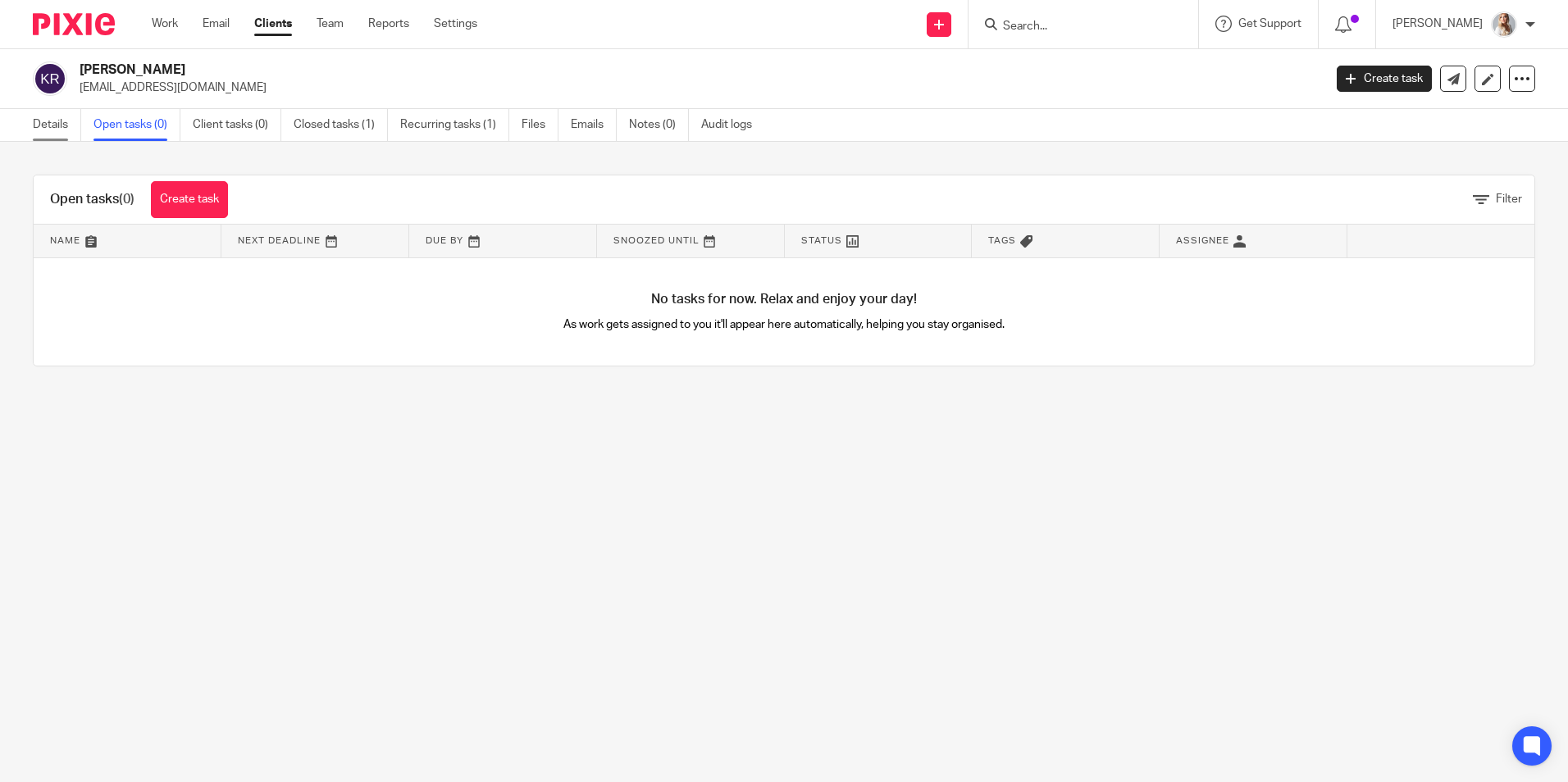
click at [35, 130] on link "Details" at bounding box center [56, 124] width 48 height 32
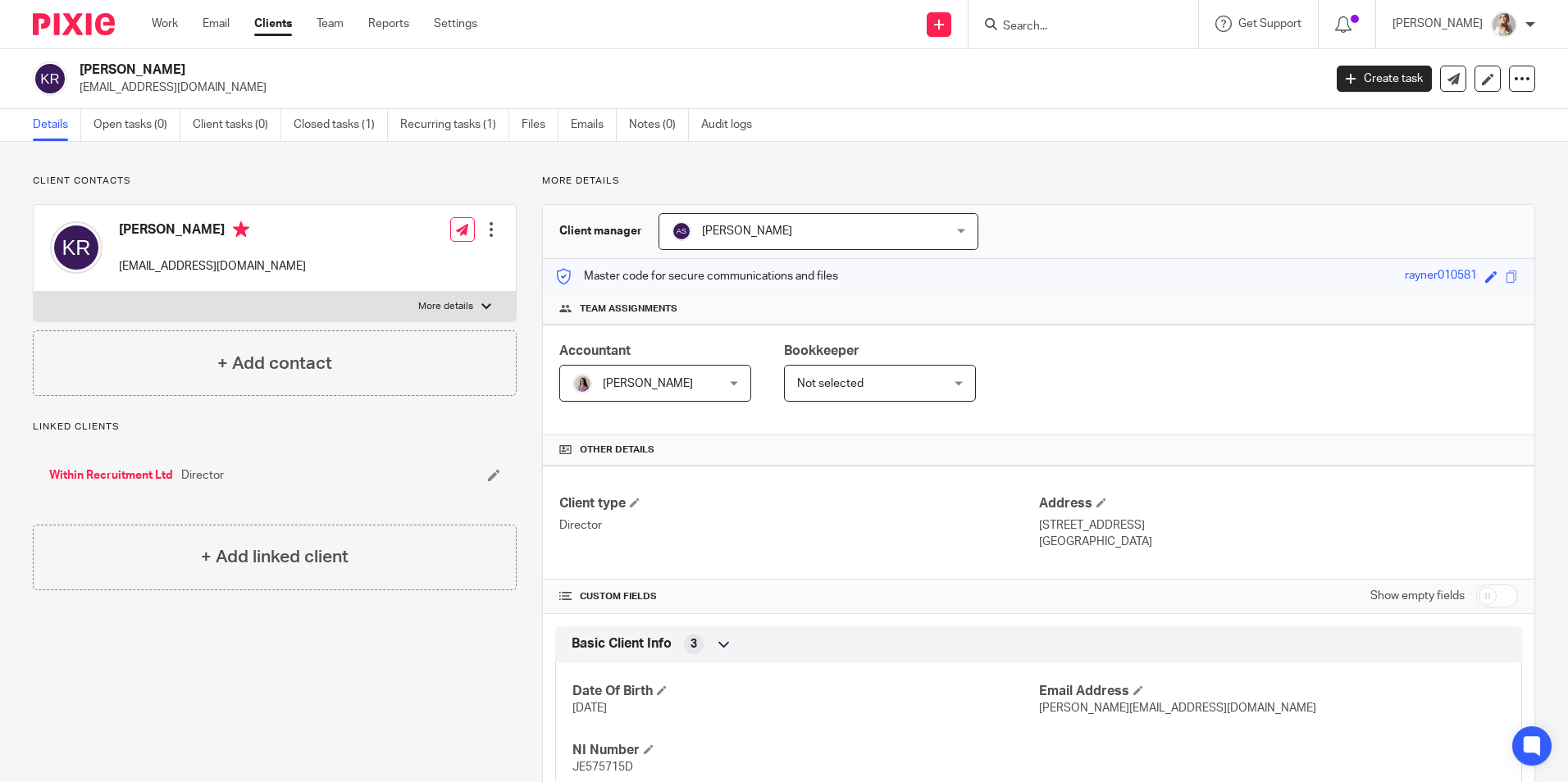
click at [1031, 36] on div at bounding box center [1083, 24] width 229 height 48
click at [1032, 14] on div at bounding box center [1083, 24] width 229 height 48
click at [1031, 29] on input "Search" at bounding box center [1075, 27] width 148 height 14
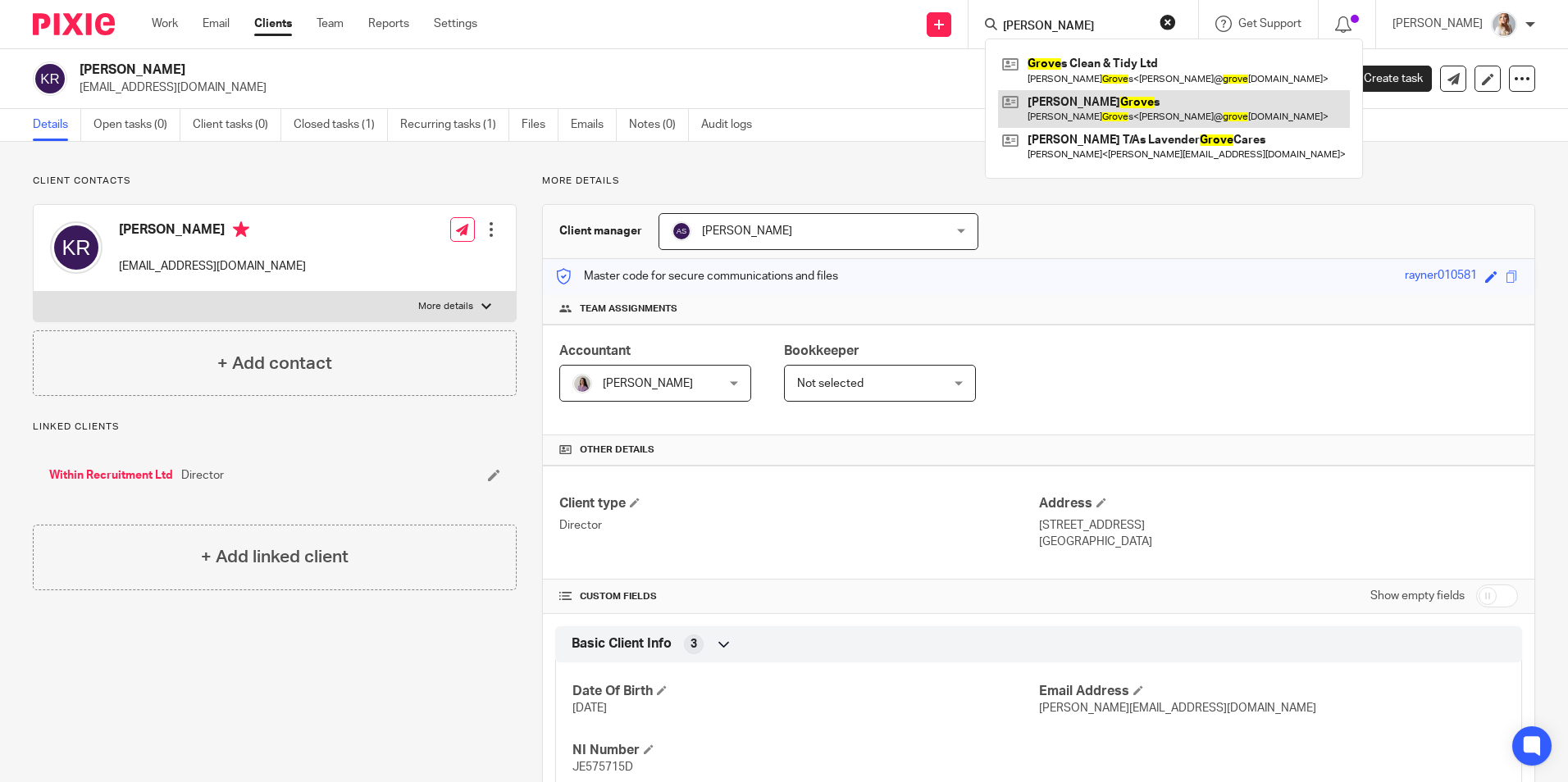
type input "groce"
click at [1041, 102] on link at bounding box center [1174, 110] width 352 height 38
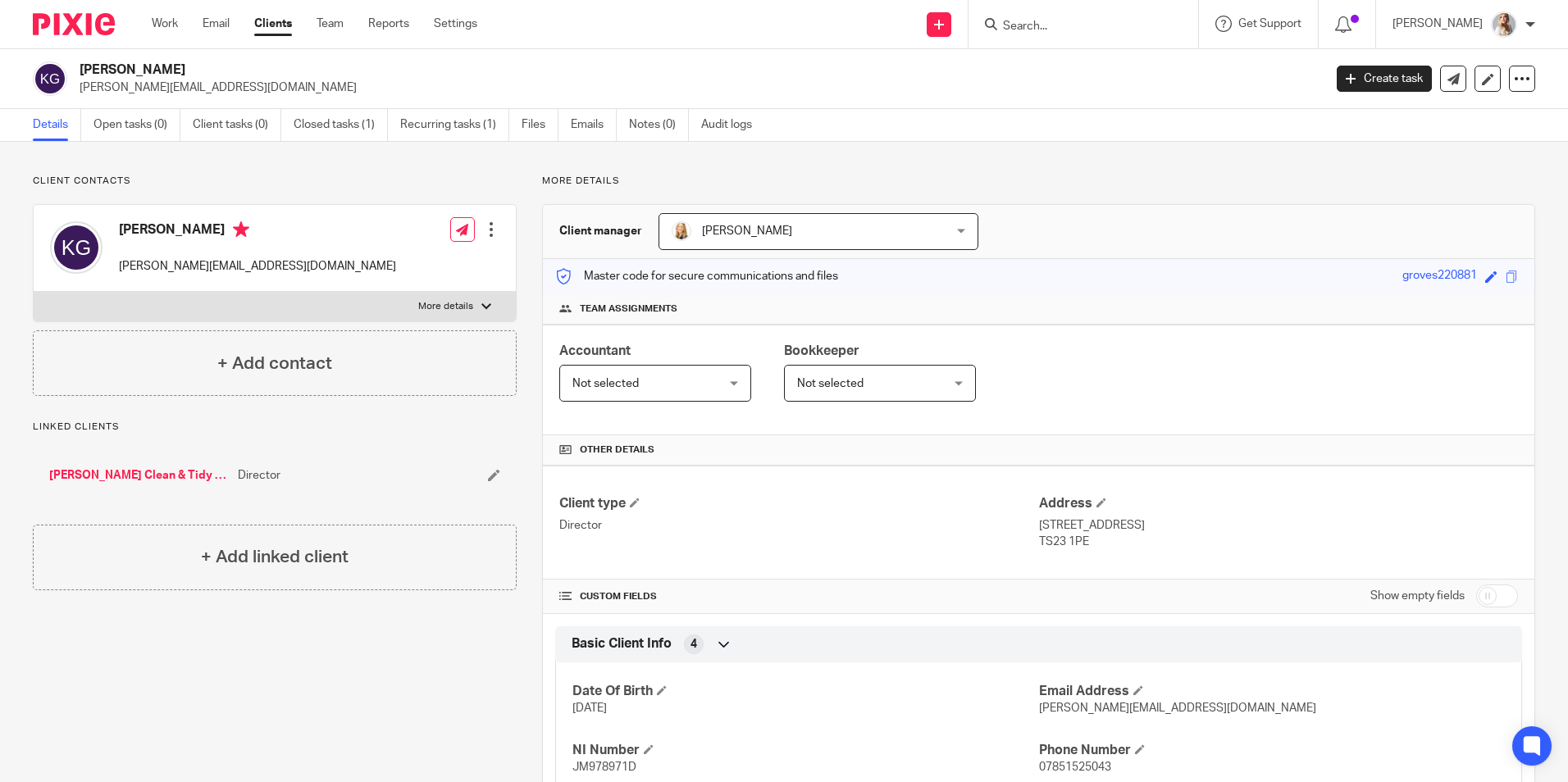
click at [1054, 29] on input "Search" at bounding box center [1075, 27] width 148 height 14
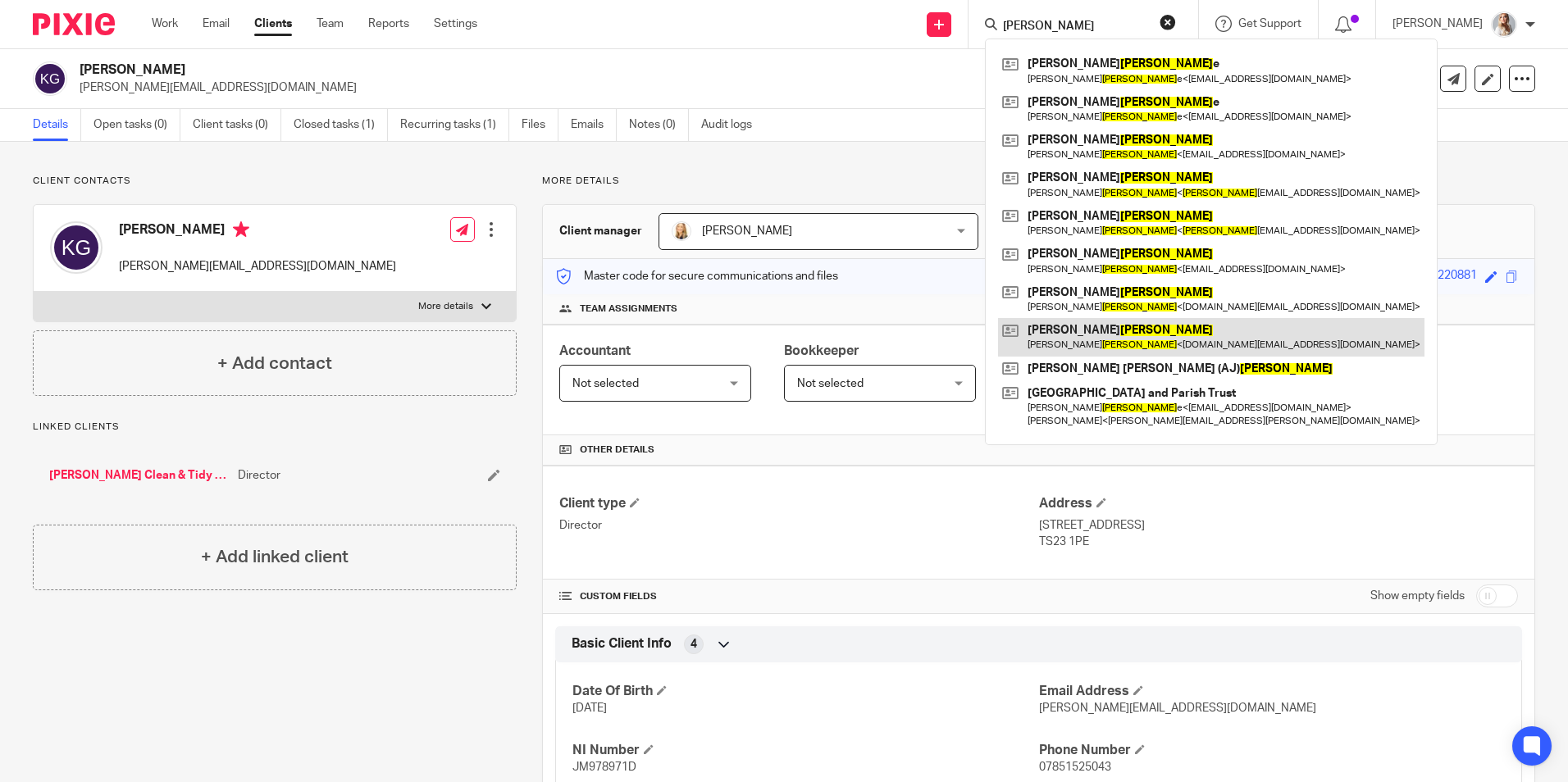
type input "clark"
click at [1062, 324] on link at bounding box center [1211, 337] width 426 height 38
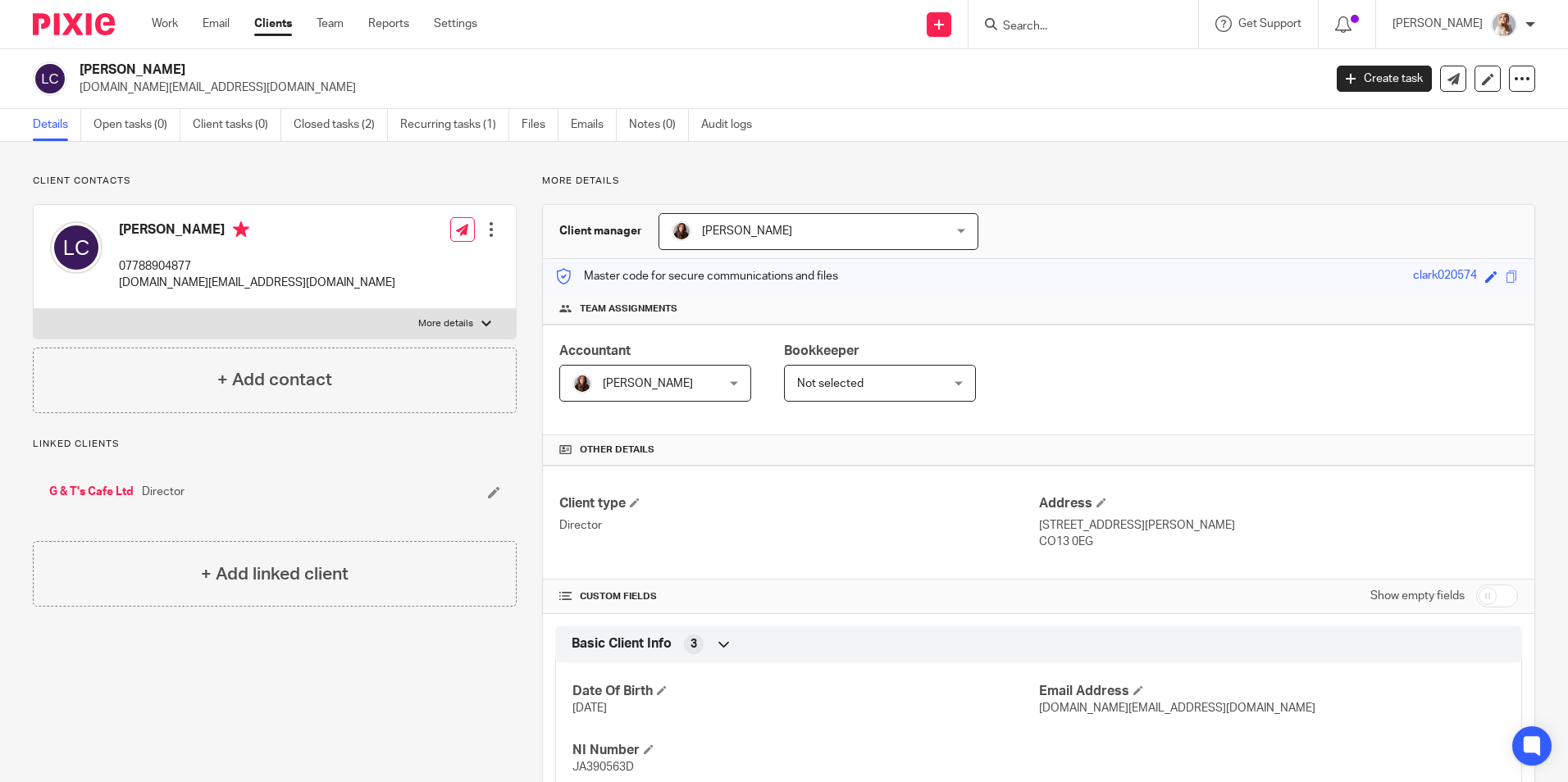
click at [1050, 23] on input "Search" at bounding box center [1075, 27] width 148 height 14
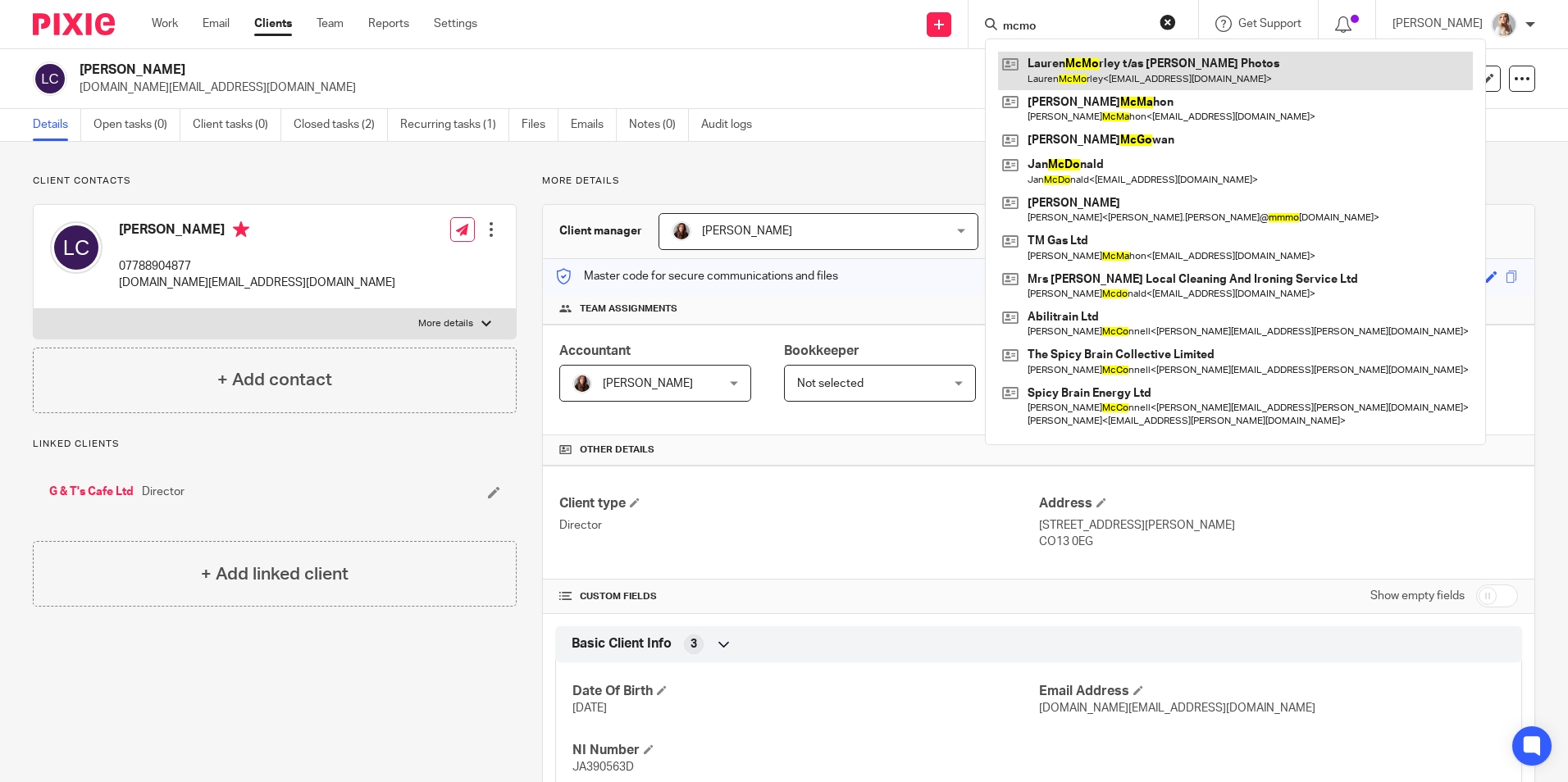
type input "mcmo"
click at [1094, 65] on link at bounding box center [1235, 71] width 475 height 38
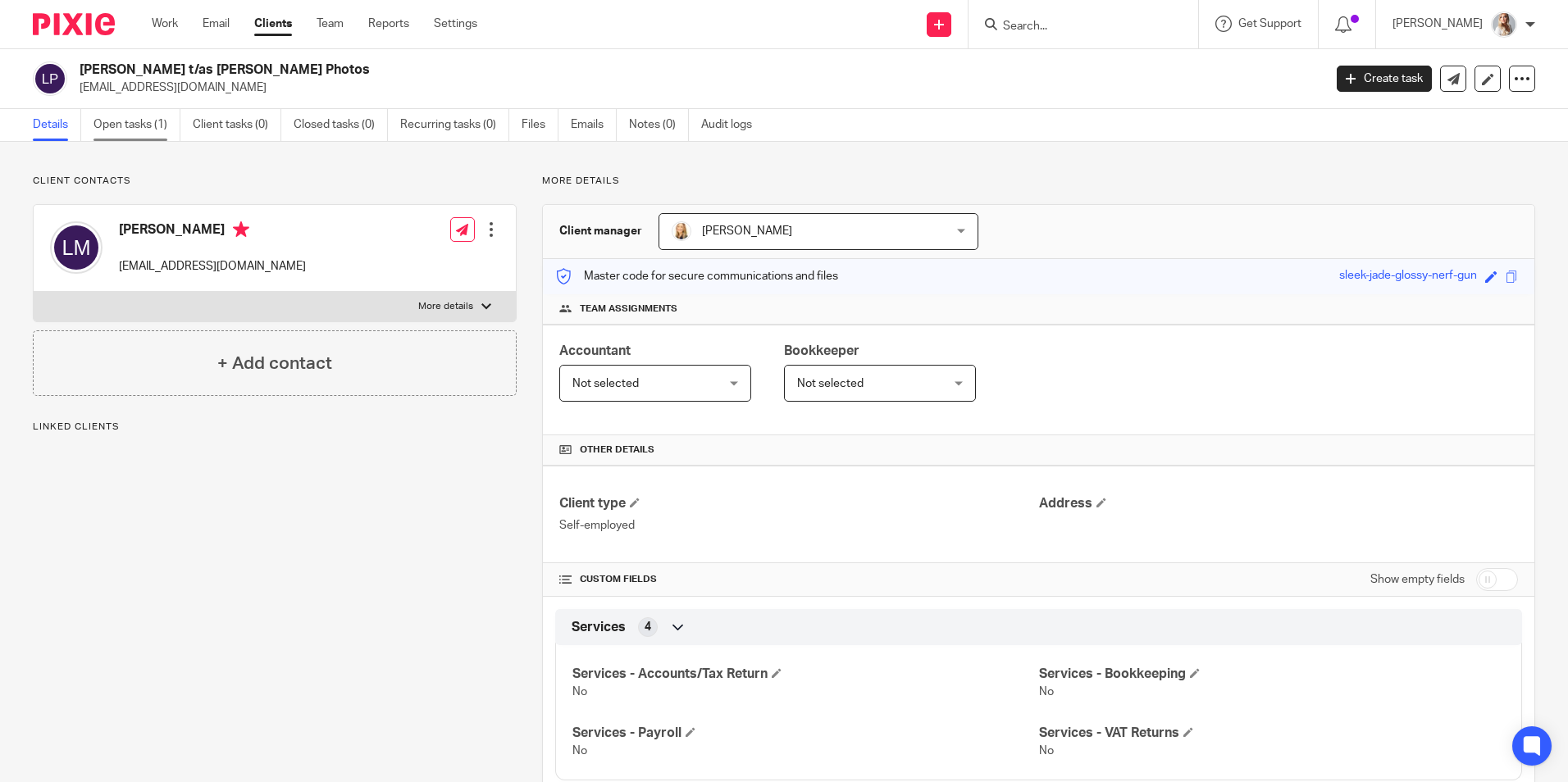
click at [121, 129] on link "Open tasks (1)" at bounding box center [137, 124] width 87 height 32
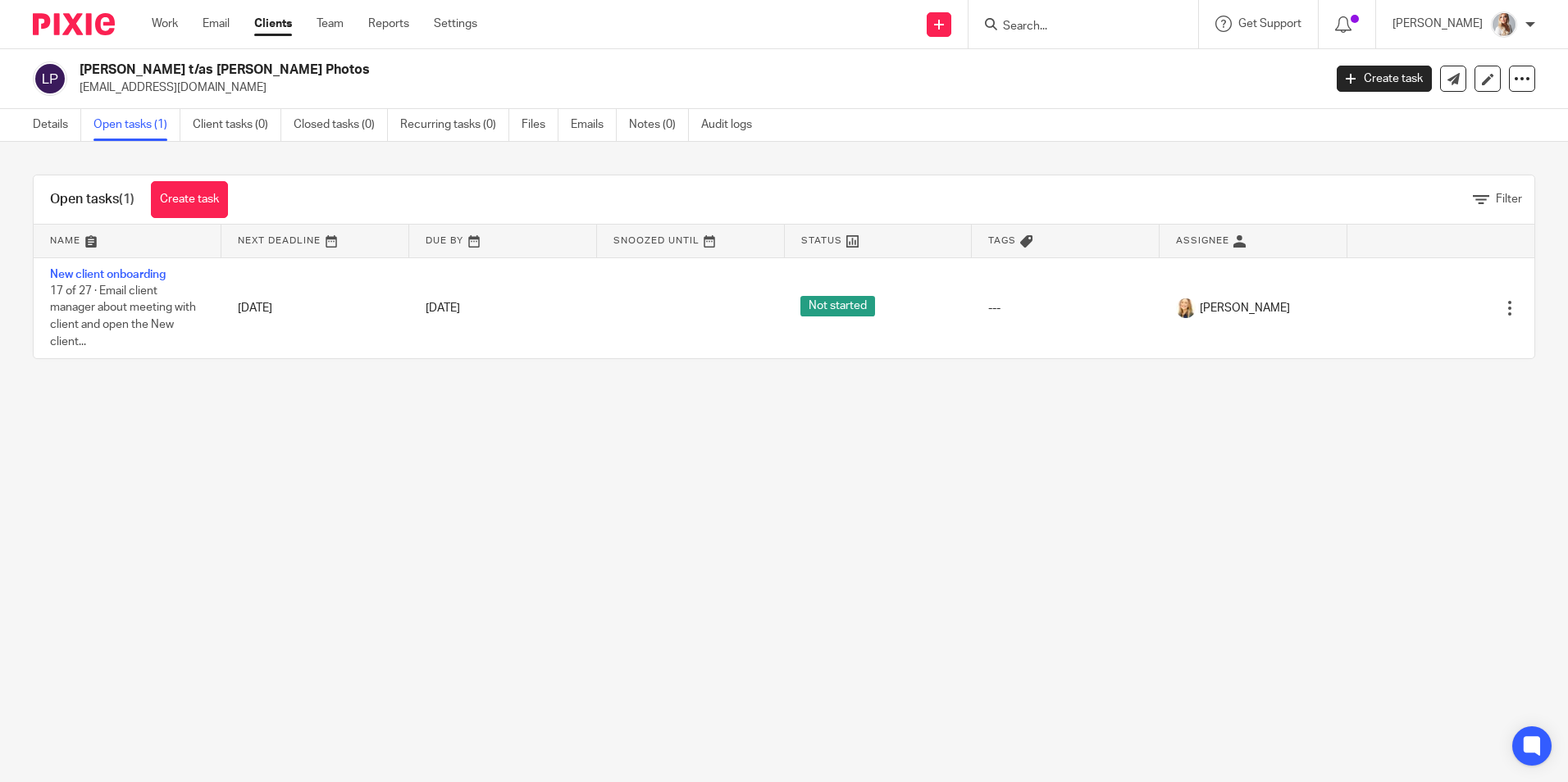
click at [1049, 30] on input "Search" at bounding box center [1075, 27] width 148 height 14
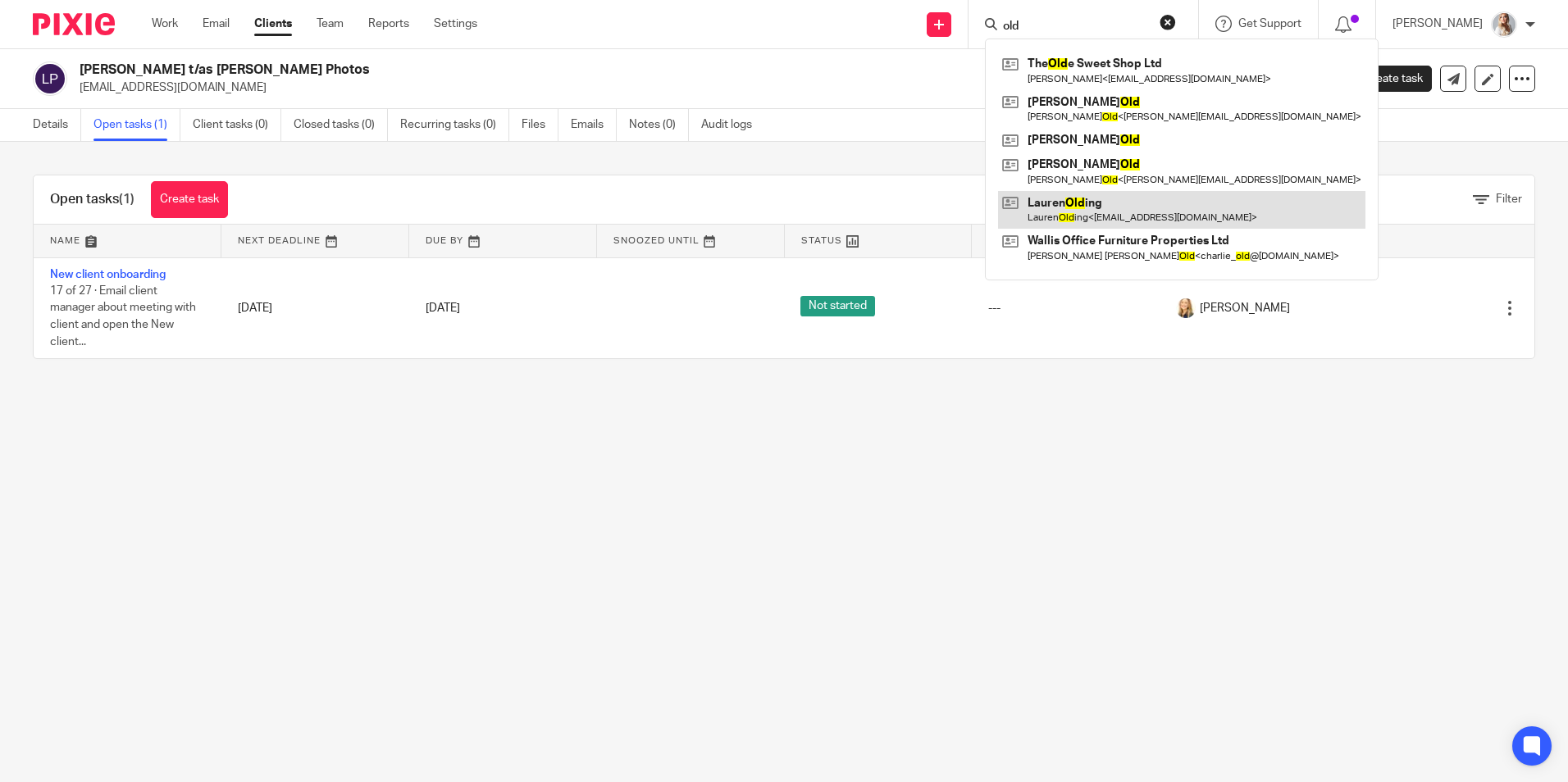
type input "old"
click at [1083, 191] on link at bounding box center [1181, 210] width 367 height 38
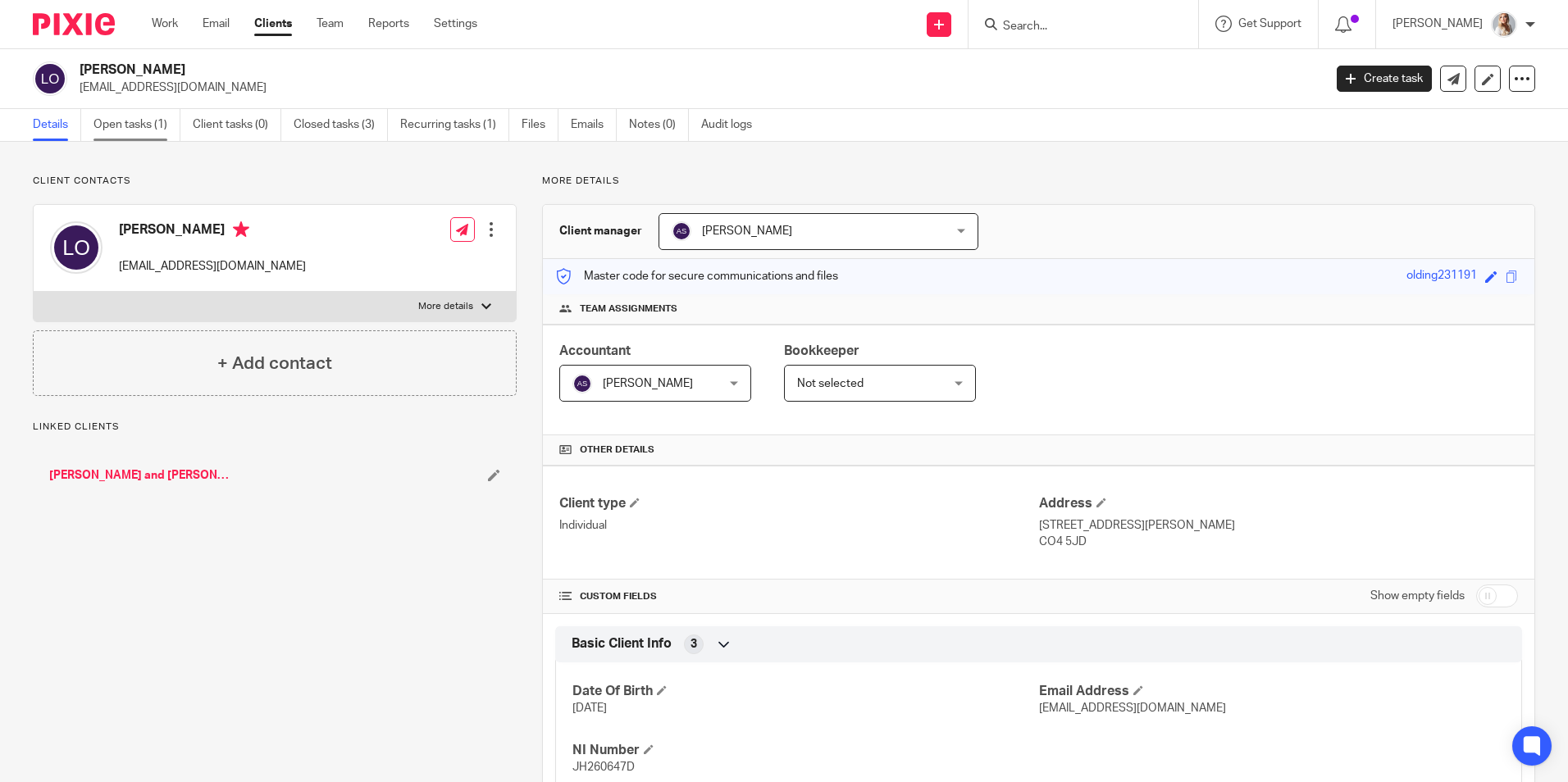
click at [94, 115] on link "Open tasks (1)" at bounding box center [137, 124] width 87 height 32
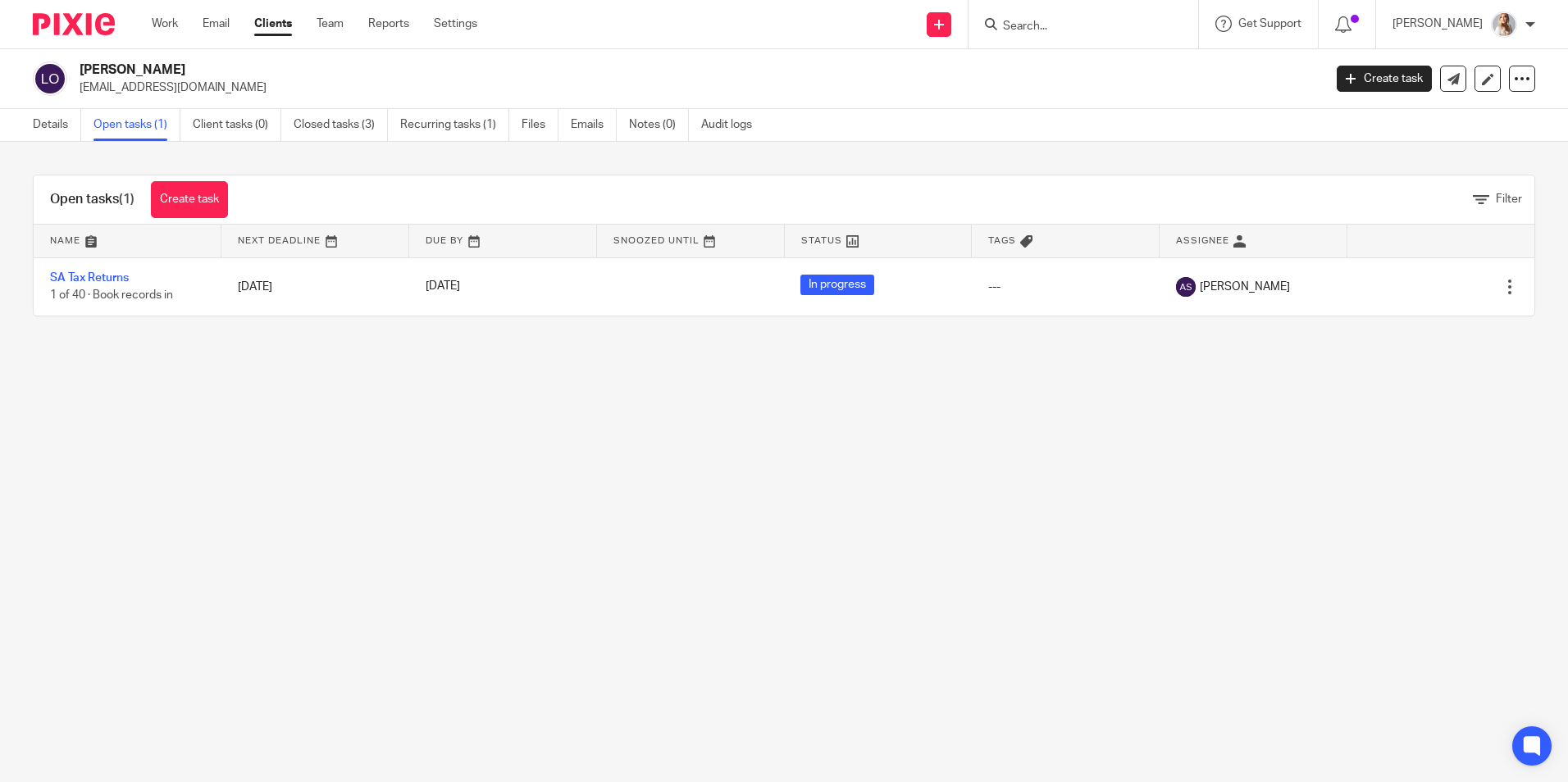
click at [1149, 29] on input "Search" at bounding box center [1075, 27] width 148 height 14
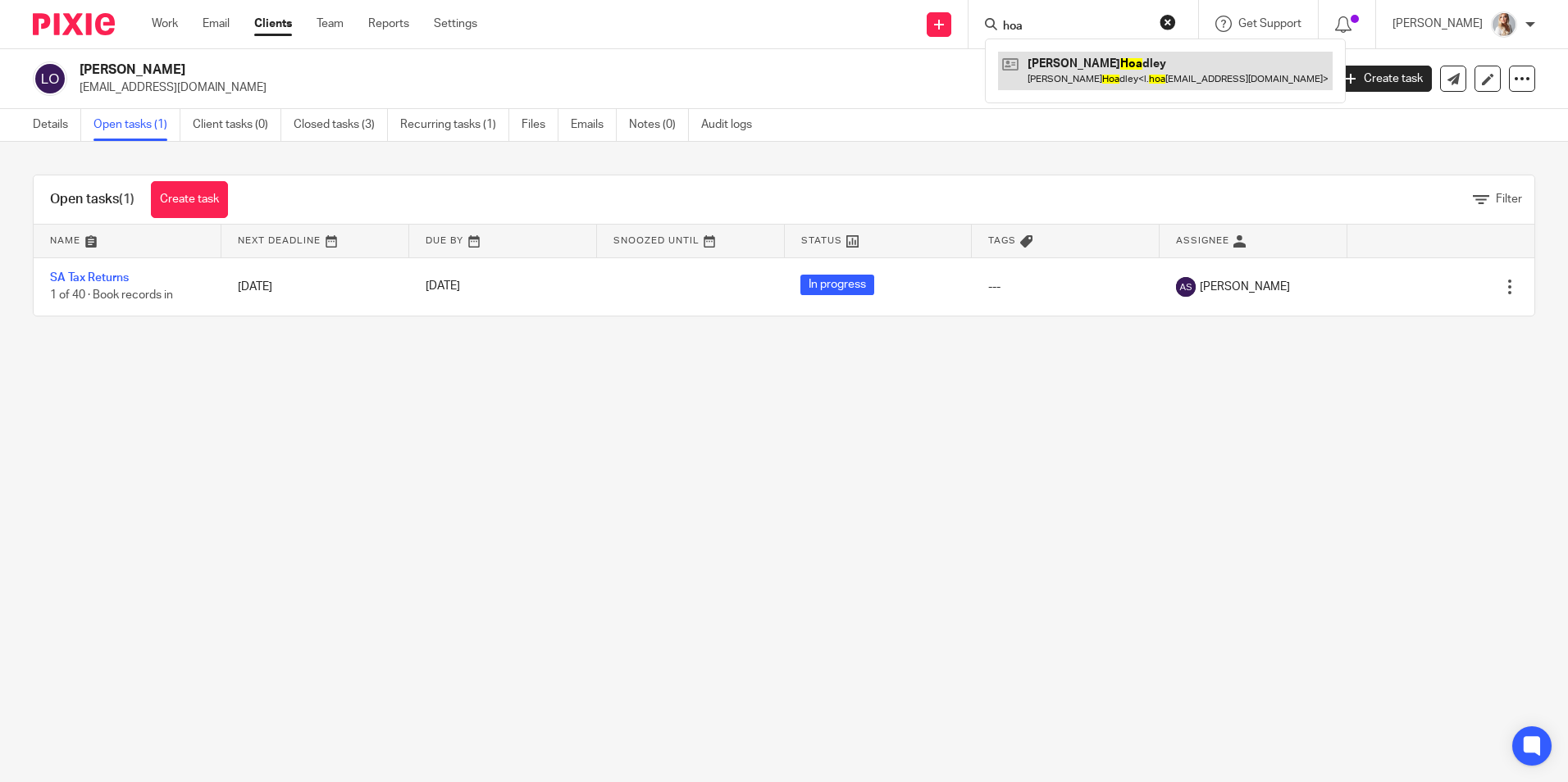
type input "hoa"
click at [1117, 70] on link at bounding box center [1165, 71] width 334 height 38
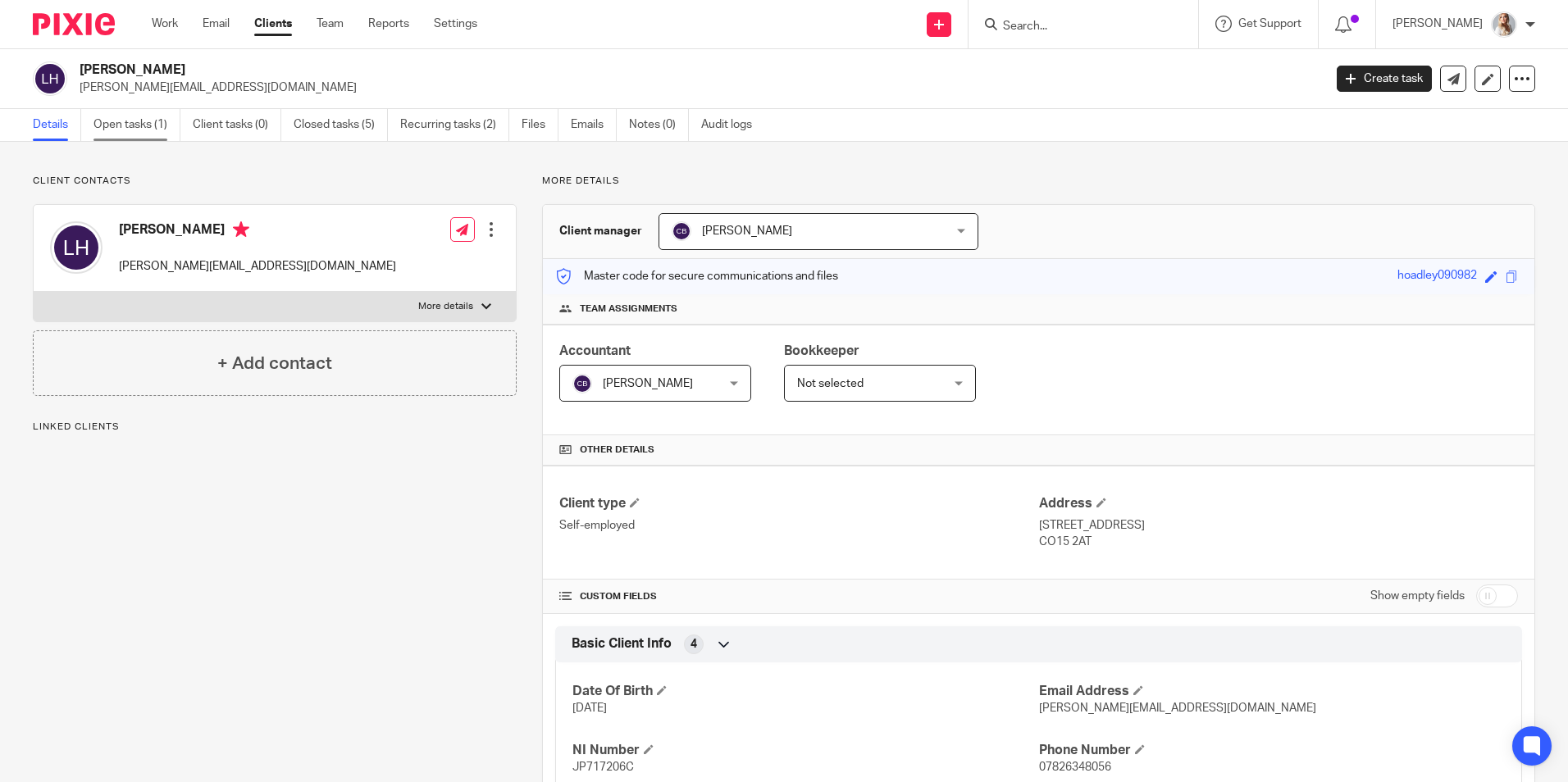
click at [116, 125] on link "Open tasks (1)" at bounding box center [137, 124] width 87 height 32
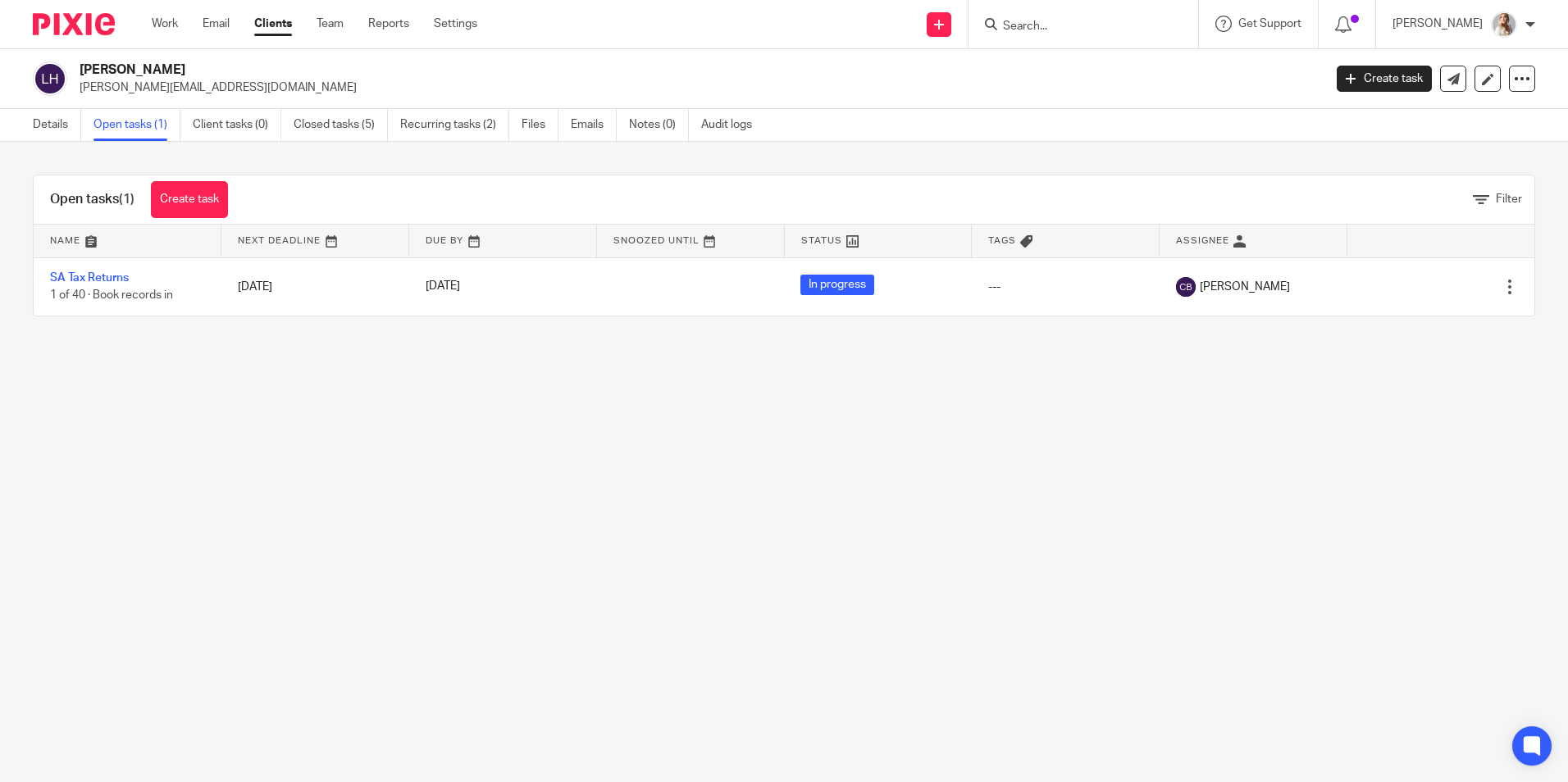
click at [1050, 24] on input "Search" at bounding box center [1075, 27] width 148 height 14
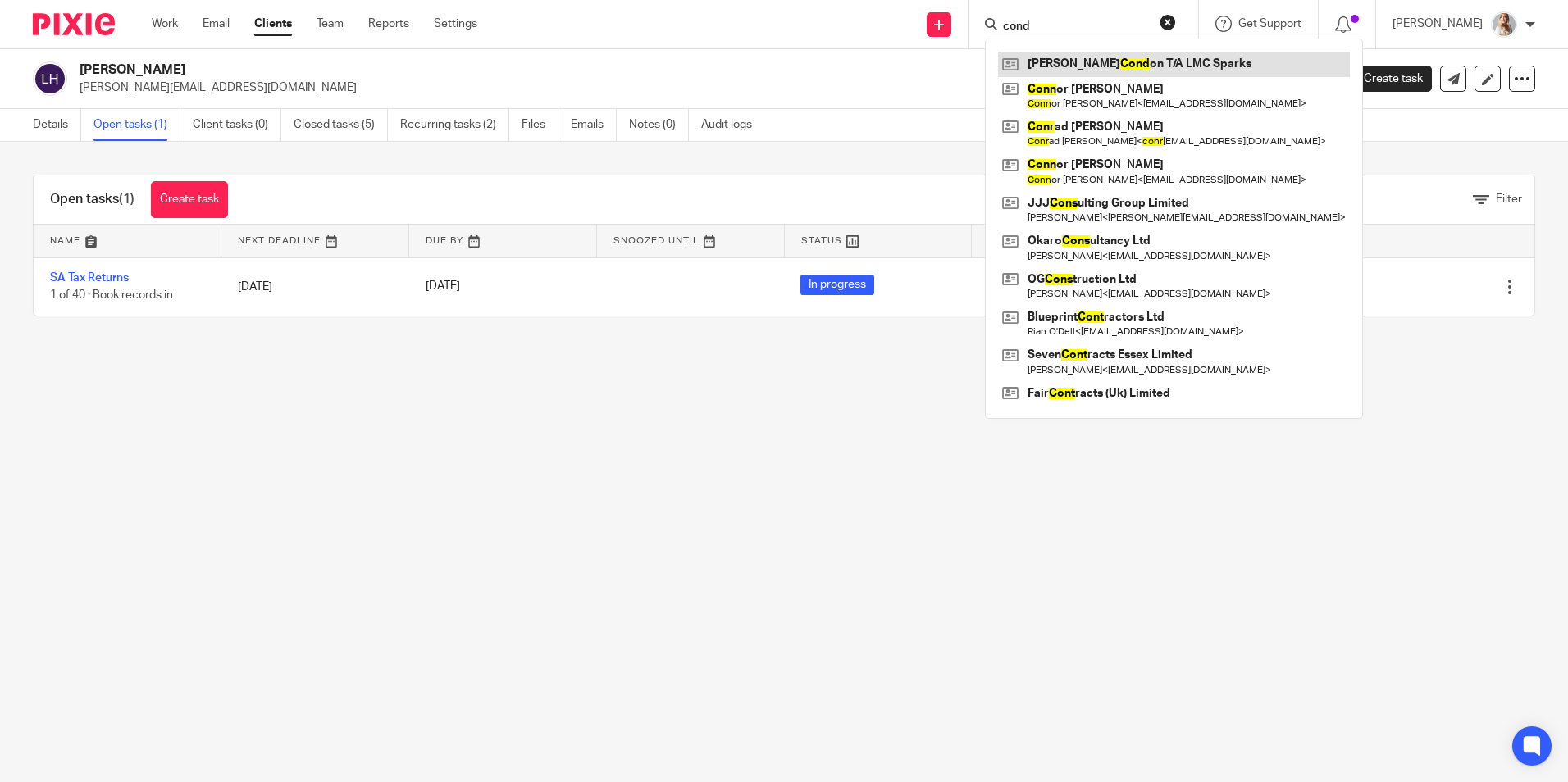
type input "cond"
click at [1064, 67] on link at bounding box center [1174, 63] width 352 height 24
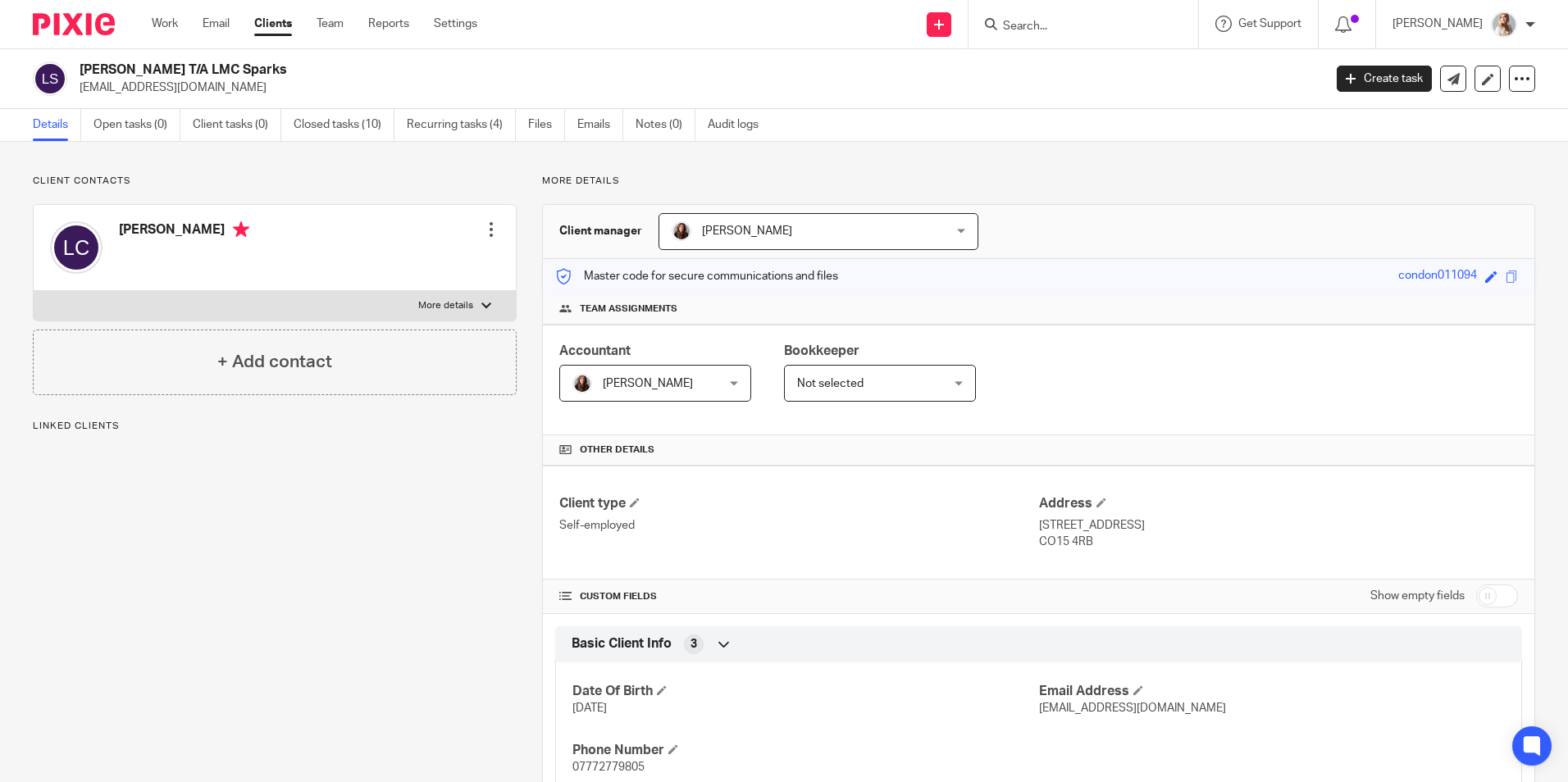
click at [129, 130] on link "Open tasks (0)" at bounding box center [137, 124] width 87 height 32
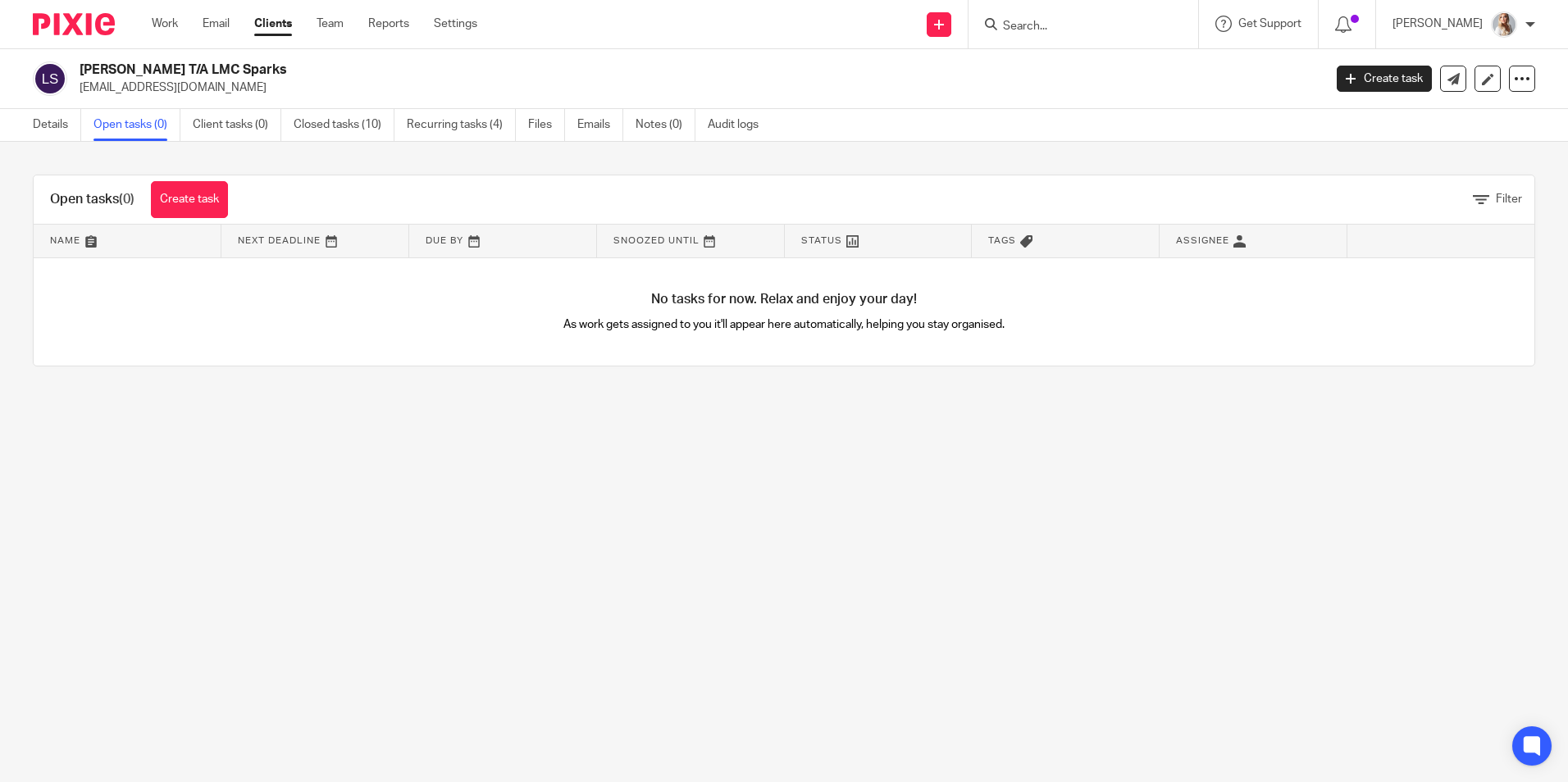
click at [1048, 20] on input "Search" at bounding box center [1075, 27] width 148 height 14
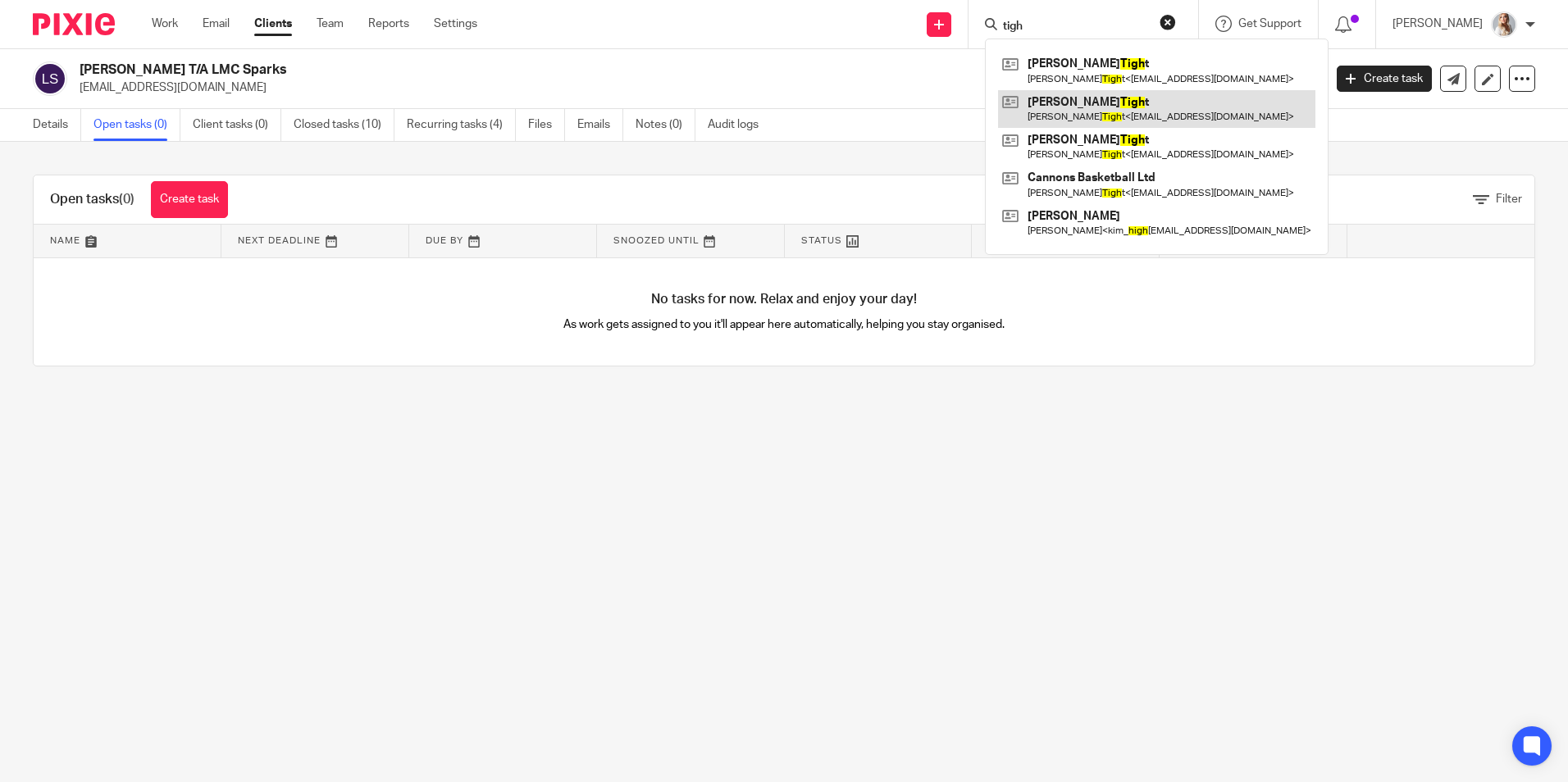
type input "tigh"
click at [1065, 105] on link at bounding box center [1157, 110] width 317 height 38
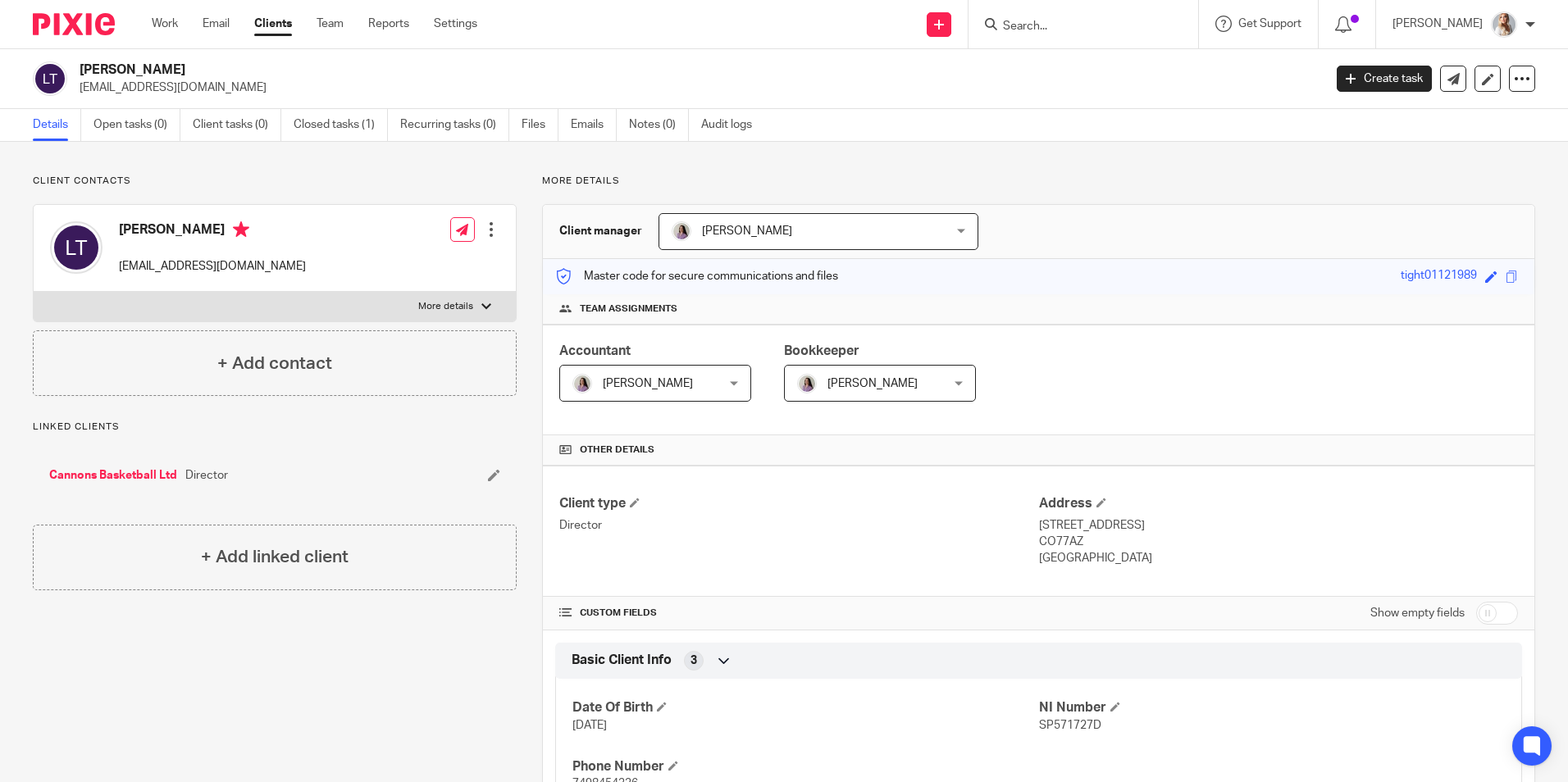
click at [1050, 26] on input "Search" at bounding box center [1075, 27] width 148 height 14
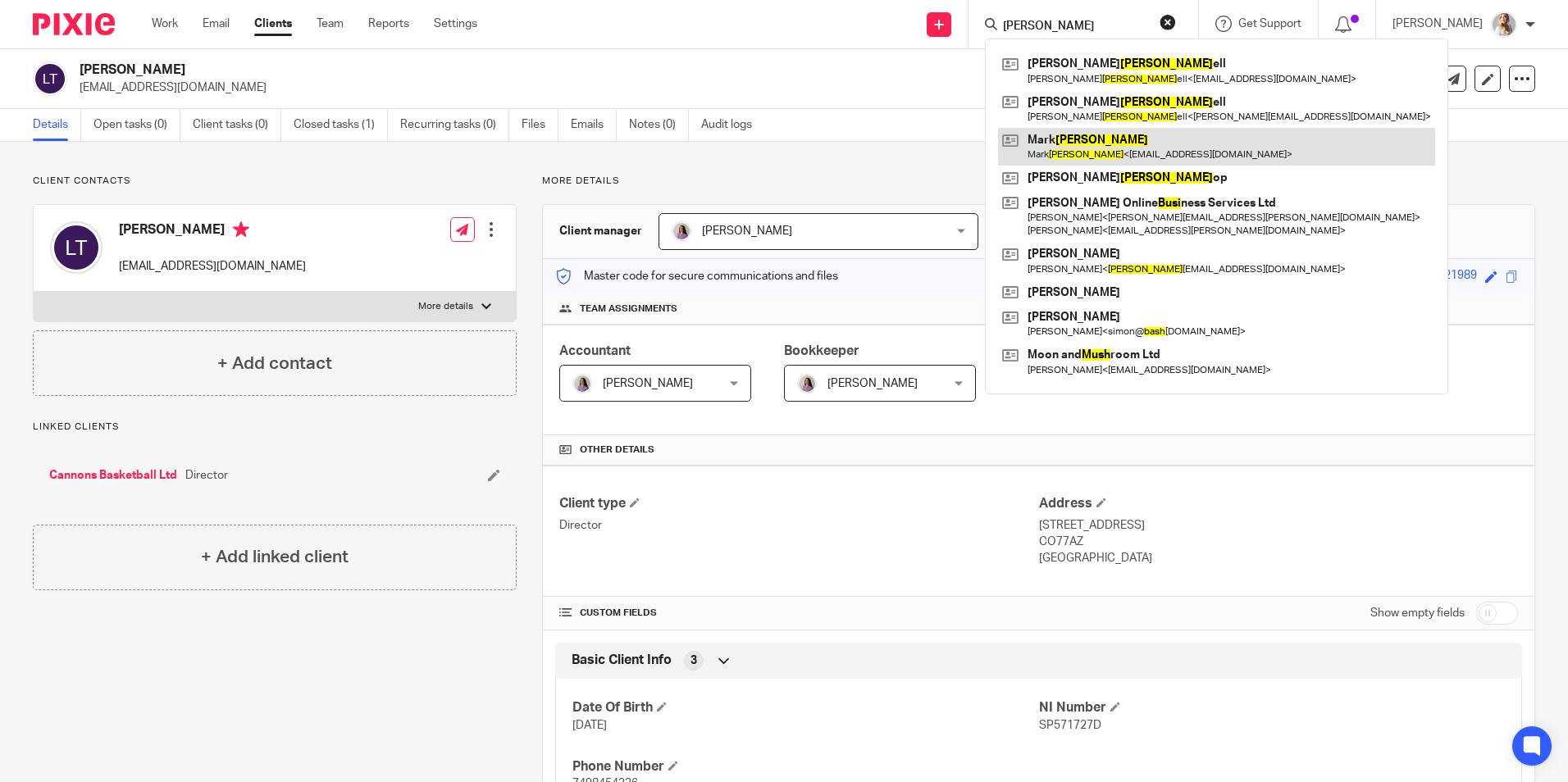
type input "bush"
click at [1068, 158] on link at bounding box center [1216, 147] width 437 height 38
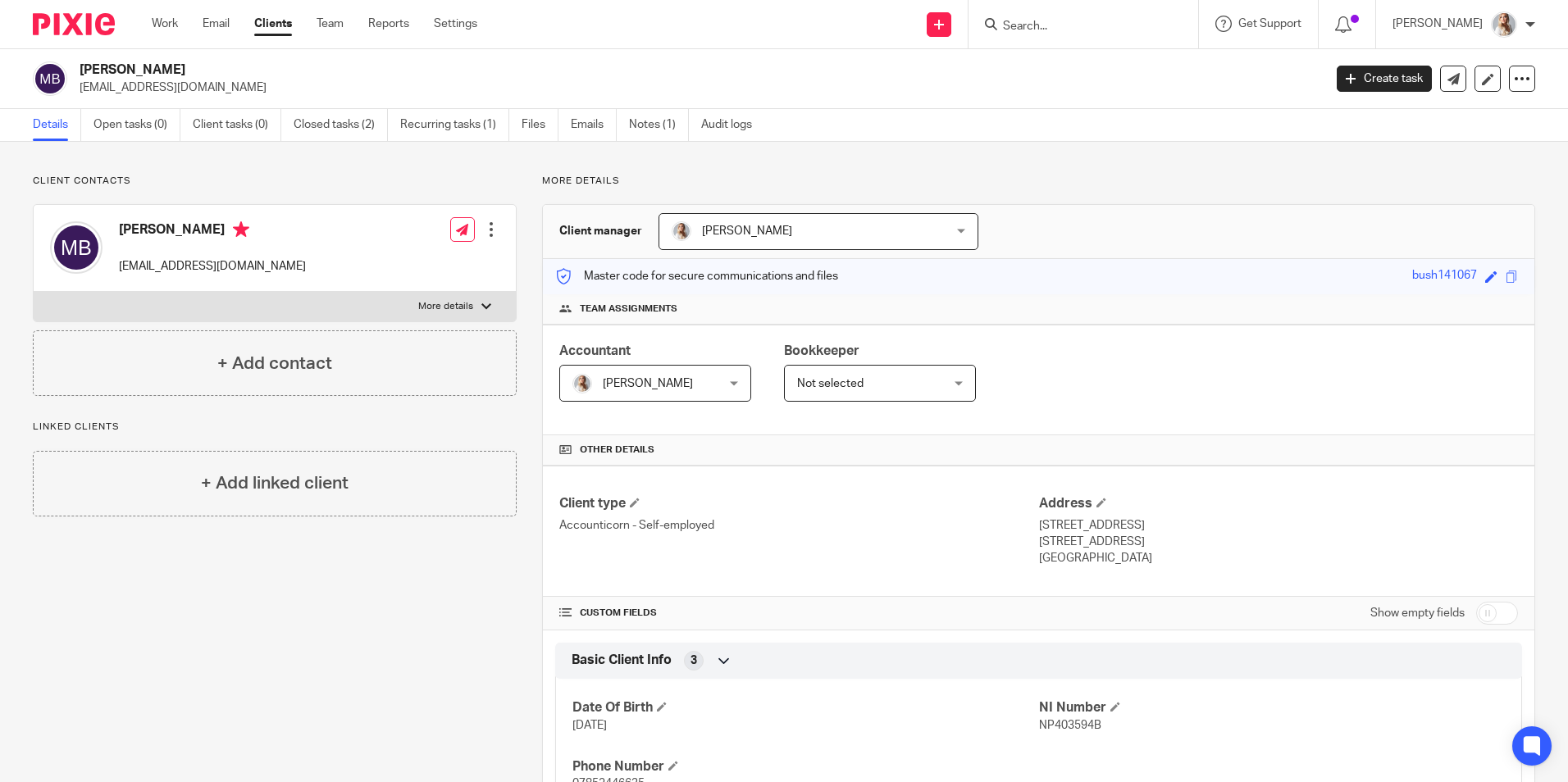
click at [1089, 24] on input "Search" at bounding box center [1075, 27] width 148 height 14
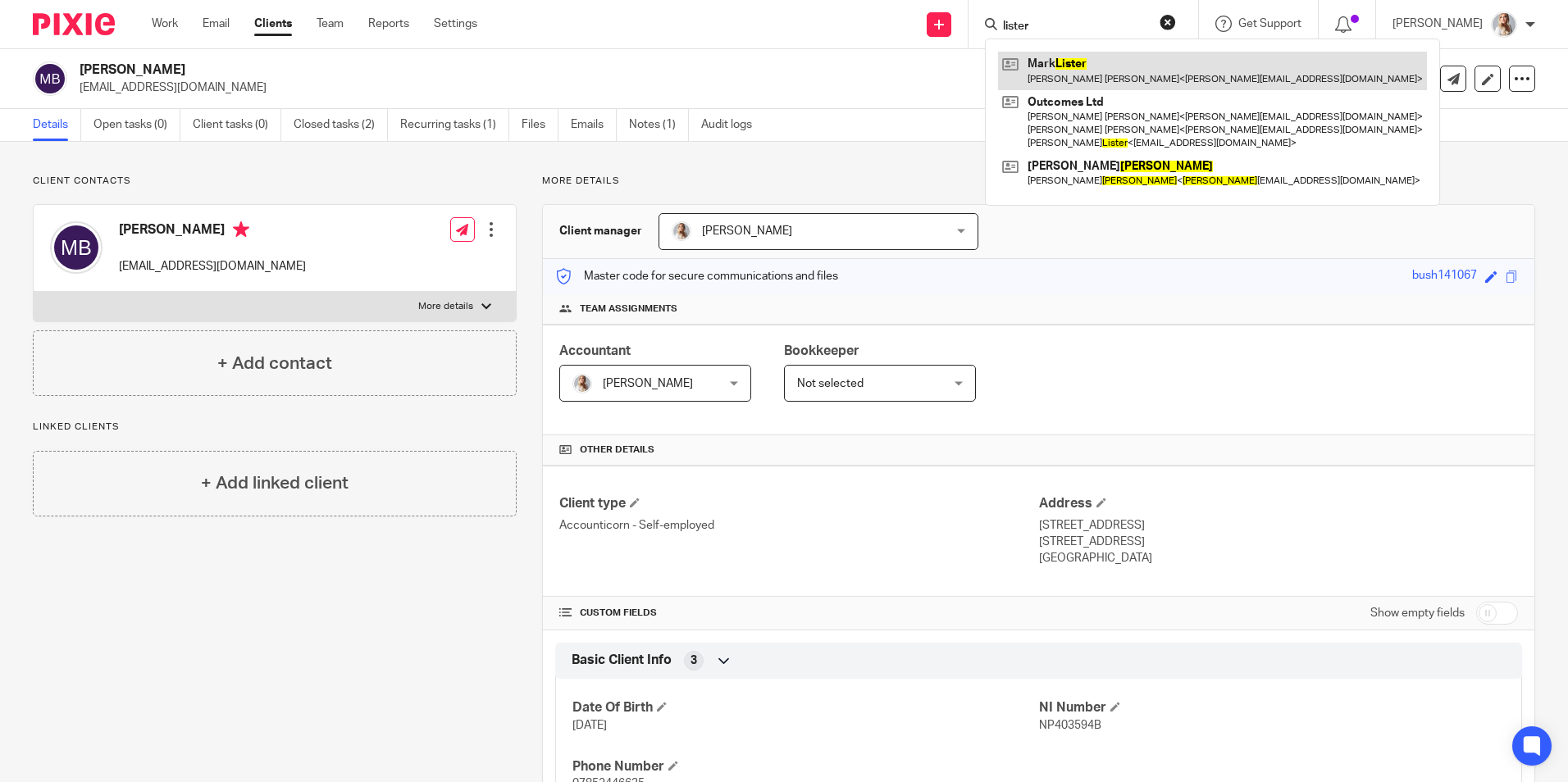
type input "lister"
click at [1070, 58] on link at bounding box center [1212, 71] width 429 height 38
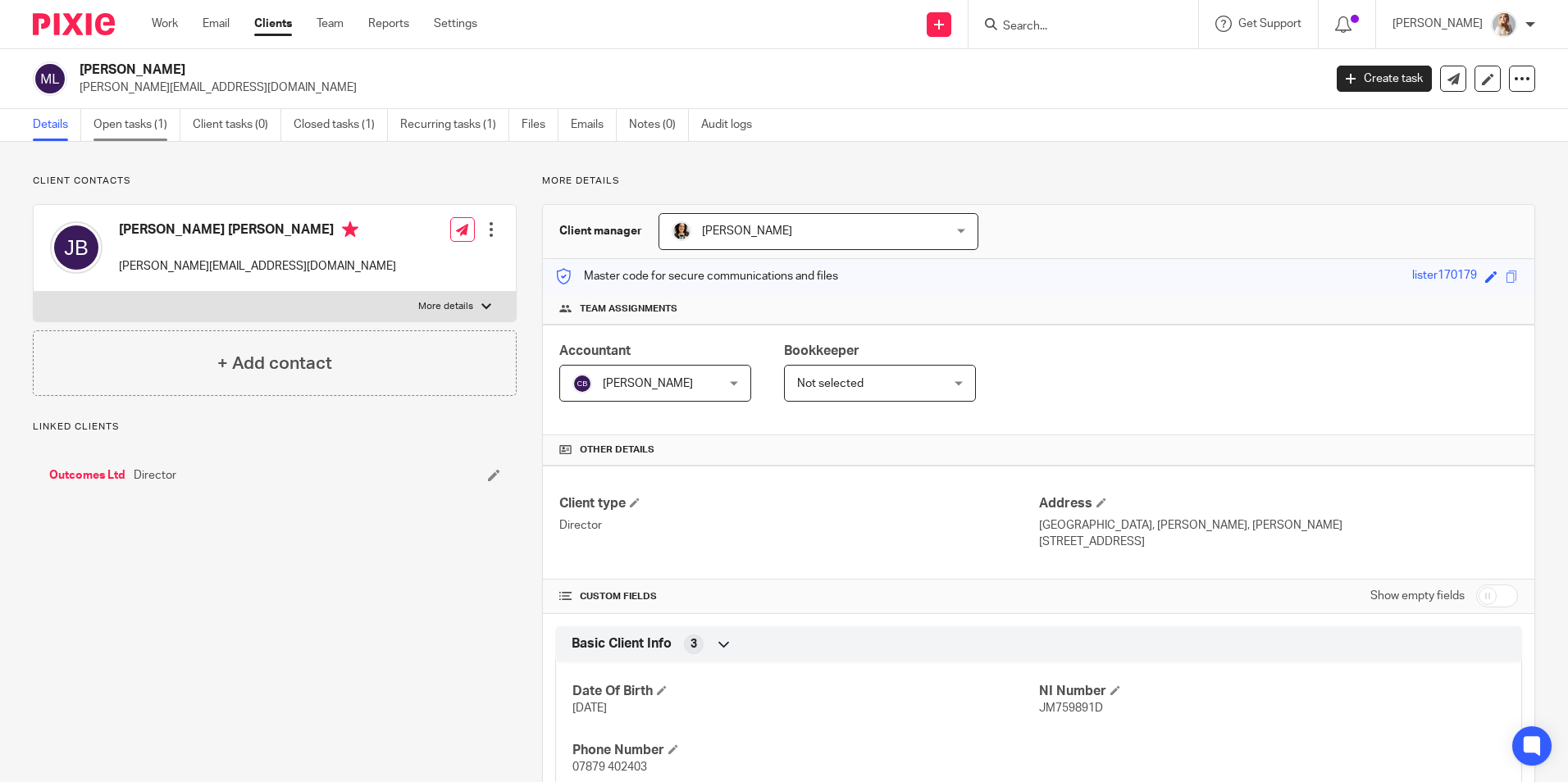
click at [133, 130] on link "Open tasks (1)" at bounding box center [137, 124] width 87 height 32
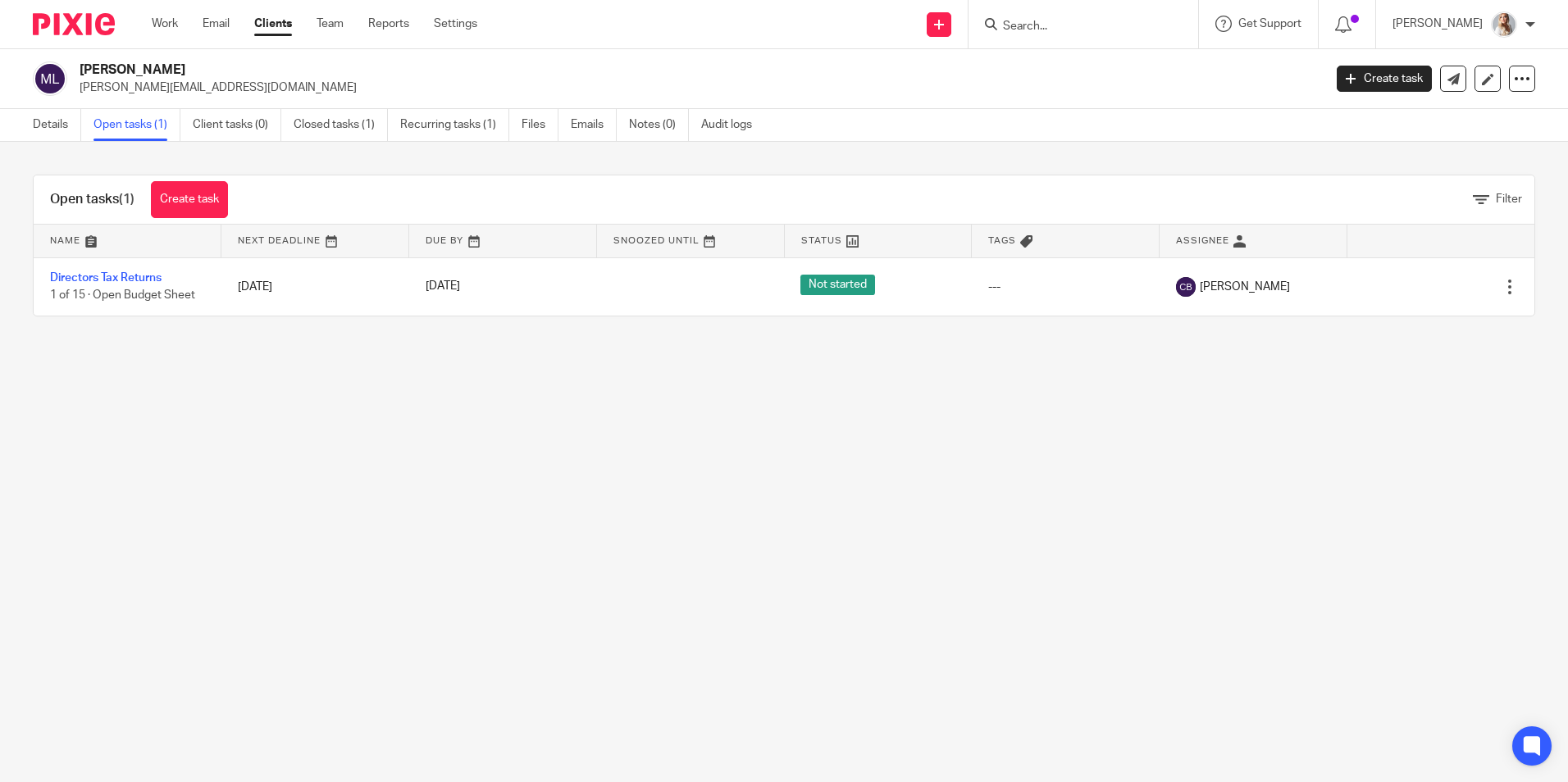
click at [1044, 24] on input "Search" at bounding box center [1075, 27] width 148 height 14
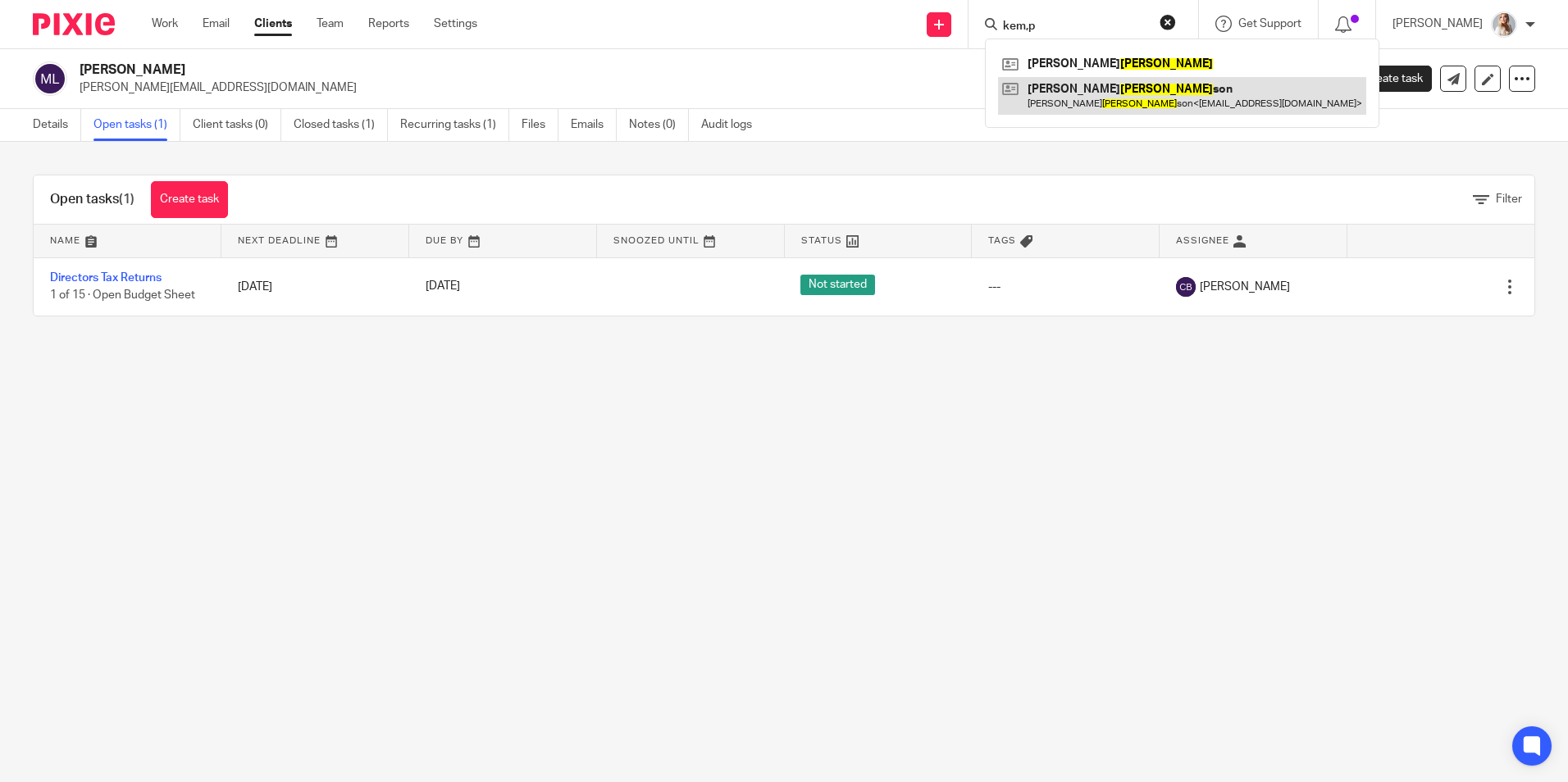
type input "kem,p"
click at [1159, 100] on link at bounding box center [1182, 96] width 368 height 38
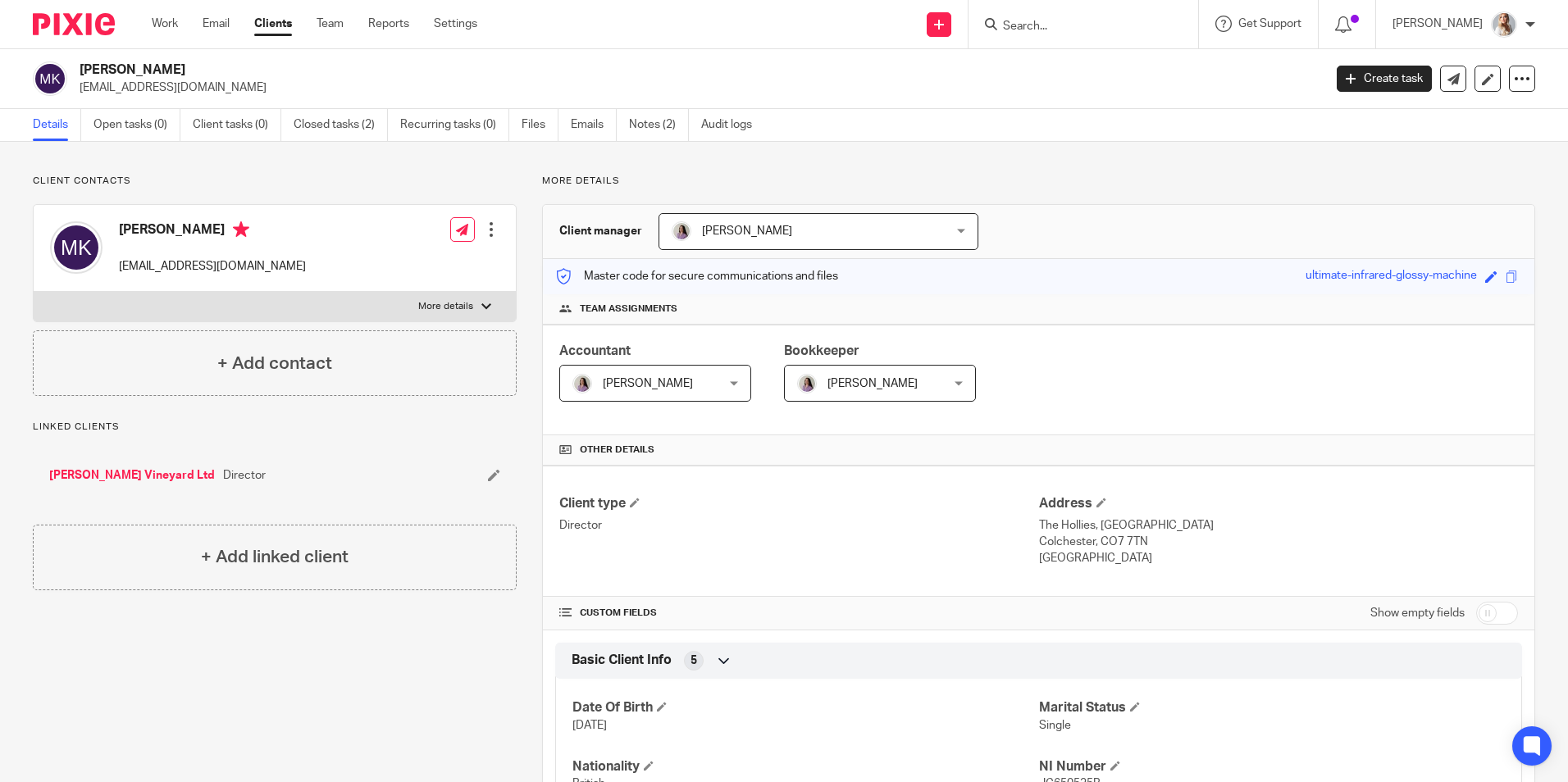
click at [1091, 25] on input "Search" at bounding box center [1075, 27] width 148 height 14
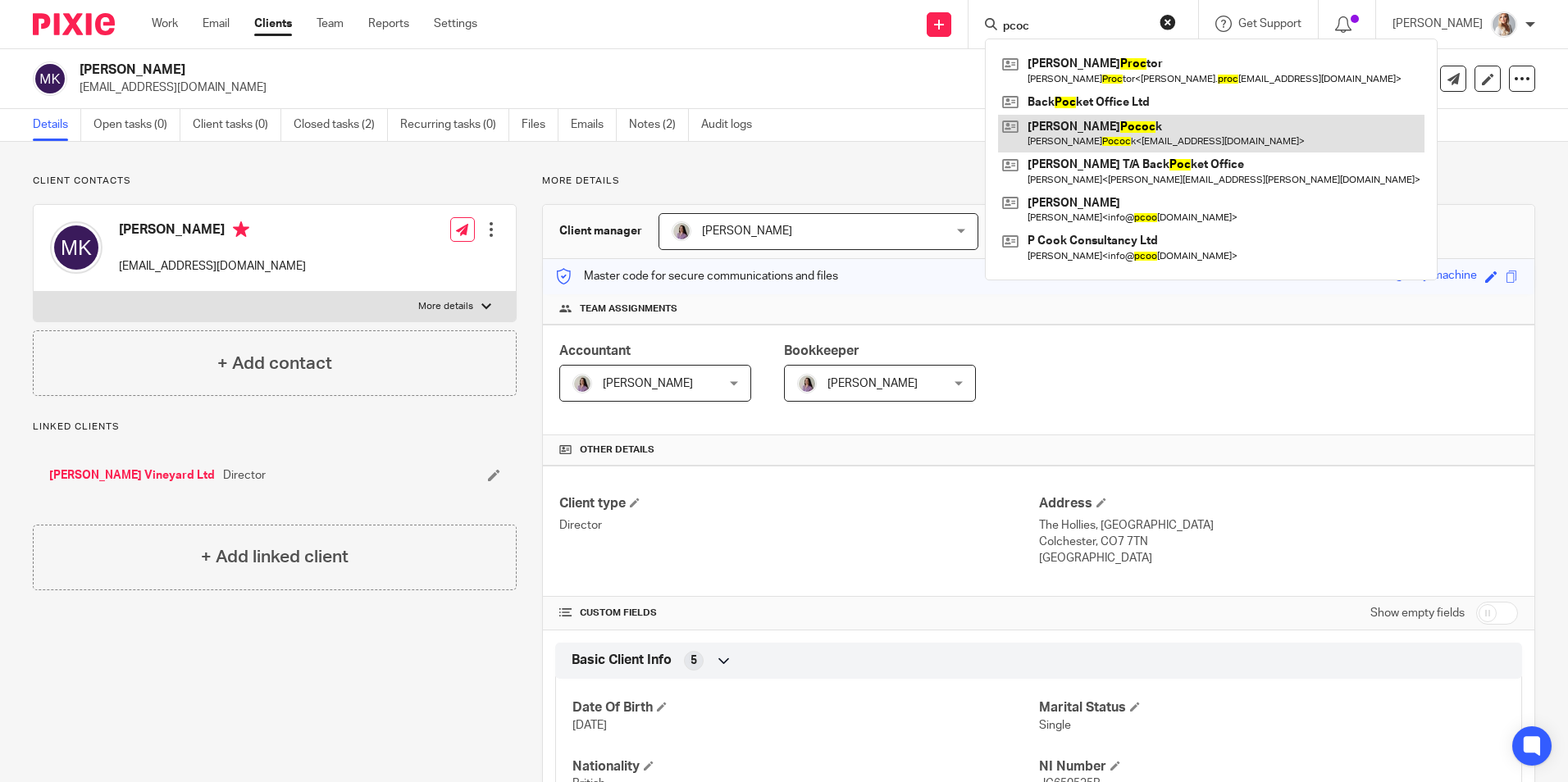
type input "pcoc"
click at [1080, 125] on link at bounding box center [1211, 134] width 426 height 38
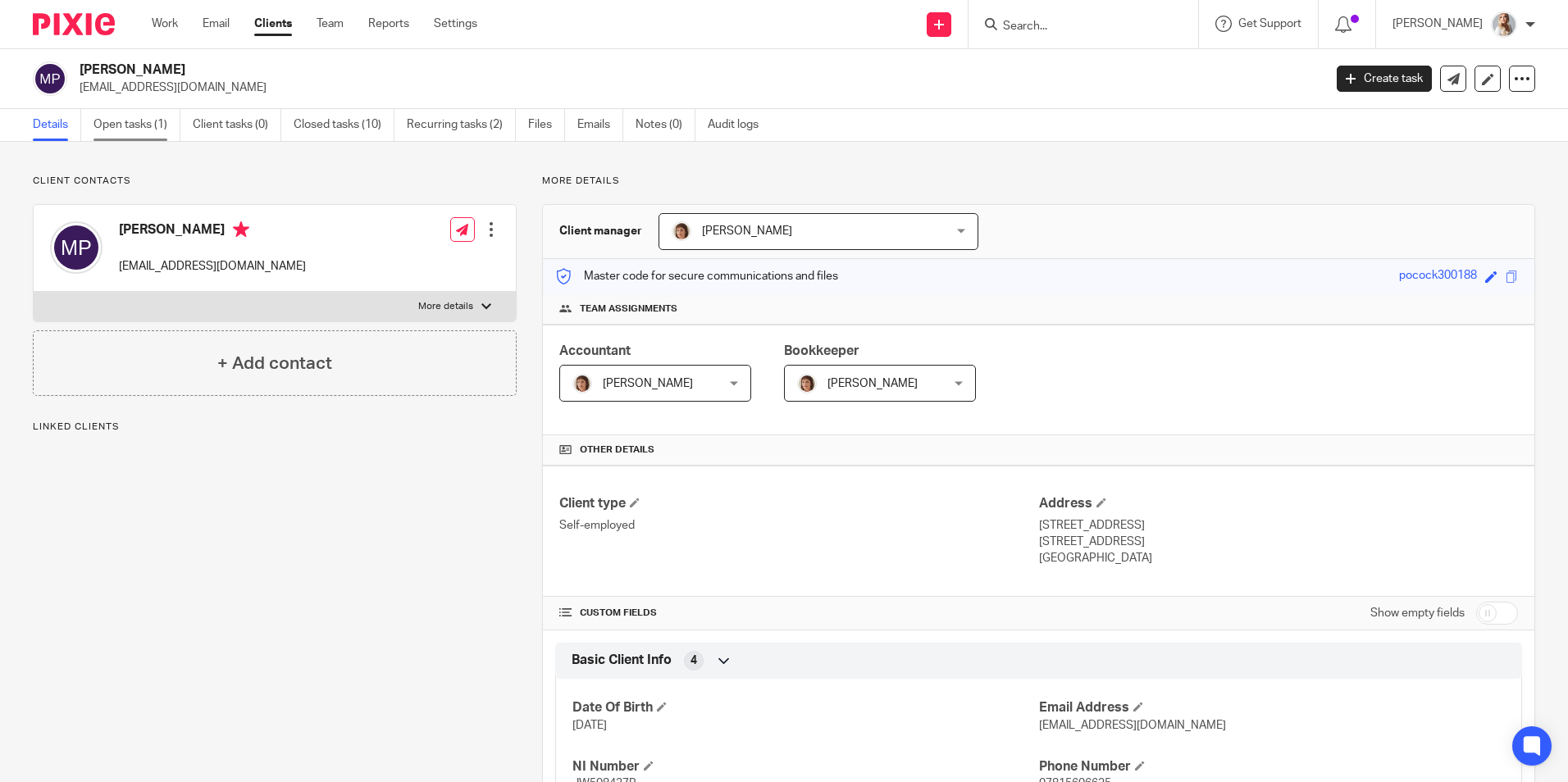
click at [99, 137] on link "Open tasks (1)" at bounding box center [137, 124] width 87 height 32
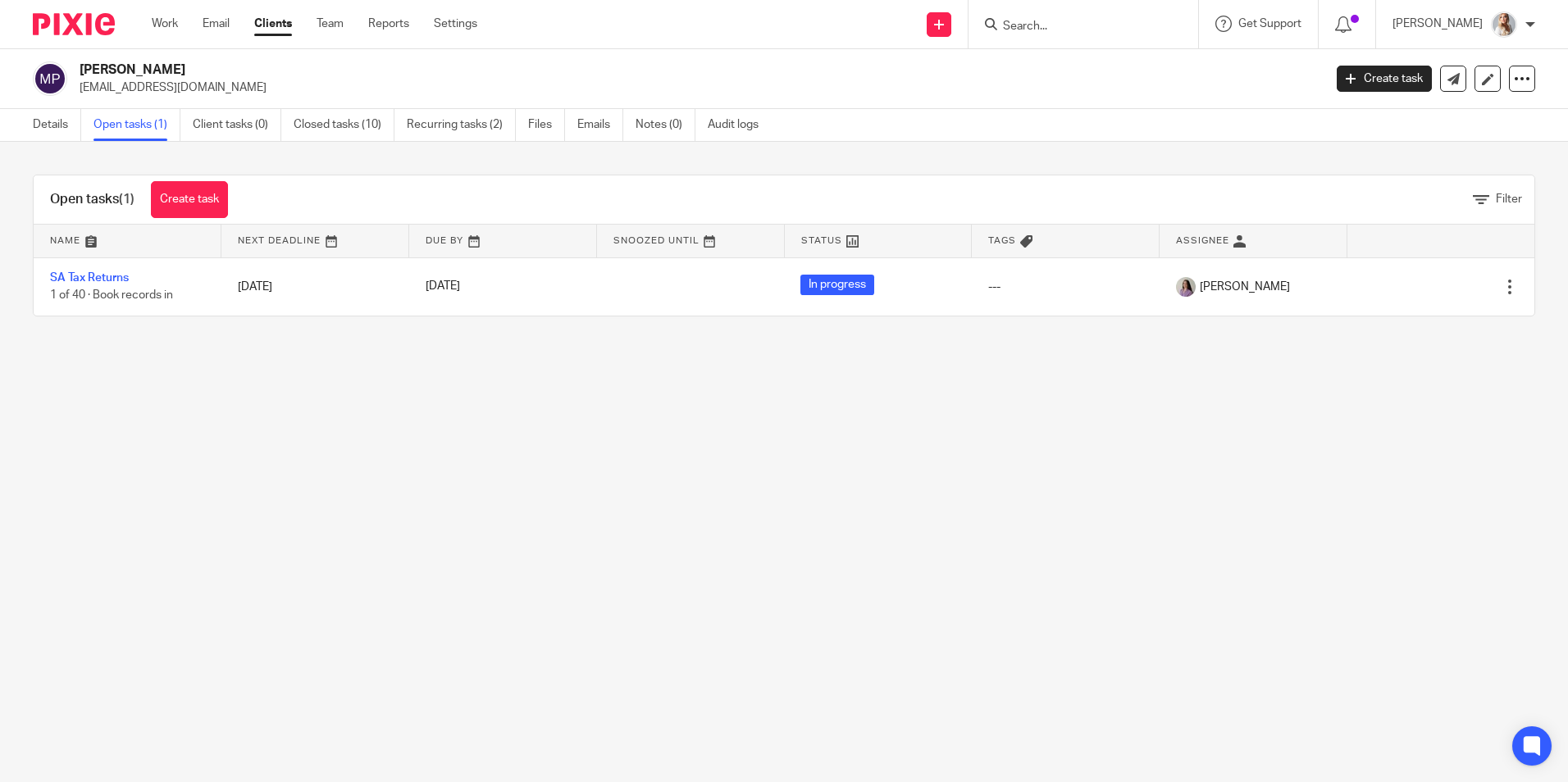
click at [1052, 27] on input "Search" at bounding box center [1075, 27] width 148 height 14
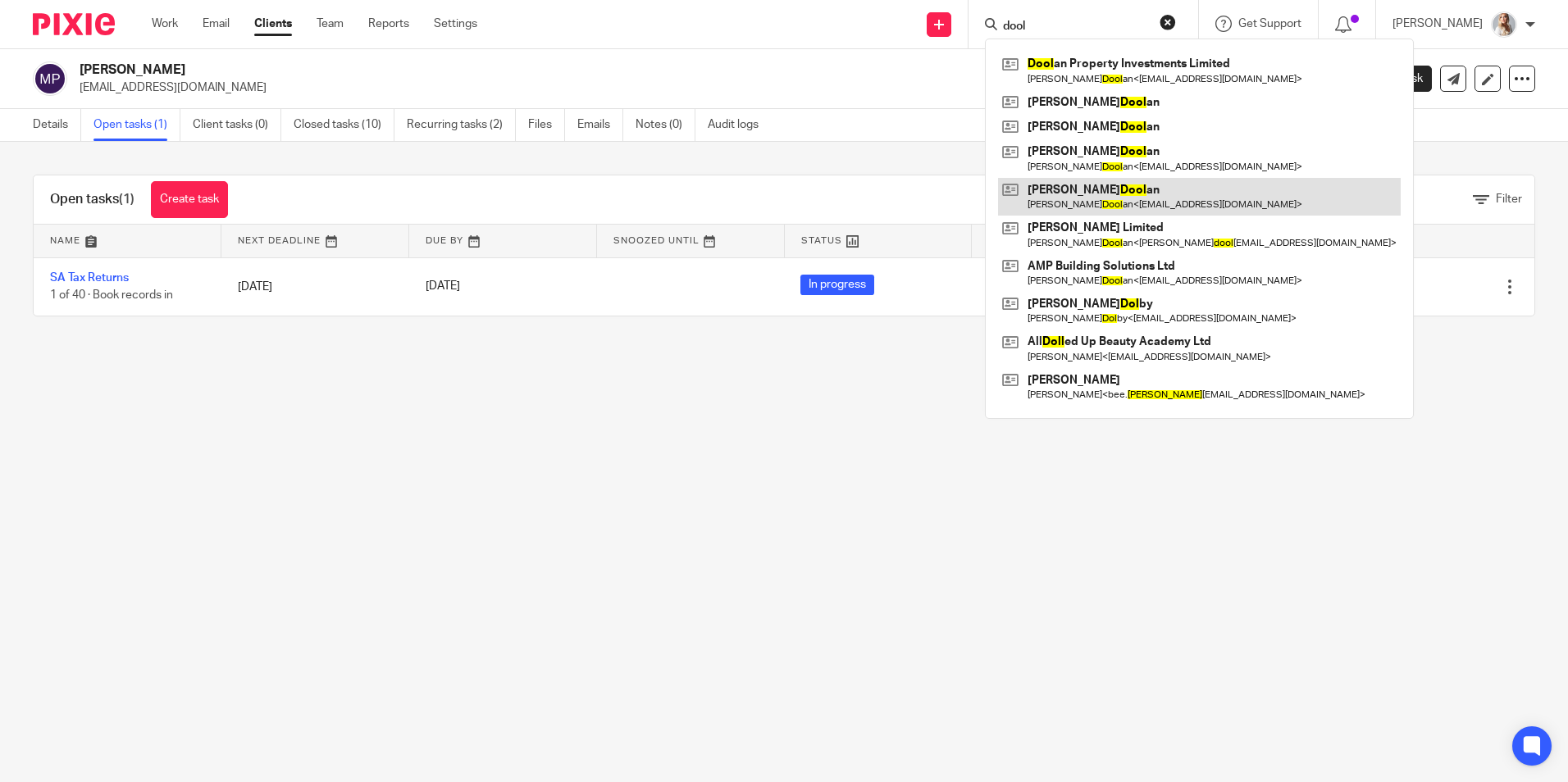
type input "dool"
click at [1078, 197] on link at bounding box center [1199, 197] width 402 height 38
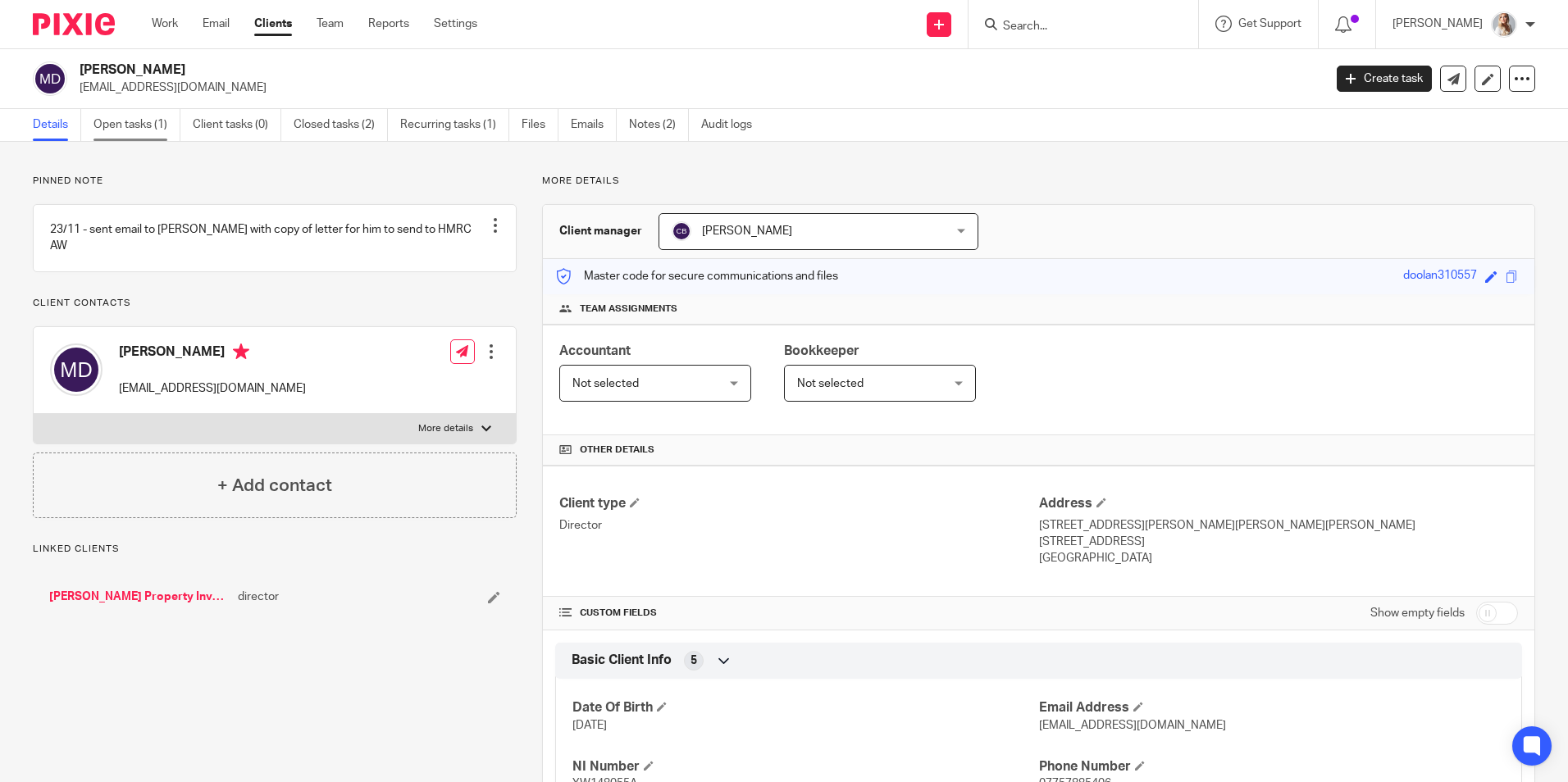
click at [140, 128] on link "Open tasks (1)" at bounding box center [137, 124] width 87 height 32
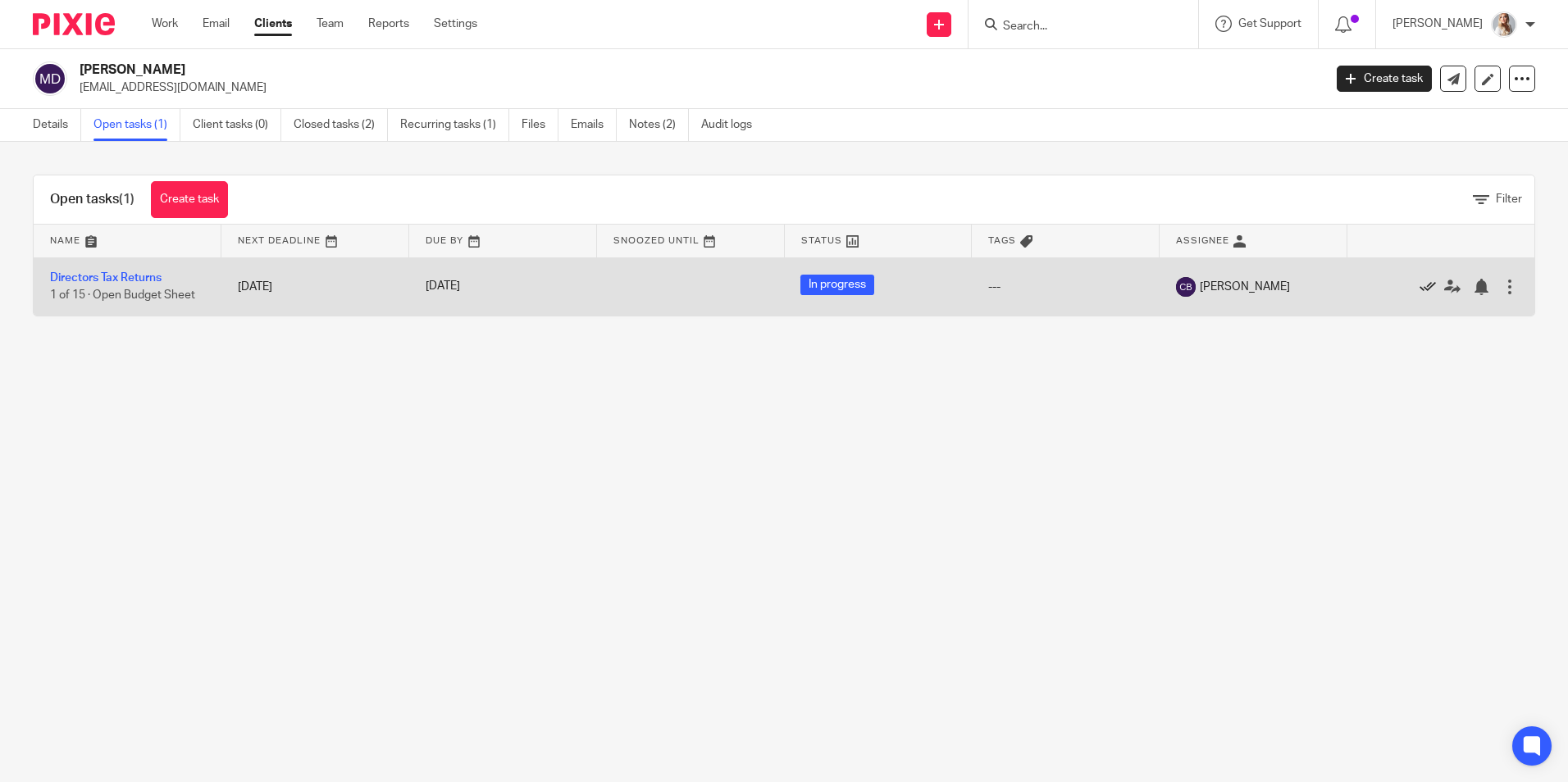
click at [1419, 288] on icon at bounding box center [1428, 287] width 16 height 16
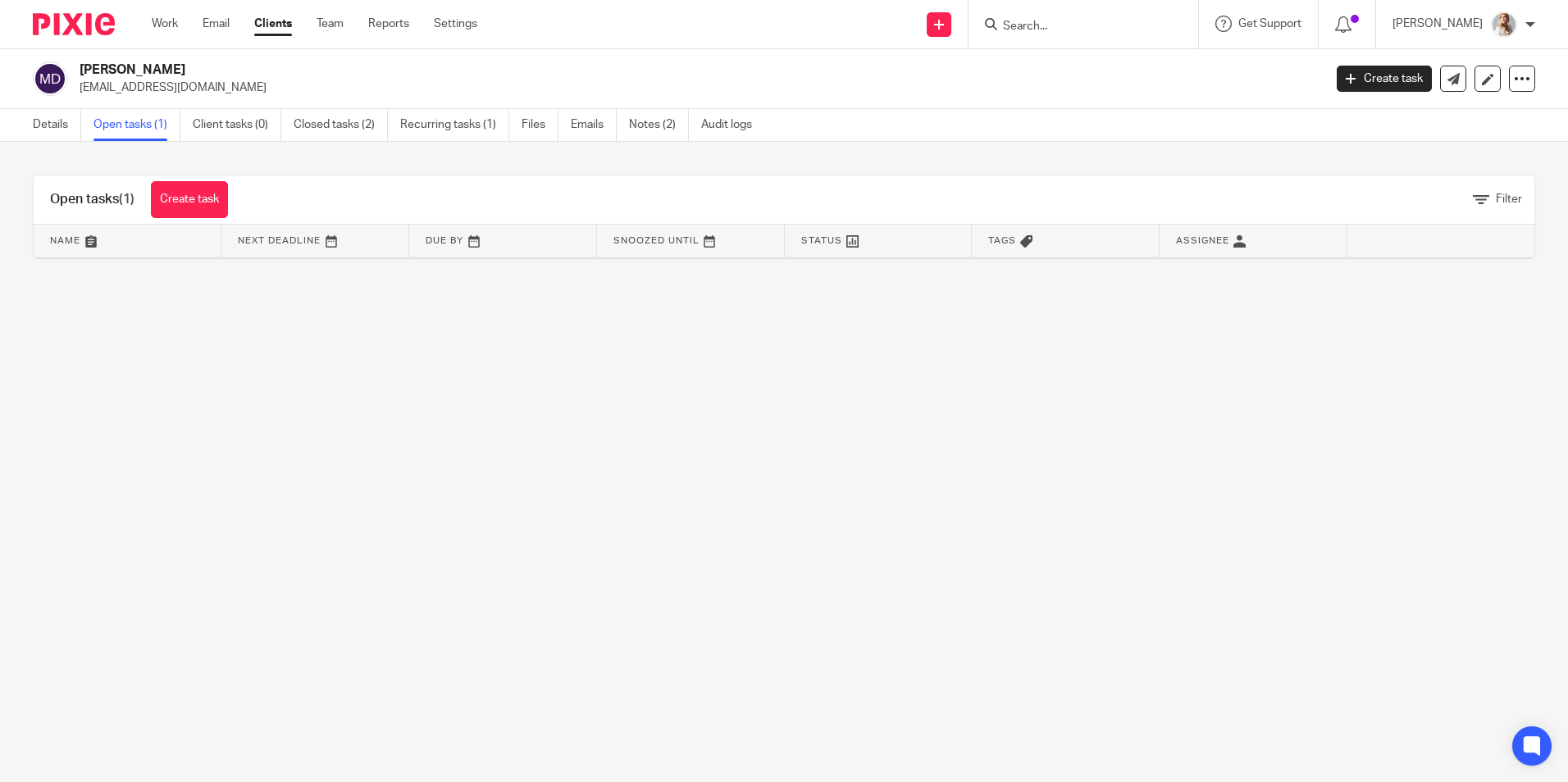
click at [1075, 22] on input "Search" at bounding box center [1075, 27] width 148 height 14
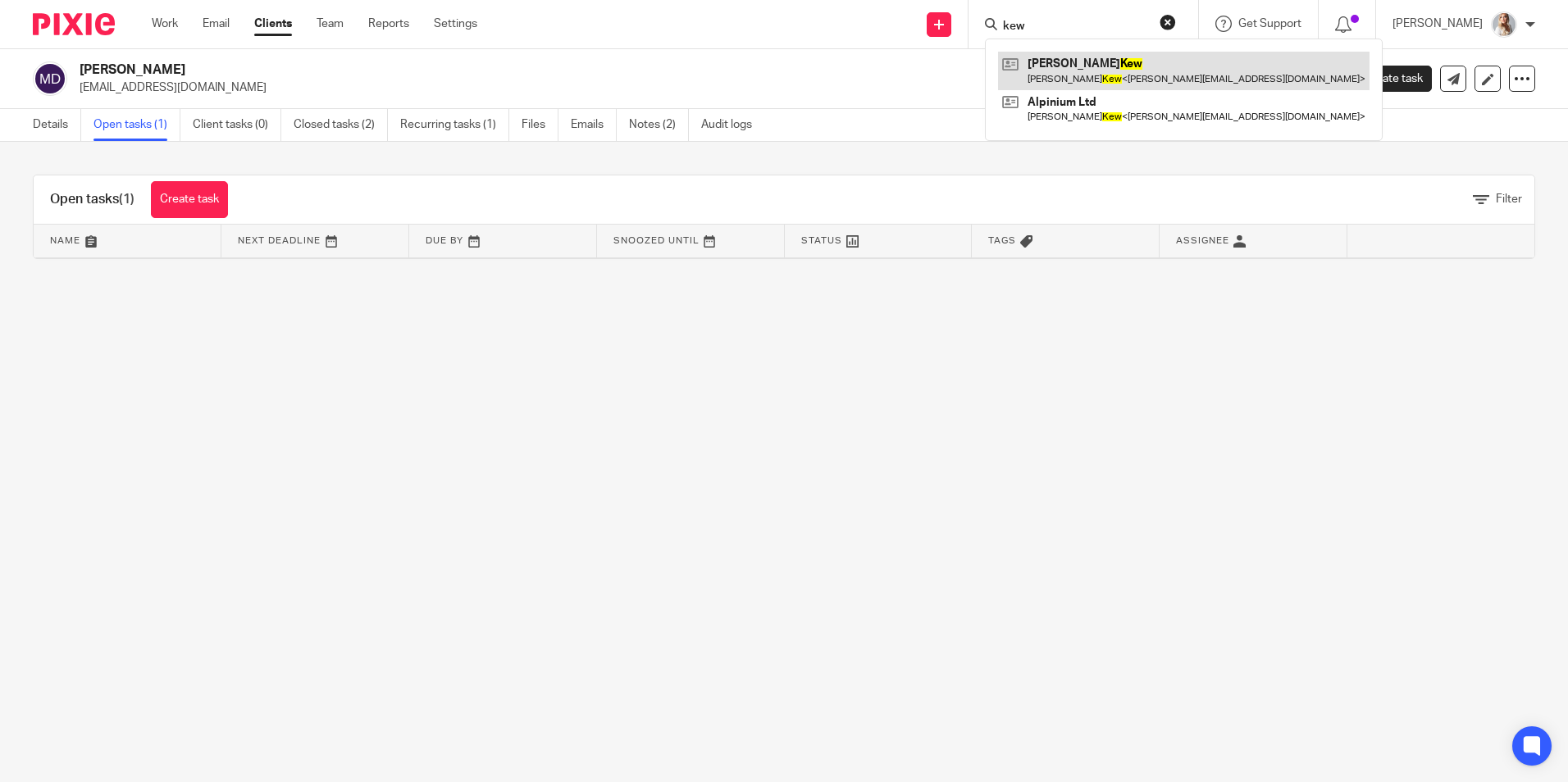
type input "kew"
click at [1057, 73] on link at bounding box center [1184, 71] width 372 height 38
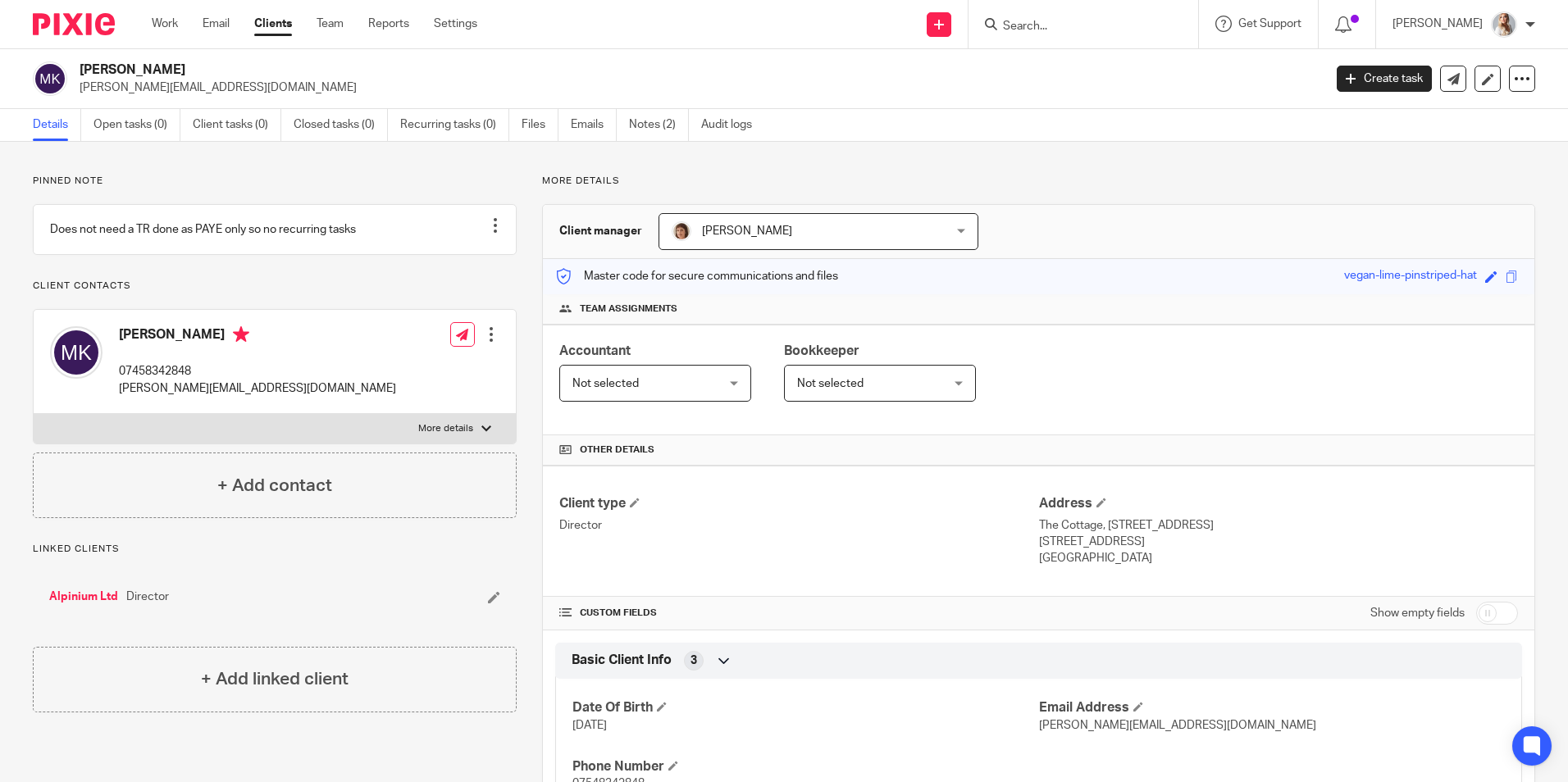
click at [1050, 29] on input "Search" at bounding box center [1075, 27] width 148 height 14
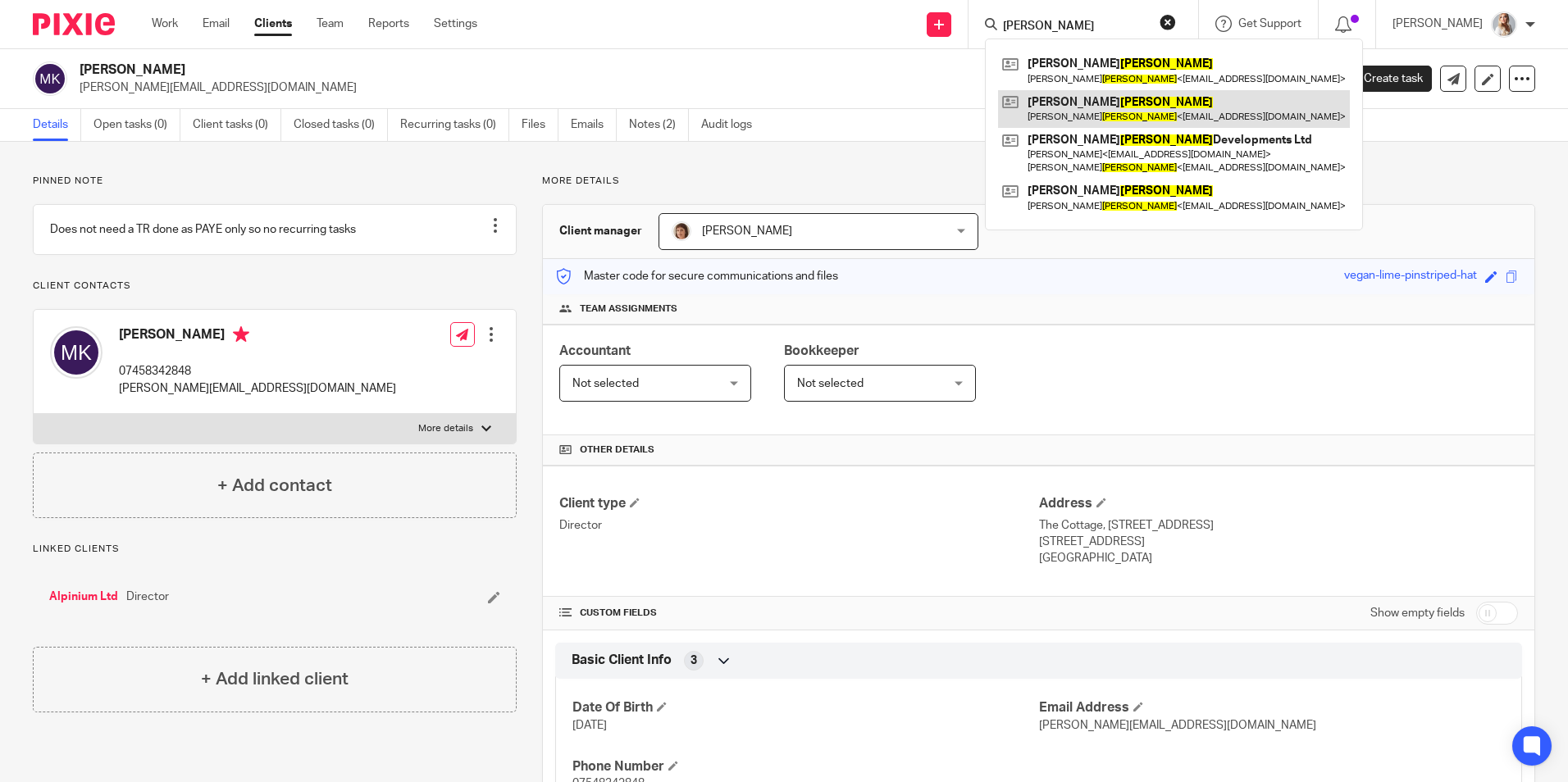
type input "[PERSON_NAME]"
click at [1070, 111] on link at bounding box center [1174, 110] width 352 height 38
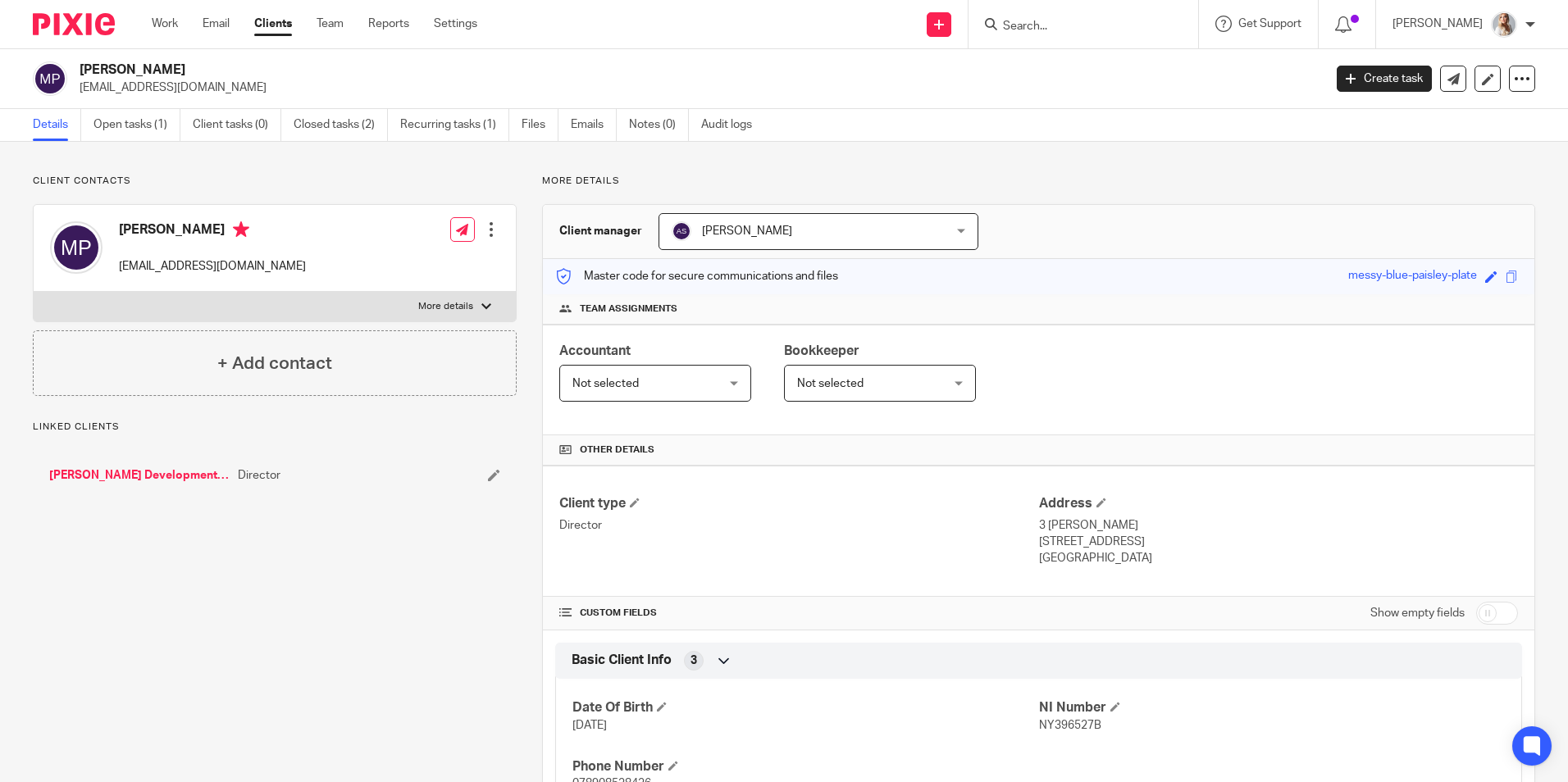
click at [150, 122] on link "Open tasks (1)" at bounding box center [137, 124] width 87 height 32
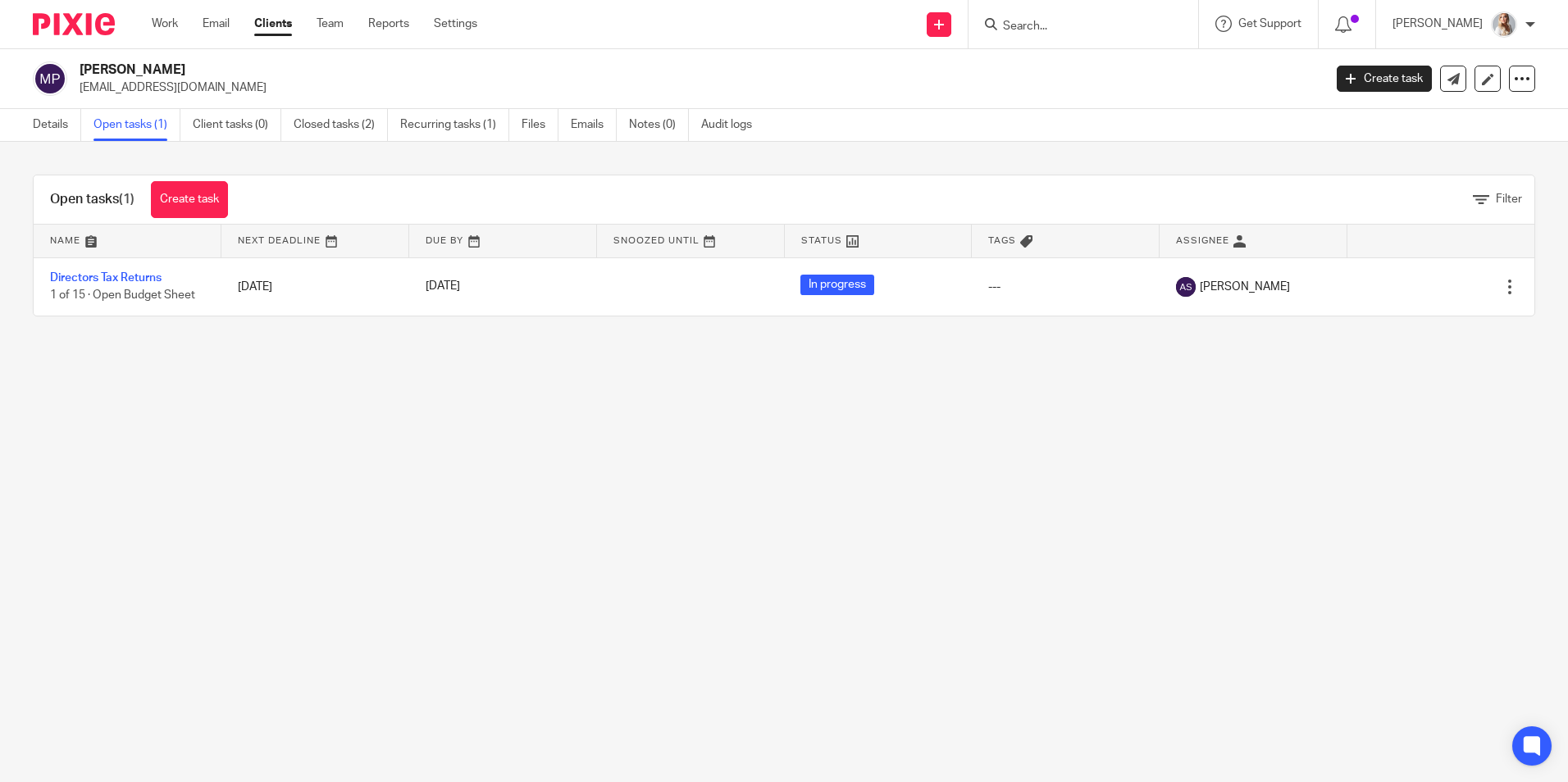
click at [1051, 29] on input "Search" at bounding box center [1075, 27] width 148 height 14
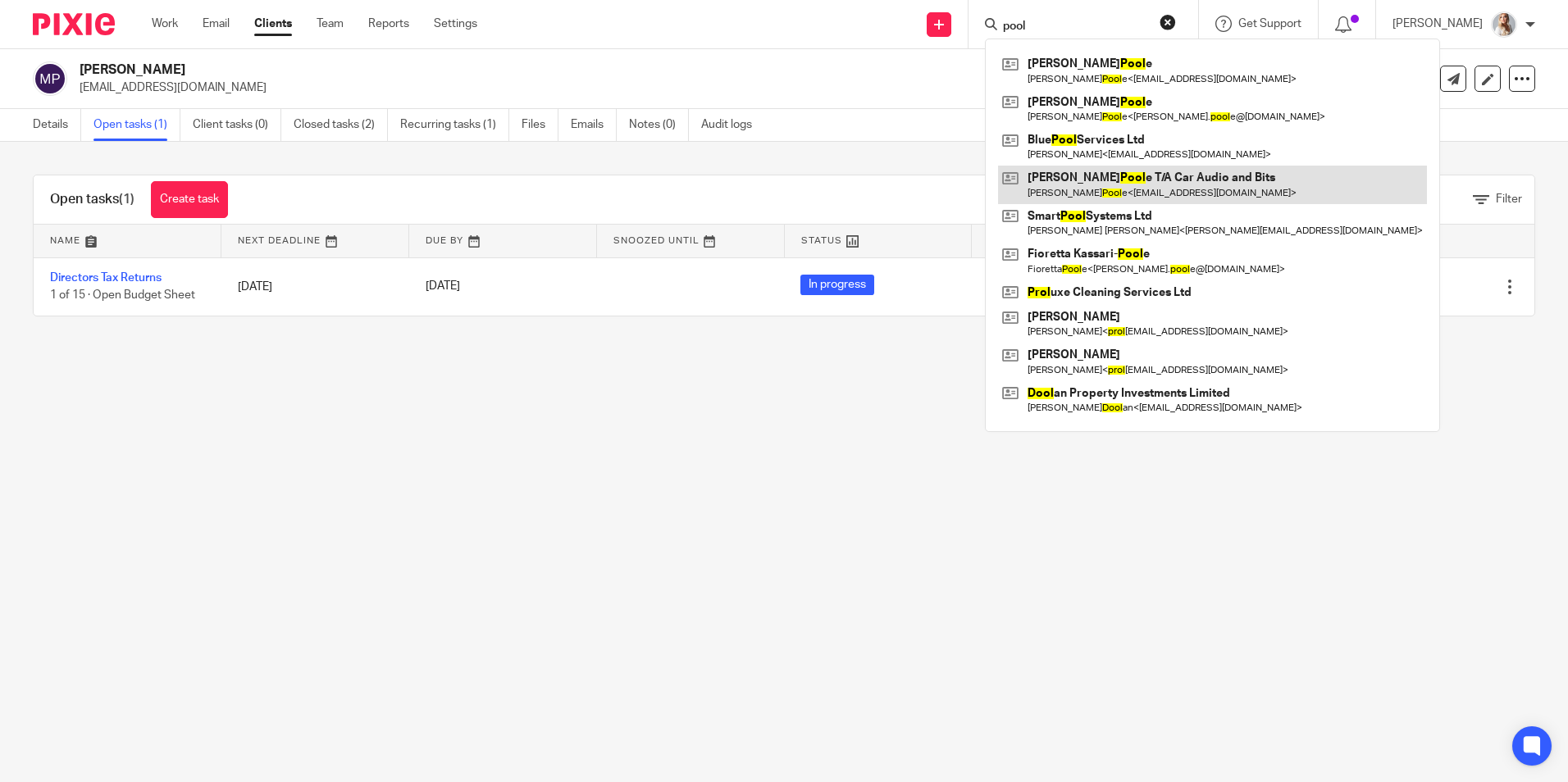
type input "pool"
click at [1080, 180] on link at bounding box center [1212, 185] width 429 height 38
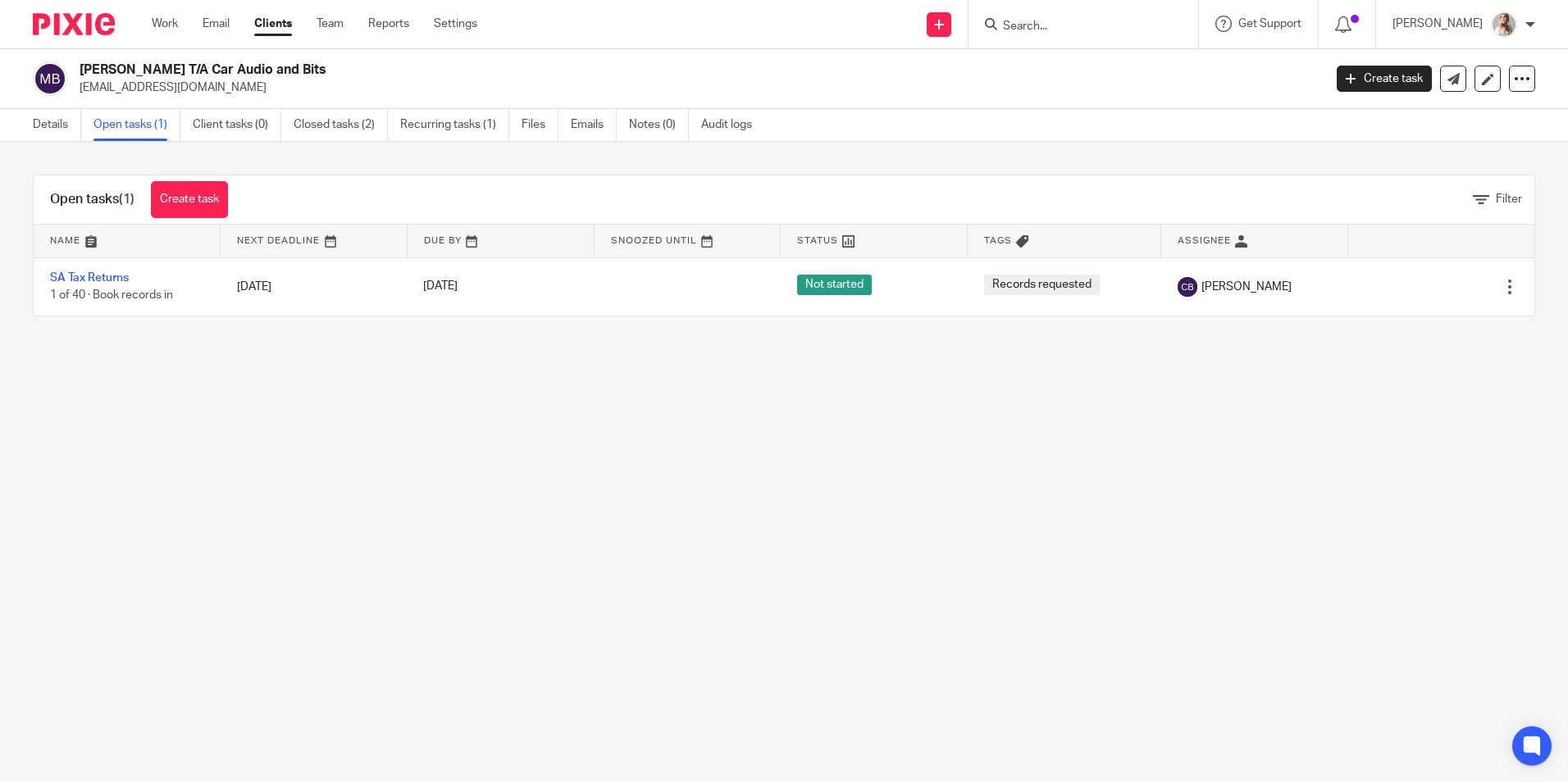
click at [1062, 18] on form at bounding box center [1089, 24] width 175 height 21
click at [1044, 28] on input "Search" at bounding box center [1075, 27] width 148 height 14
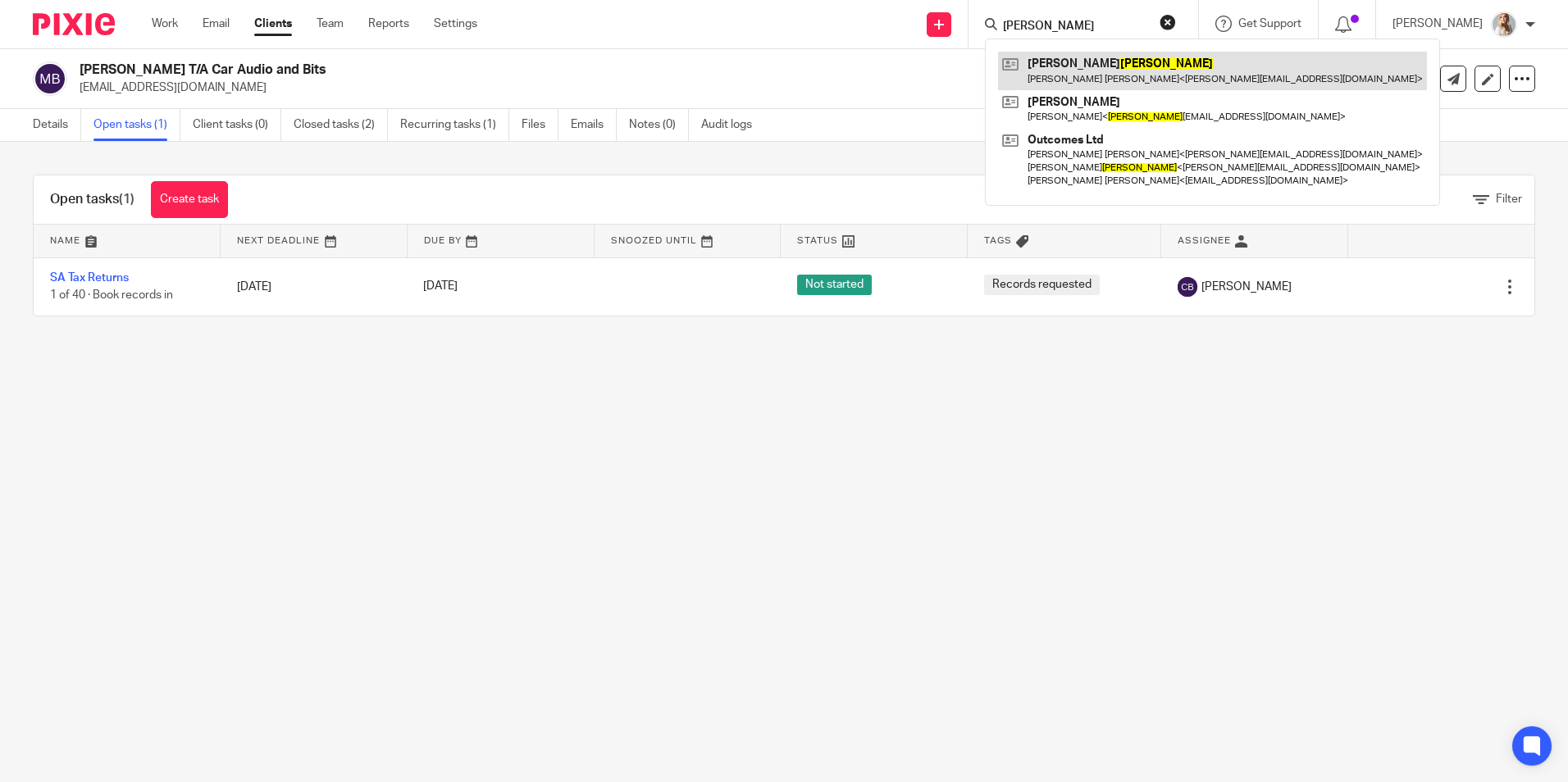
type input "[PERSON_NAME]"
click at [1091, 64] on link at bounding box center [1212, 71] width 429 height 38
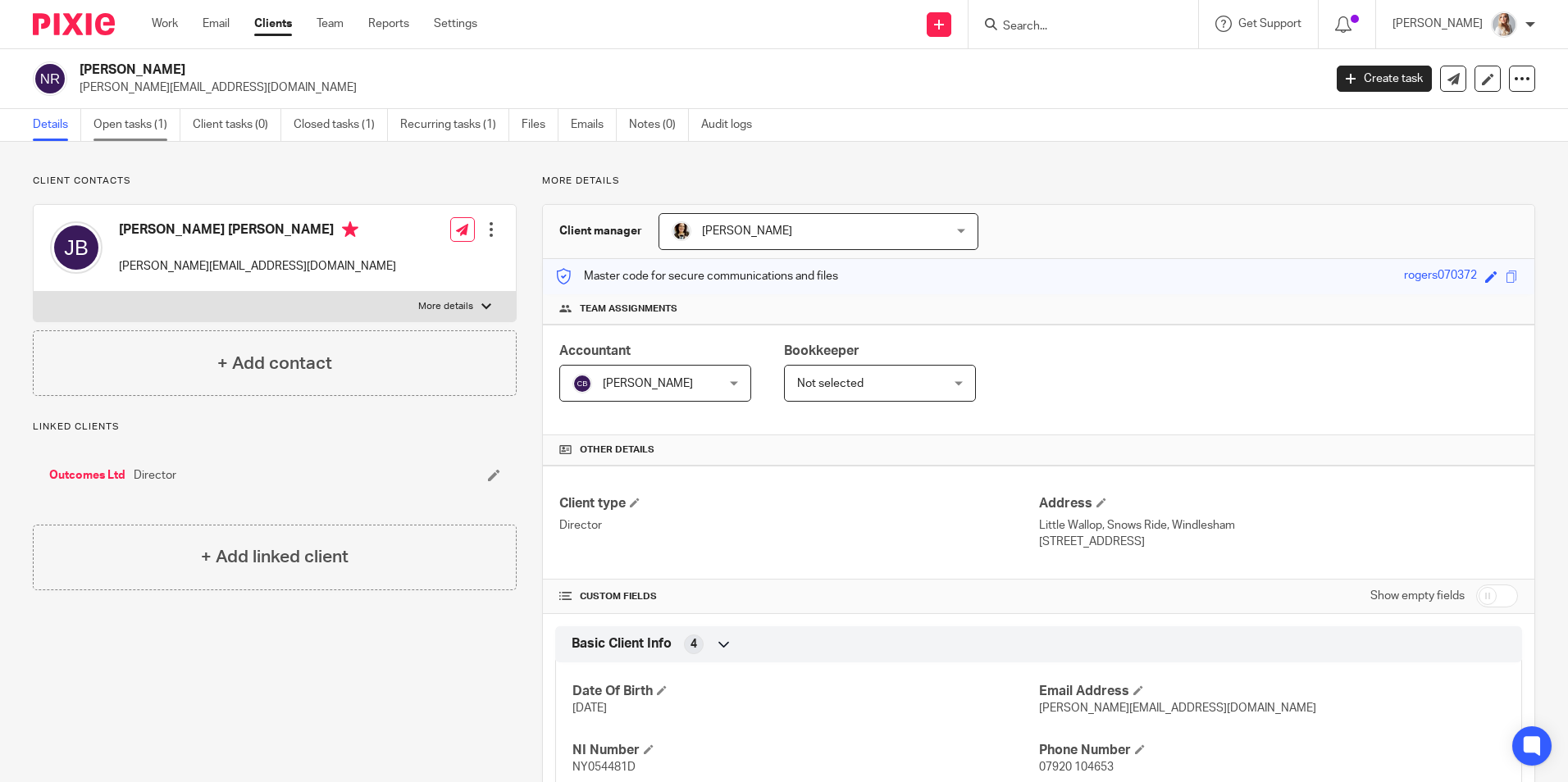
click at [146, 124] on link "Open tasks (1)" at bounding box center [137, 124] width 87 height 32
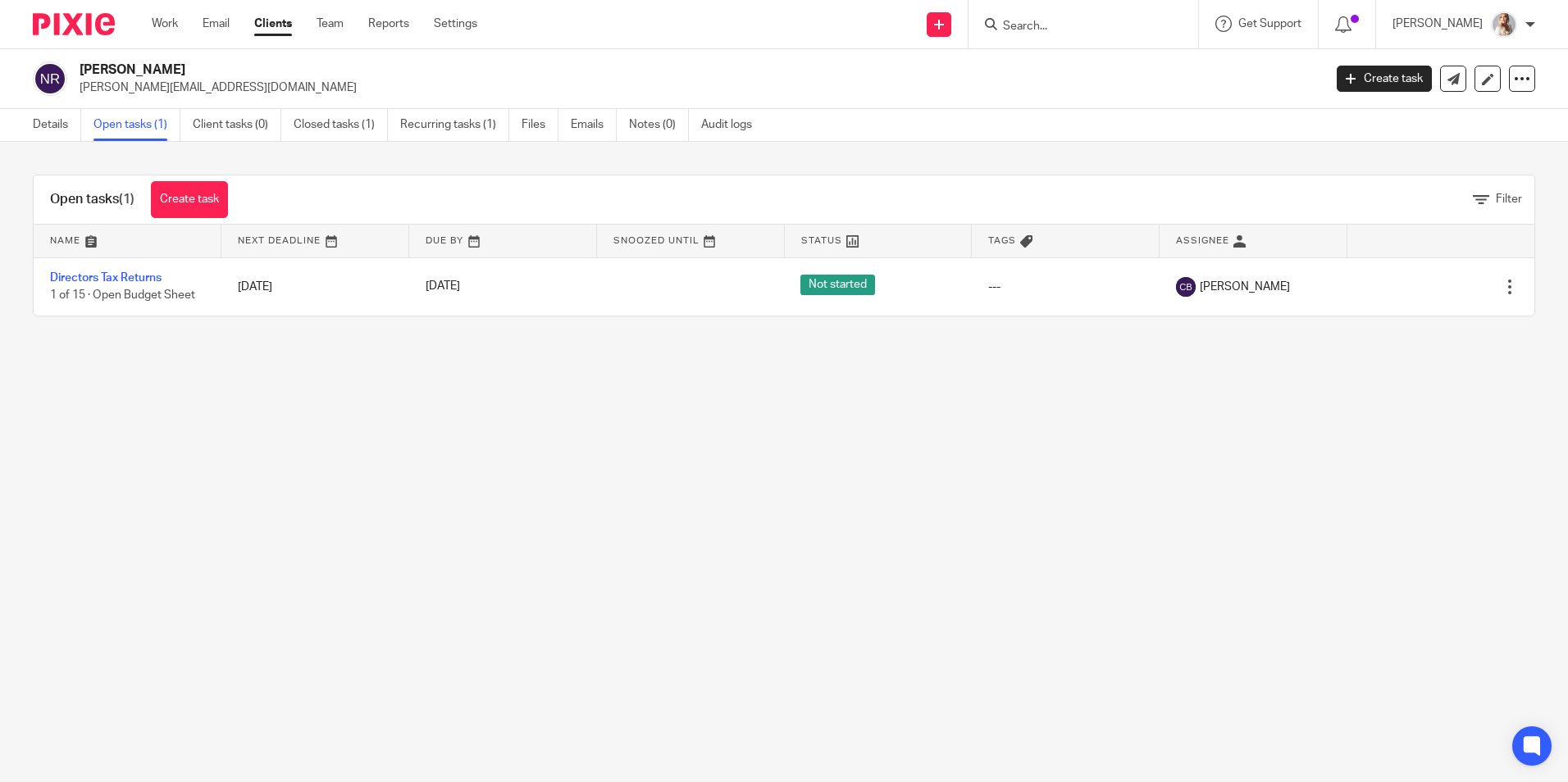
click at [1061, 24] on input "Search" at bounding box center [1075, 27] width 148 height 14
click at [1057, 29] on input "Search" at bounding box center [1075, 27] width 148 height 14
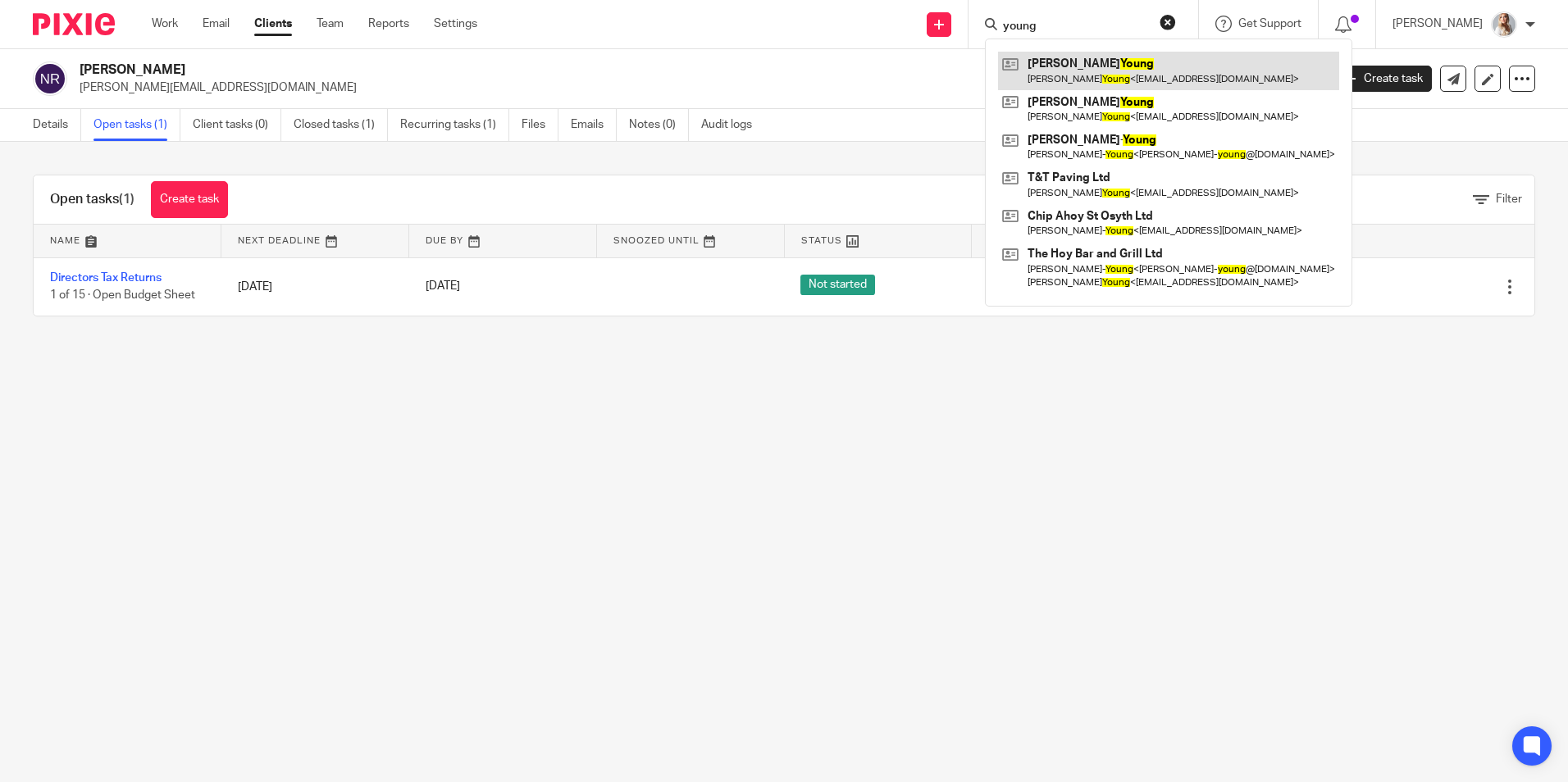
type input "young"
click at [1055, 75] on link at bounding box center [1168, 71] width 341 height 38
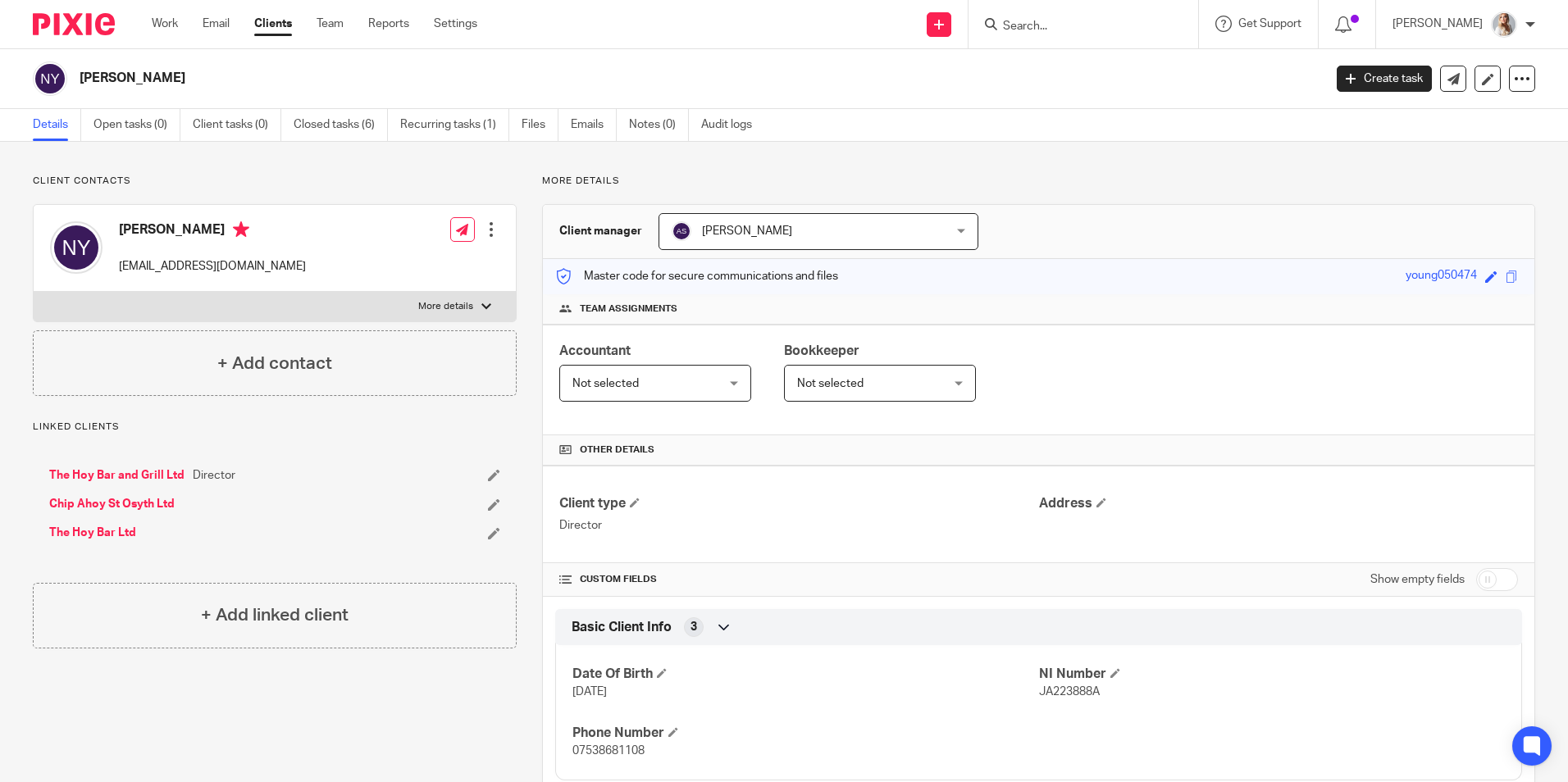
click at [1055, 23] on input "Search" at bounding box center [1075, 27] width 148 height 14
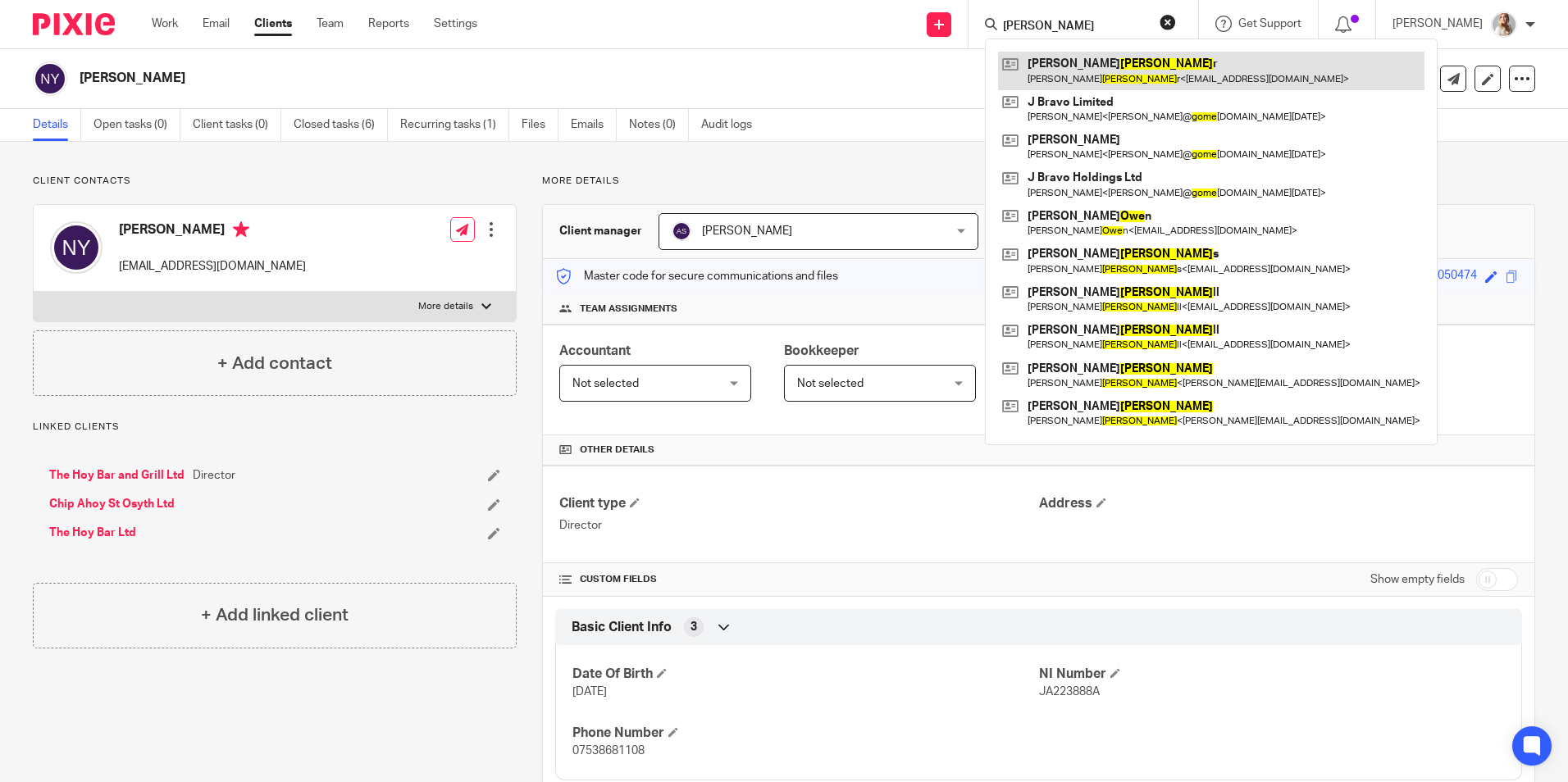
type input "gowe"
click at [1091, 82] on link at bounding box center [1211, 71] width 426 height 38
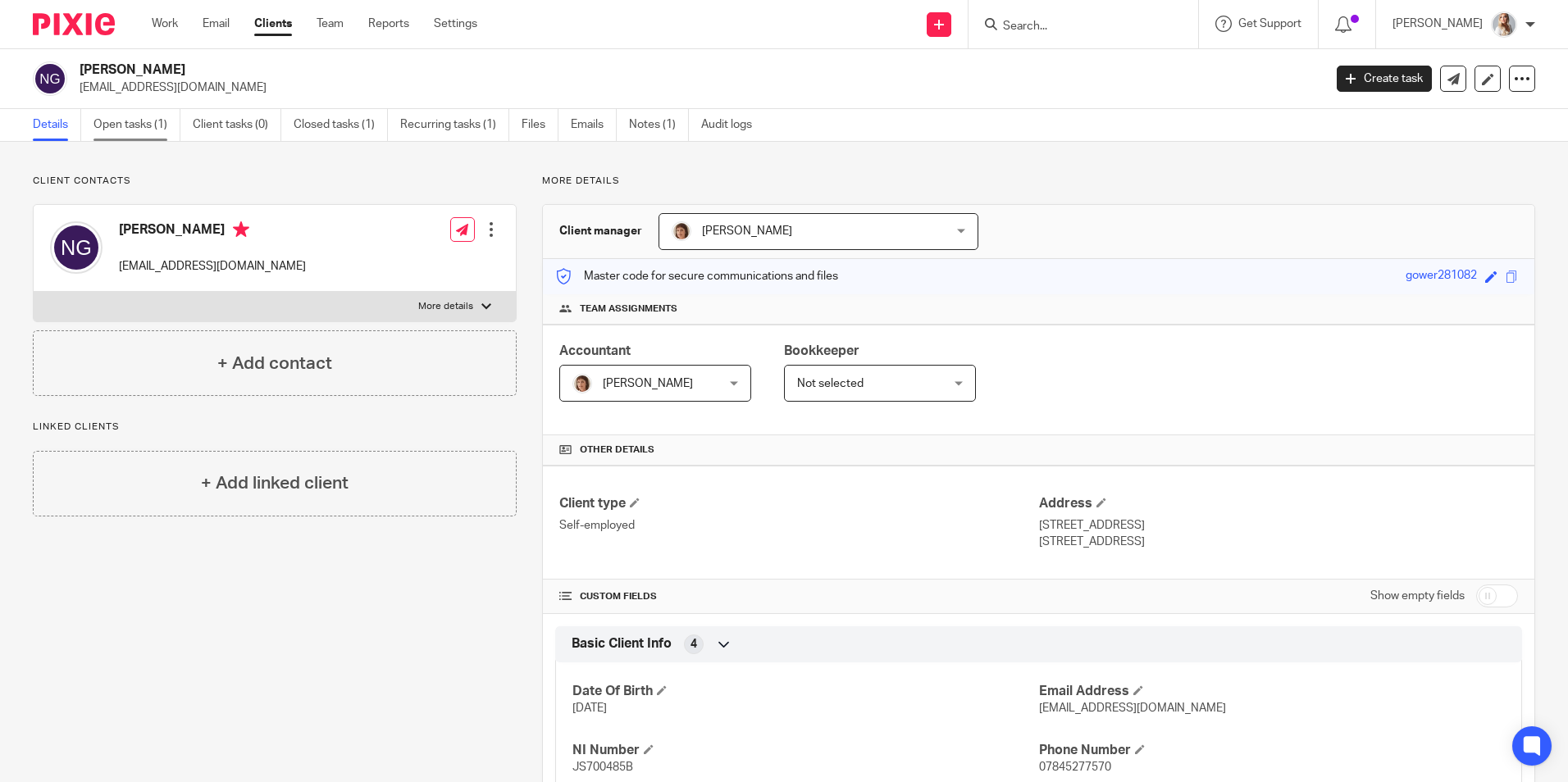
click at [150, 121] on link "Open tasks (1)" at bounding box center [137, 124] width 87 height 32
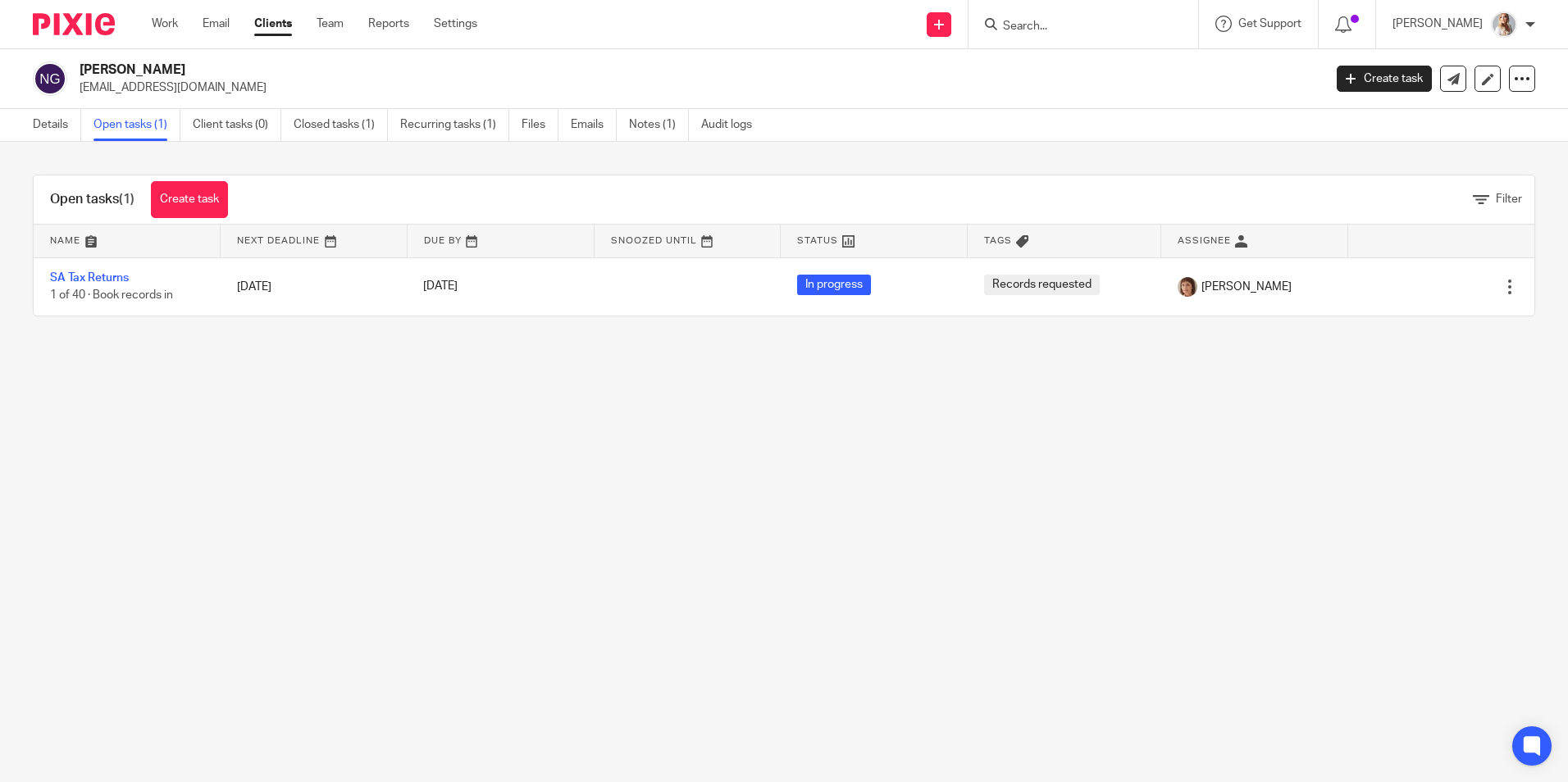
click at [1053, 28] on input "Search" at bounding box center [1075, 27] width 148 height 14
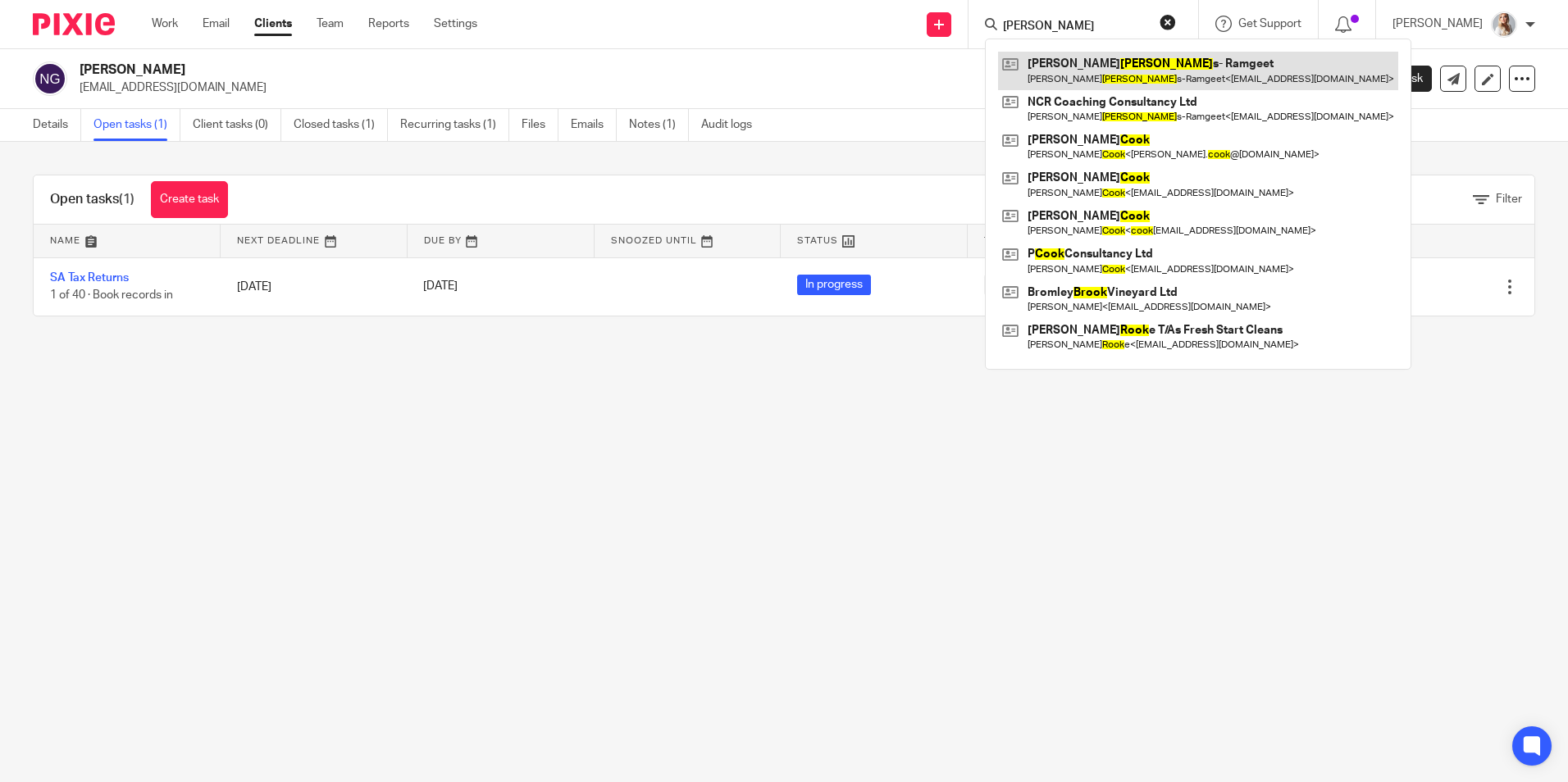
type input "crook"
click at [1080, 66] on link at bounding box center [1198, 71] width 401 height 38
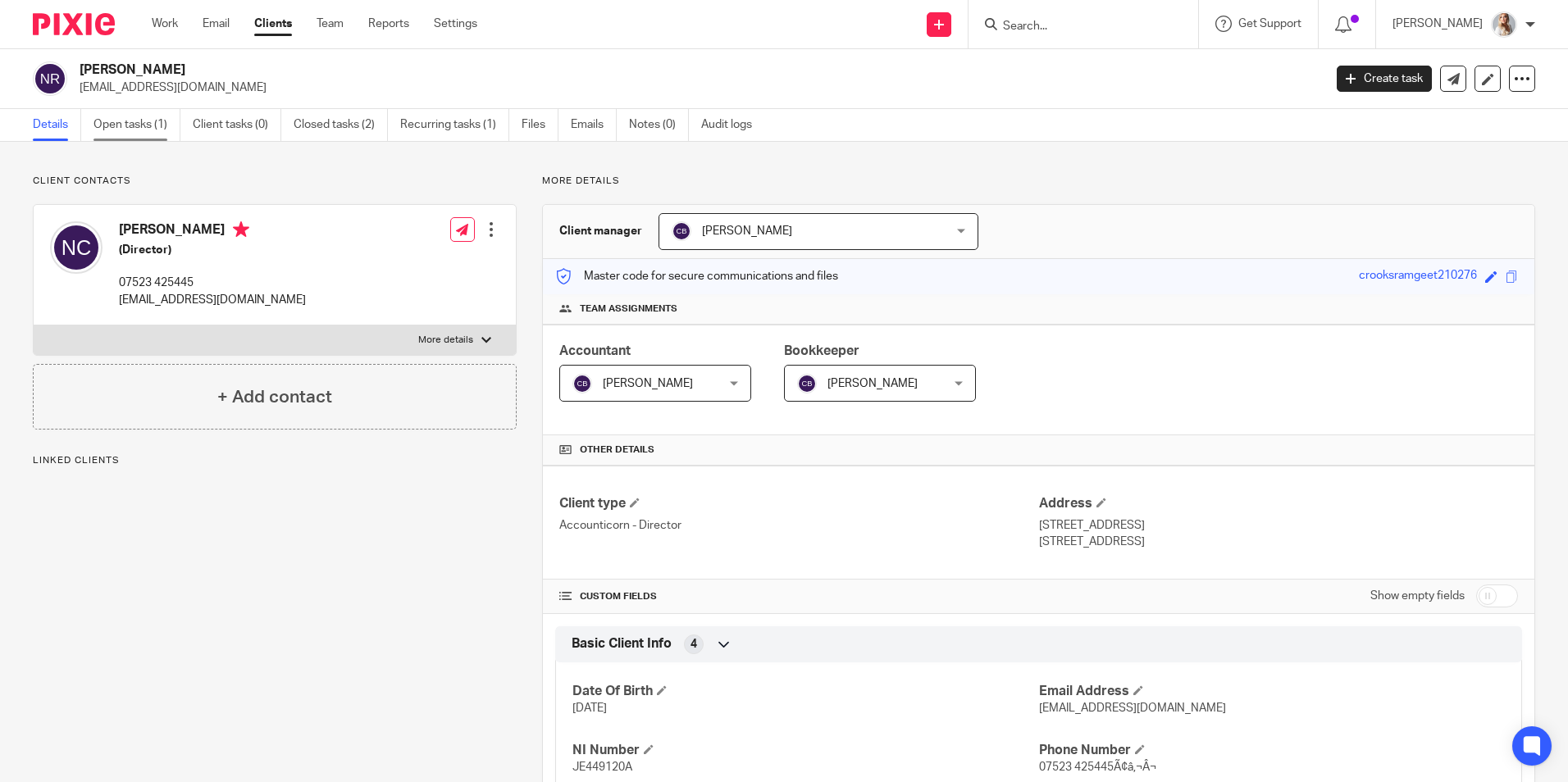
click at [138, 135] on link "Open tasks (1)" at bounding box center [137, 124] width 87 height 32
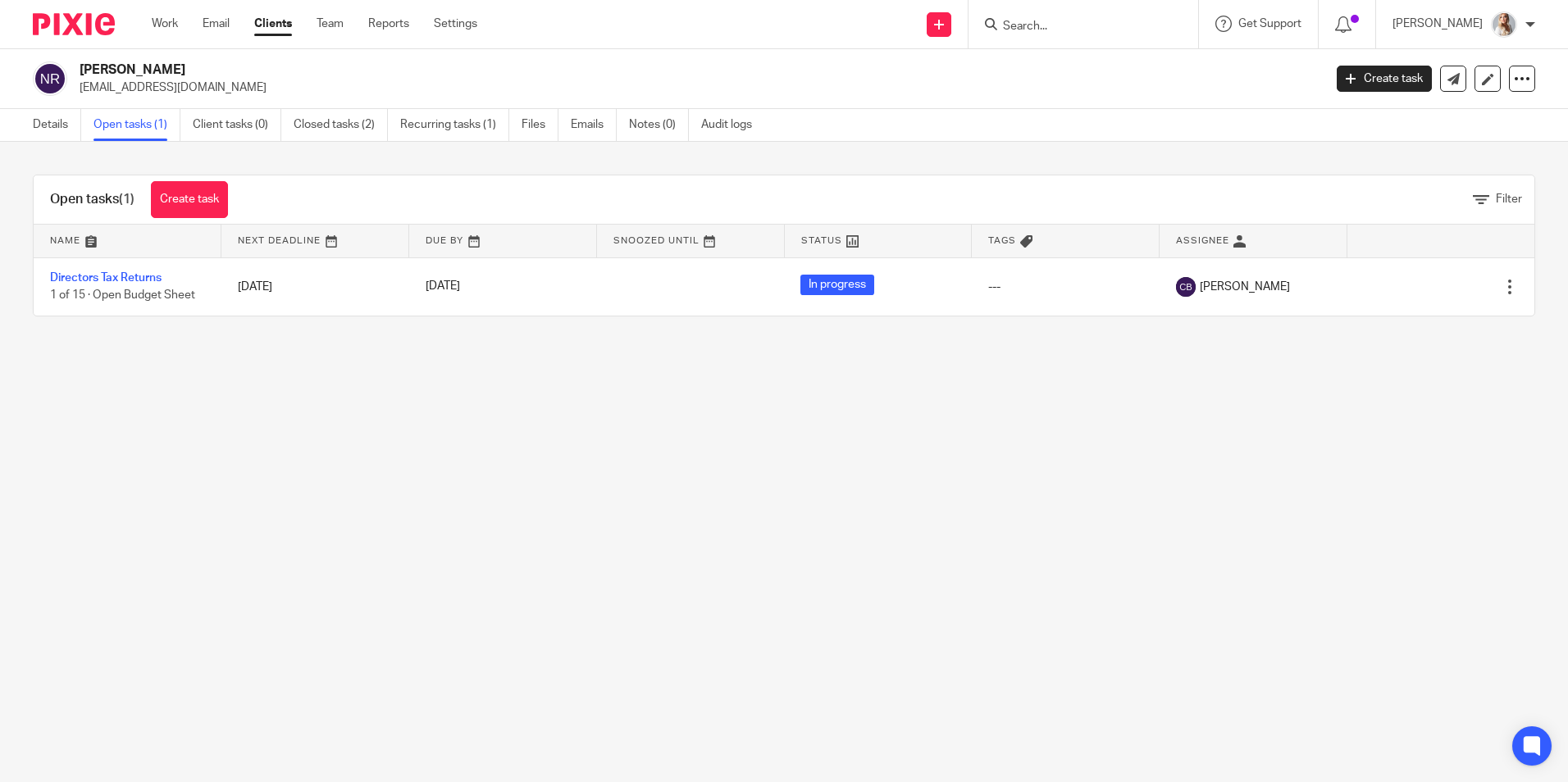
click at [1064, 30] on input "Search" at bounding box center [1075, 27] width 148 height 14
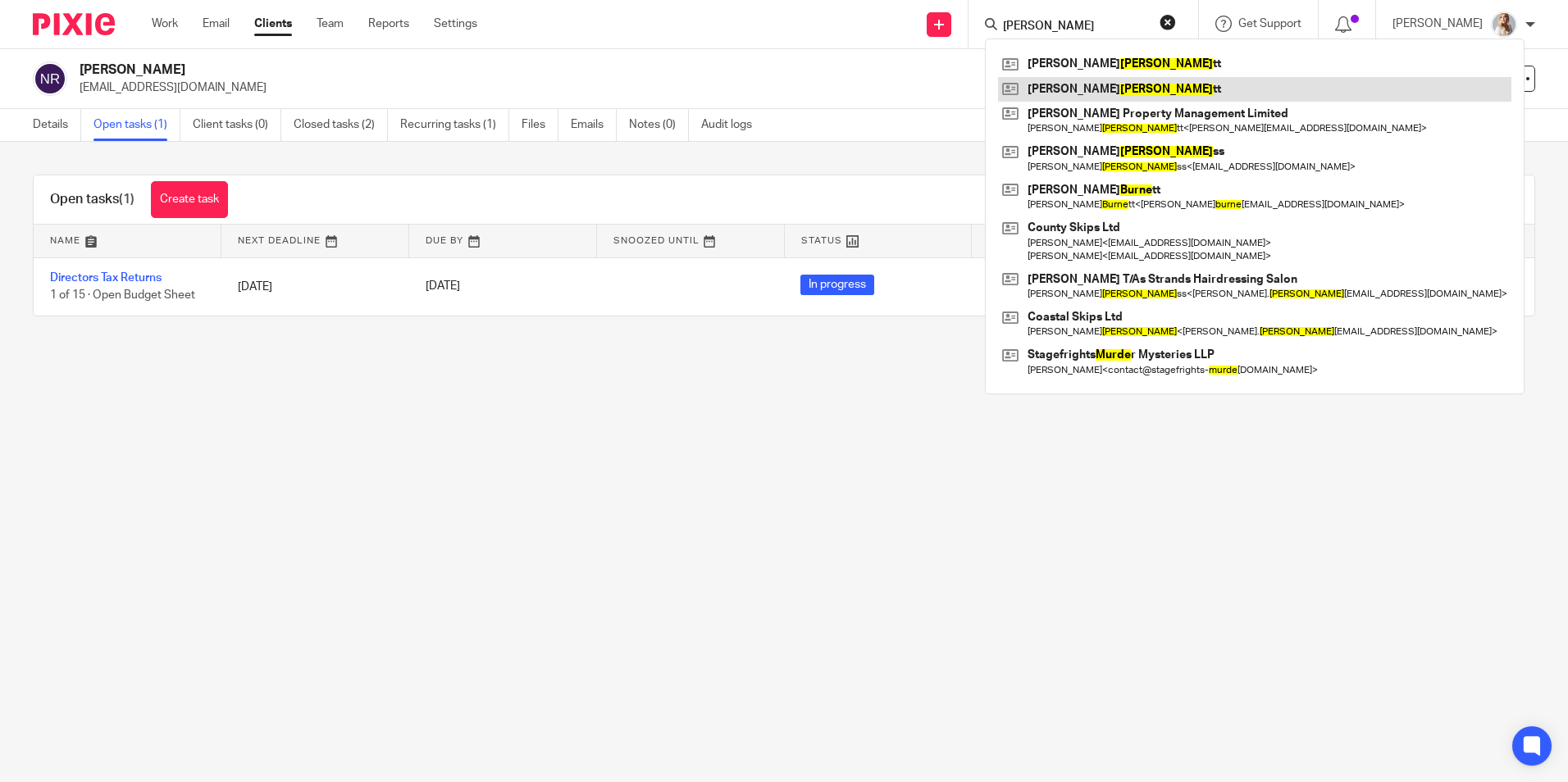
type input "burde"
click at [1083, 94] on link at bounding box center [1254, 89] width 513 height 24
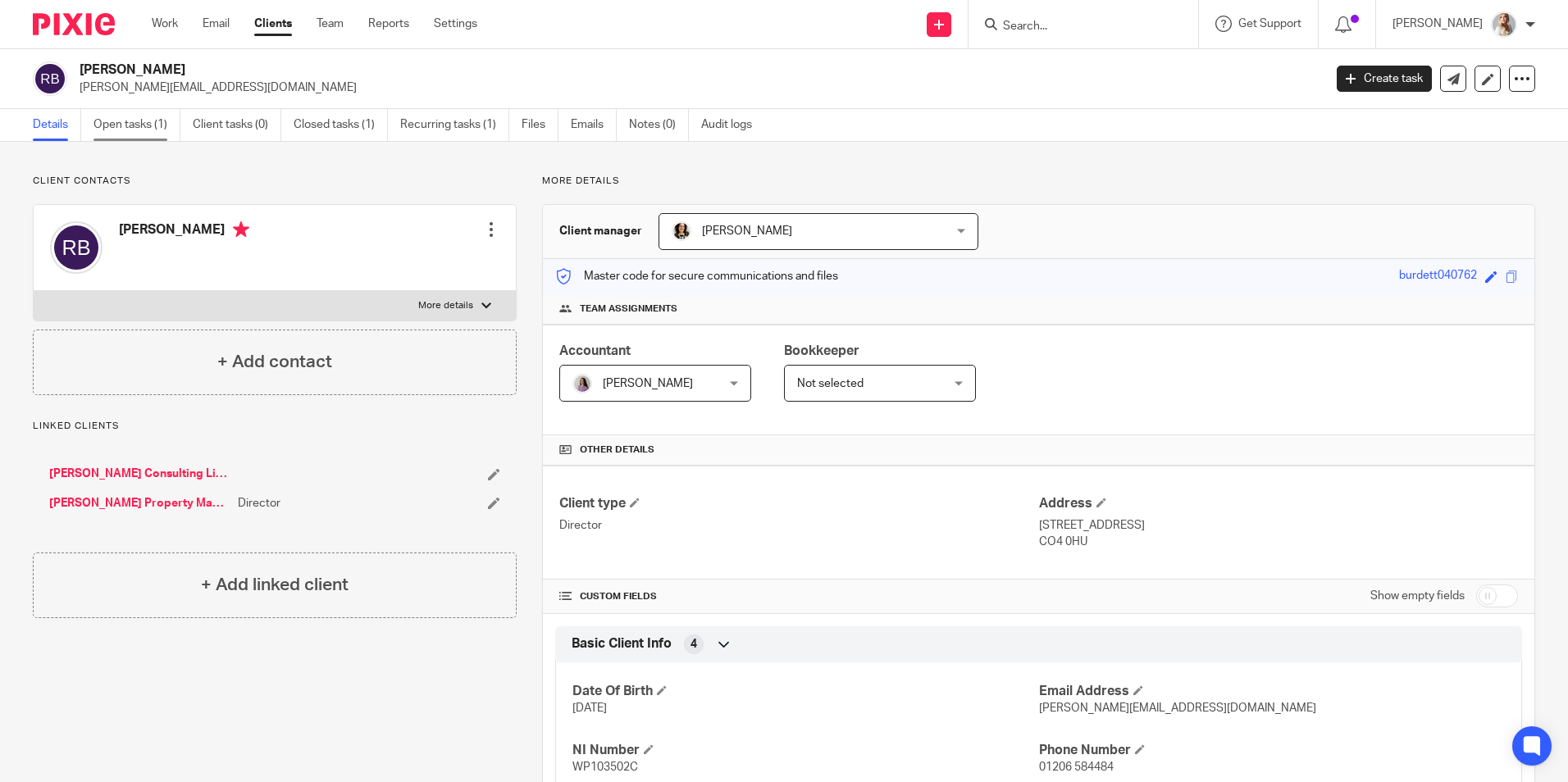
click at [175, 137] on link "Open tasks (1)" at bounding box center [137, 124] width 87 height 32
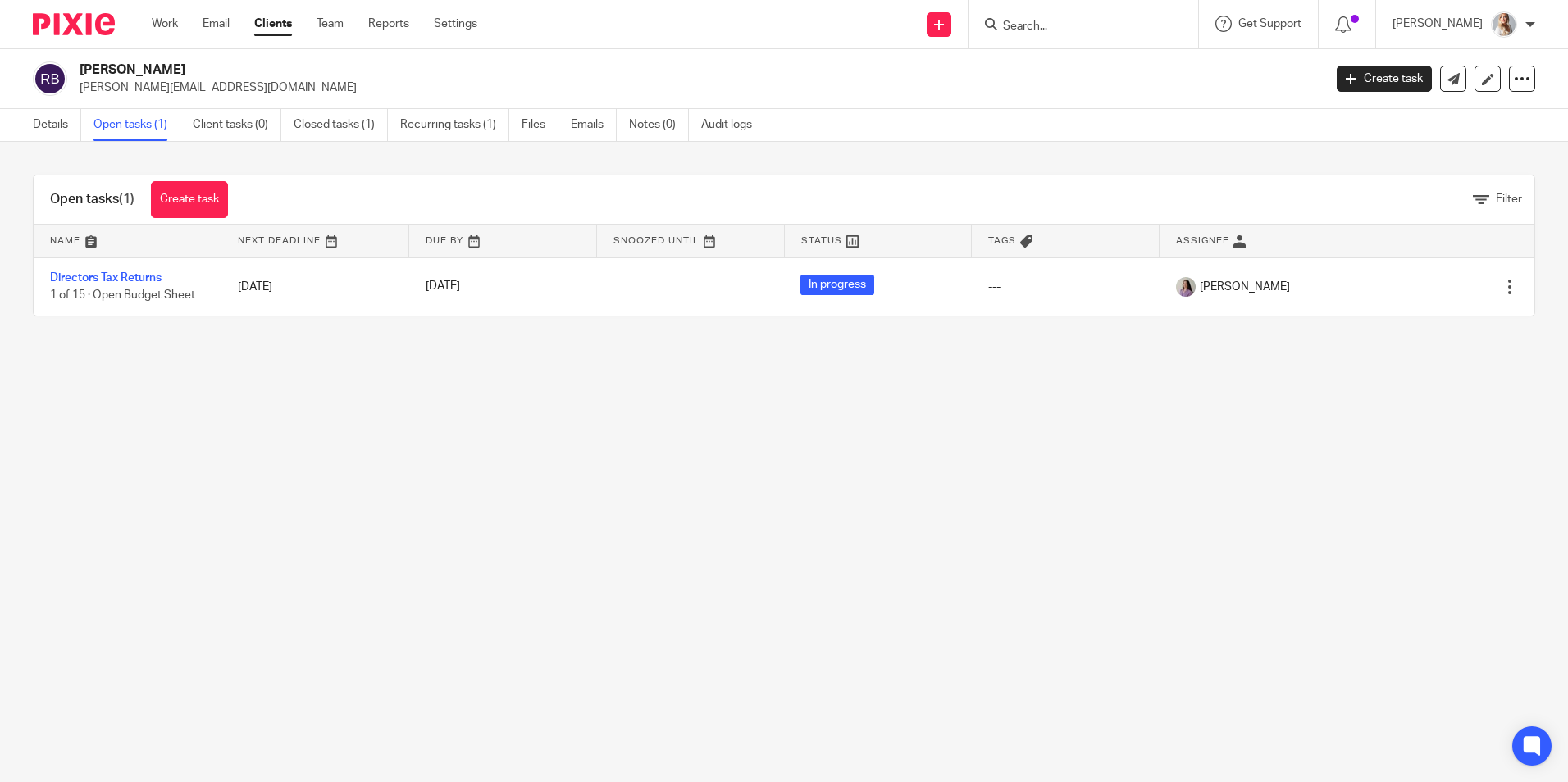
click at [1058, 27] on input "Search" at bounding box center [1075, 27] width 148 height 14
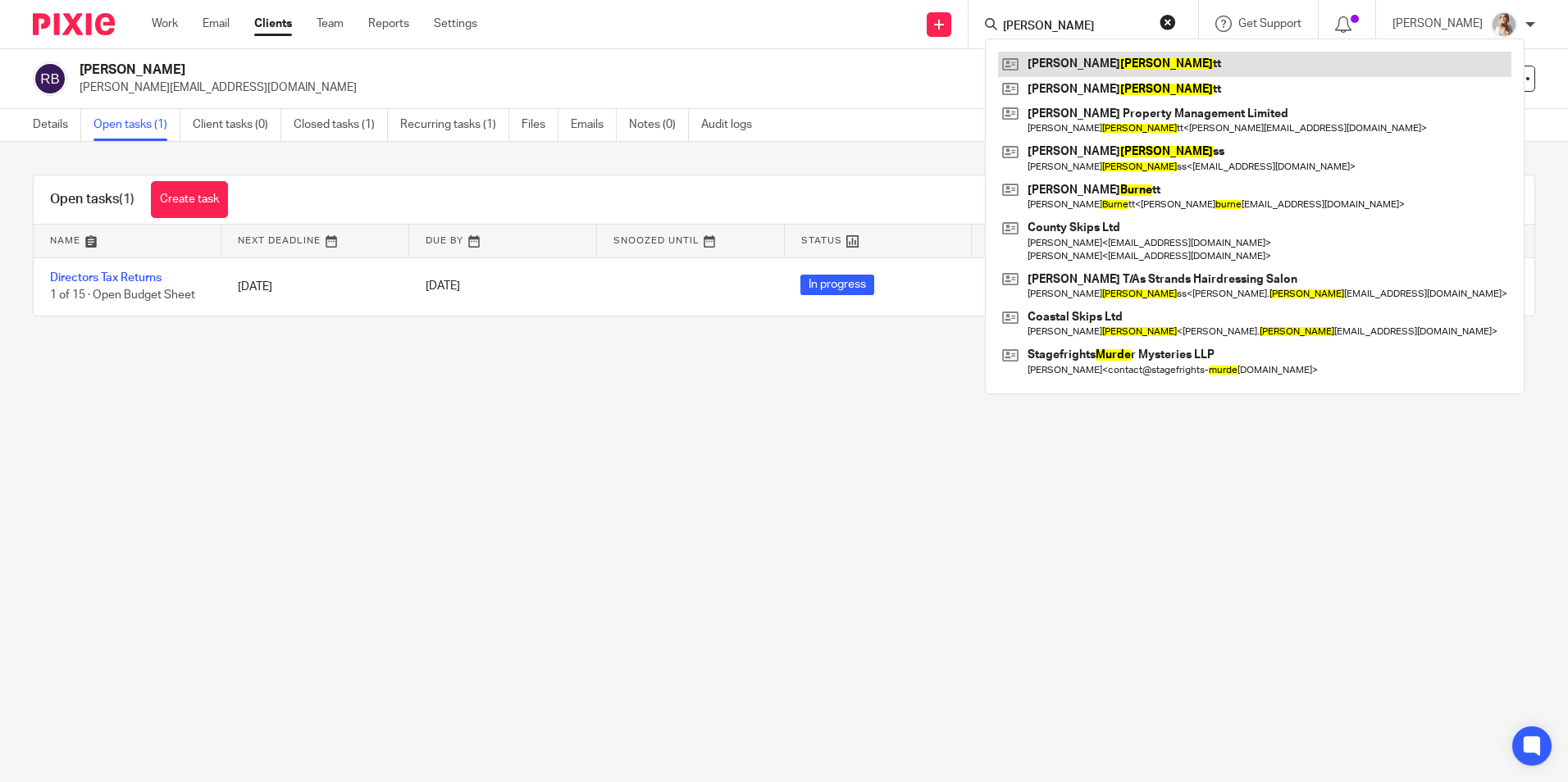
type input "[PERSON_NAME]"
click at [1095, 60] on link at bounding box center [1254, 63] width 513 height 24
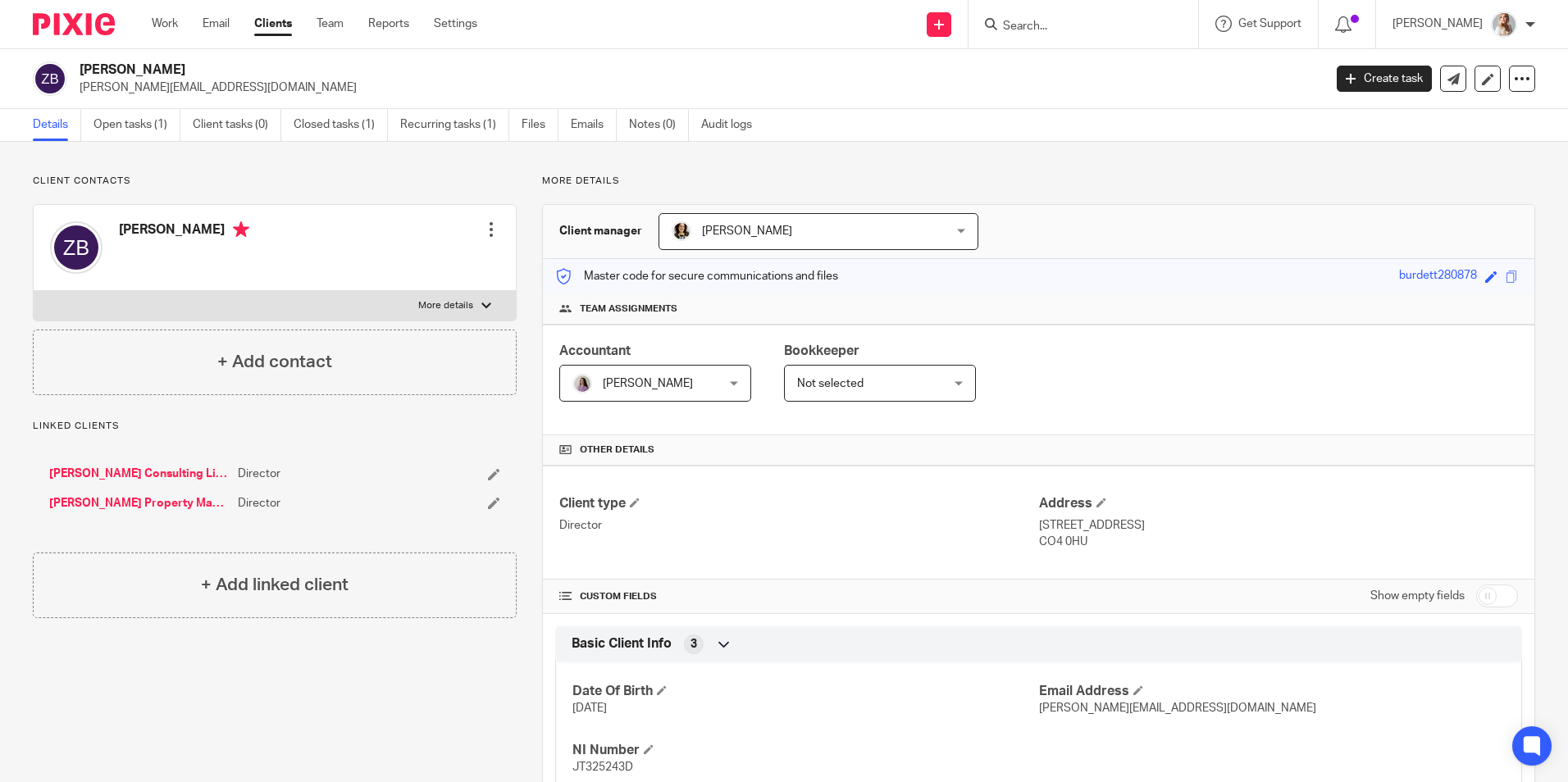
click at [1038, 24] on input "Search" at bounding box center [1075, 27] width 148 height 14
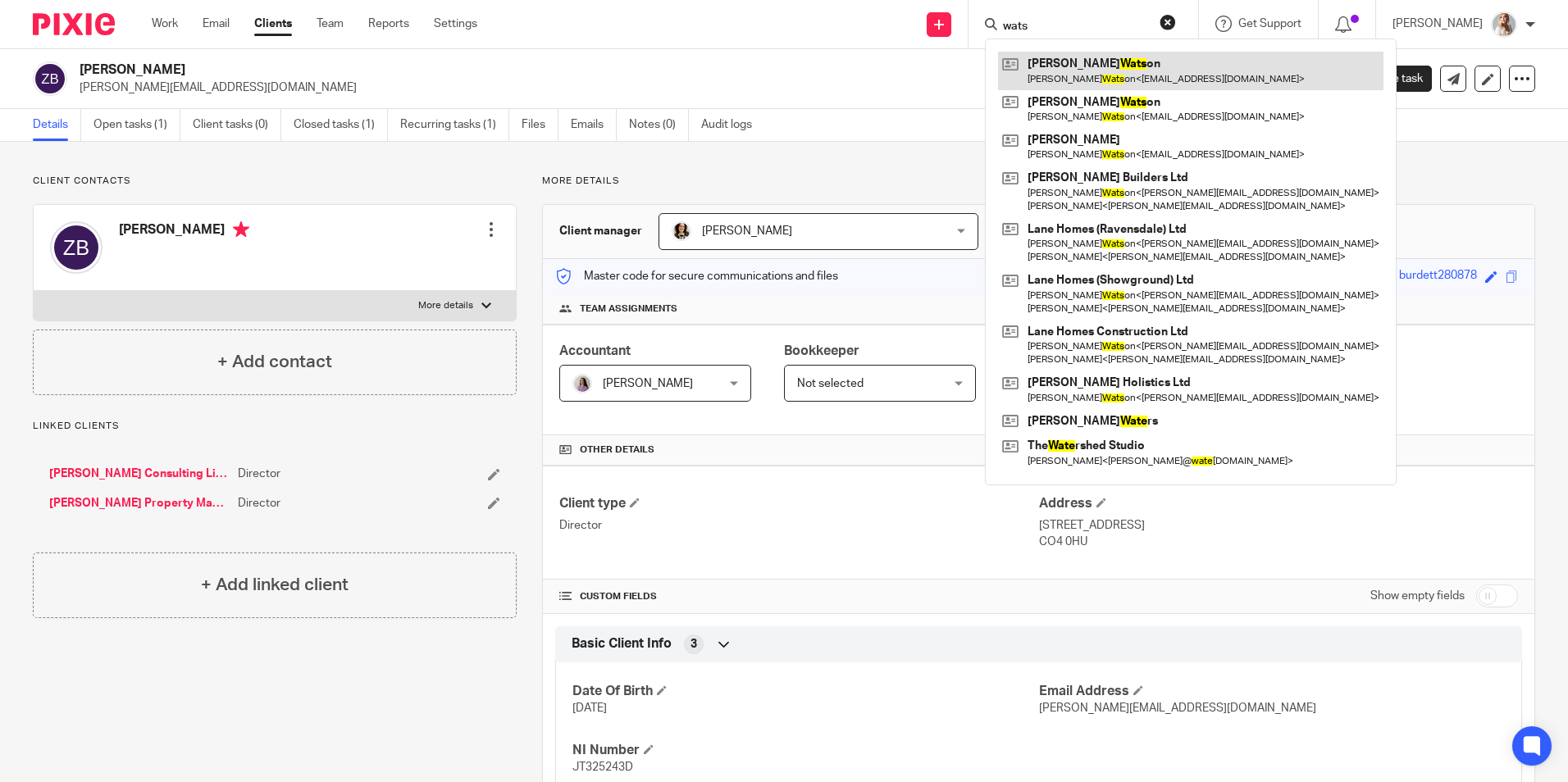
type input "wats"
click at [1059, 75] on link at bounding box center [1190, 71] width 385 height 38
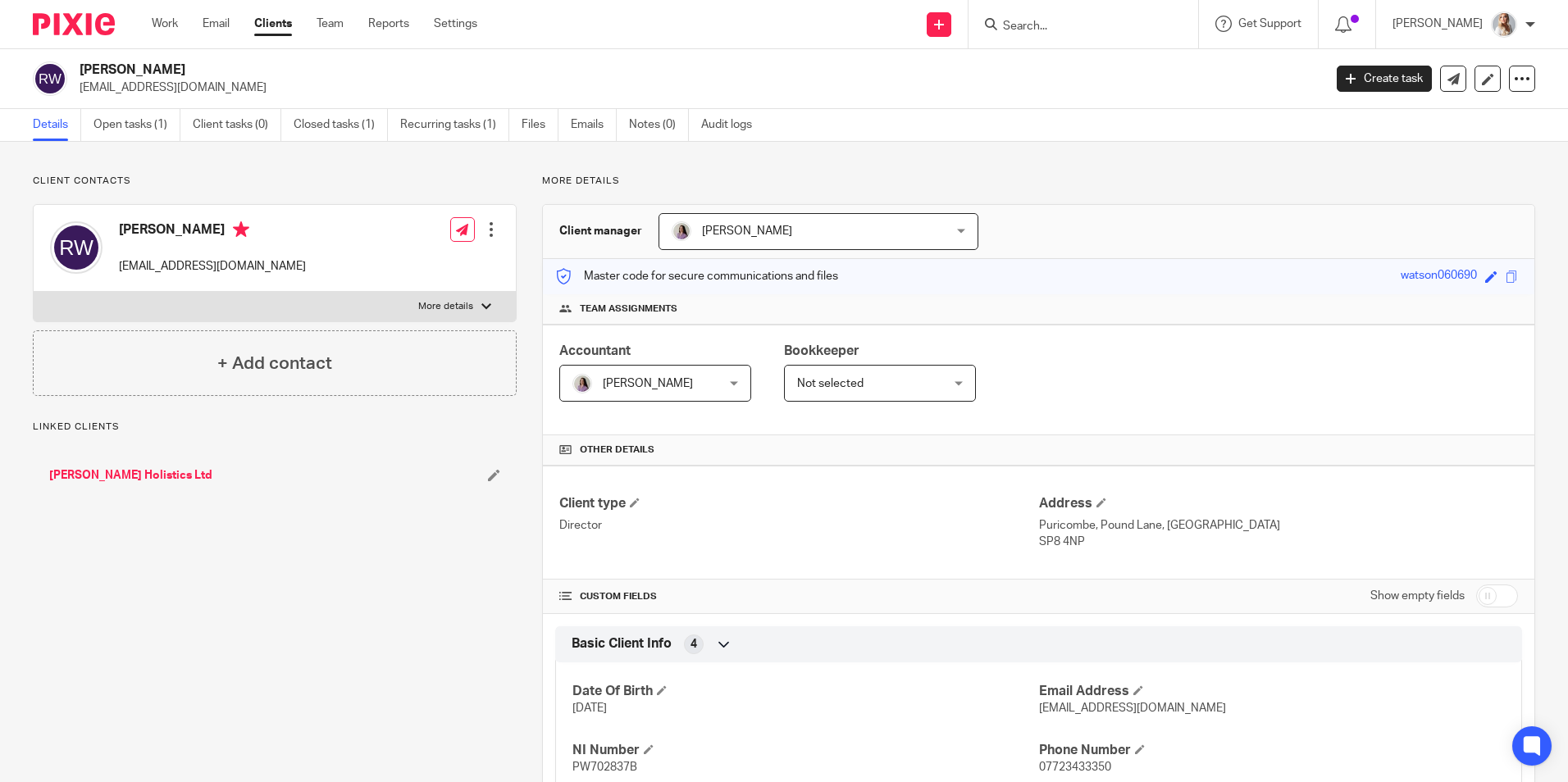
click at [153, 127] on link "Open tasks (1)" at bounding box center [137, 124] width 87 height 32
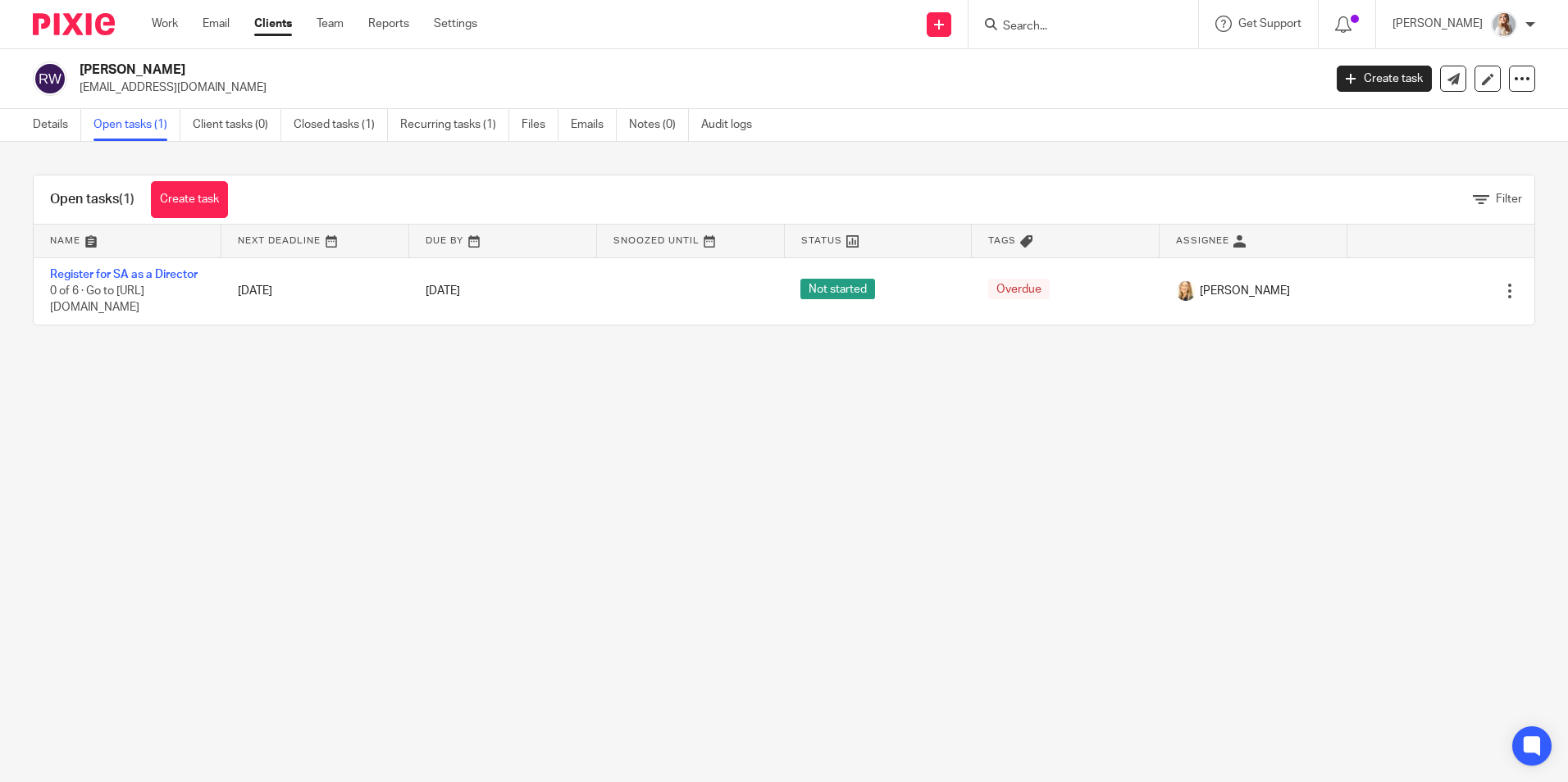
click at [1073, 27] on input "Search" at bounding box center [1075, 27] width 148 height 14
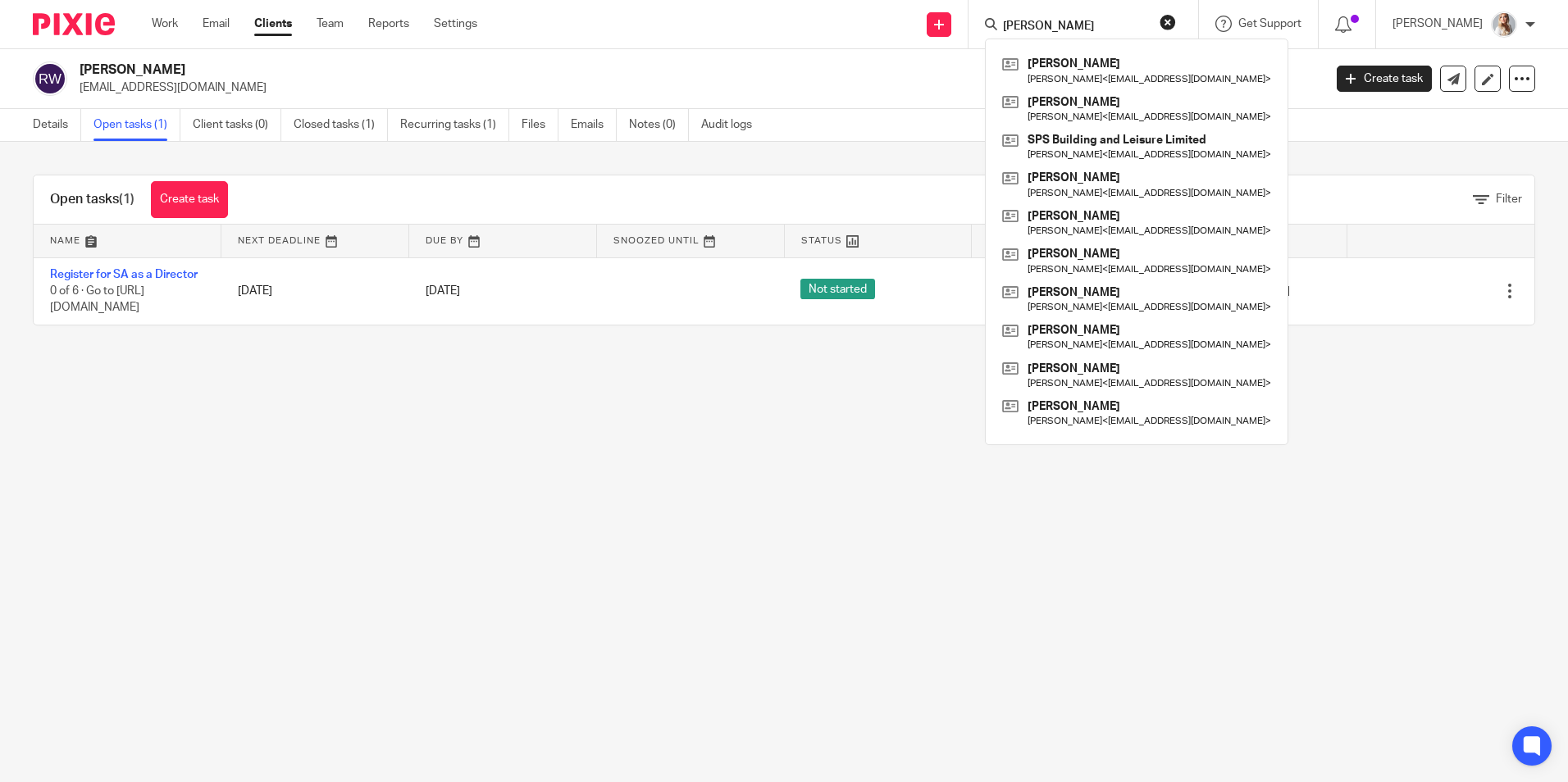
type input "[PERSON_NAME]"
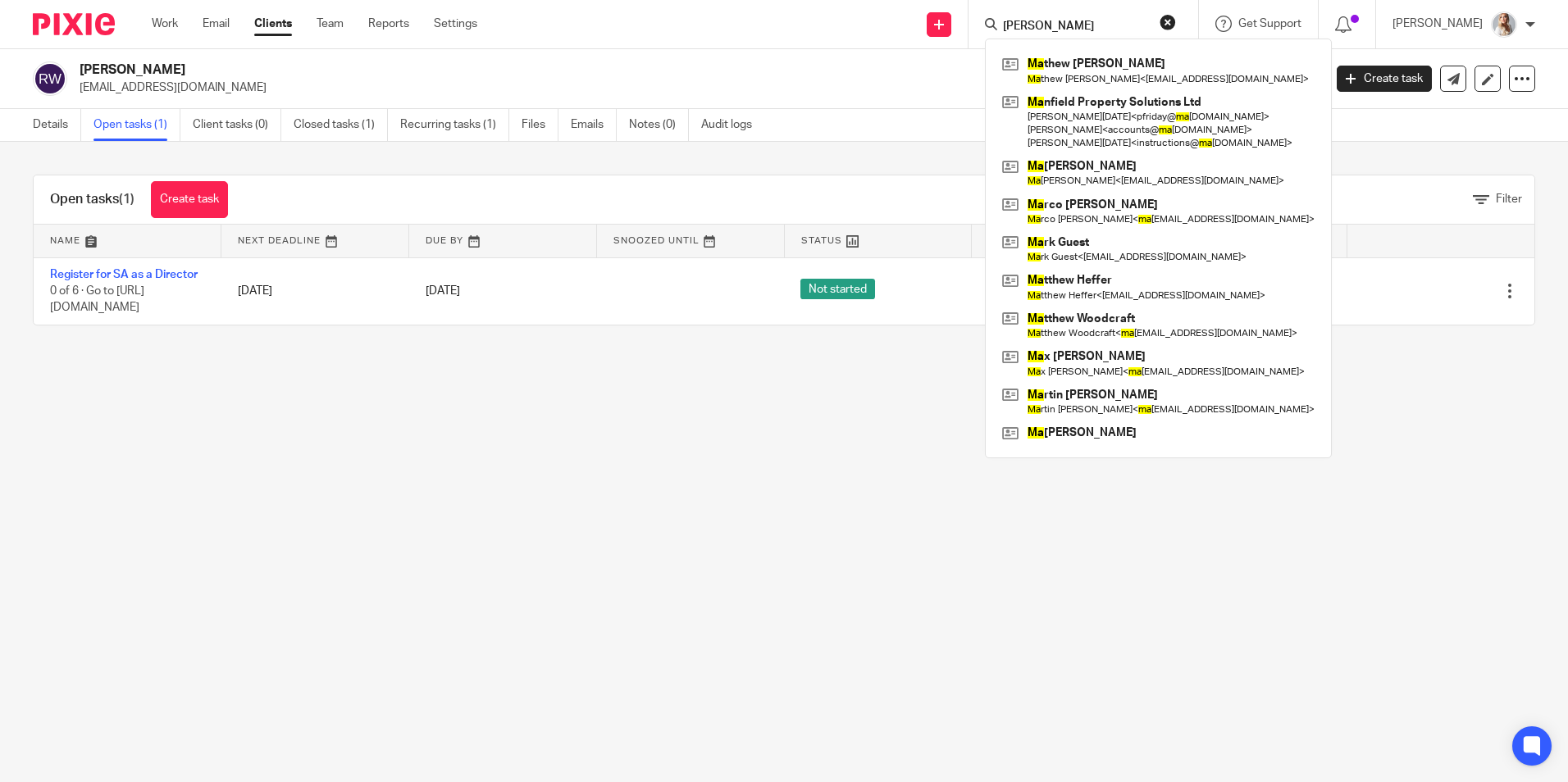
drag, startPoint x: 1072, startPoint y: 20, endPoint x: 941, endPoint y: 33, distance: 131.6
click at [947, 31] on div "Send new email Create task Add client Request signature sam ma Ma thew Partridg…" at bounding box center [1035, 24] width 1066 height 48
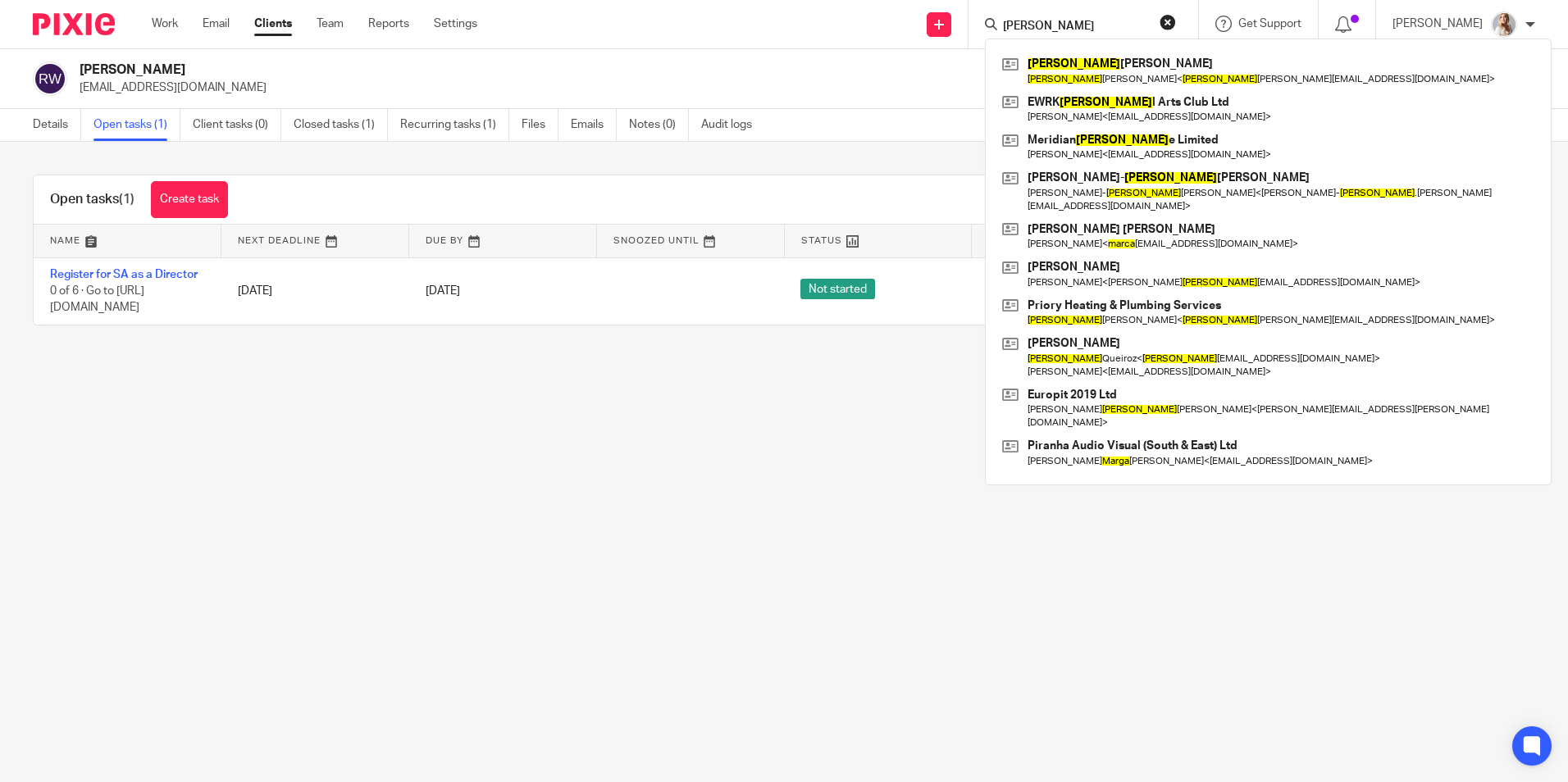
type input "maria"
drag, startPoint x: 1066, startPoint y: 30, endPoint x: 972, endPoint y: 41, distance: 94.6
click at [972, 43] on div "Send new email Create task Add client Request signature maria Marie Gresham Mar…" at bounding box center [1035, 24] width 1066 height 48
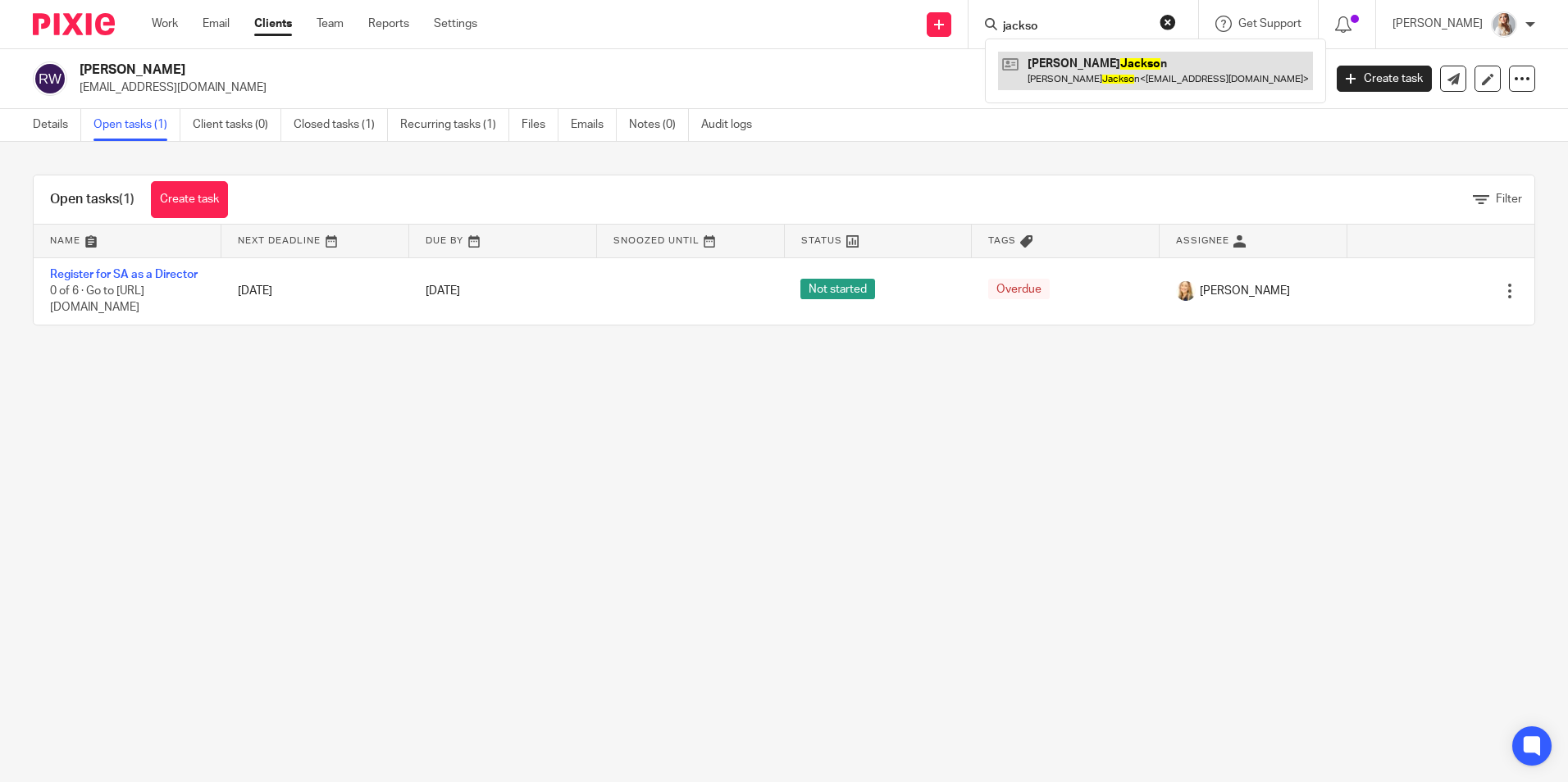
type input "jackso"
click at [1133, 67] on link at bounding box center [1155, 71] width 315 height 38
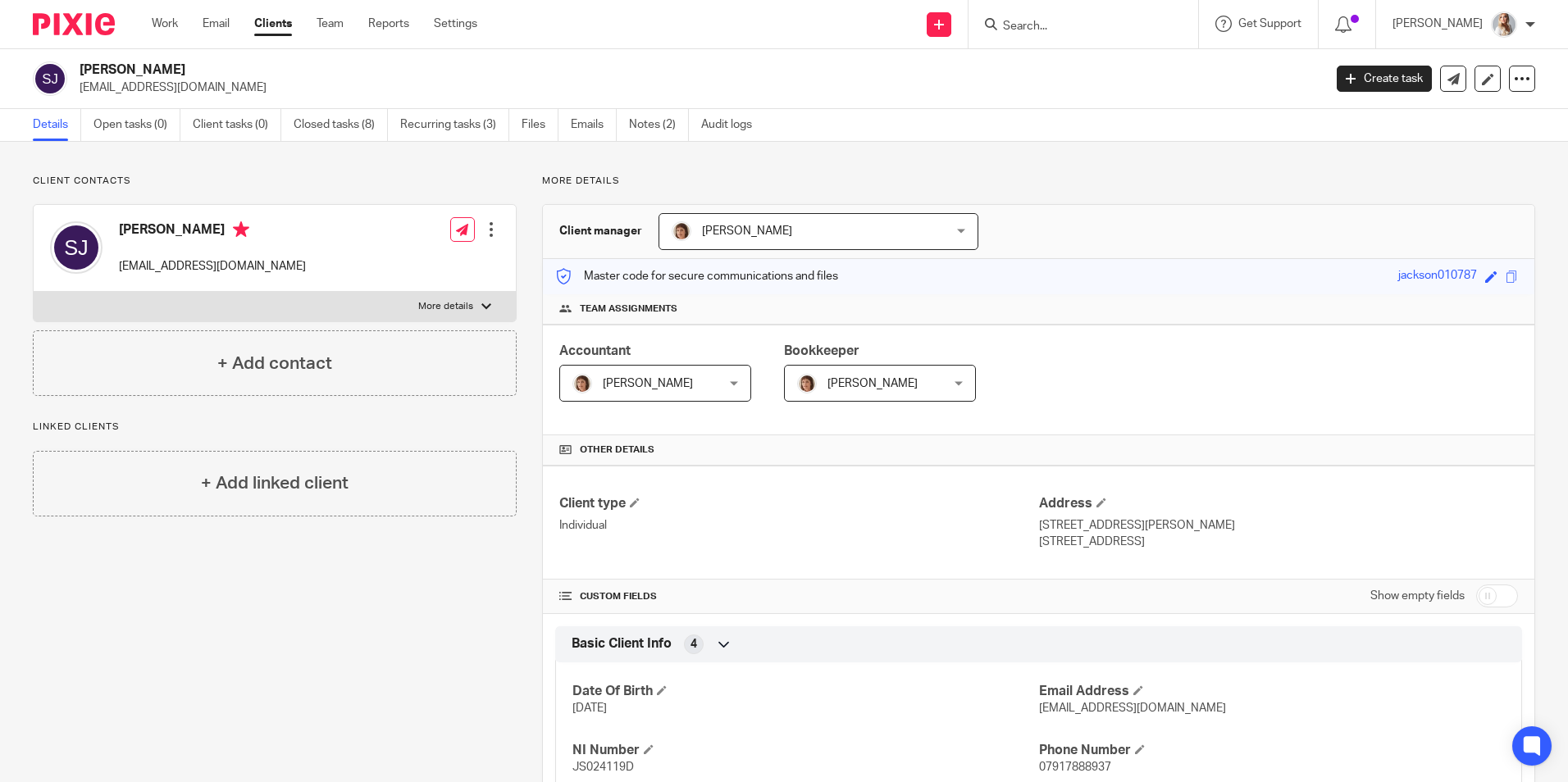
click at [1053, 24] on input "Search" at bounding box center [1075, 27] width 148 height 14
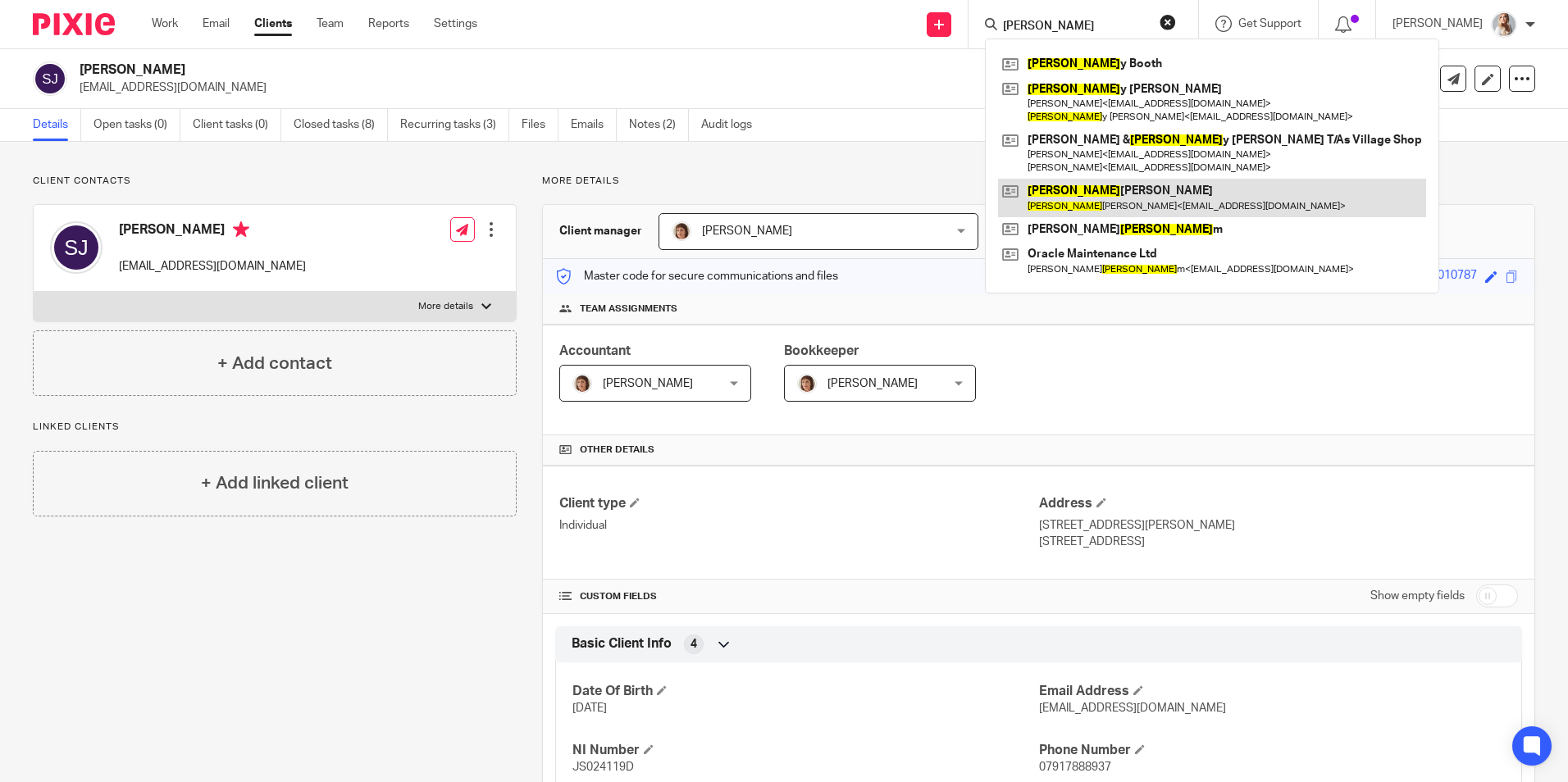
type input "[PERSON_NAME]"
click at [1080, 197] on link at bounding box center [1212, 198] width 428 height 38
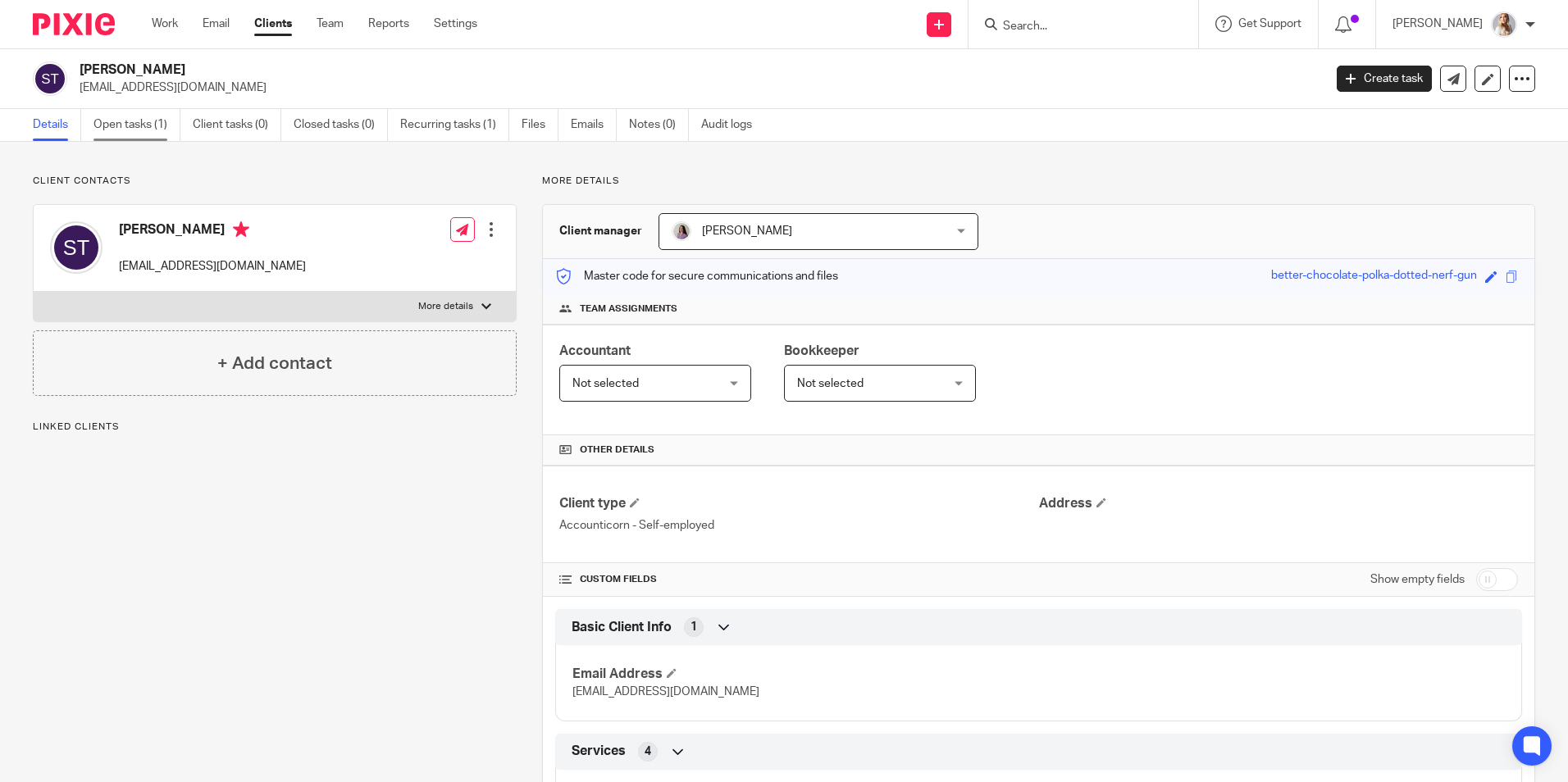
click at [140, 130] on link "Open tasks (1)" at bounding box center [137, 124] width 87 height 32
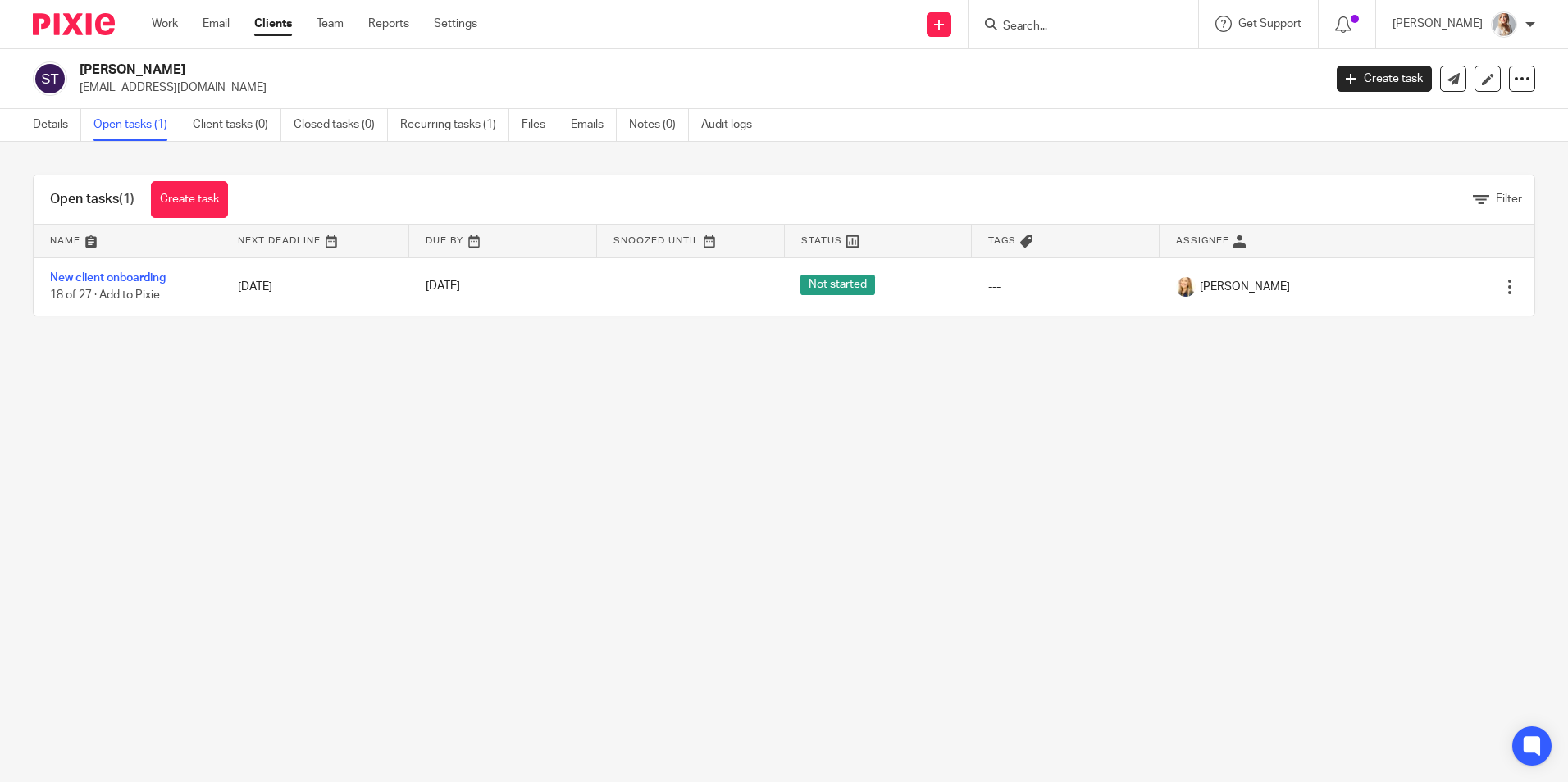
click at [1046, 24] on input "Search" at bounding box center [1075, 27] width 148 height 14
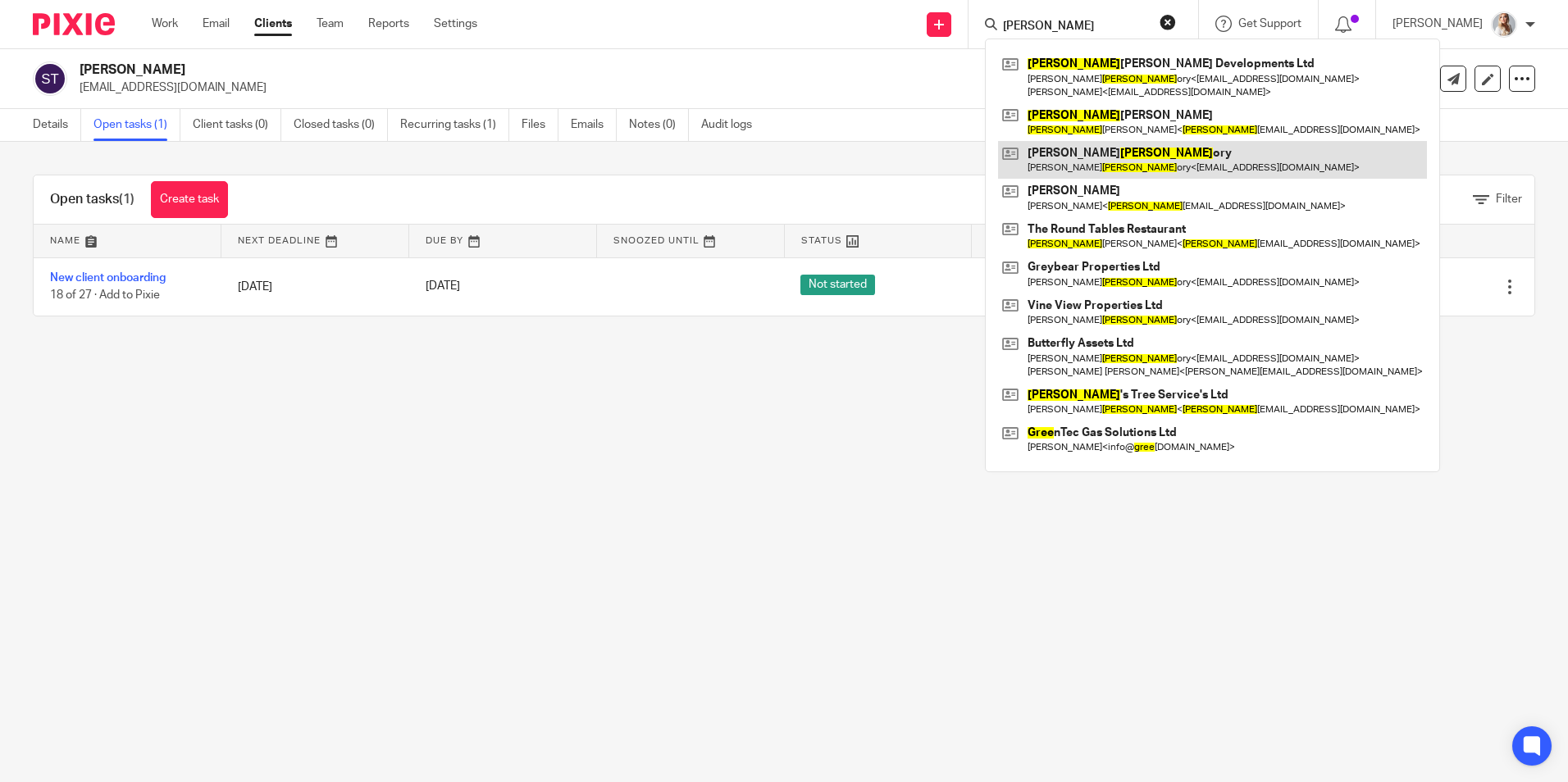
type input "greg"
click at [1075, 163] on link at bounding box center [1212, 160] width 429 height 38
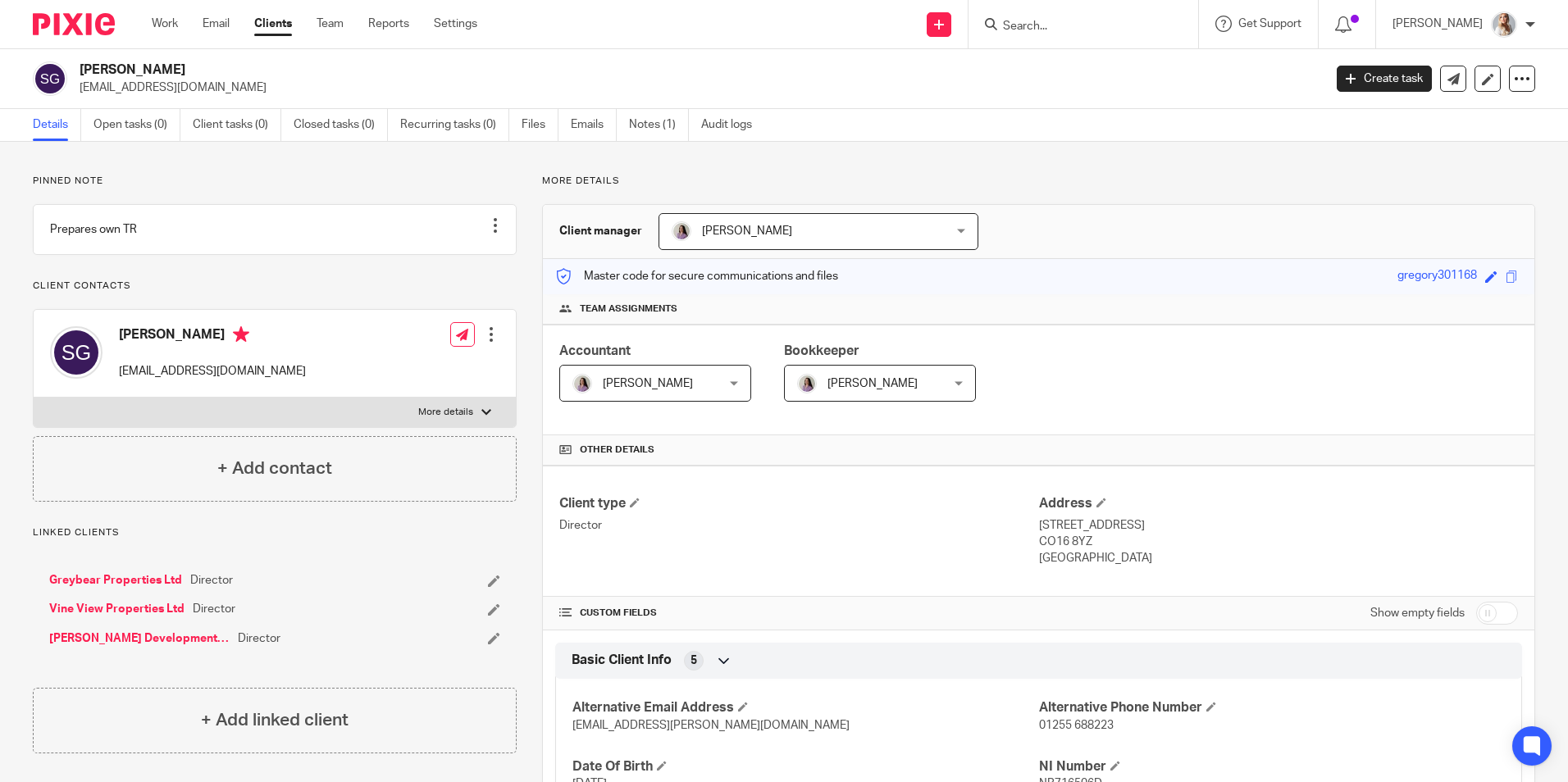
click at [1046, 22] on input "Search" at bounding box center [1075, 27] width 148 height 14
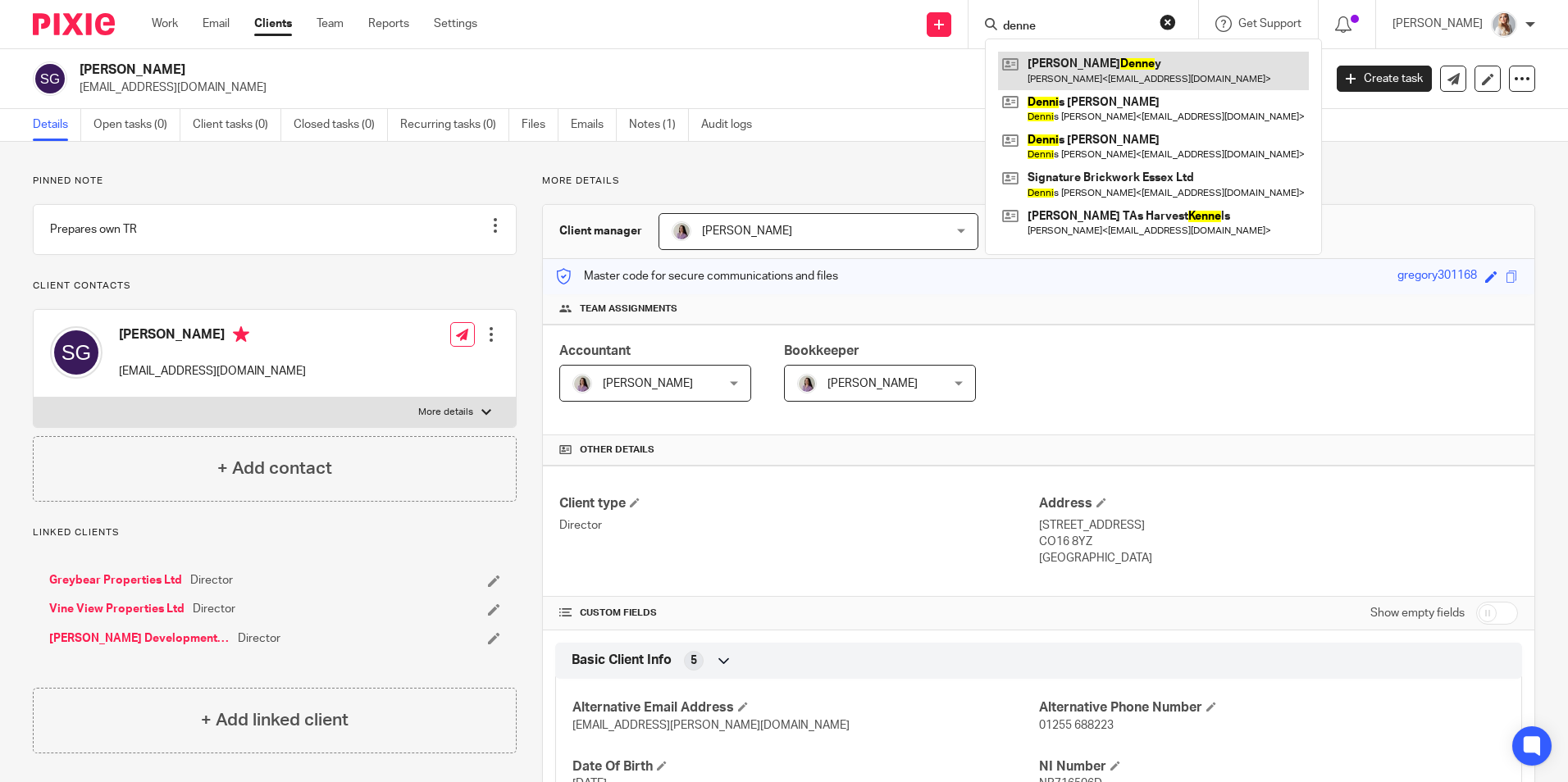
type input "denne"
click at [1060, 83] on link at bounding box center [1153, 71] width 311 height 38
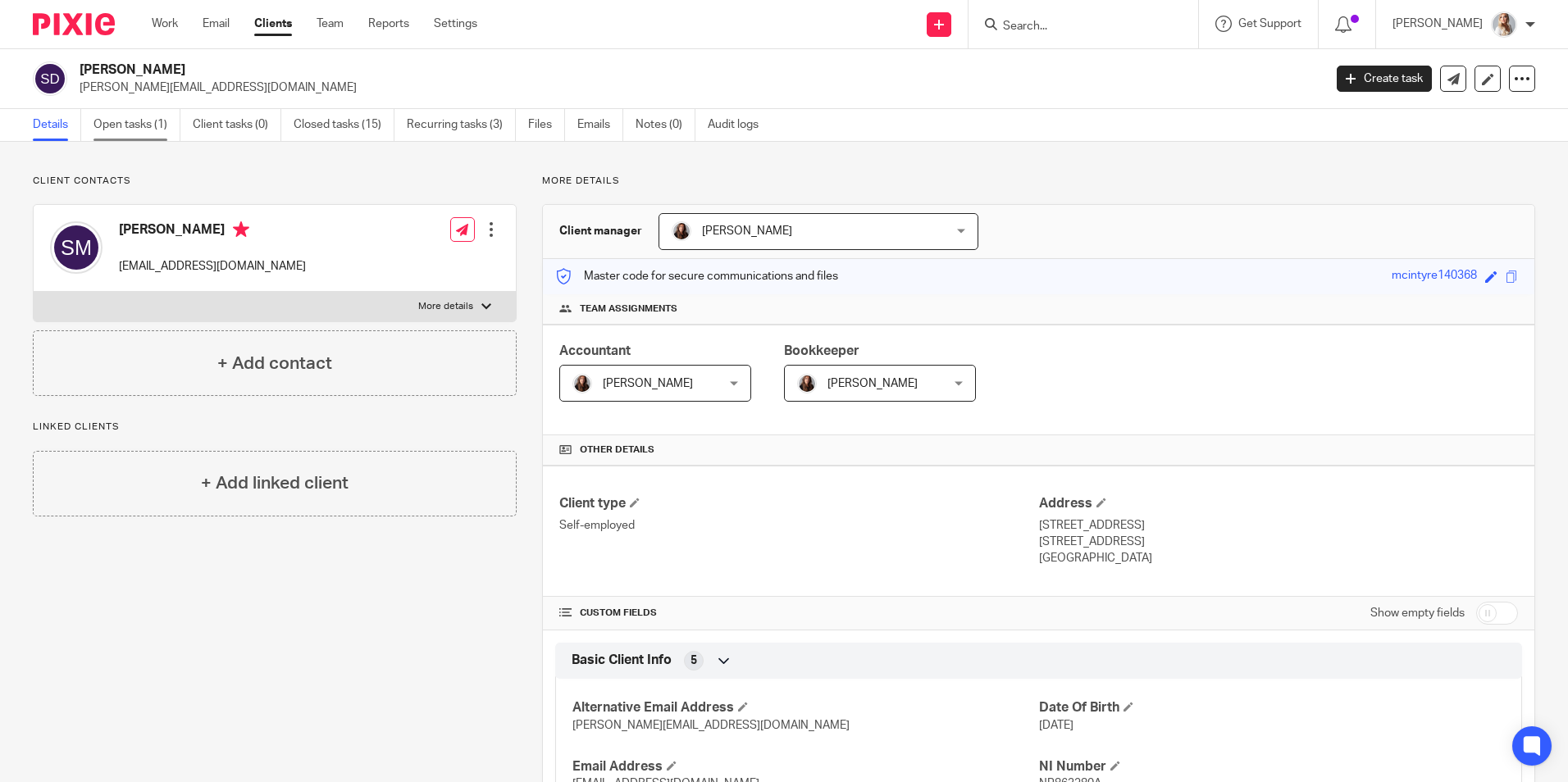
click at [166, 132] on link "Open tasks (1)" at bounding box center [137, 124] width 87 height 32
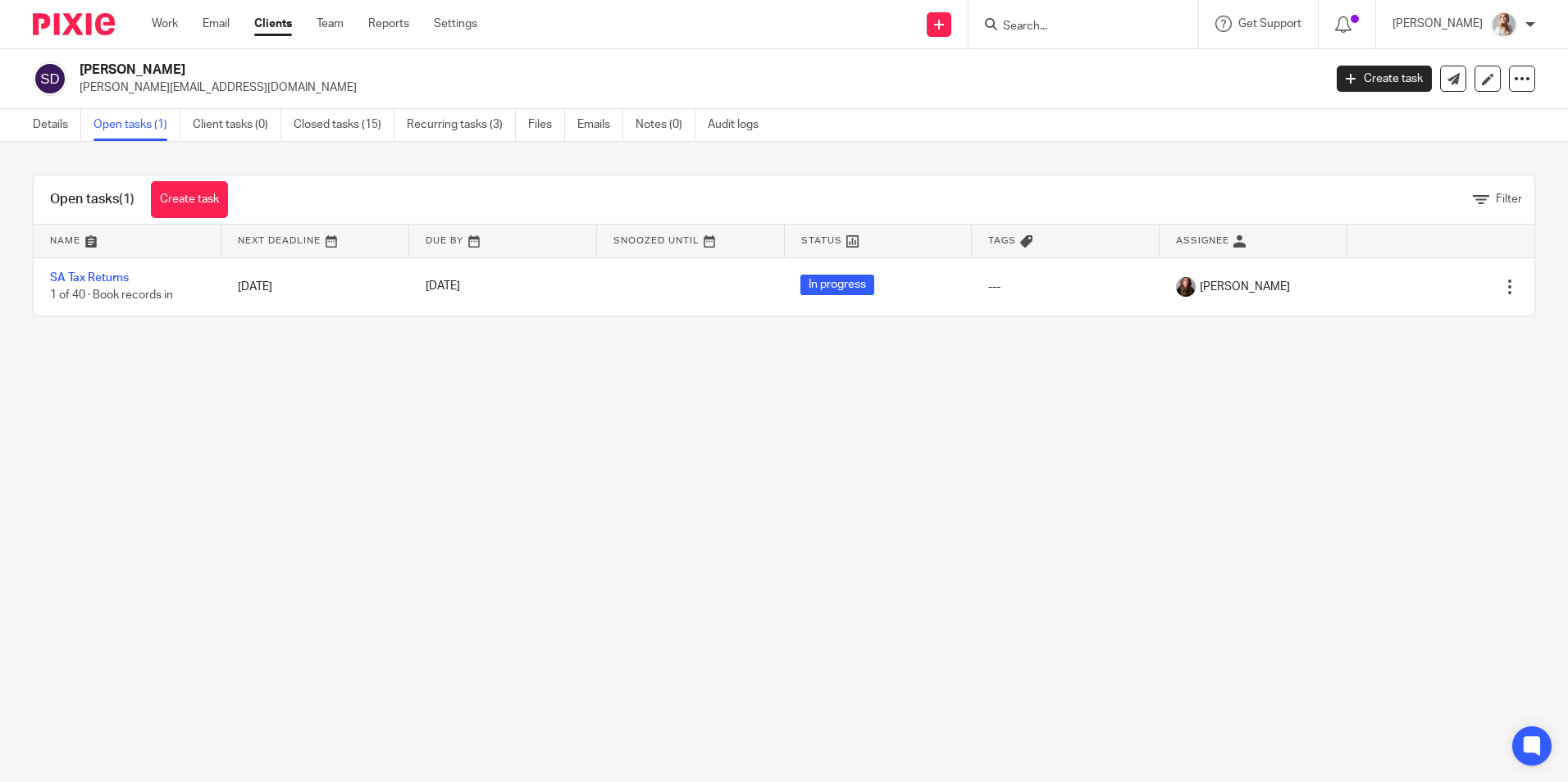
click at [1081, 25] on input "Search" at bounding box center [1075, 27] width 148 height 14
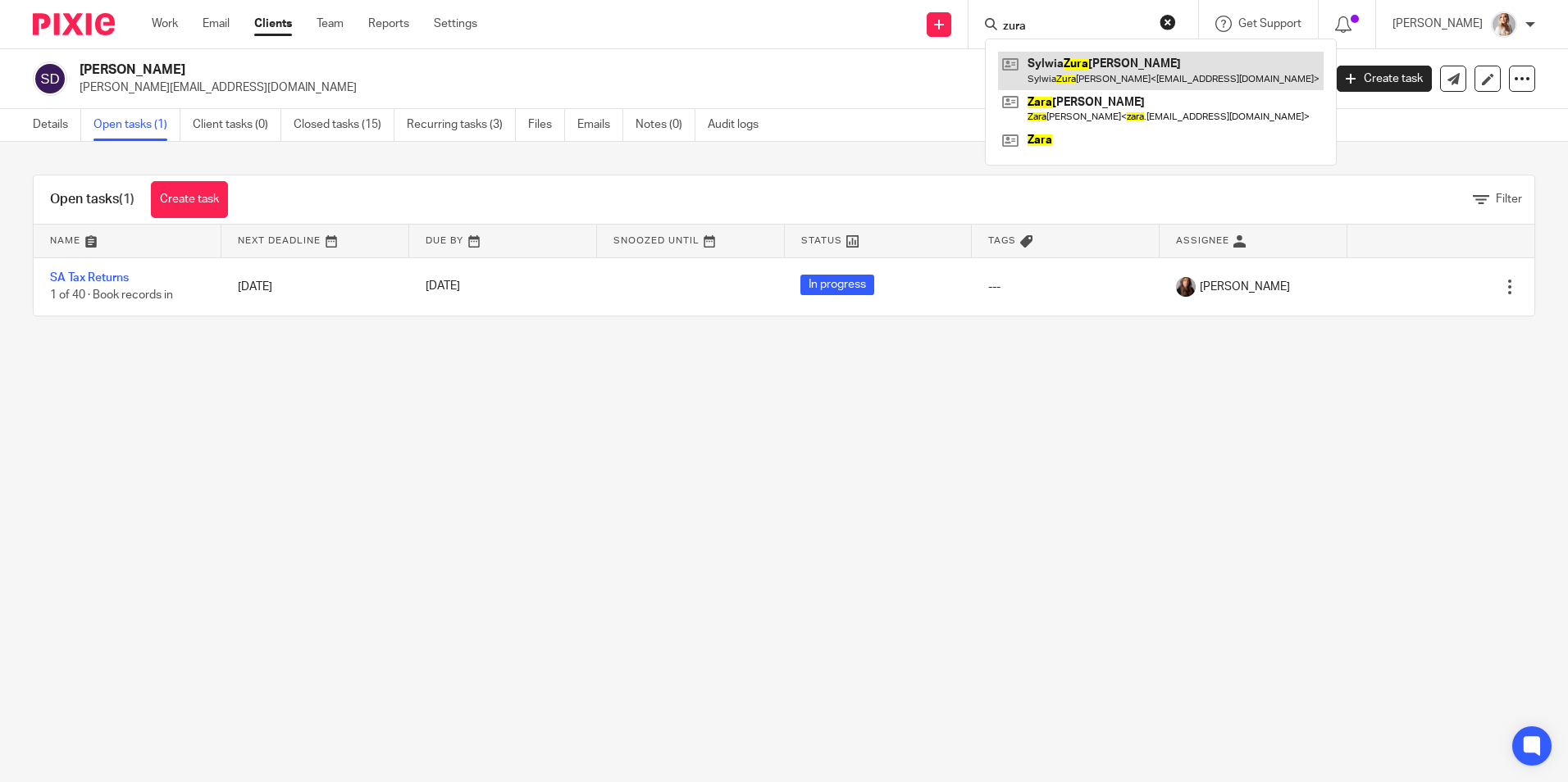
type input "zura"
click at [1084, 64] on link at bounding box center [1160, 71] width 325 height 38
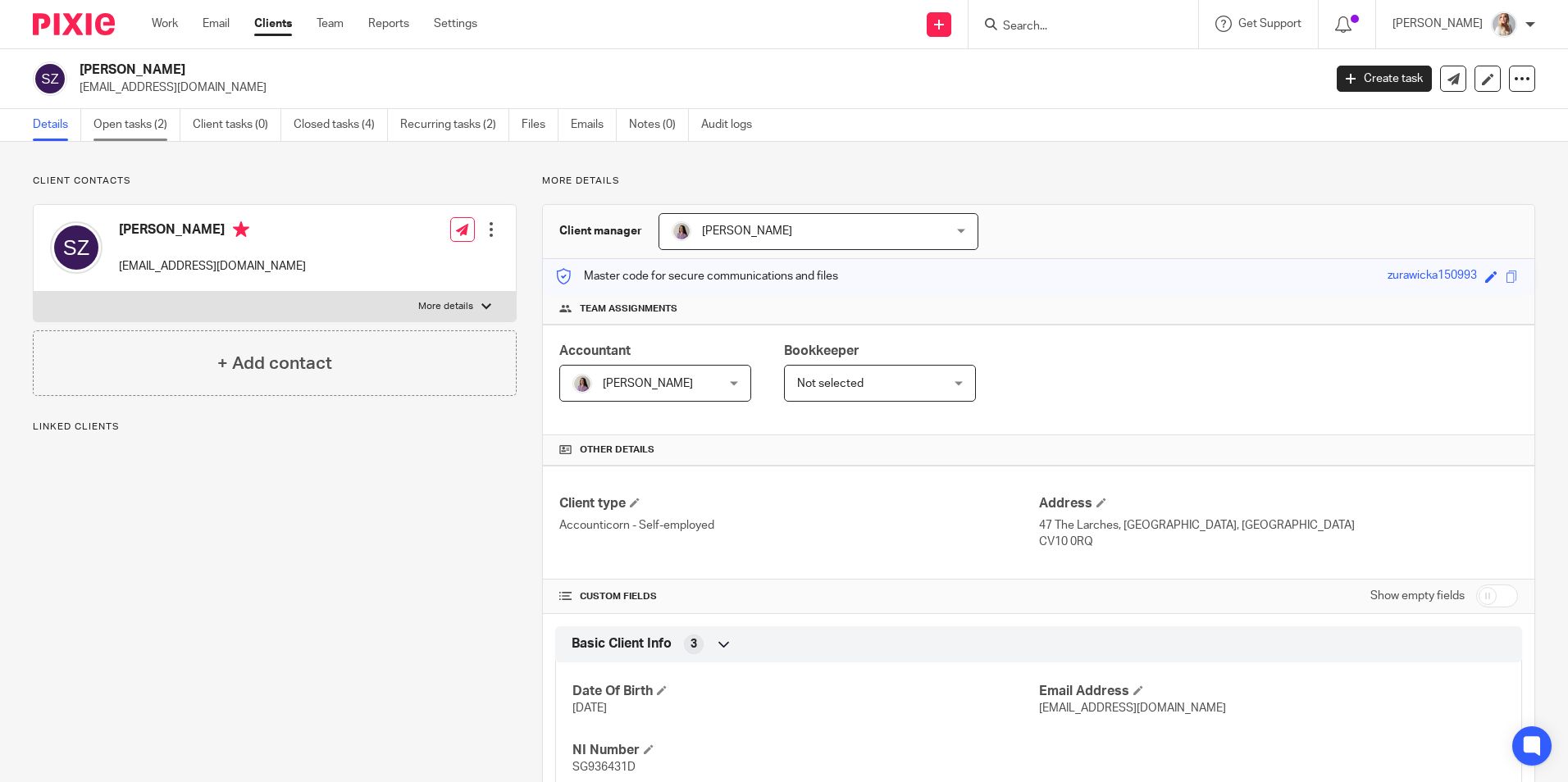
click at [155, 121] on link "Open tasks (2)" at bounding box center [137, 124] width 87 height 32
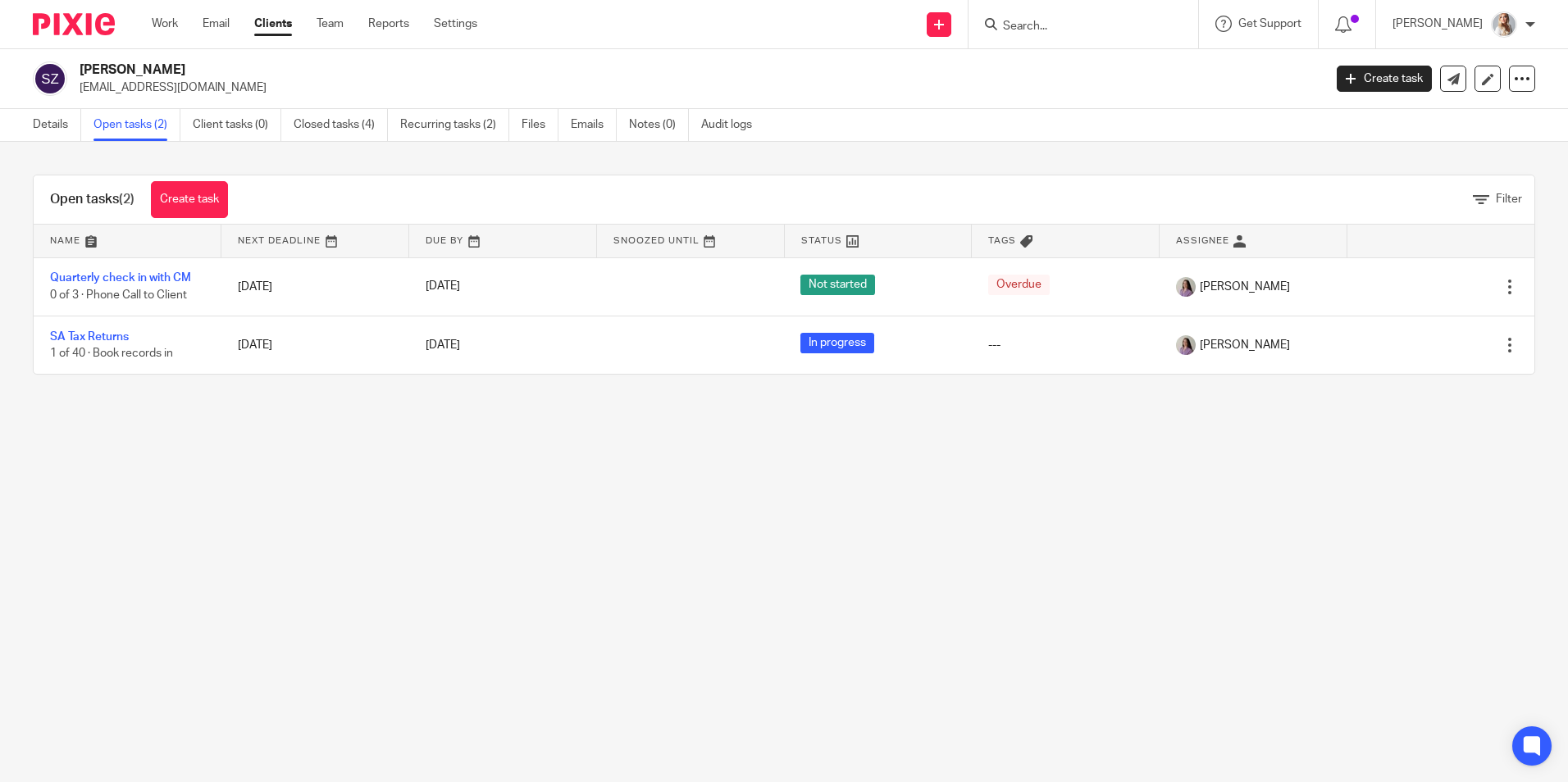
drag, startPoint x: 1080, startPoint y: 54, endPoint x: 1078, endPoint y: 46, distance: 8.2
click at [1079, 53] on div "Sylwia Zurawicka asvcleaning0@gmail.com Create task Update from Companies House…" at bounding box center [784, 79] width 1568 height 60
click at [1077, 35] on div at bounding box center [1083, 24] width 229 height 48
click at [1034, 22] on input "Search" at bounding box center [1075, 27] width 148 height 14
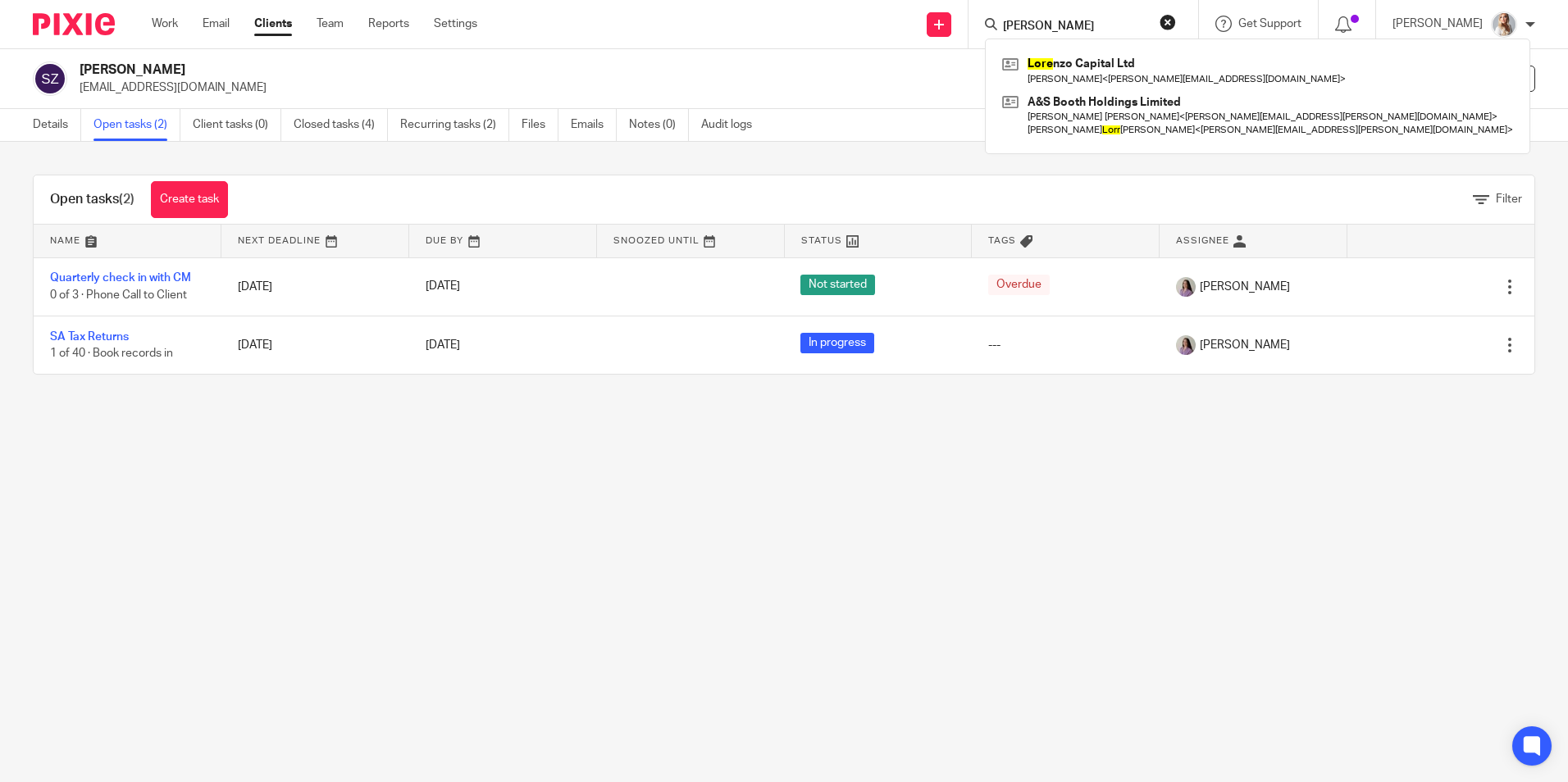
drag, startPoint x: 1063, startPoint y: 32, endPoint x: 1008, endPoint y: 31, distance: 55.0
click at [1008, 31] on div "loer" at bounding box center [1080, 24] width 191 height 21
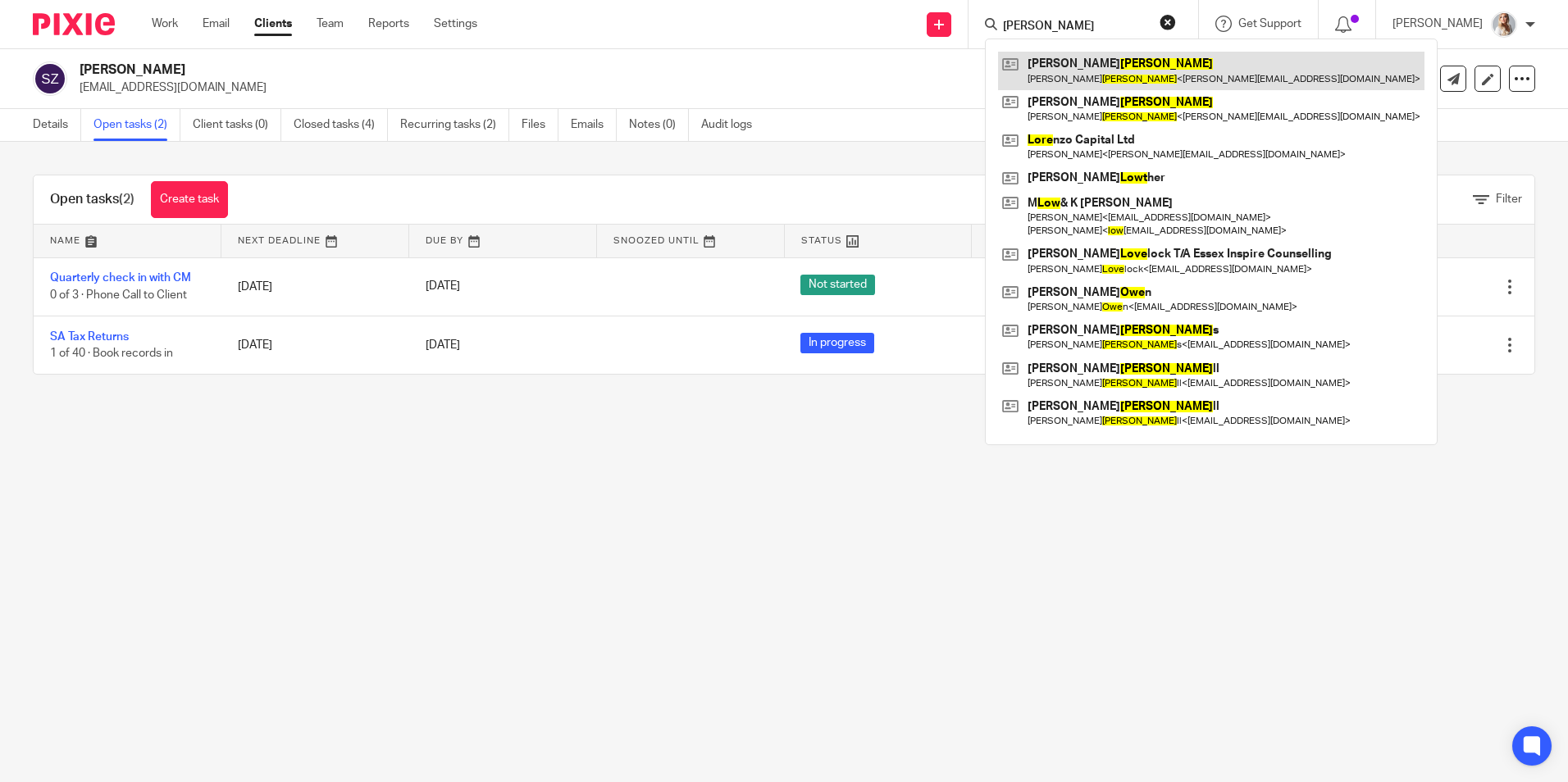
type input "lowe"
click at [1040, 71] on link at bounding box center [1211, 71] width 426 height 38
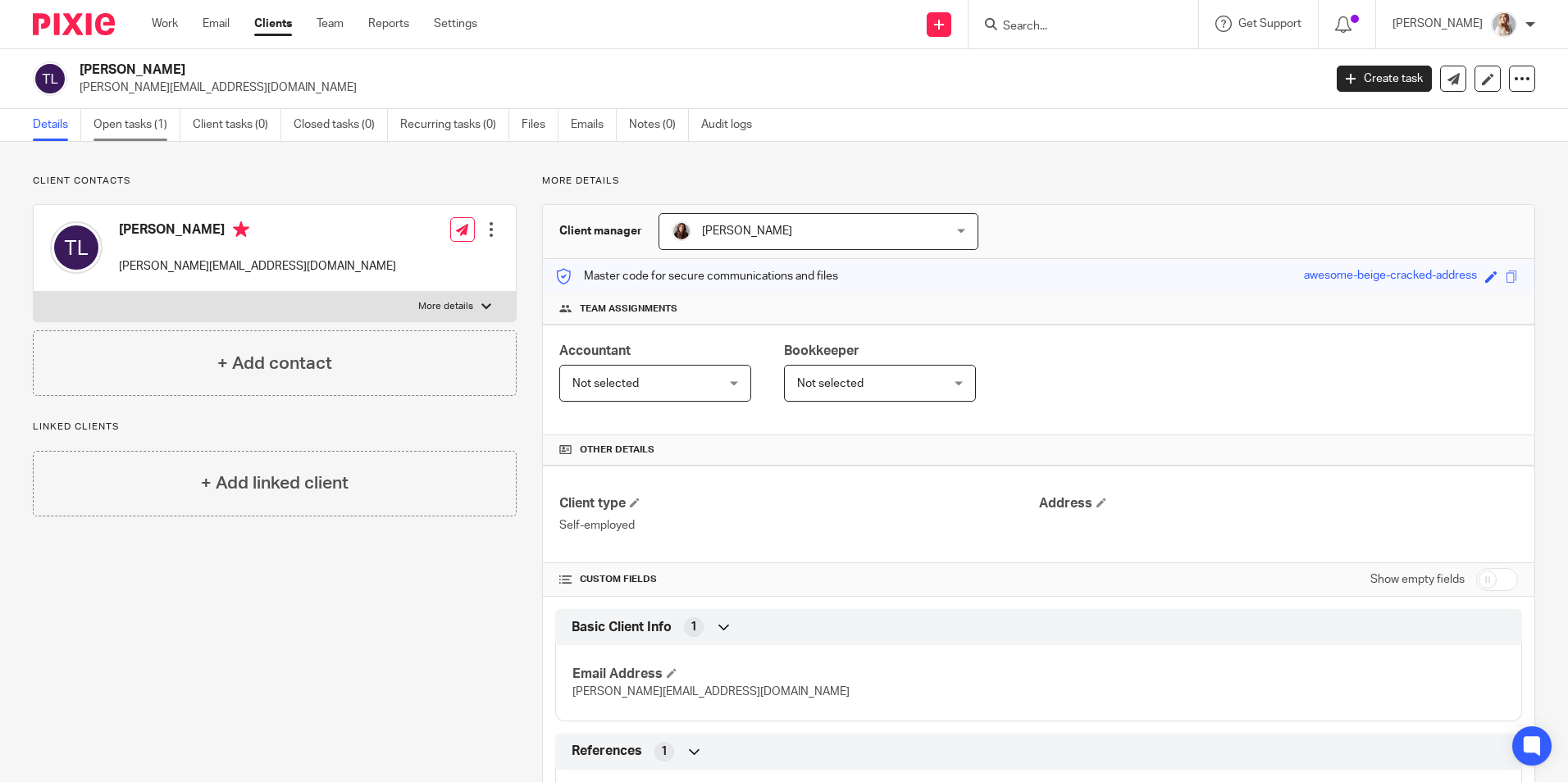
click at [122, 137] on link "Open tasks (1)" at bounding box center [137, 124] width 87 height 32
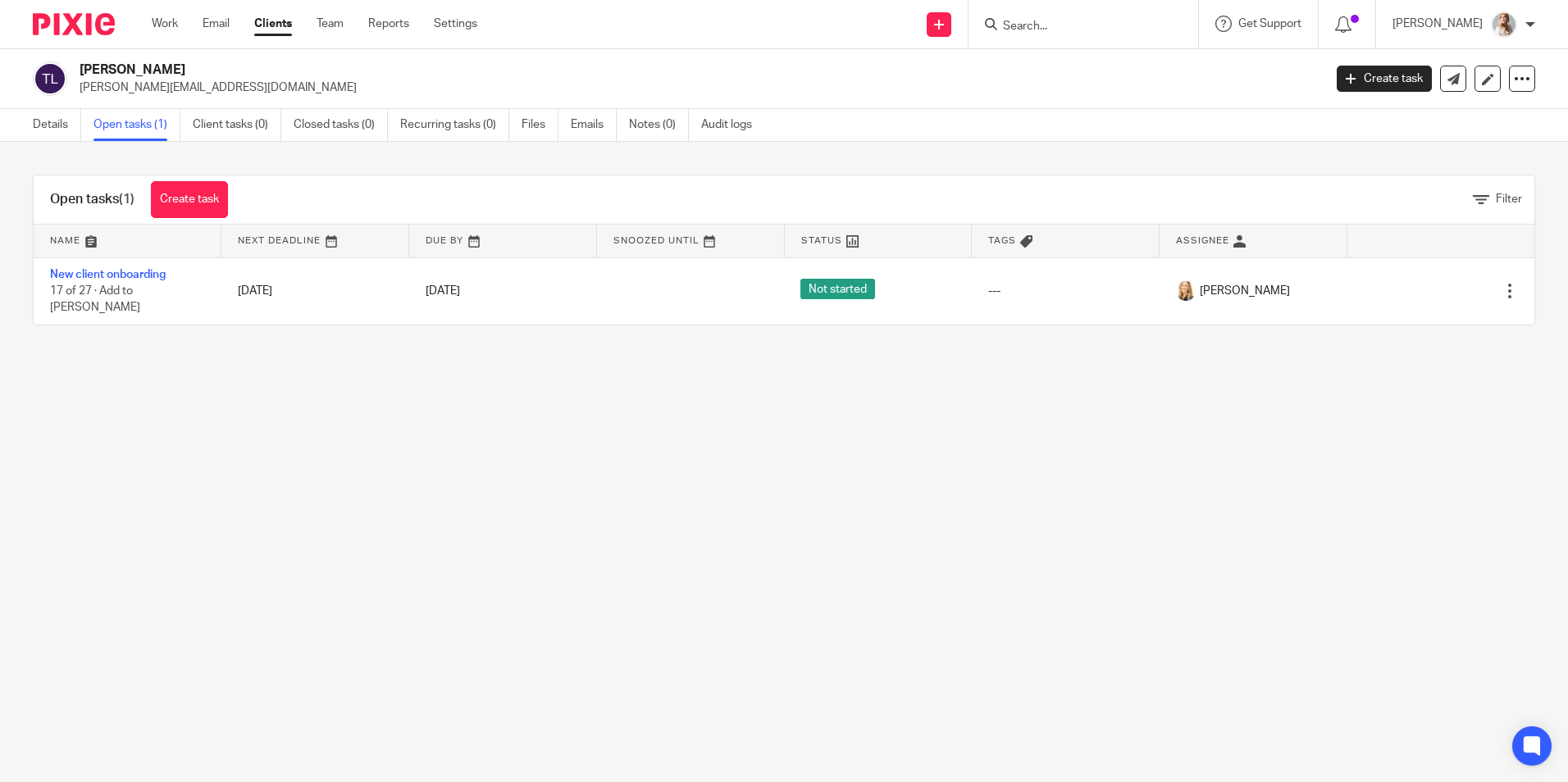
click at [1064, 30] on input "Search" at bounding box center [1075, 27] width 148 height 14
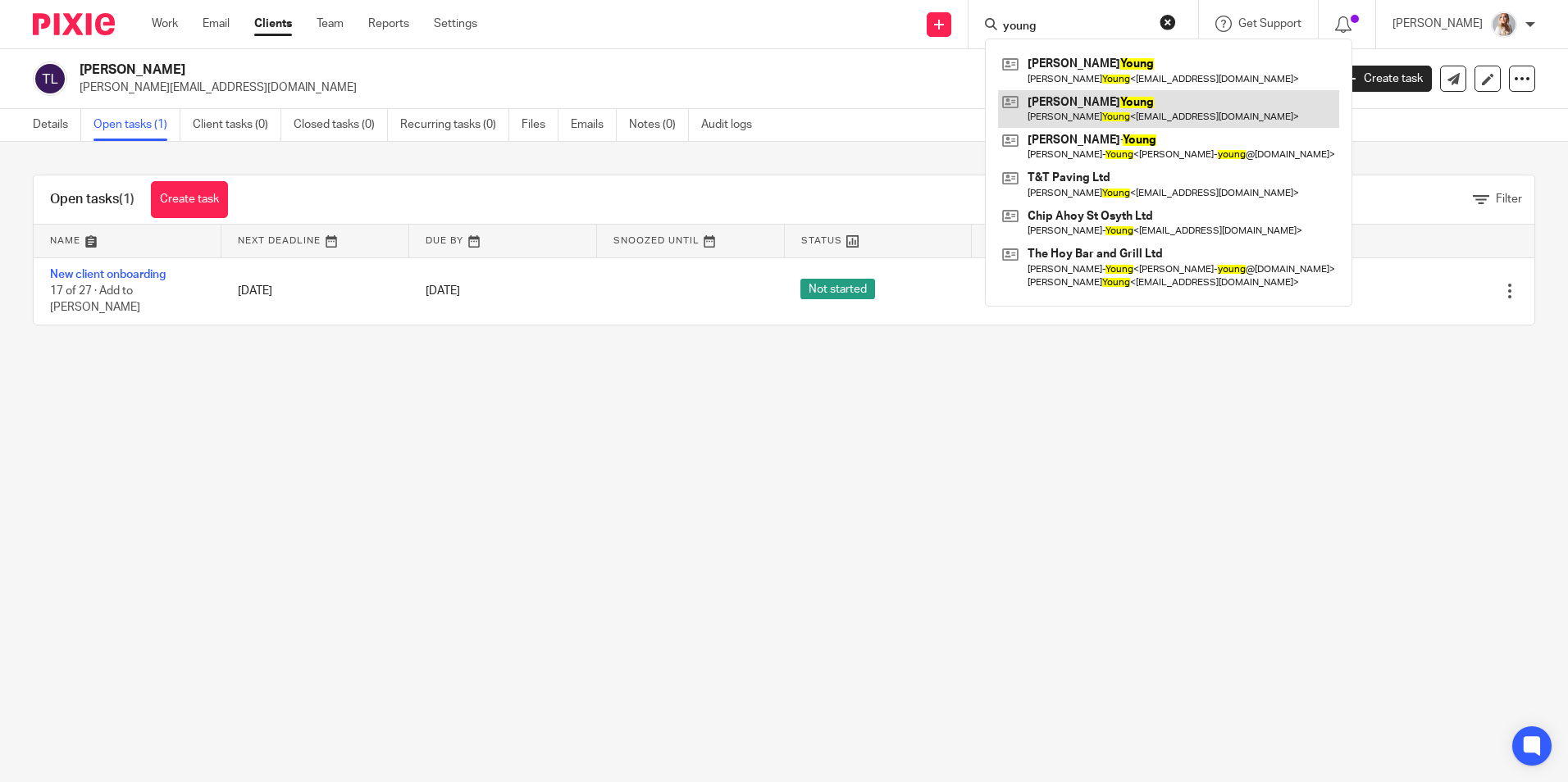
type input "young"
click at [1091, 99] on link at bounding box center [1168, 110] width 341 height 38
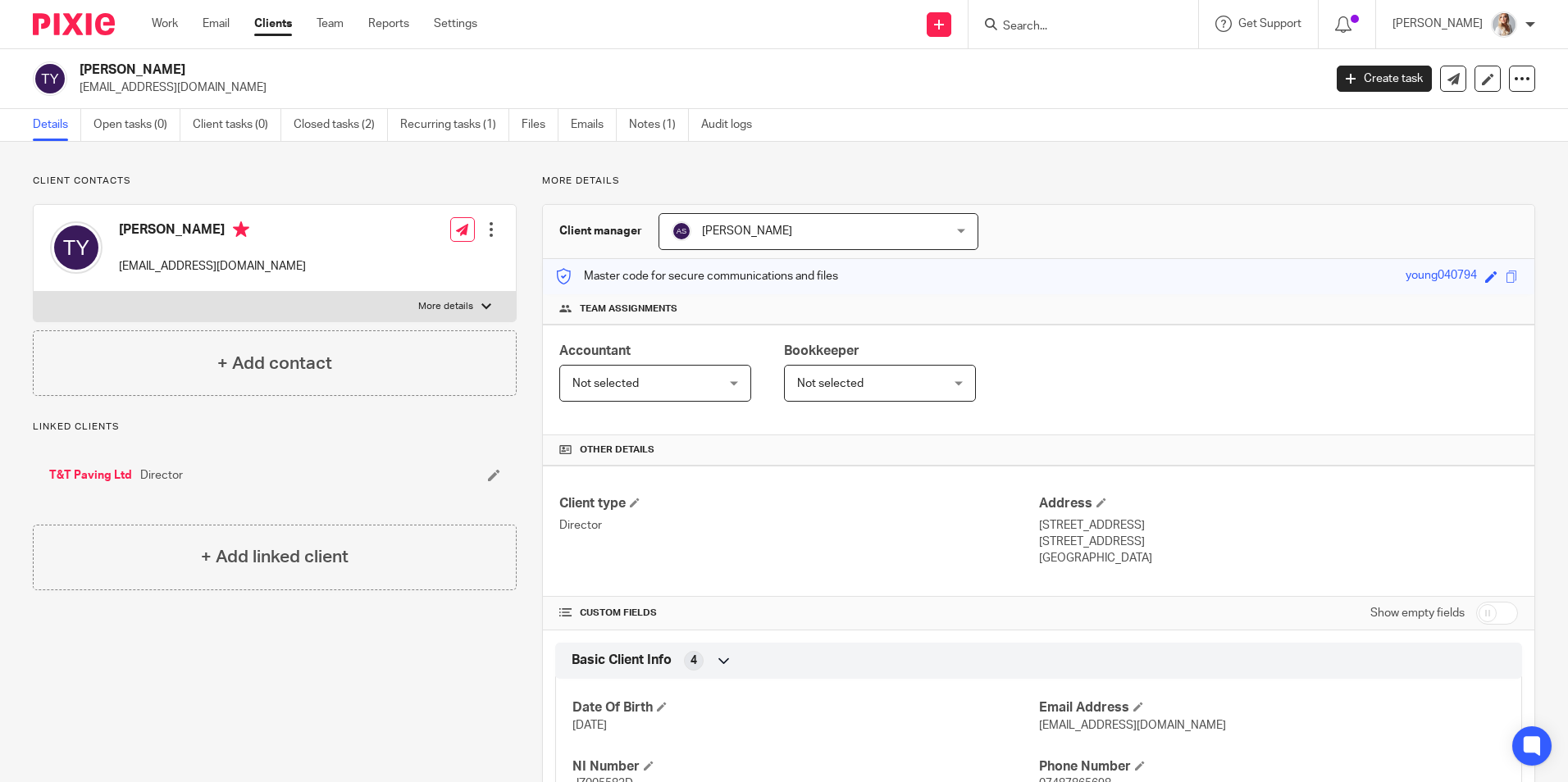
click at [1049, 32] on input "Search" at bounding box center [1075, 27] width 148 height 14
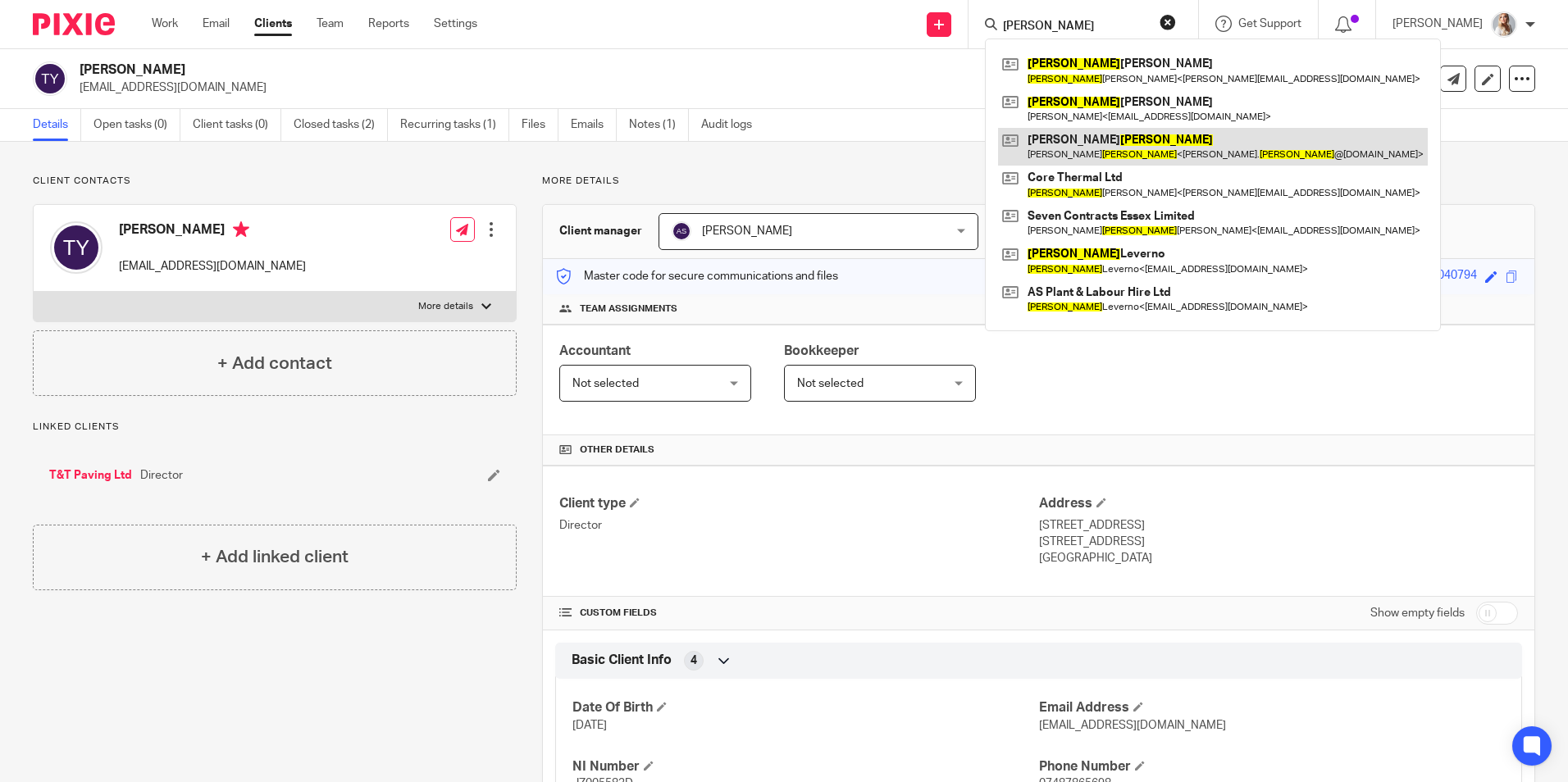
type input "charles"
click at [1115, 152] on link at bounding box center [1213, 147] width 430 height 38
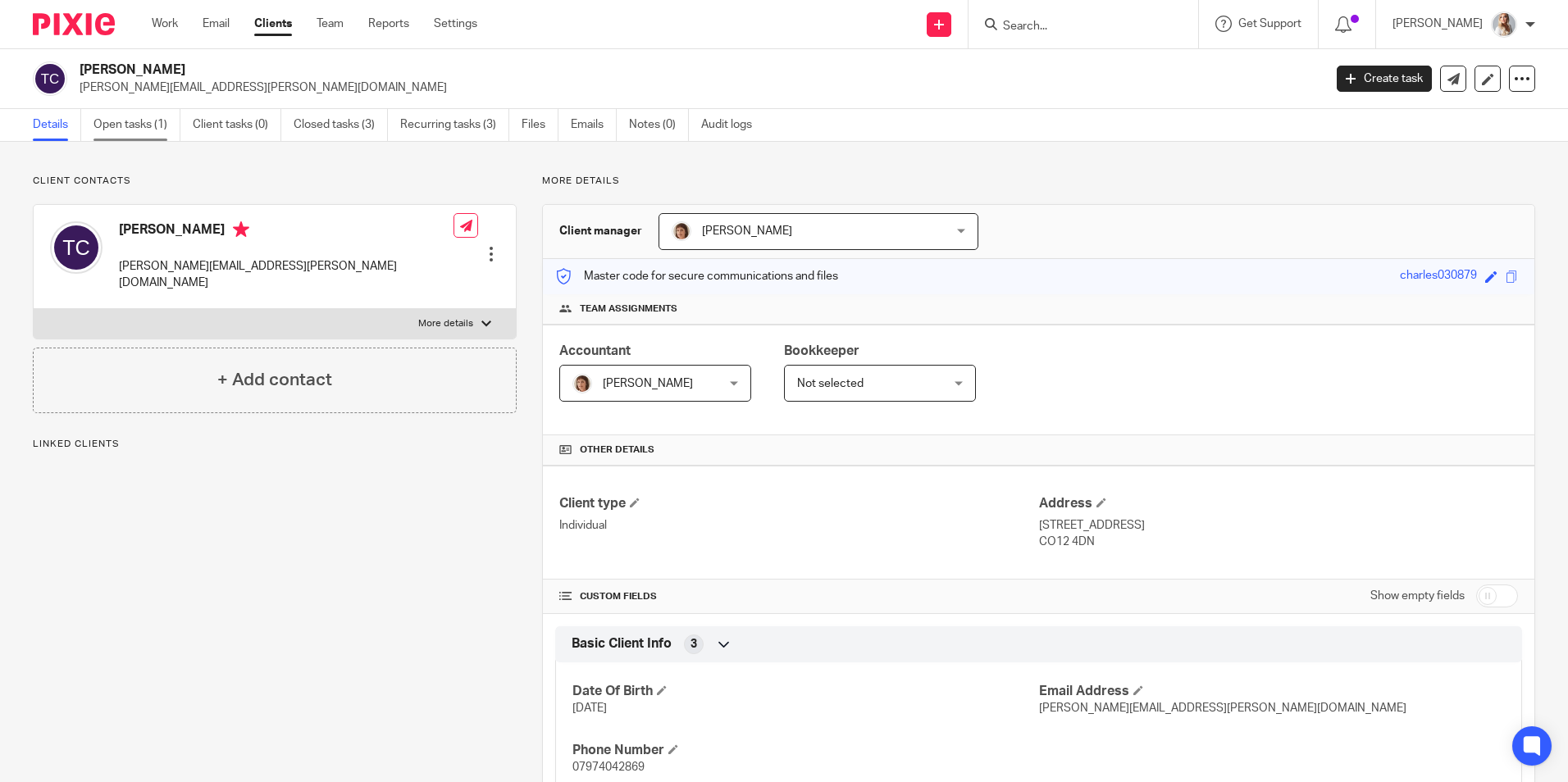
click at [133, 124] on link "Open tasks (1)" at bounding box center [137, 124] width 87 height 32
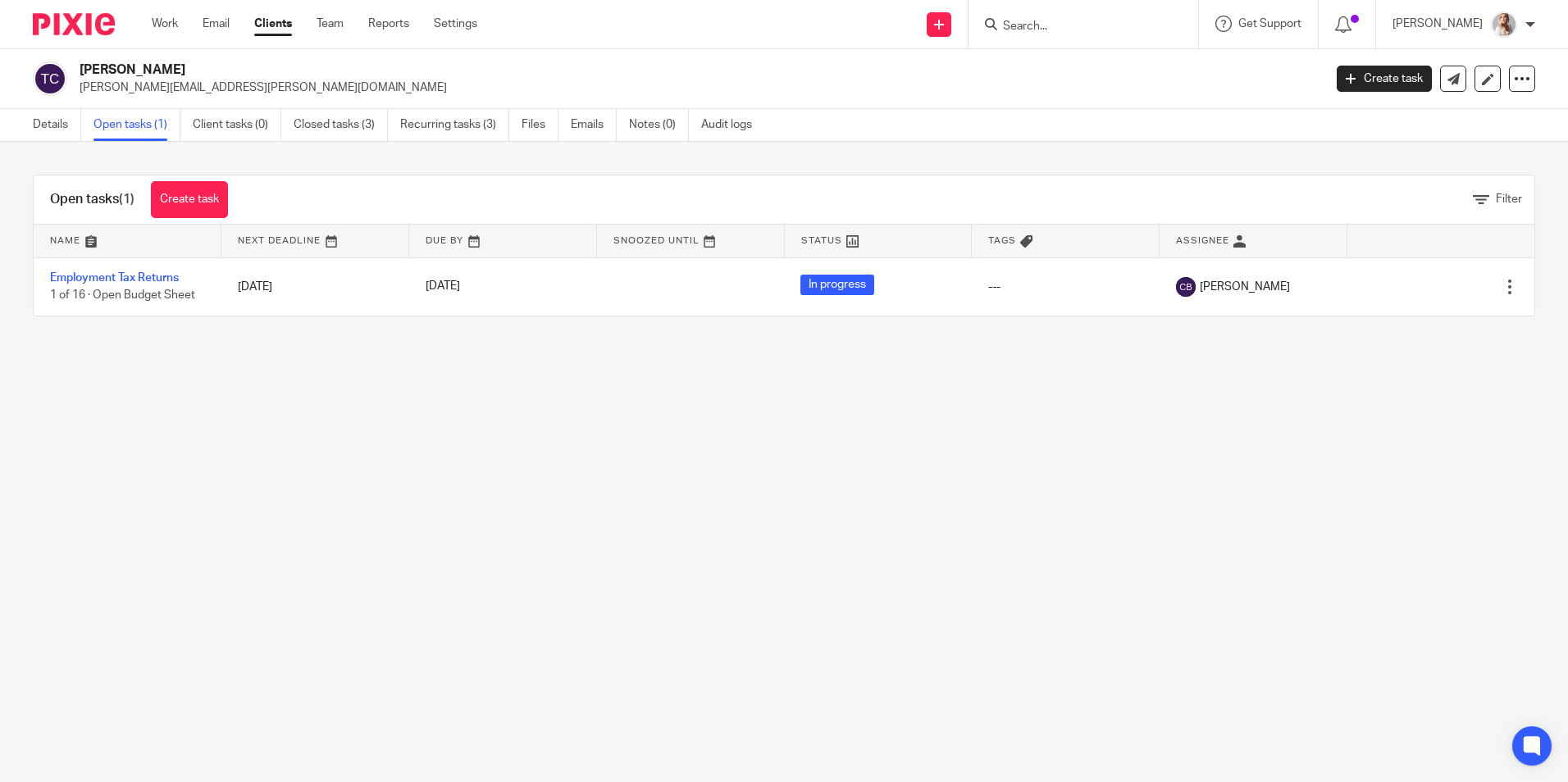
click at [1050, 14] on form at bounding box center [1089, 24] width 175 height 21
click at [1050, 21] on input "Search" at bounding box center [1075, 27] width 148 height 14
type input "sible"
click at [1053, 73] on link at bounding box center [1150, 71] width 305 height 38
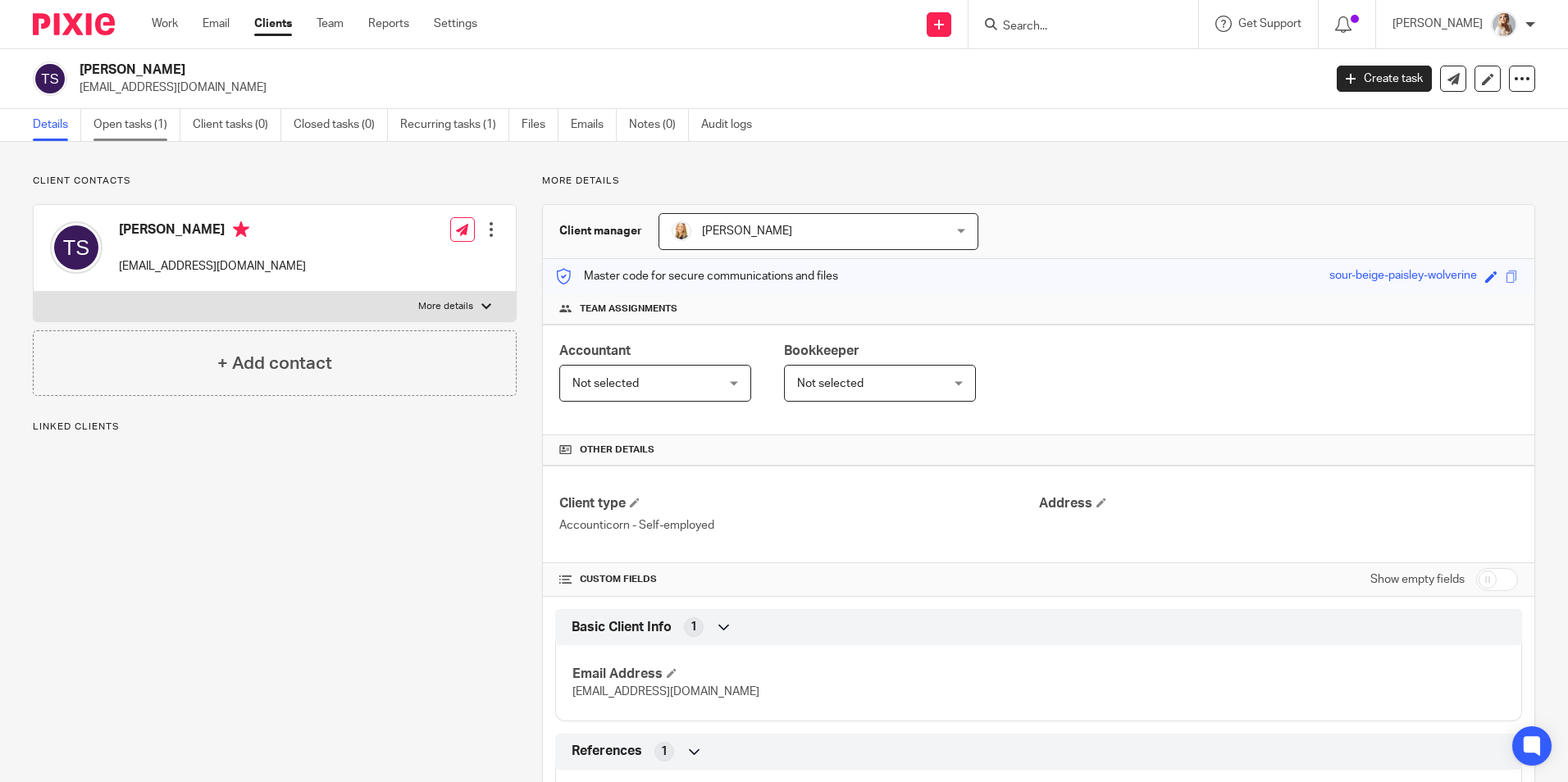
click at [133, 118] on link "Open tasks (1)" at bounding box center [137, 124] width 87 height 32
click at [133, 128] on link "Open tasks (1)" at bounding box center [137, 124] width 87 height 32
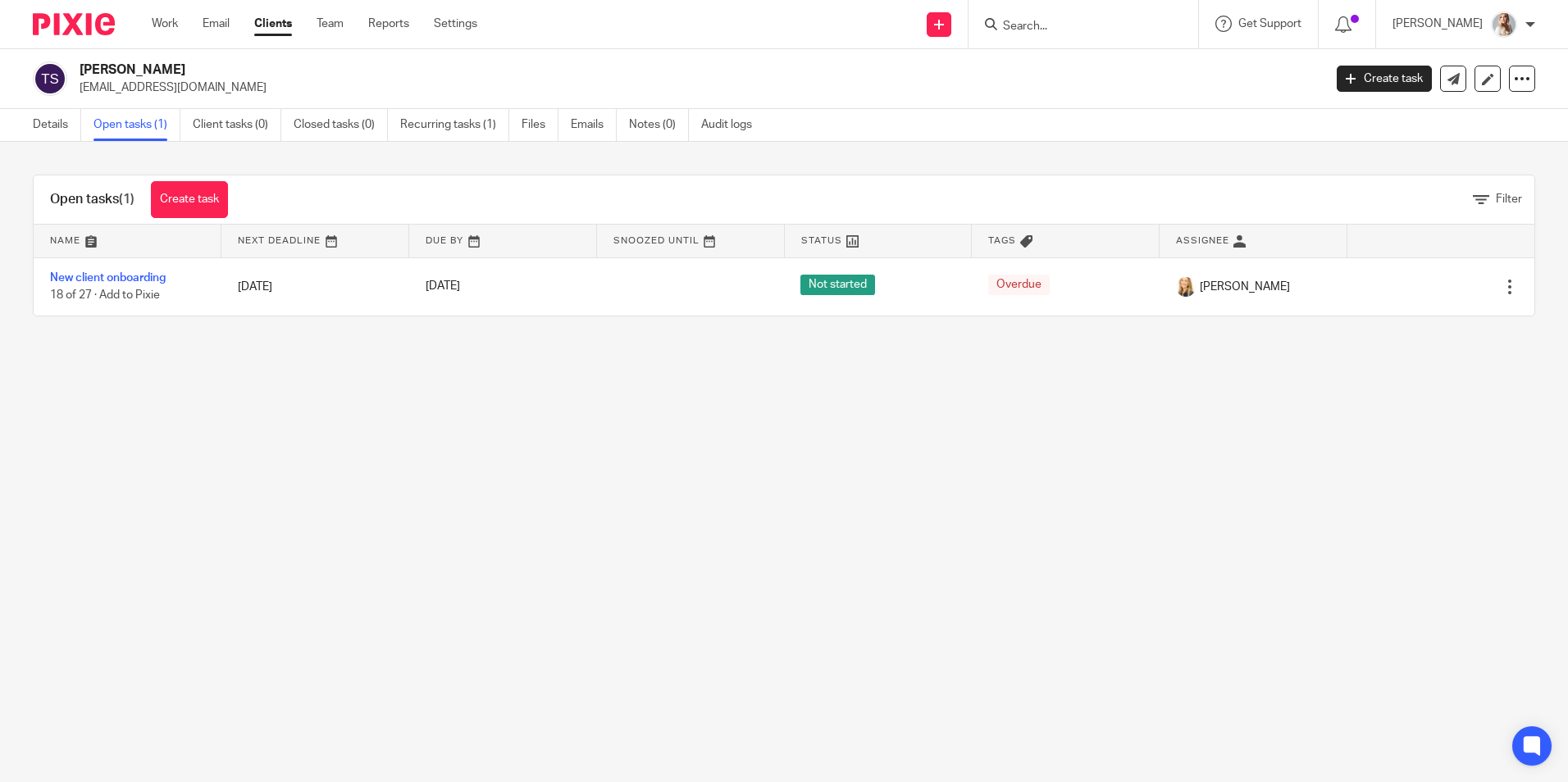
click at [1097, 32] on input "Search" at bounding box center [1075, 27] width 148 height 14
type input "sinl"
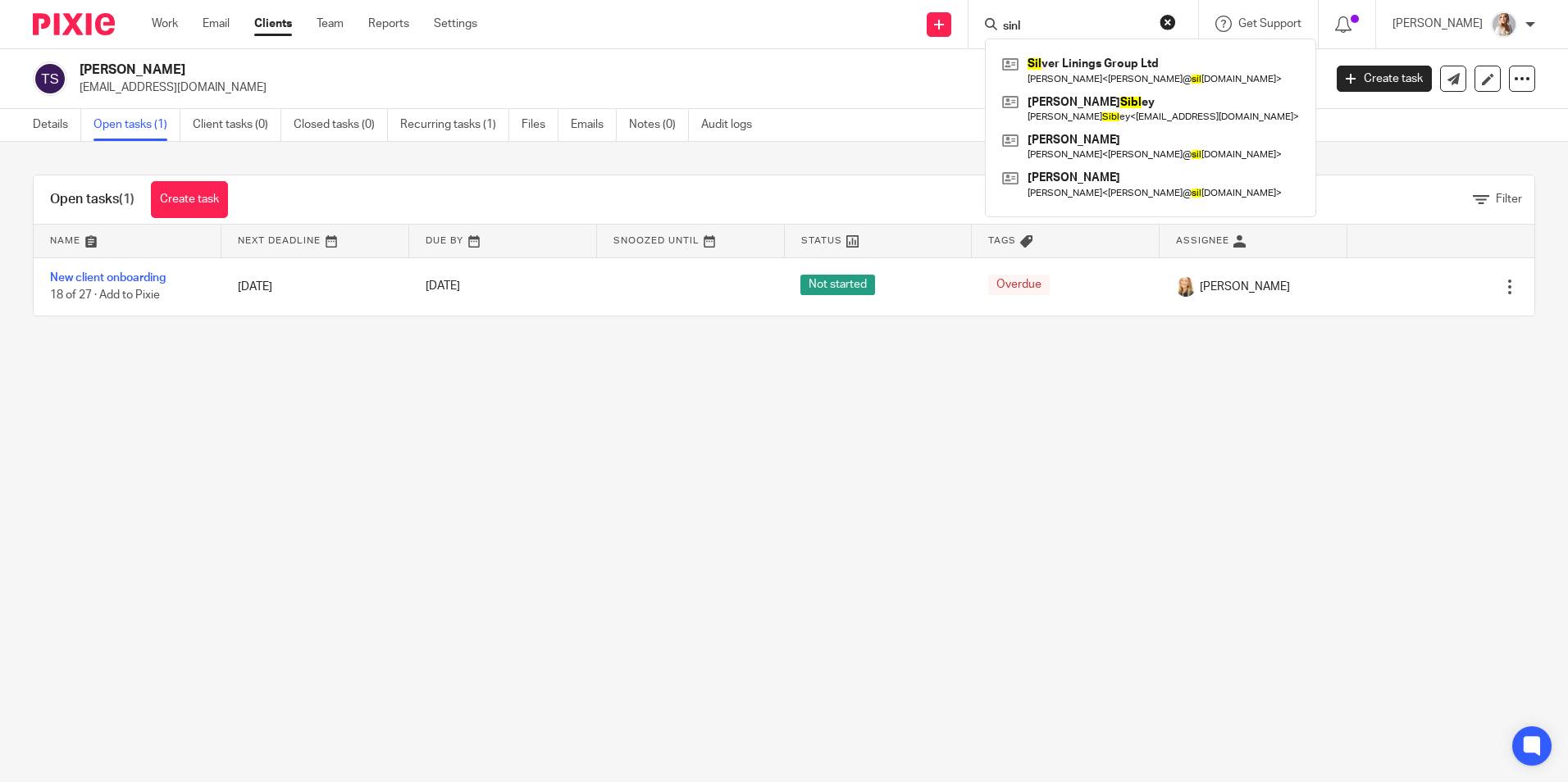
drag, startPoint x: 1065, startPoint y: 25, endPoint x: 978, endPoint y: 26, distance: 87.0
click at [978, 26] on div "Send new email Create task Add client Request signature sinl Sil ver Linings Gr…" at bounding box center [1035, 24] width 1066 height 48
type input "sibl"
click at [1093, 79] on link at bounding box center [1150, 71] width 305 height 38
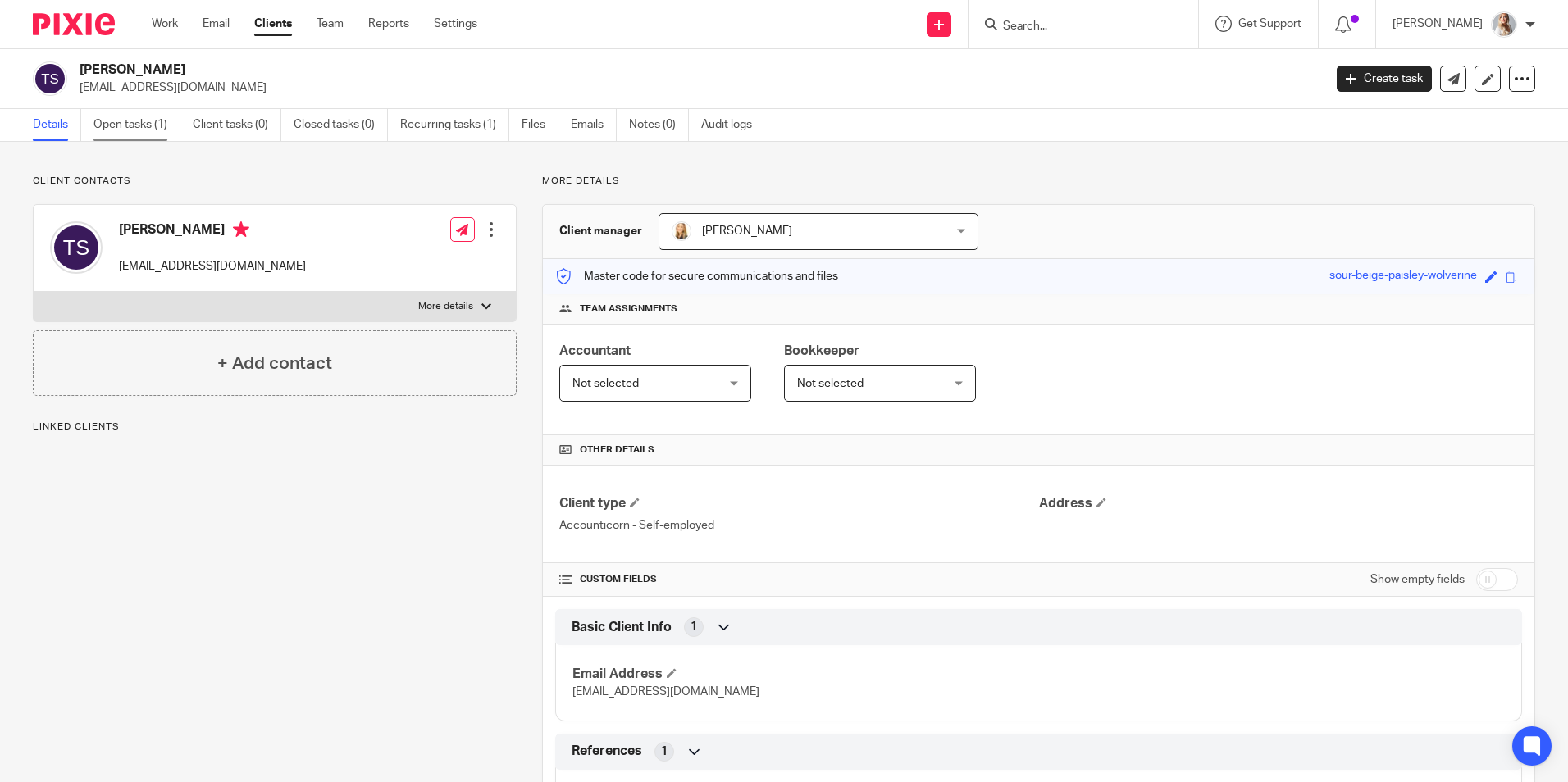
click at [163, 133] on link "Open tasks (1)" at bounding box center [137, 124] width 87 height 32
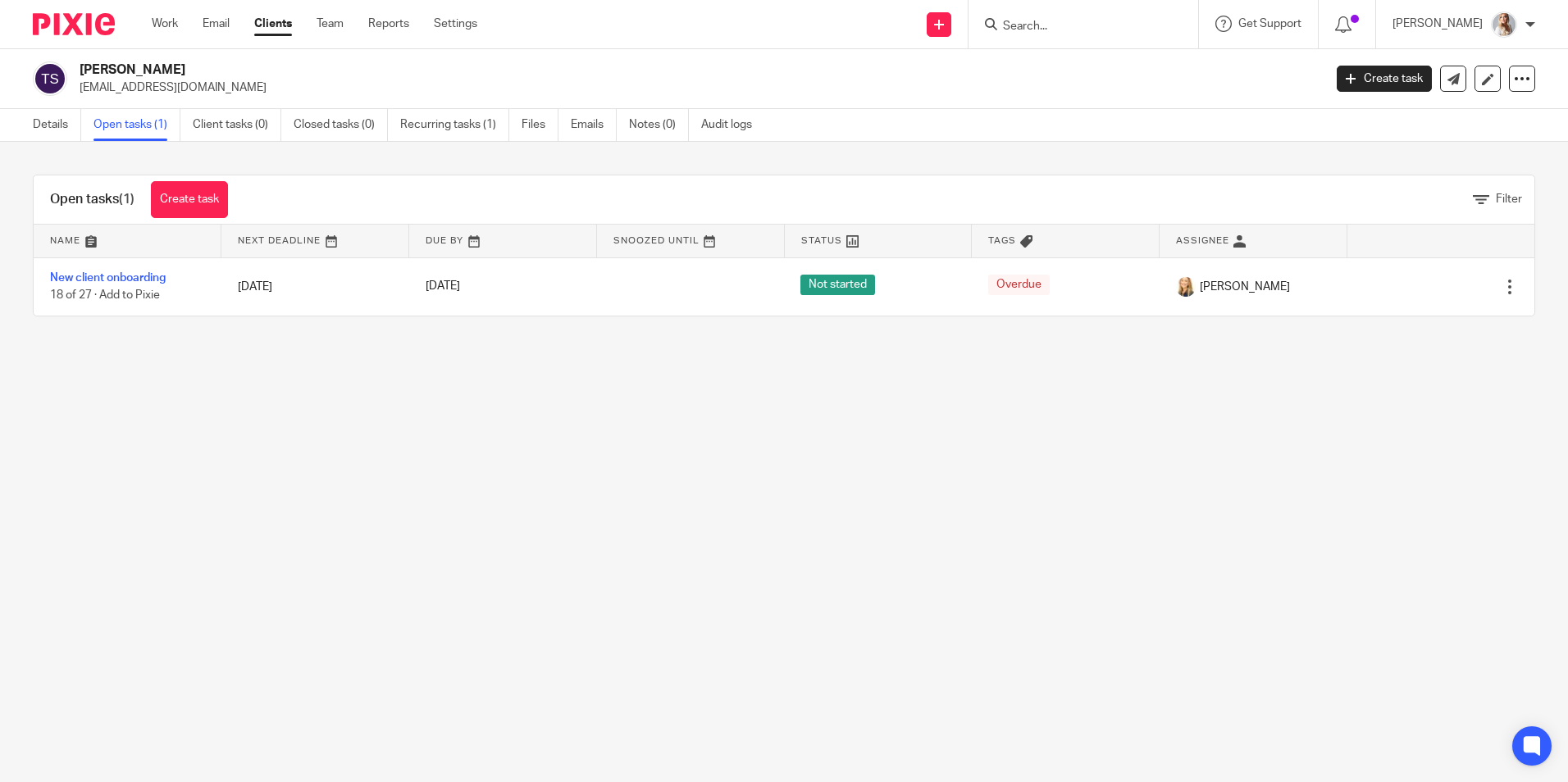
click at [1050, 28] on input "Search" at bounding box center [1075, 27] width 148 height 14
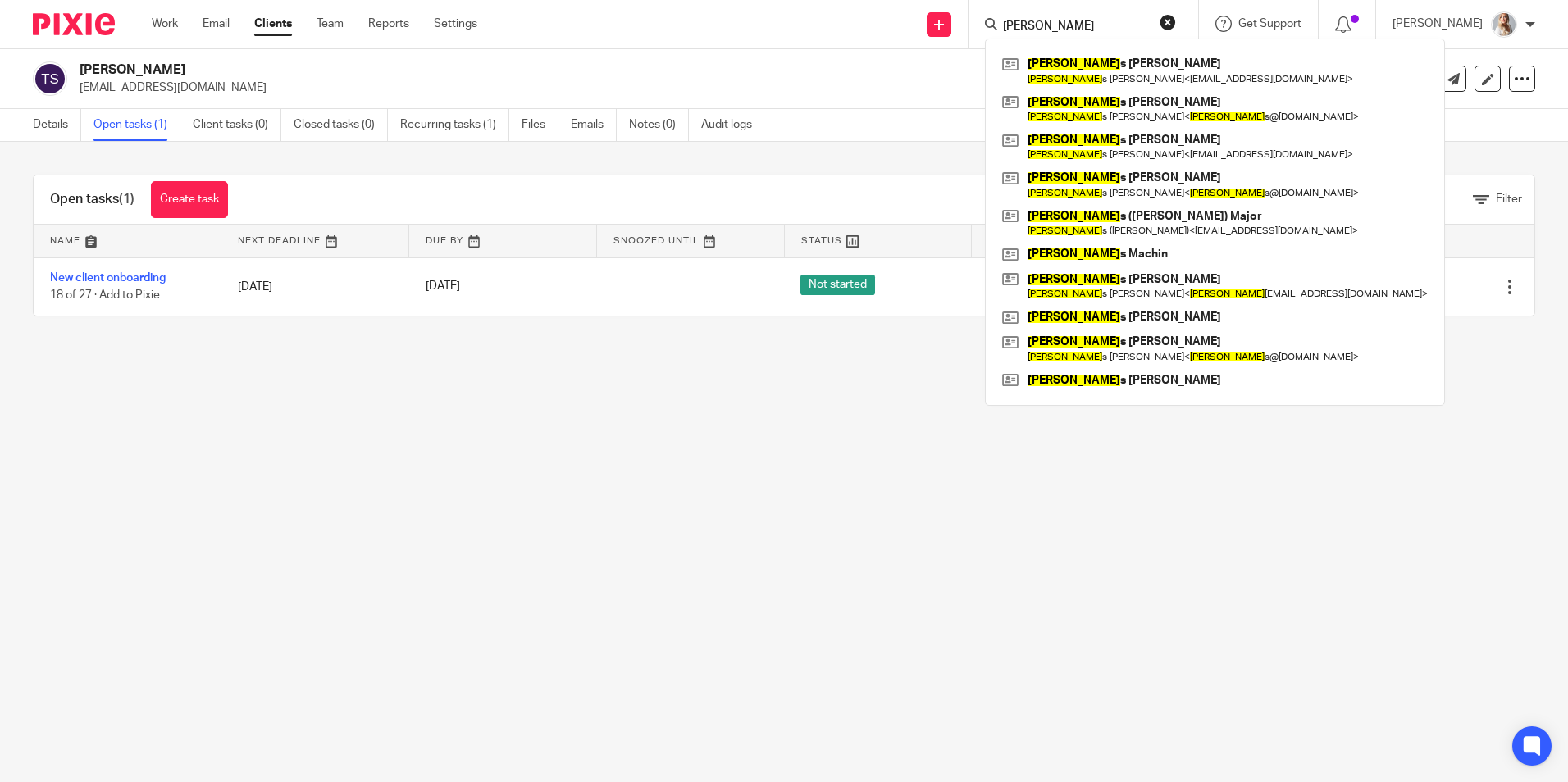
type input "james"
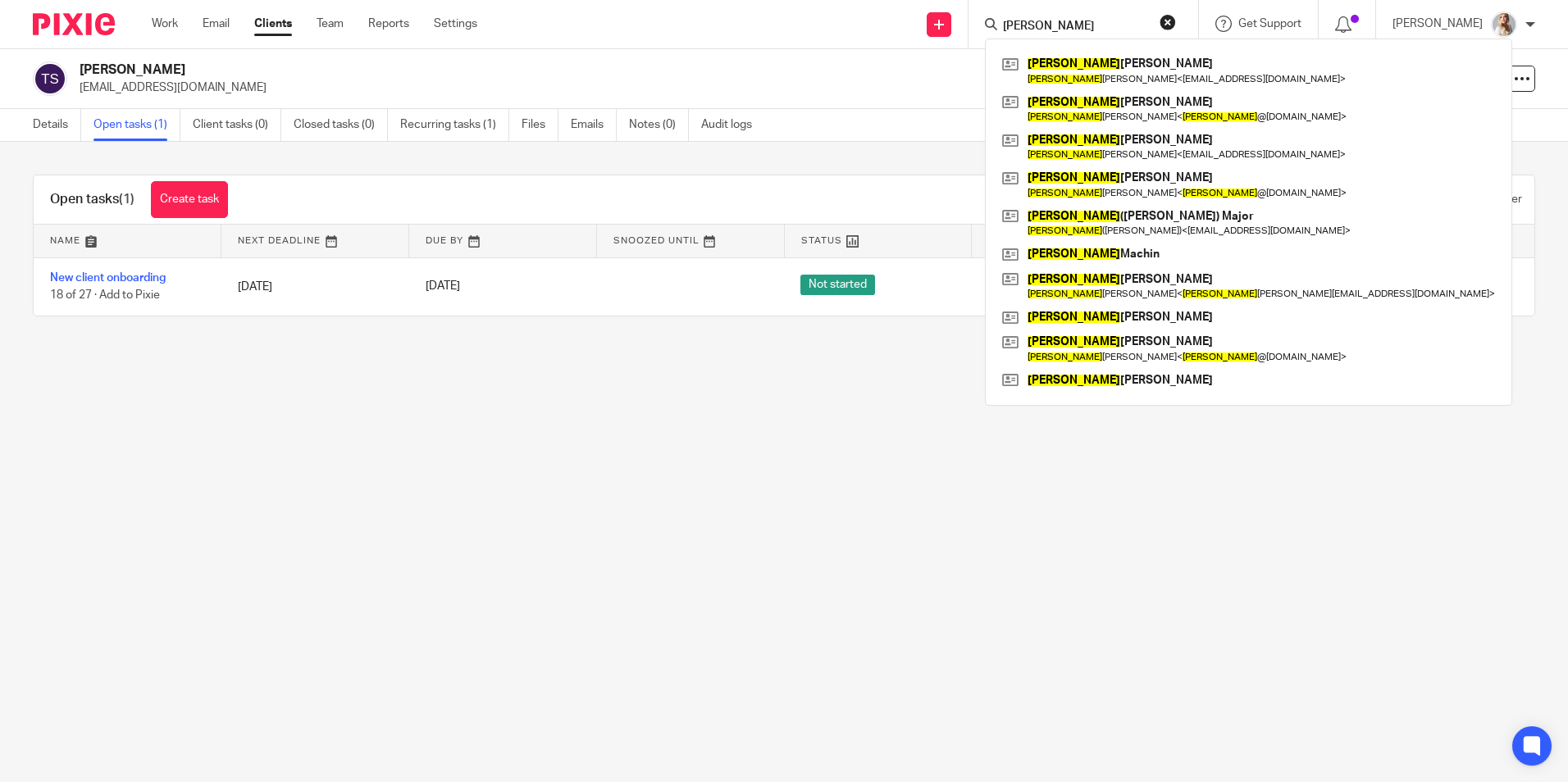
click at [945, 30] on div "Send new email Create task Add client Request signature james James Weller Jame…" at bounding box center [1035, 24] width 1066 height 48
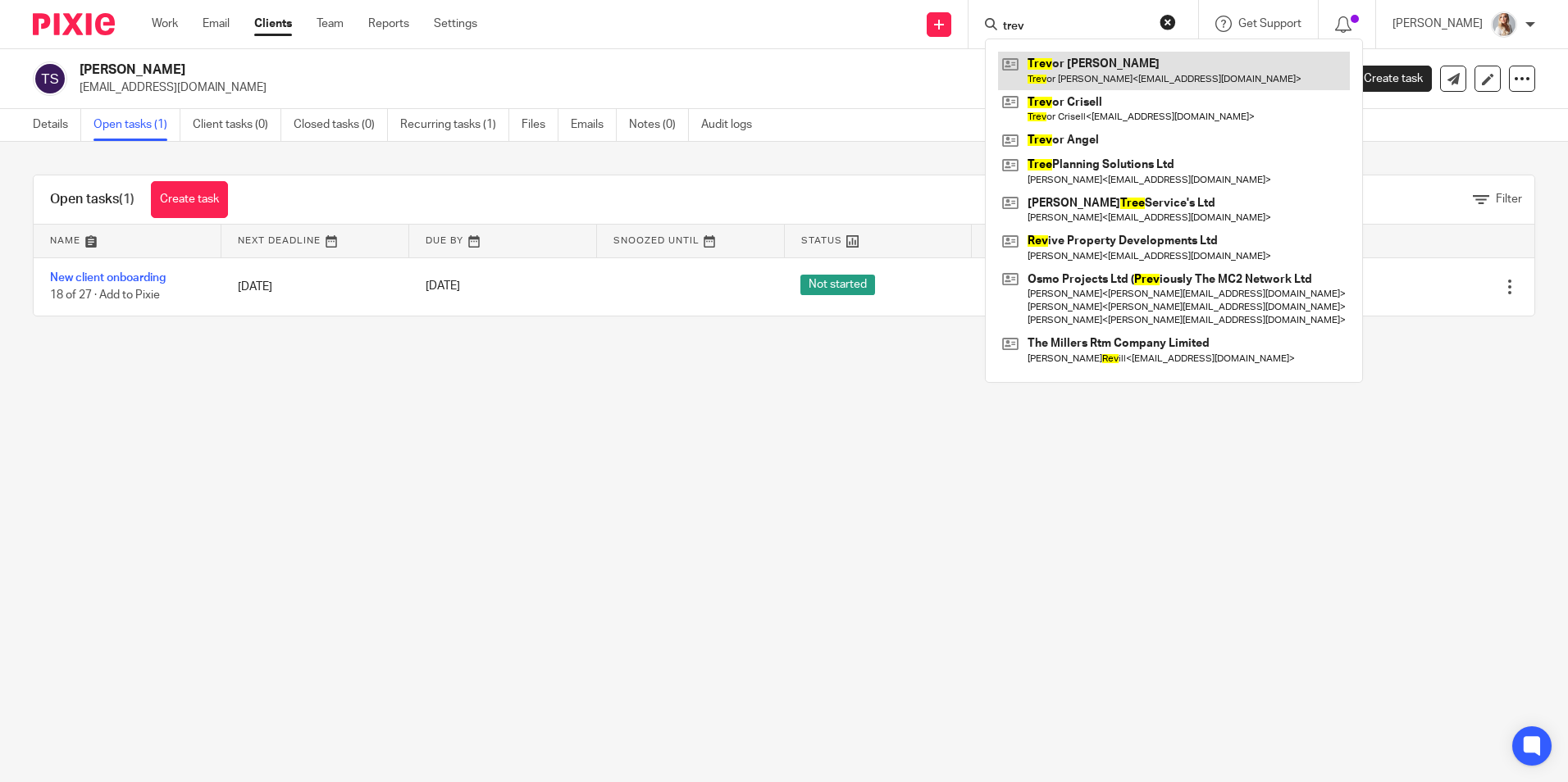
type input "trev"
click at [1067, 75] on link at bounding box center [1174, 71] width 352 height 38
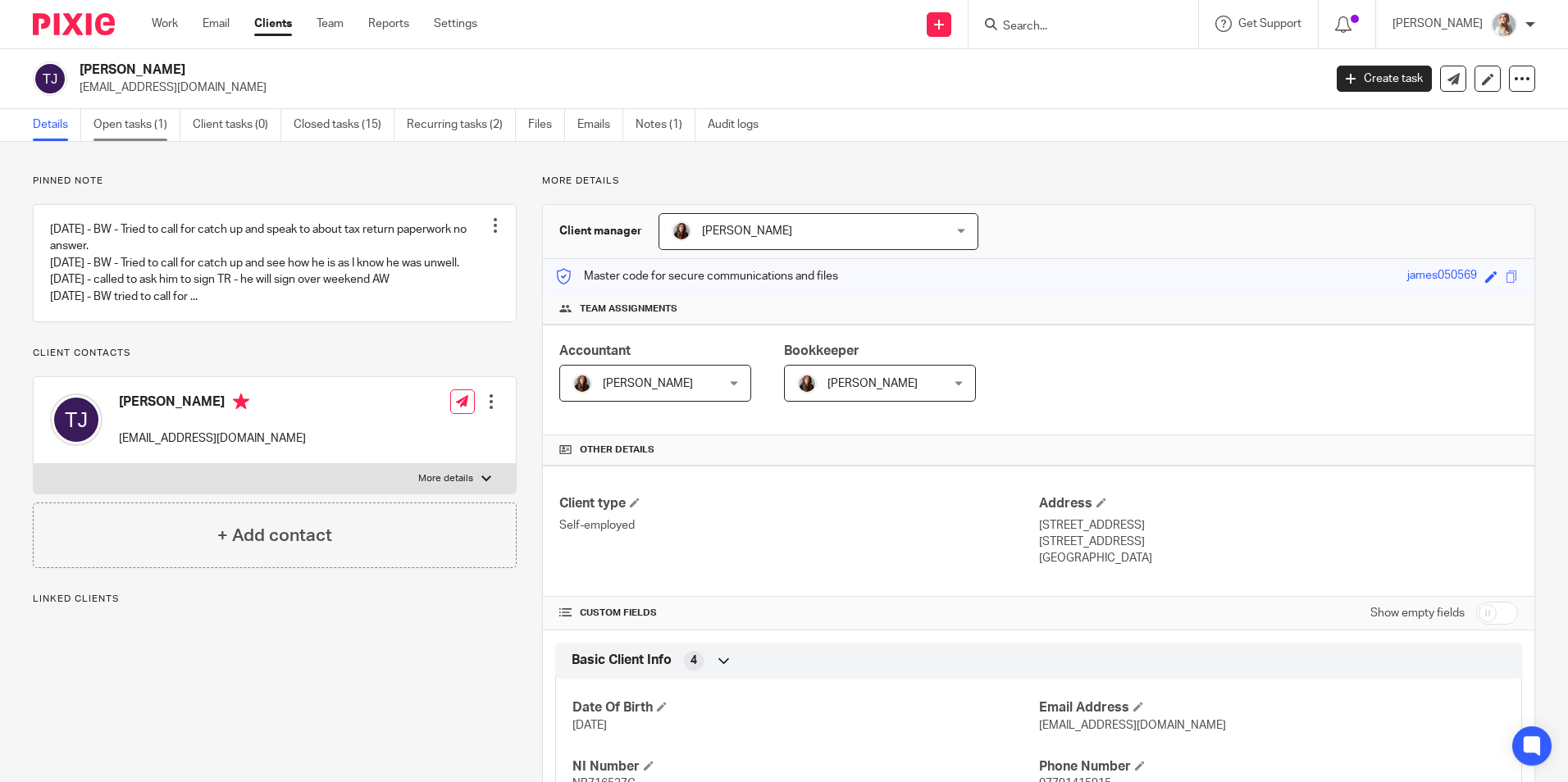
click at [153, 116] on link "Open tasks (1)" at bounding box center [137, 124] width 87 height 32
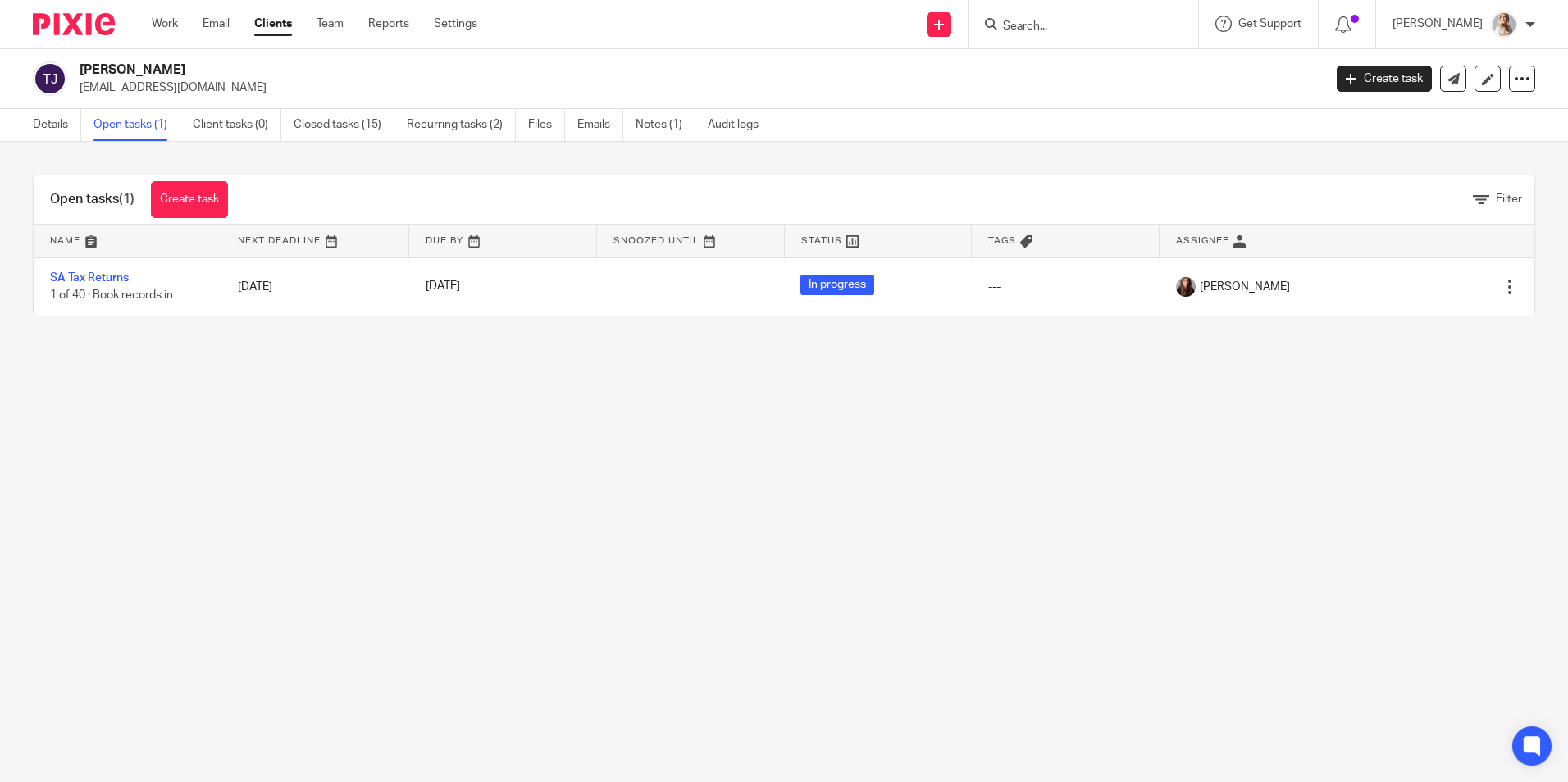
click at [1046, 29] on input "Search" at bounding box center [1075, 27] width 148 height 14
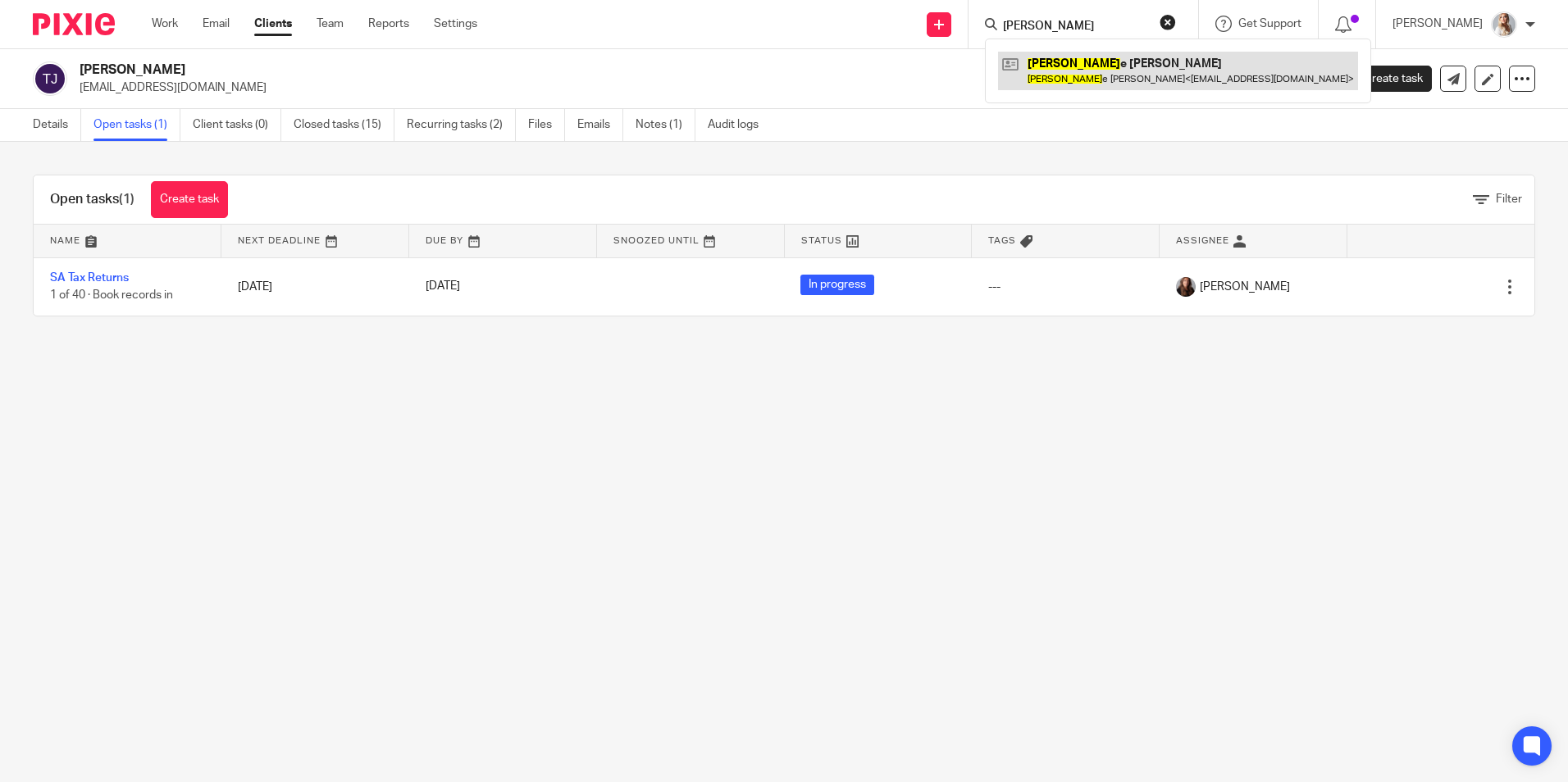
type input "valeri"
click at [1085, 73] on link at bounding box center [1177, 71] width 360 height 38
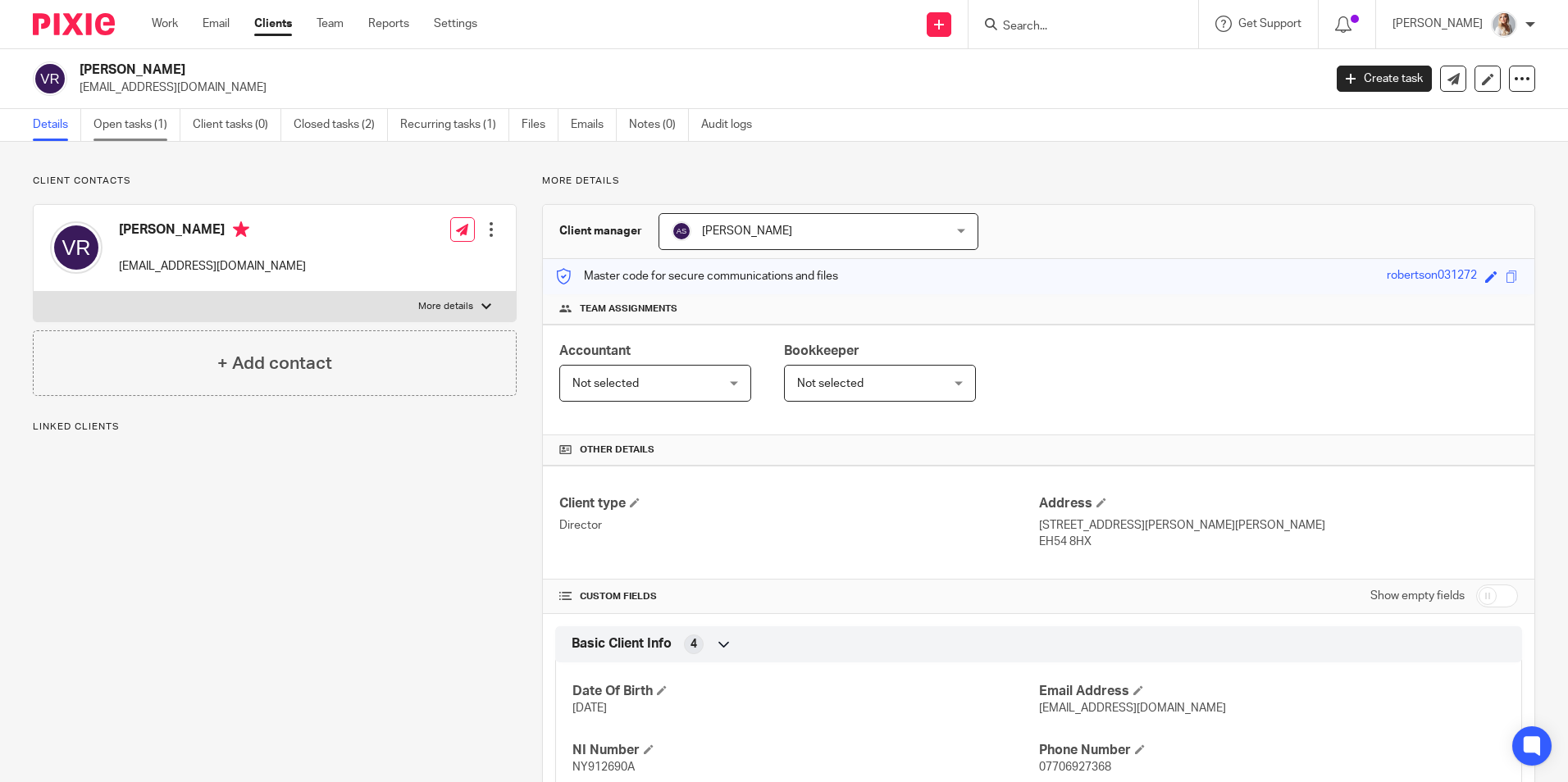
click at [142, 130] on link "Open tasks (1)" at bounding box center [137, 124] width 87 height 32
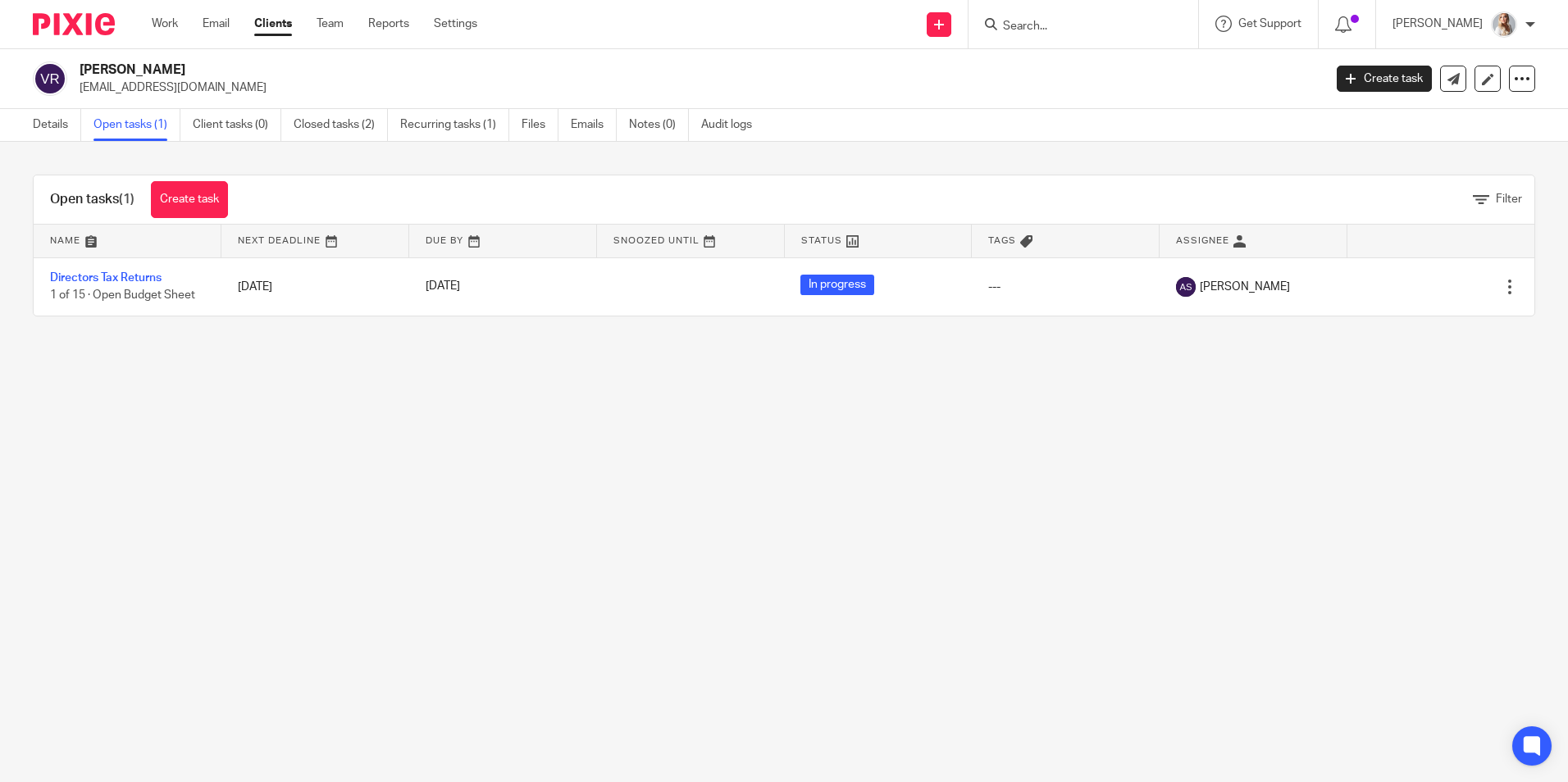
click at [1049, 30] on input "Search" at bounding box center [1075, 27] width 148 height 14
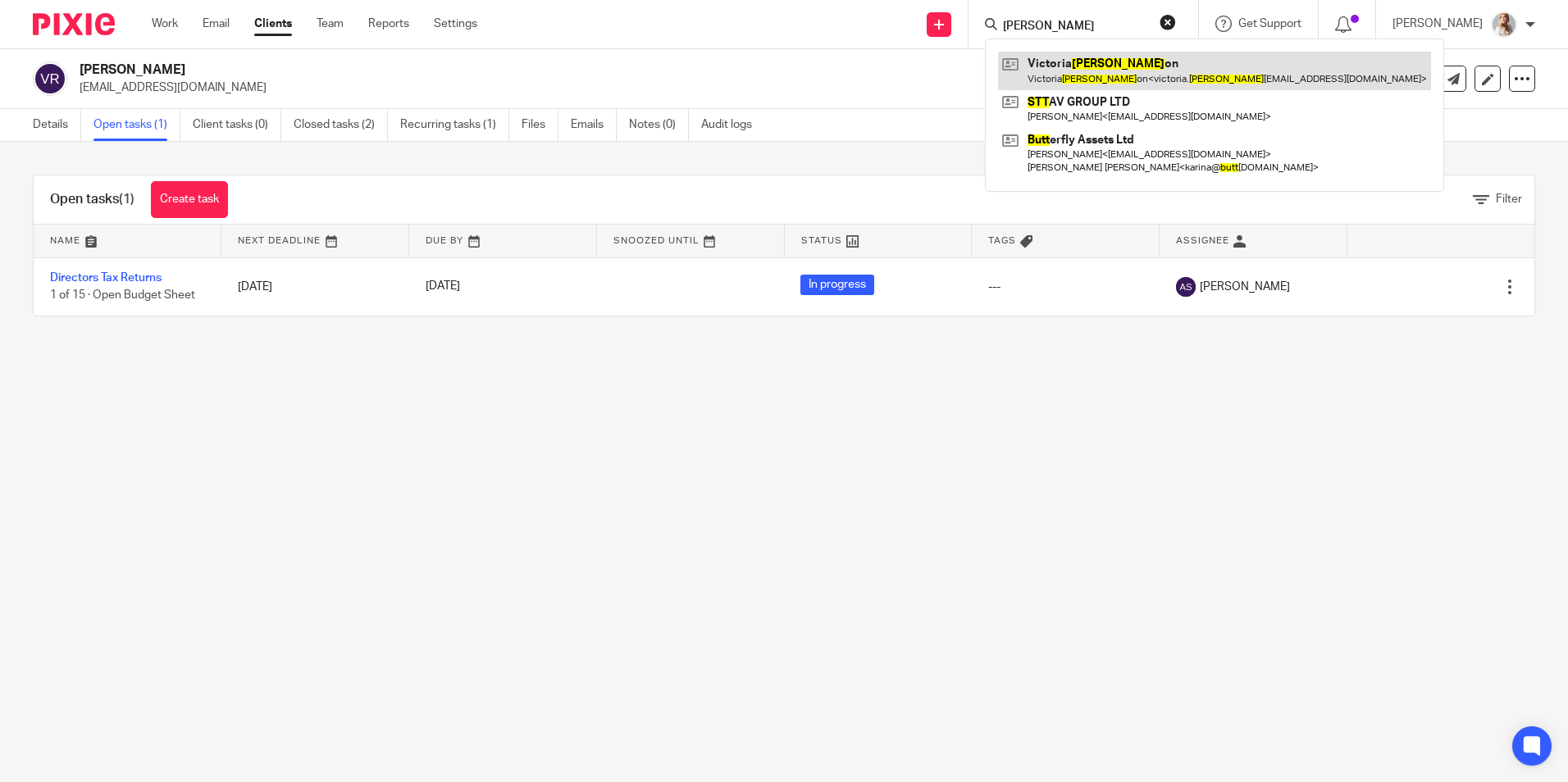
type input "[PERSON_NAME]"
click at [1064, 66] on link at bounding box center [1215, 71] width 433 height 38
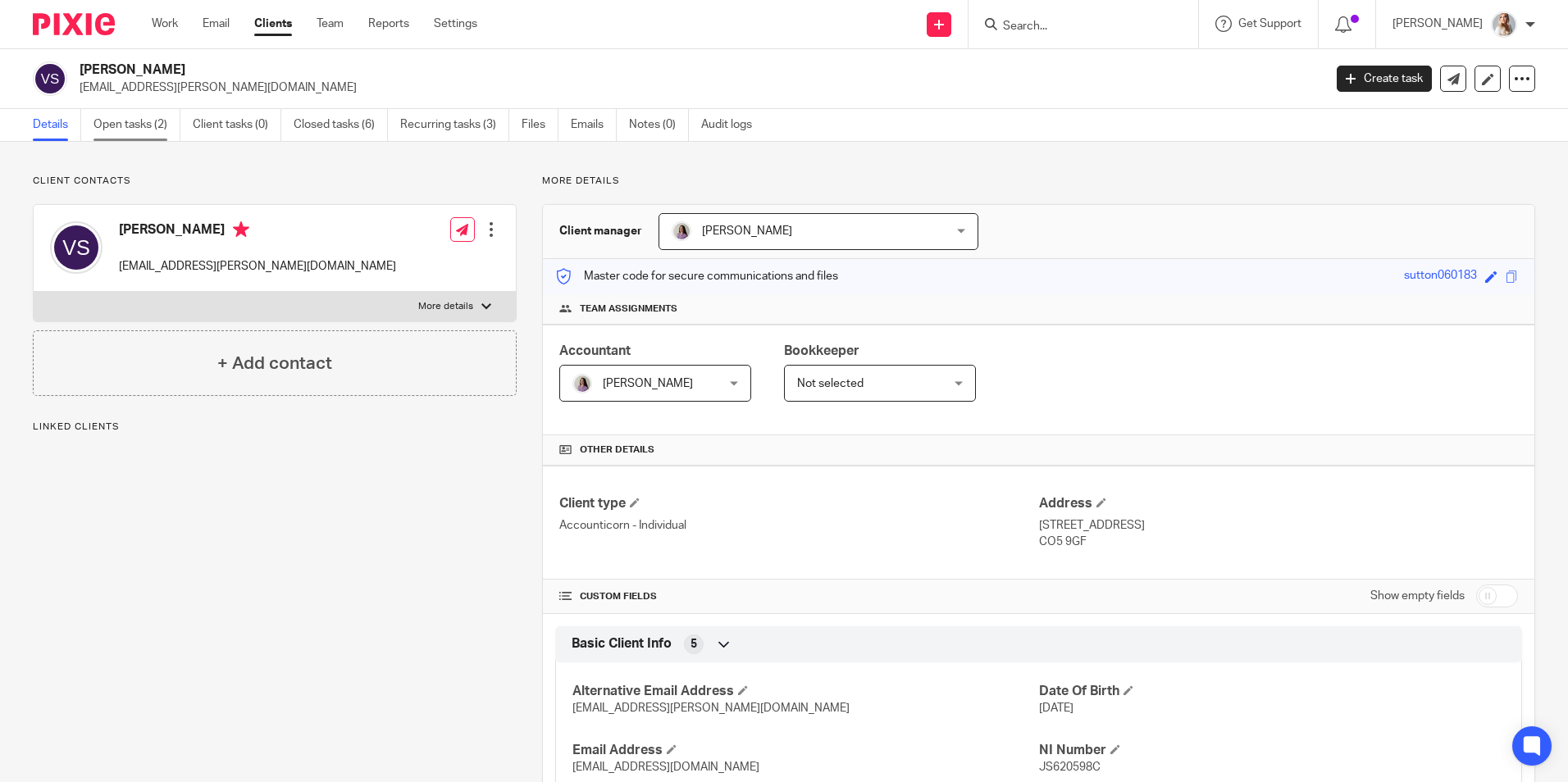
click at [131, 129] on link "Open tasks (2)" at bounding box center [137, 124] width 87 height 32
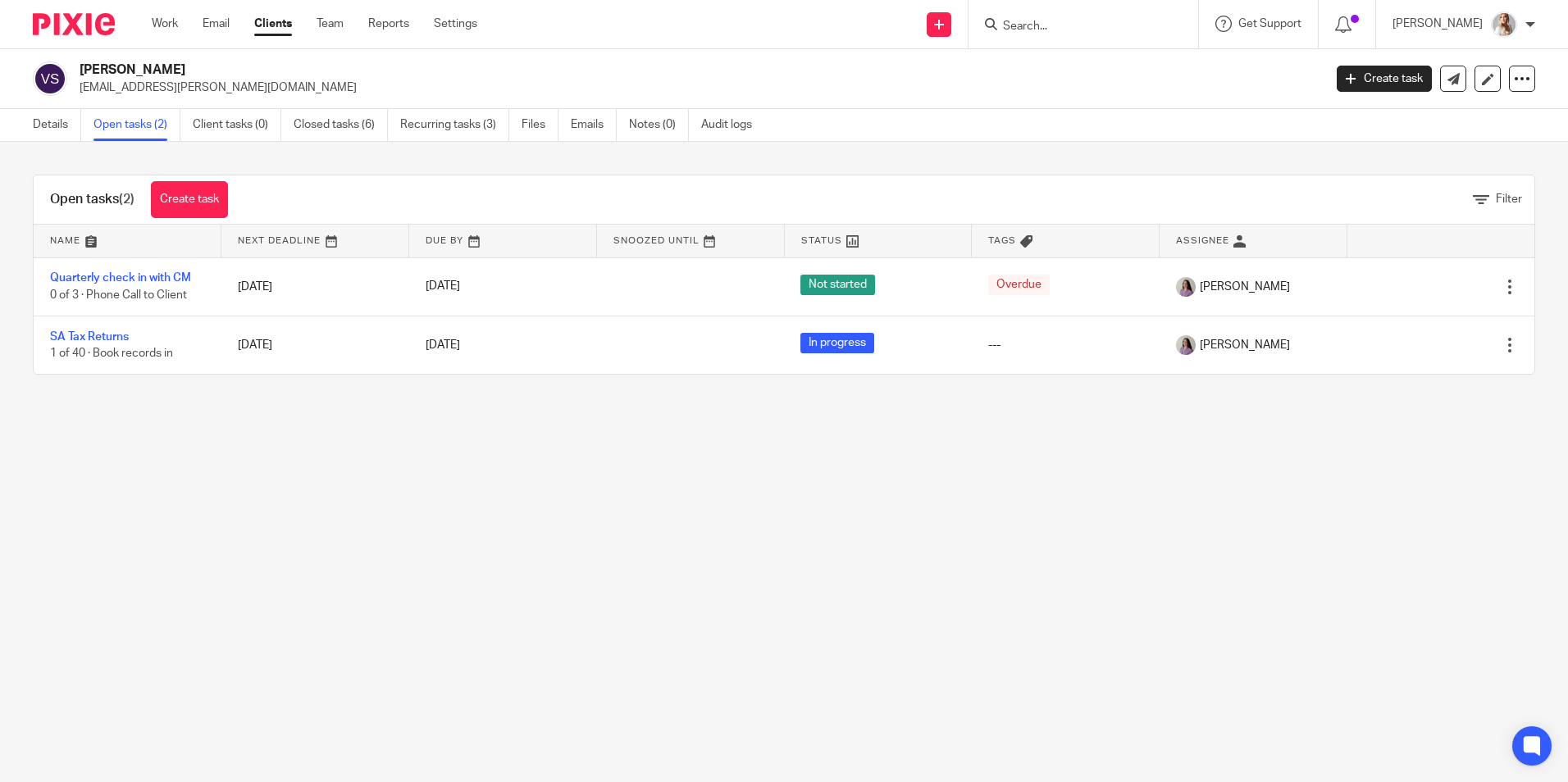
click at [1050, 24] on input "Search" at bounding box center [1075, 27] width 148 height 14
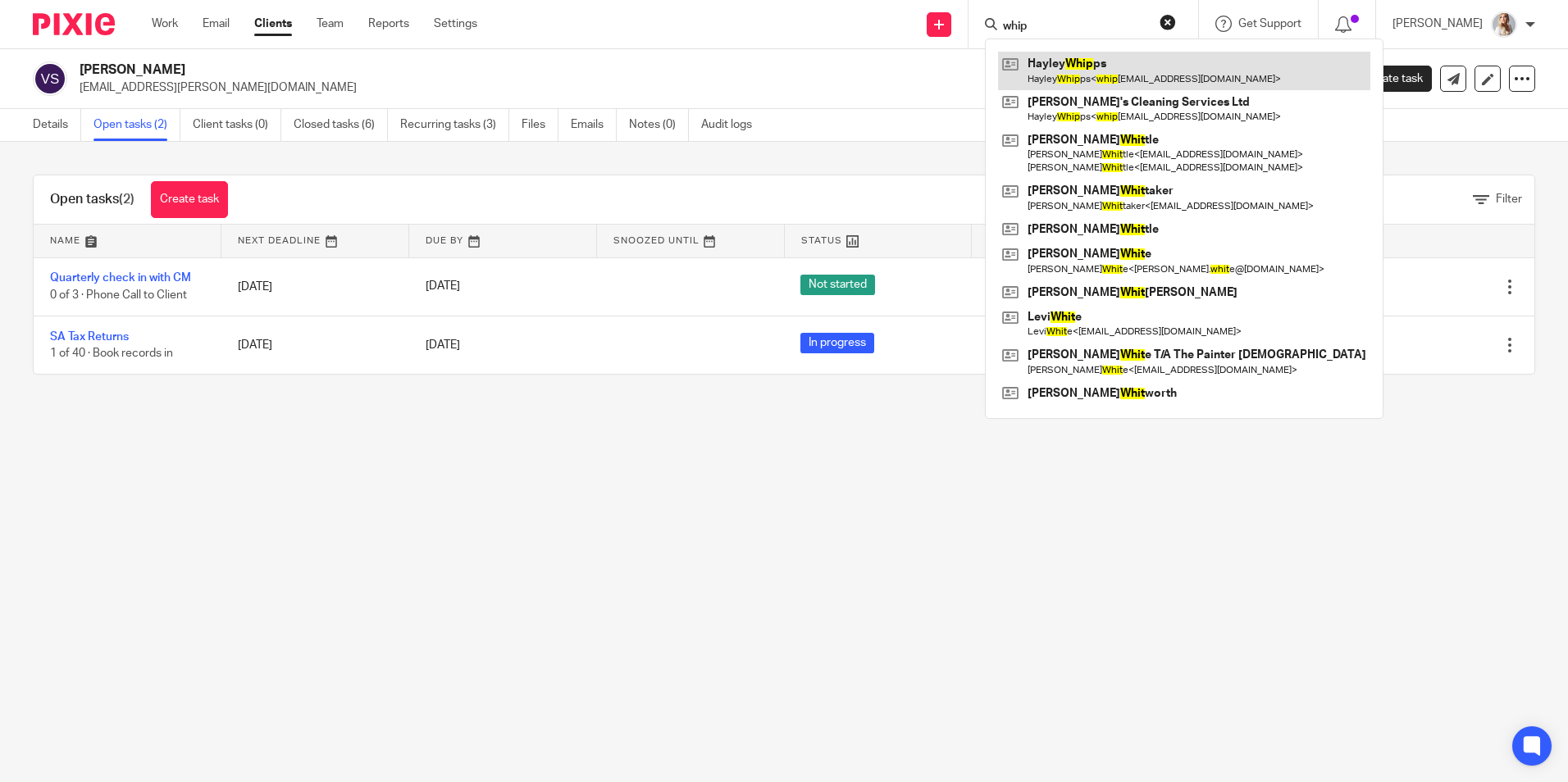
type input "whip"
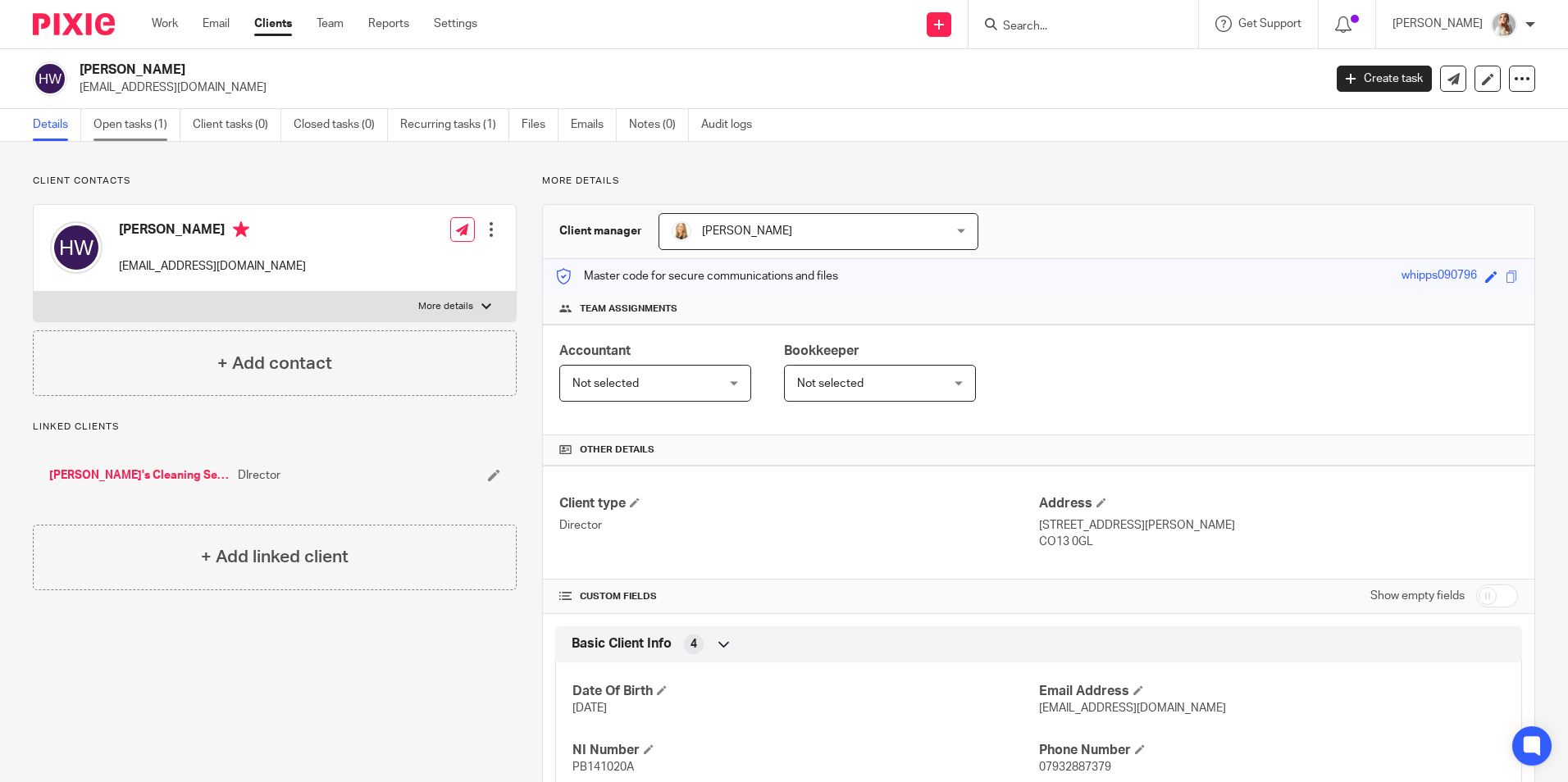
click at [111, 125] on link "Open tasks (1)" at bounding box center [137, 124] width 87 height 32
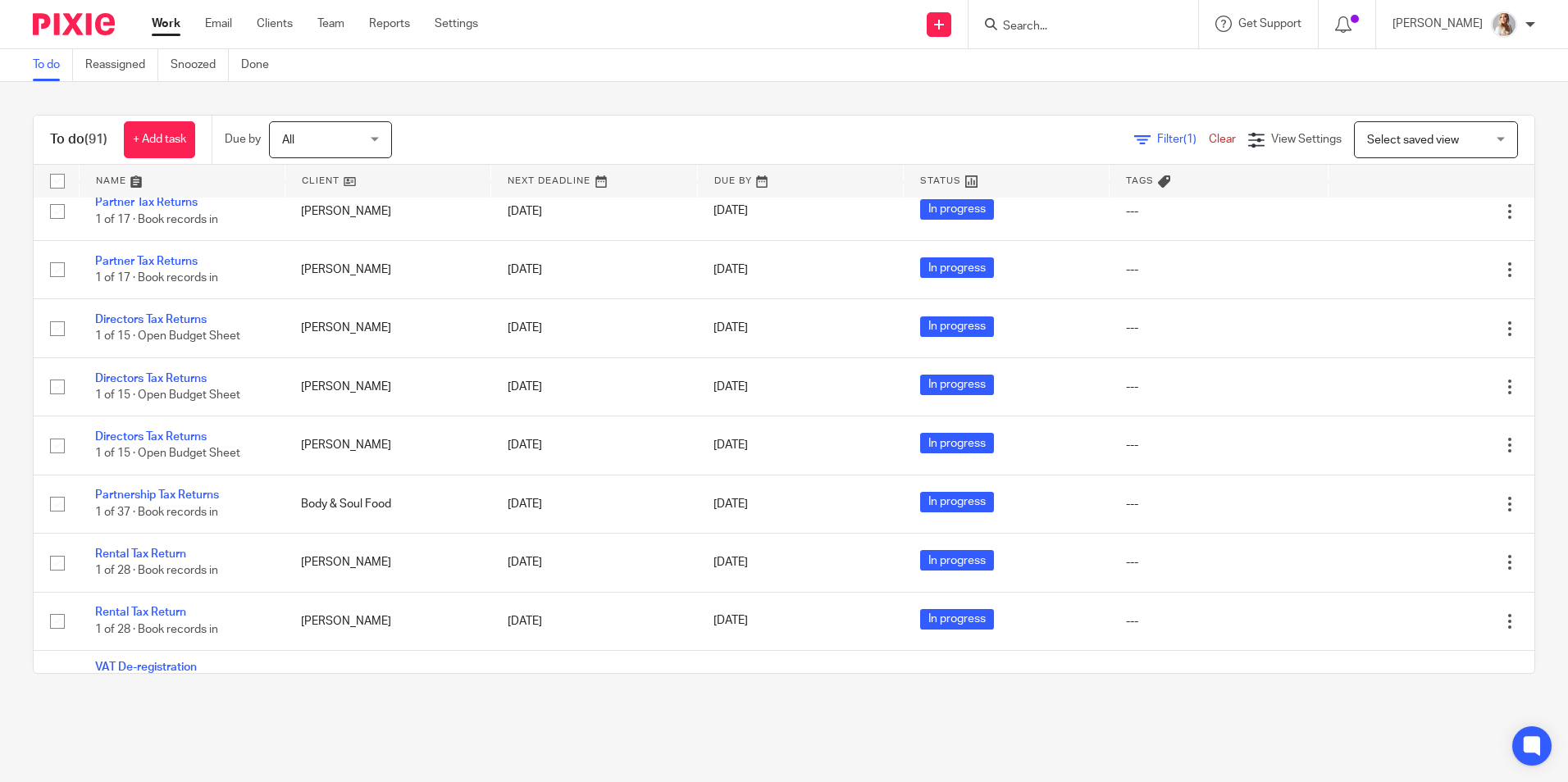
scroll to position [5324, 0]
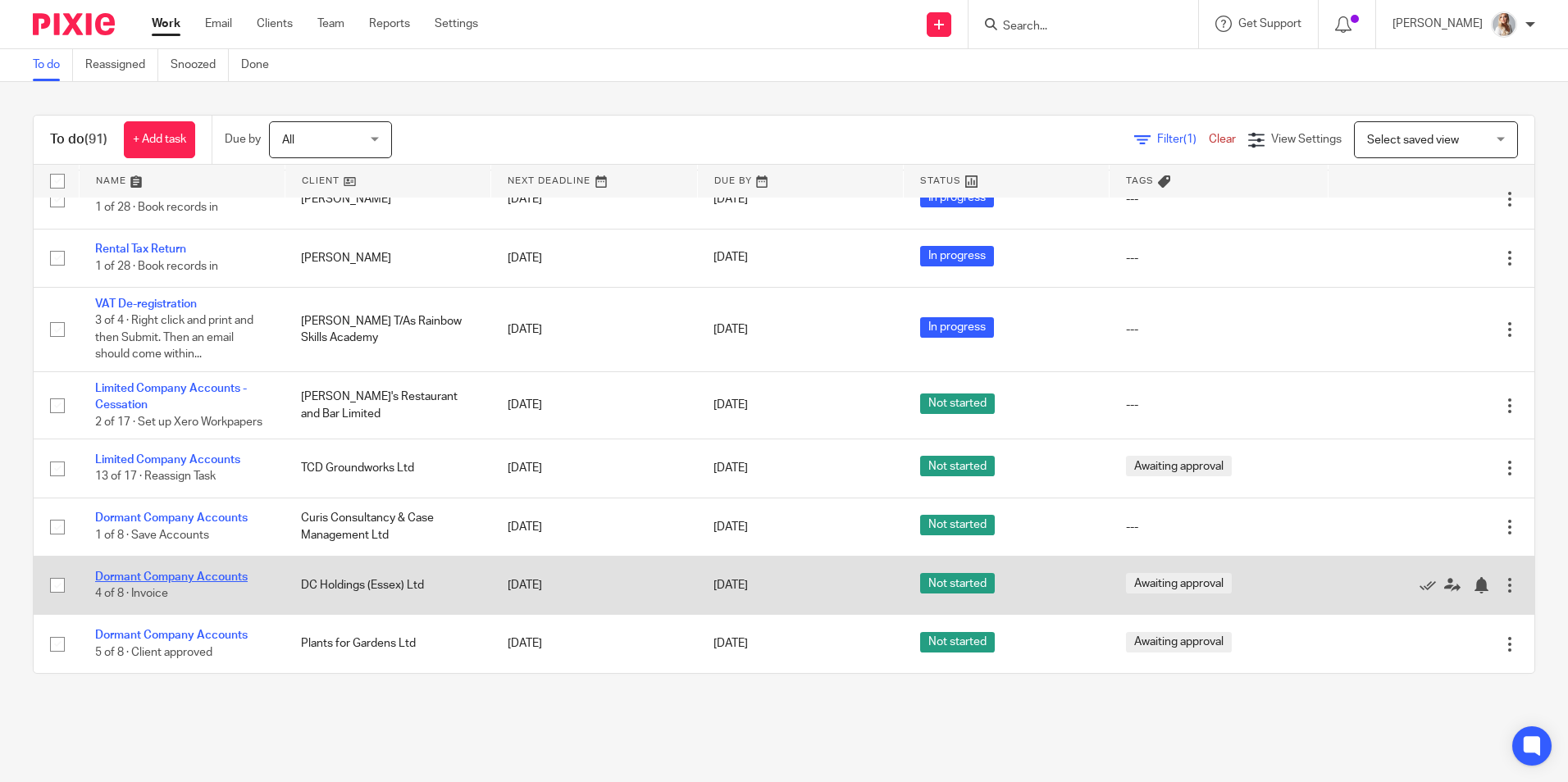
click at [181, 573] on link "Dormant Company Accounts" at bounding box center [171, 577] width 152 height 12
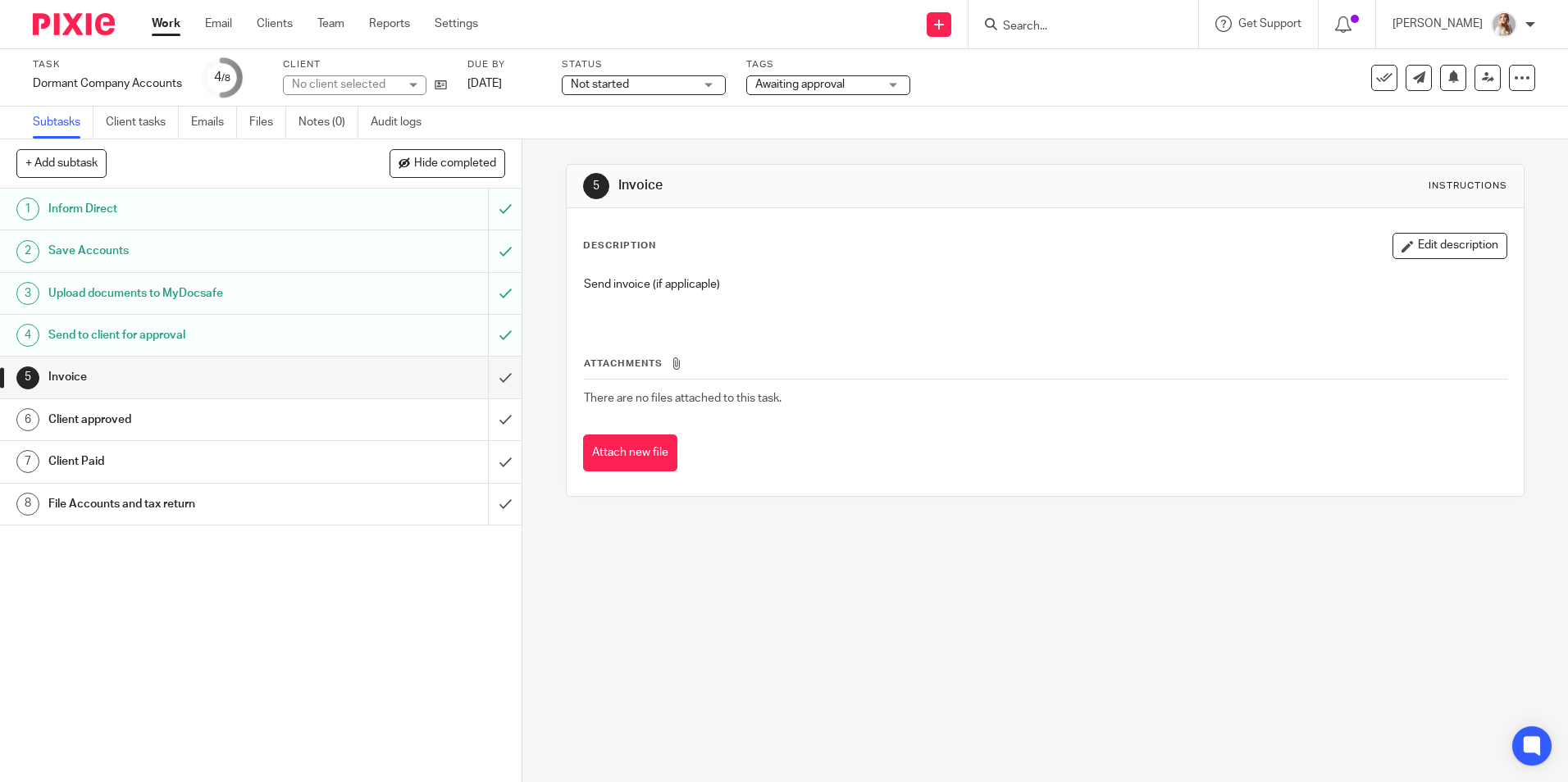
click at [776, 82] on span "Awaiting approval" at bounding box center [799, 84] width 90 height 12
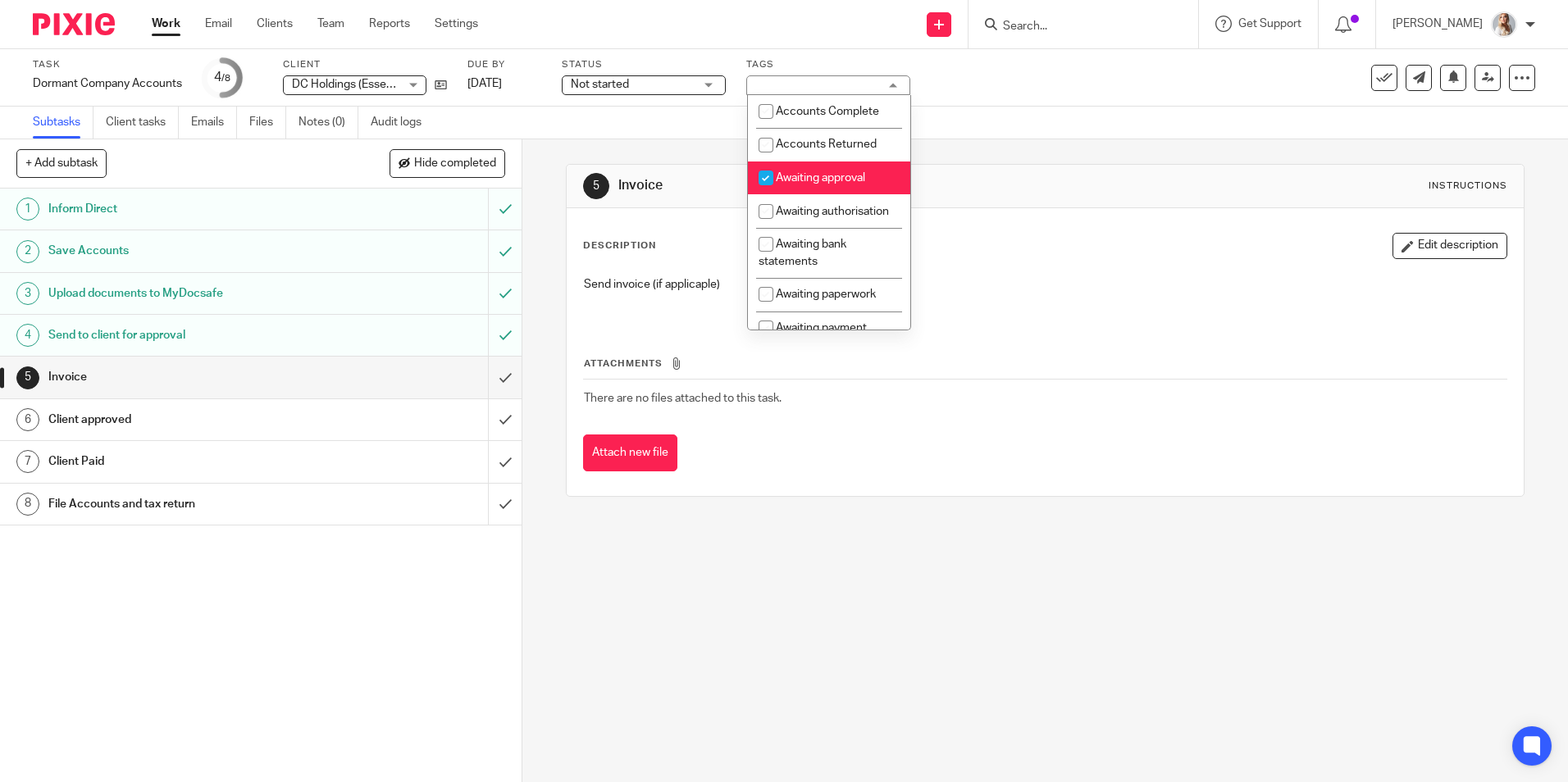
click at [771, 181] on input "checkbox" at bounding box center [766, 178] width 31 height 31
checkbox input "false"
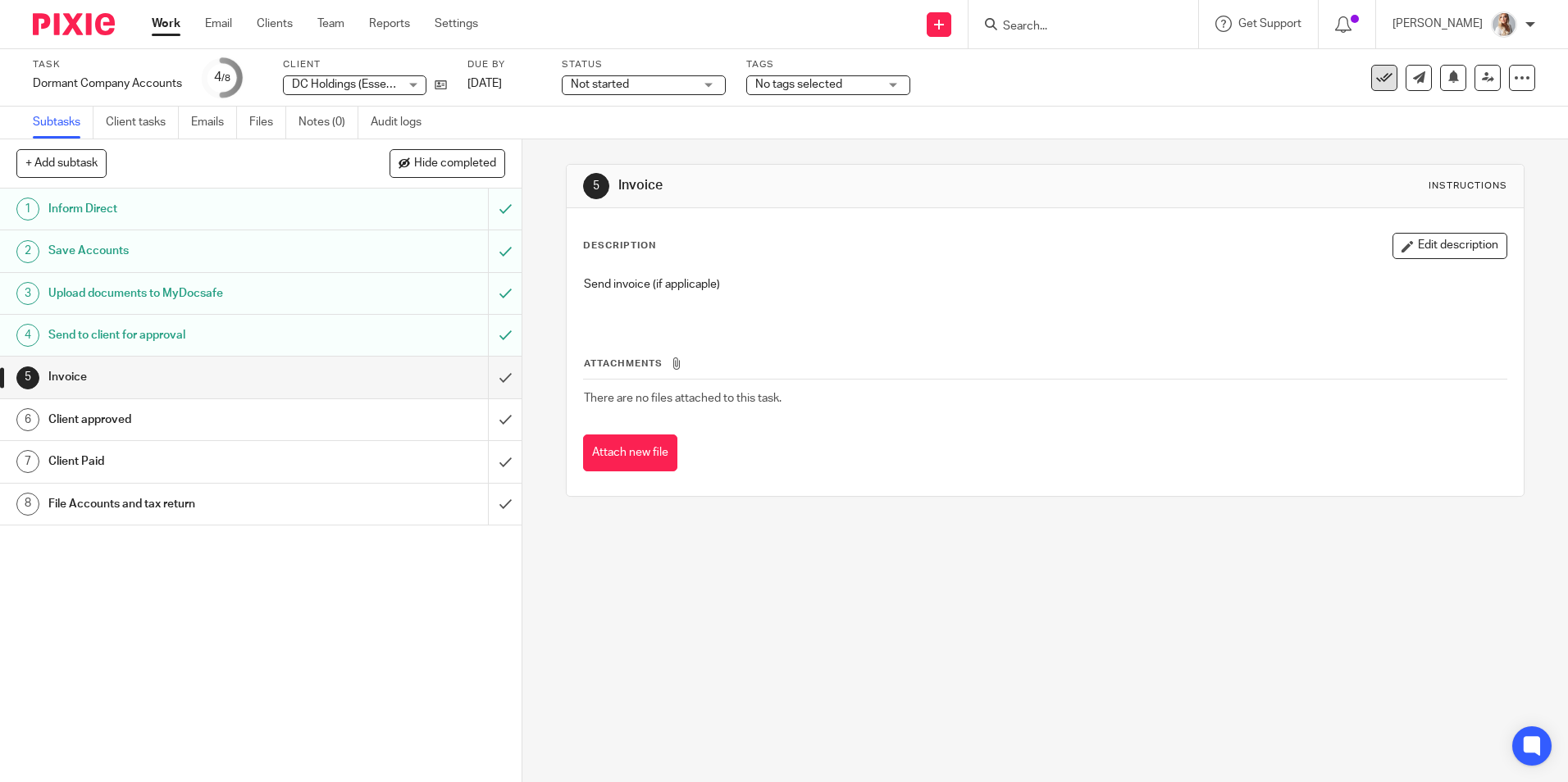
click at [1376, 79] on icon at bounding box center [1384, 78] width 16 height 16
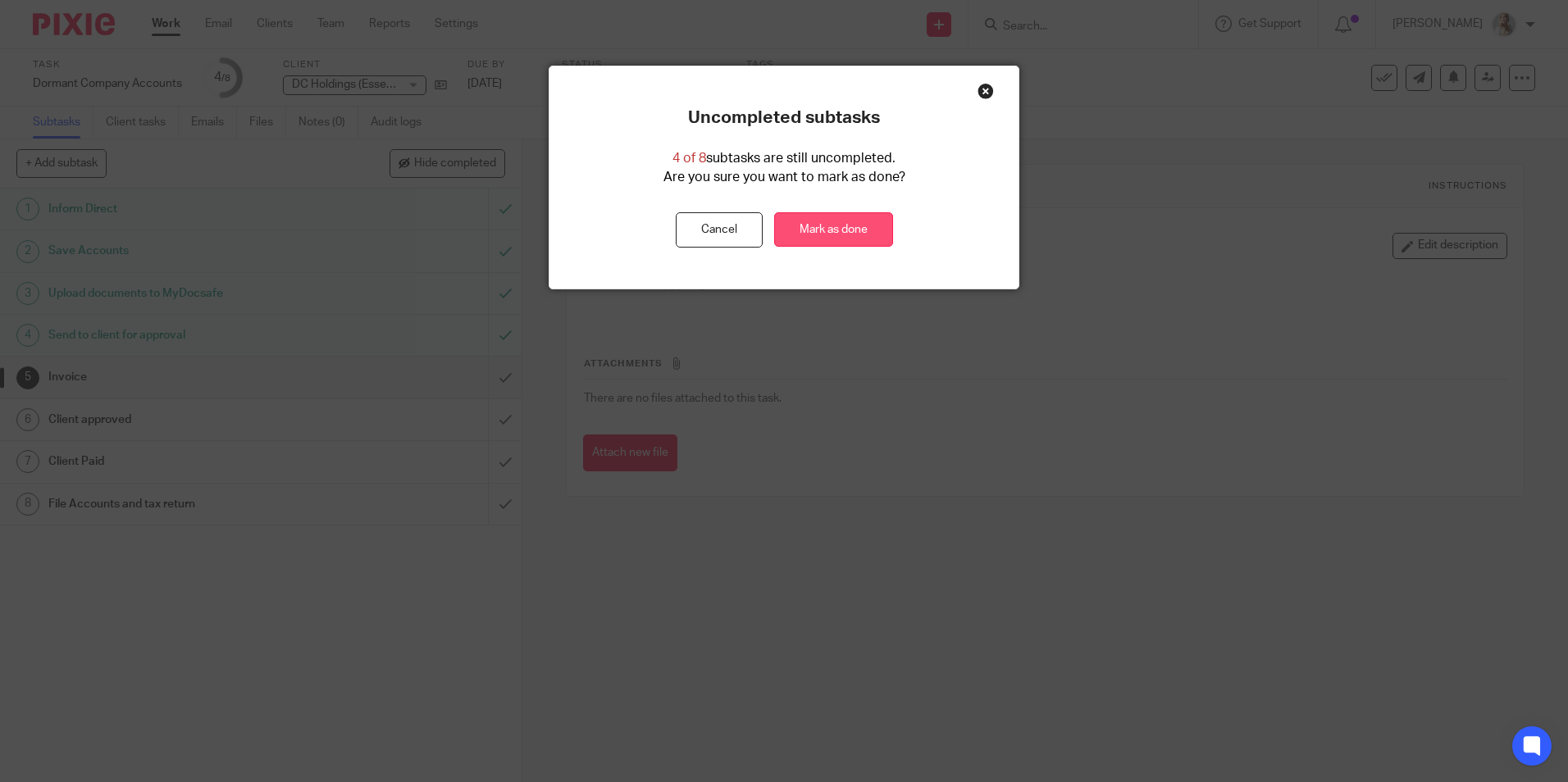
click at [875, 238] on link "Mark as done" at bounding box center [833, 229] width 119 height 35
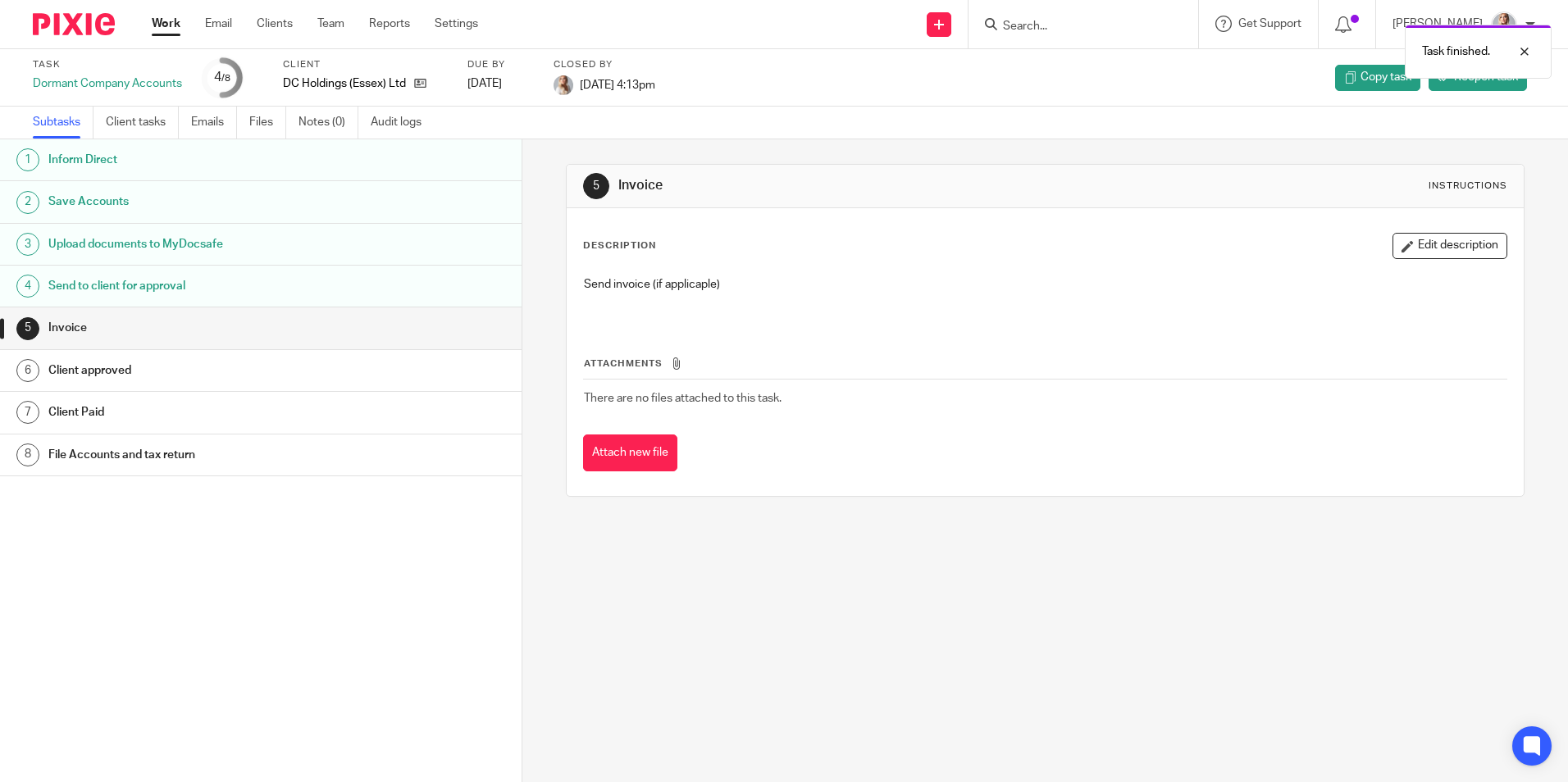
click at [168, 28] on link "Work" at bounding box center [166, 24] width 29 height 16
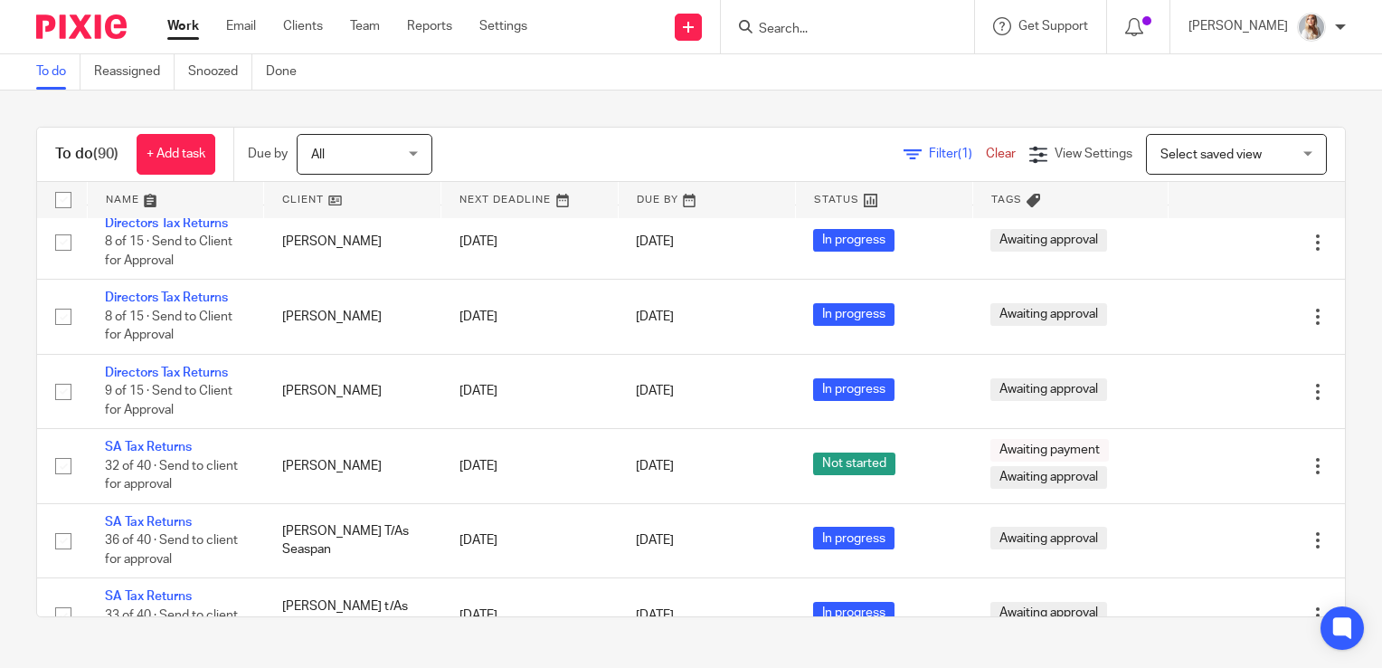
scroll to position [3076, 0]
